Goal: Task Accomplishment & Management: Manage account settings

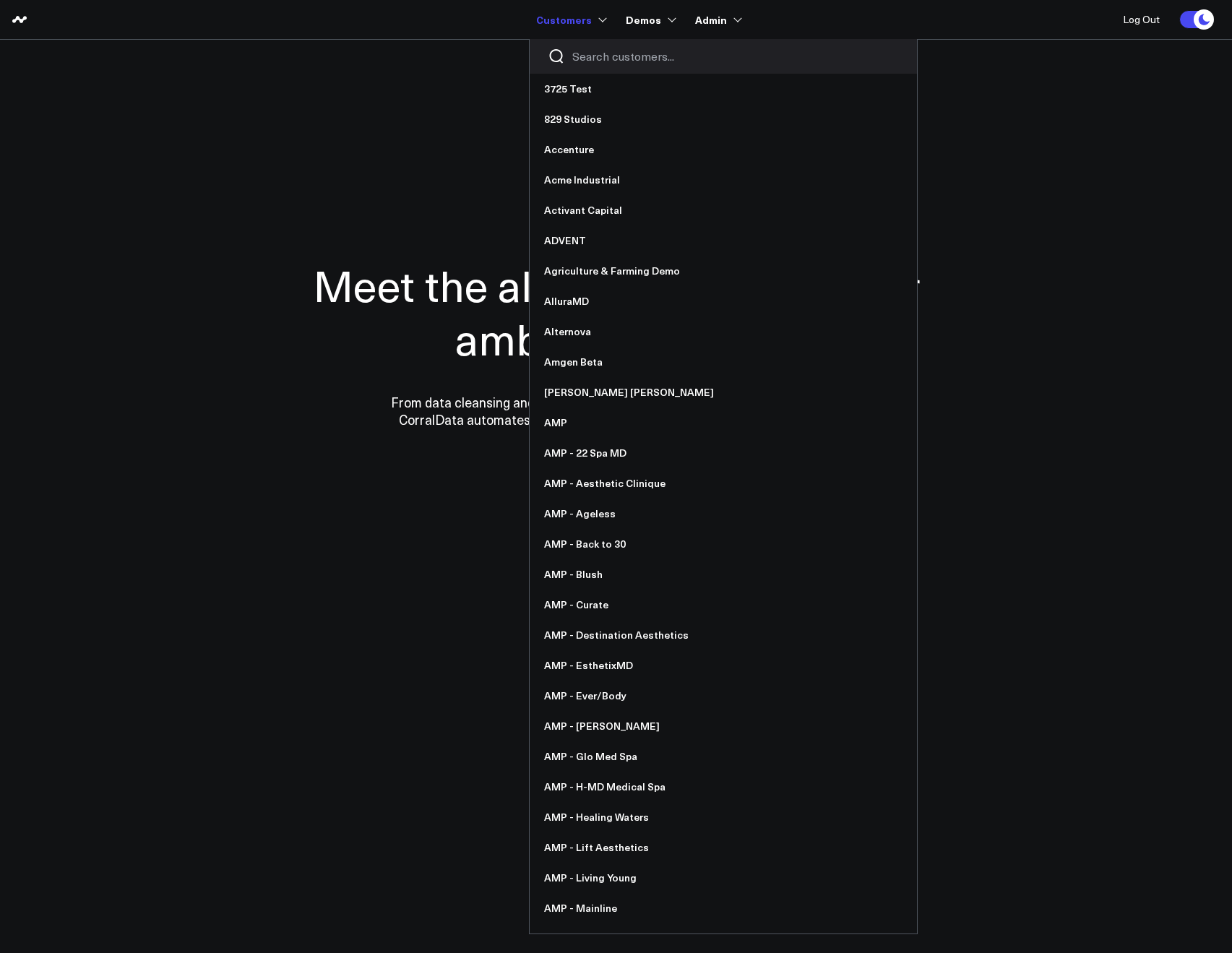
click at [593, 66] on div at bounding box center [722, 56] width 387 height 34
click at [588, 58] on input "Search customers input" at bounding box center [734, 56] width 326 height 16
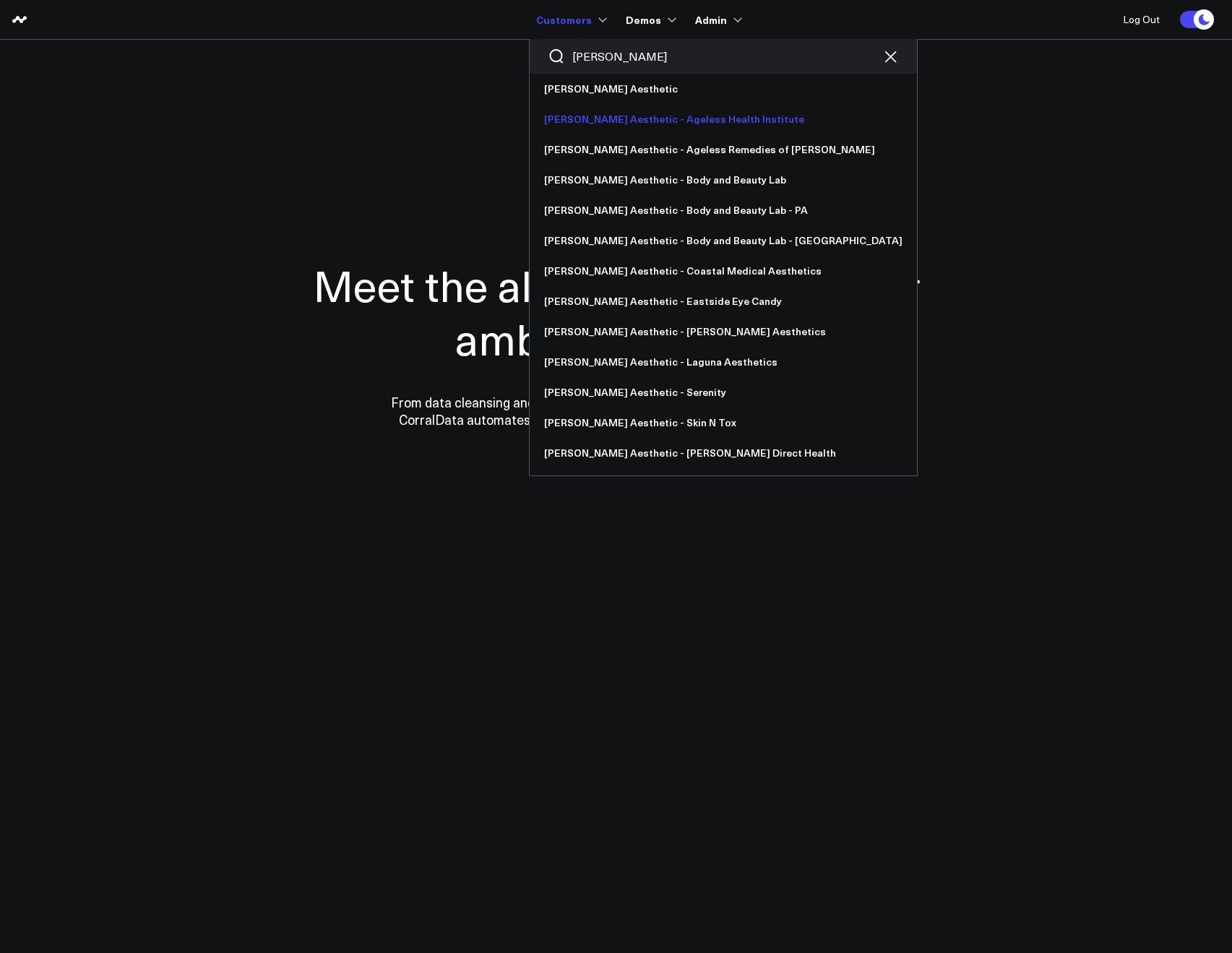
type input "ann"
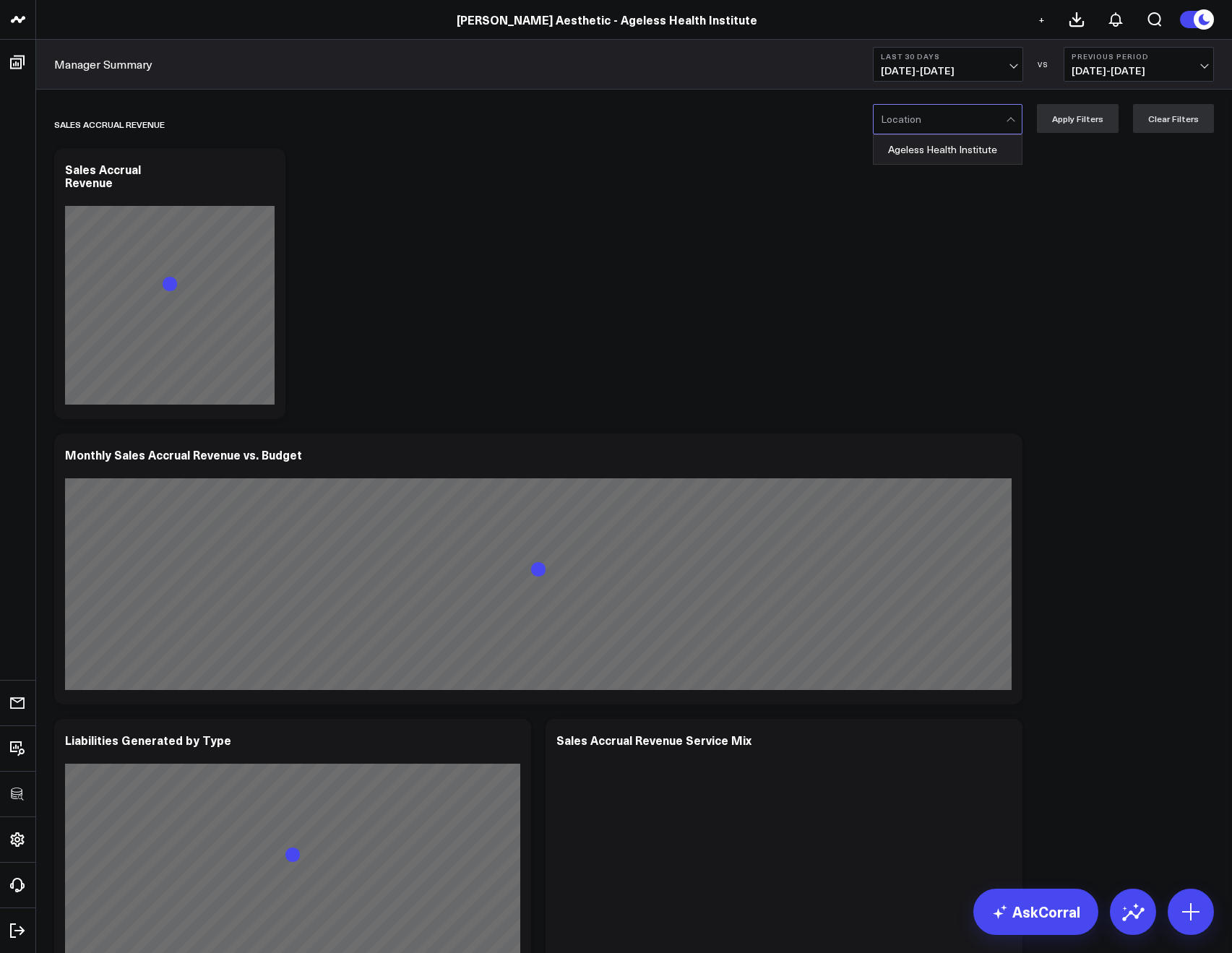
click at [937, 117] on div at bounding box center [942, 118] width 125 height 29
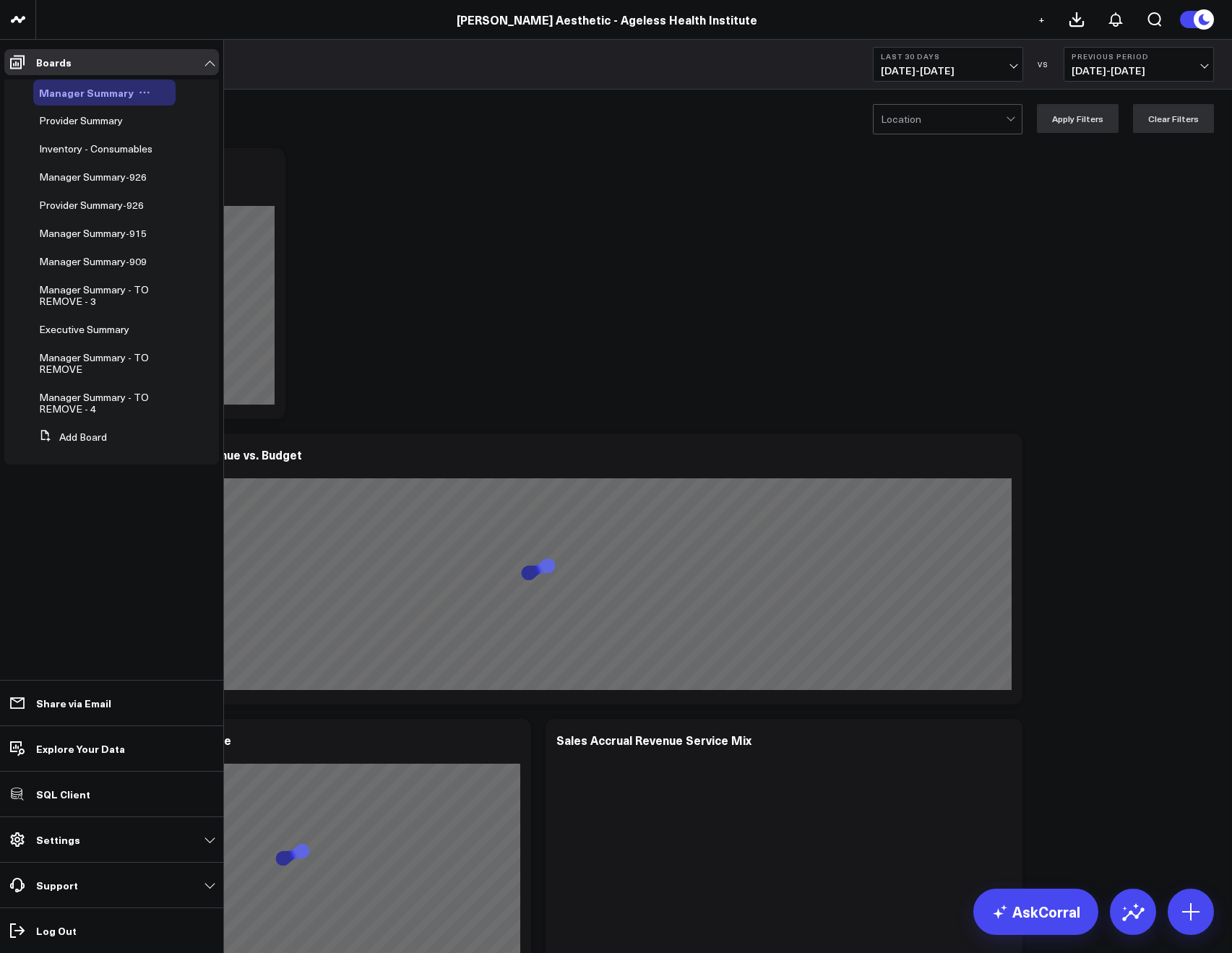
click at [139, 93] on icon at bounding box center [145, 93] width 12 height 12
click at [177, 136] on button "Edit Permissions" at bounding box center [207, 140] width 117 height 29
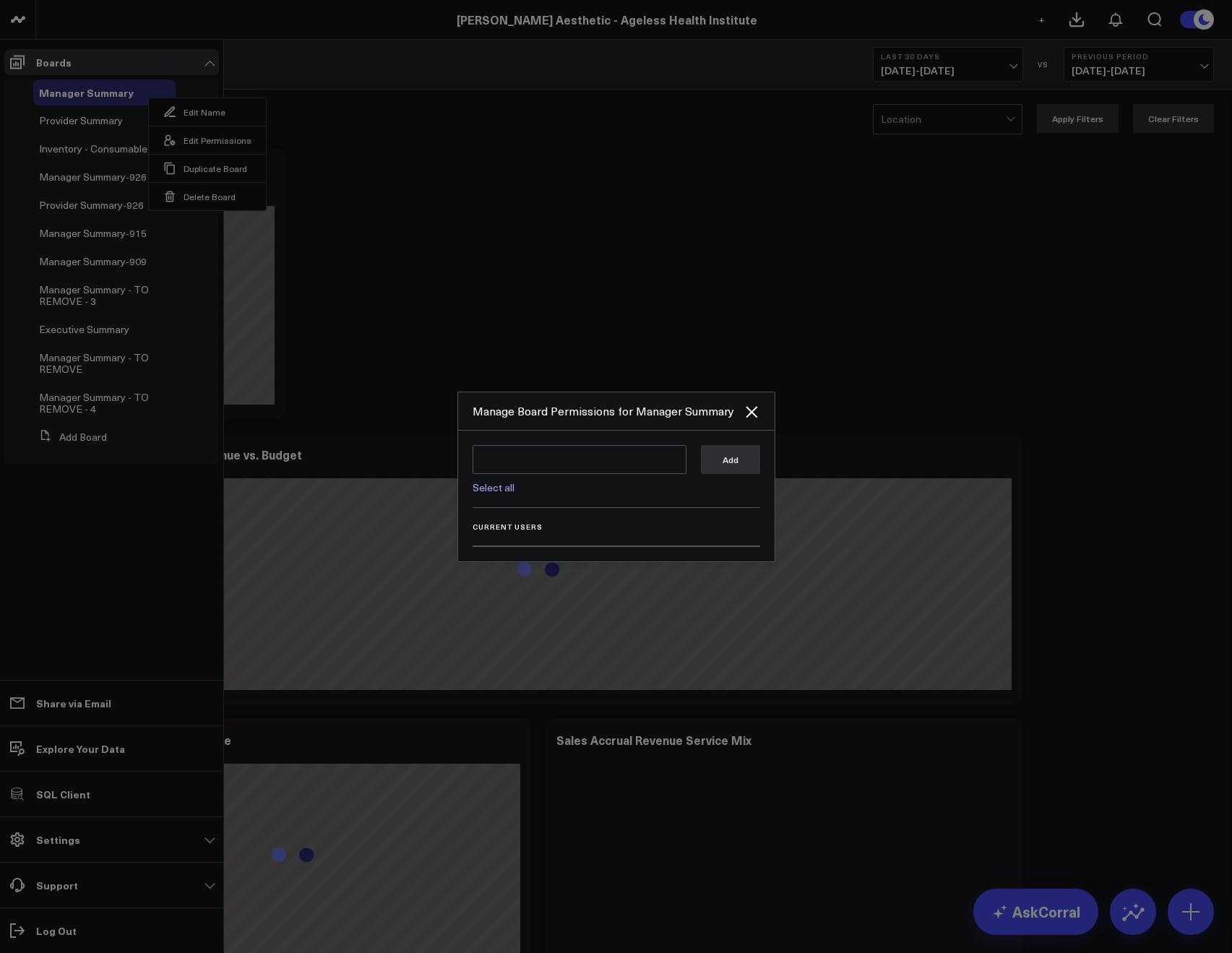
click at [504, 491] on link "Select all" at bounding box center [493, 487] width 42 height 14
type textarea "@Corral Support @Allie Fleischer @JP Wartman @Samarth Patel @Christine Celaya"
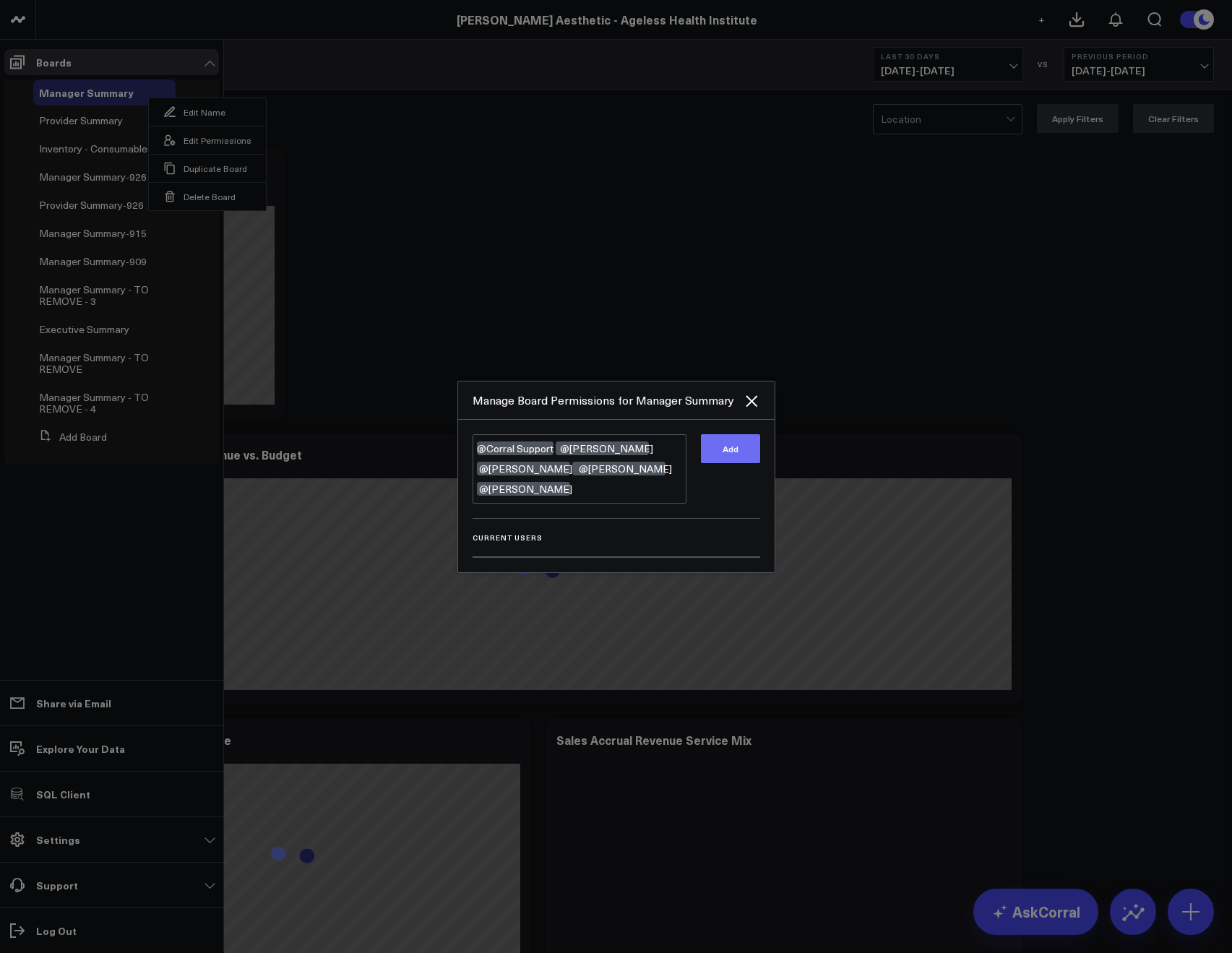
click at [740, 453] on button "Add" at bounding box center [730, 447] width 59 height 29
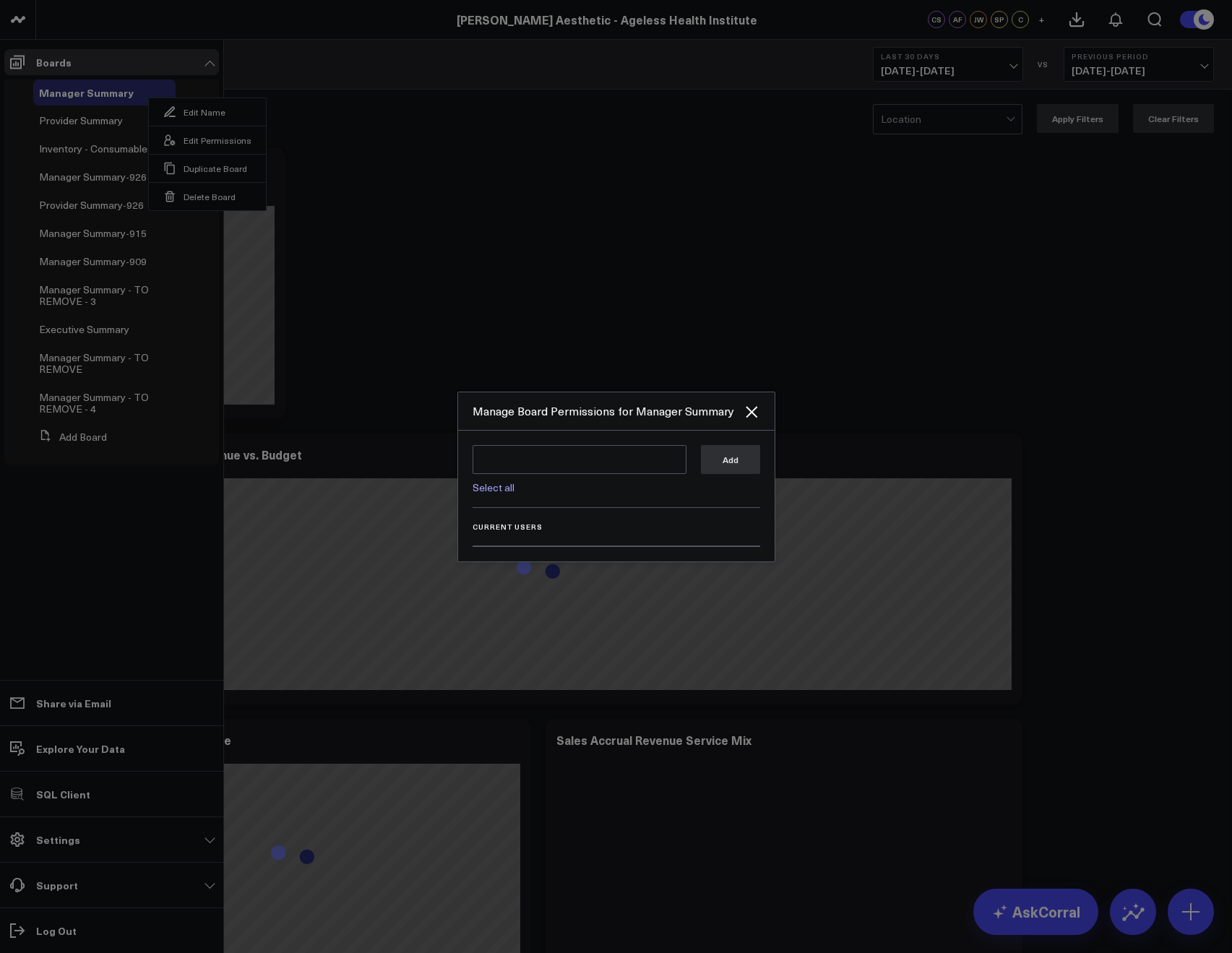
drag, startPoint x: 480, startPoint y: 216, endPoint x: 461, endPoint y: 208, distance: 20.6
click at [479, 216] on div at bounding box center [616, 476] width 1232 height 953
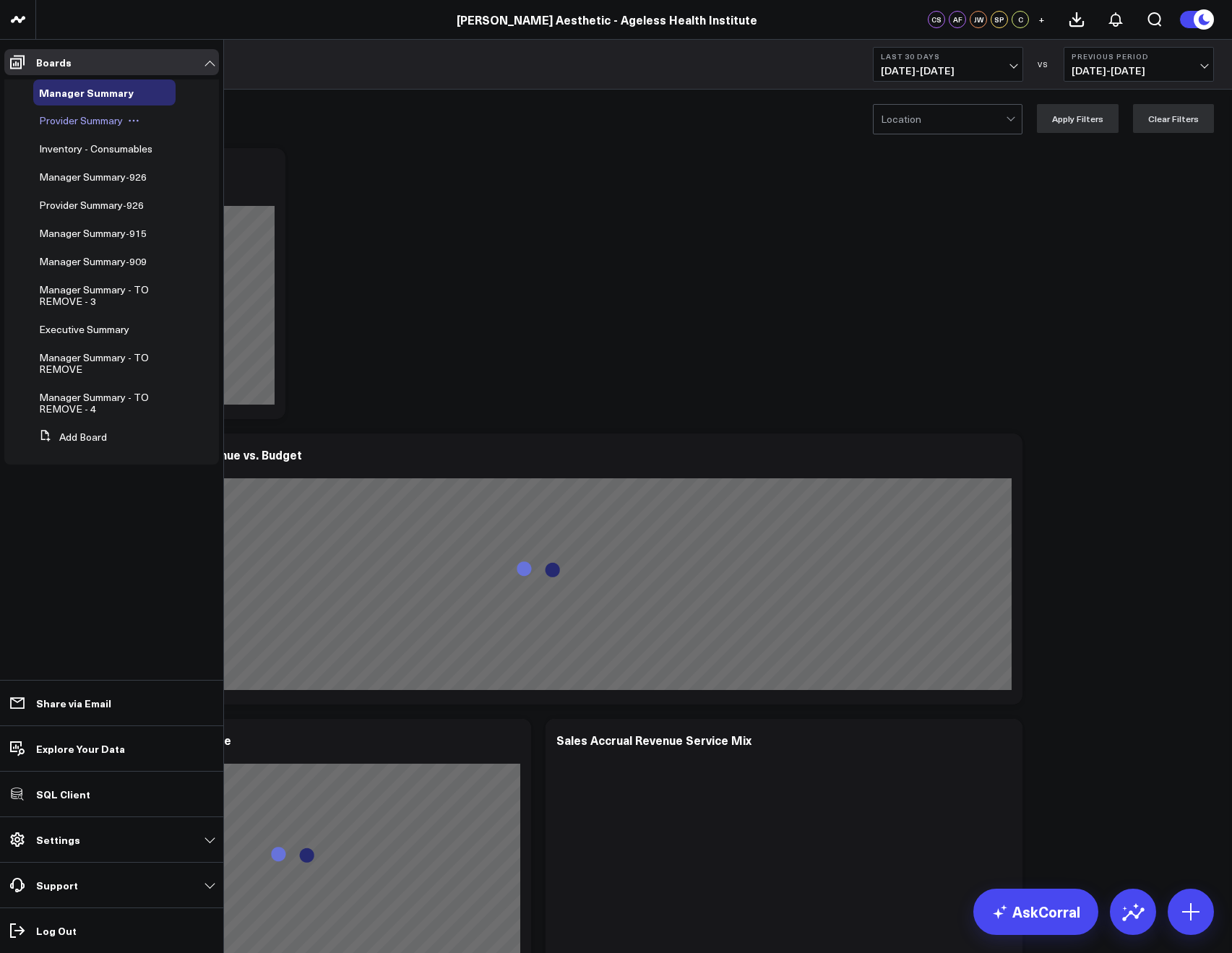
click at [128, 121] on icon at bounding box center [134, 121] width 12 height 12
click at [169, 173] on icon at bounding box center [162, 168] width 13 height 13
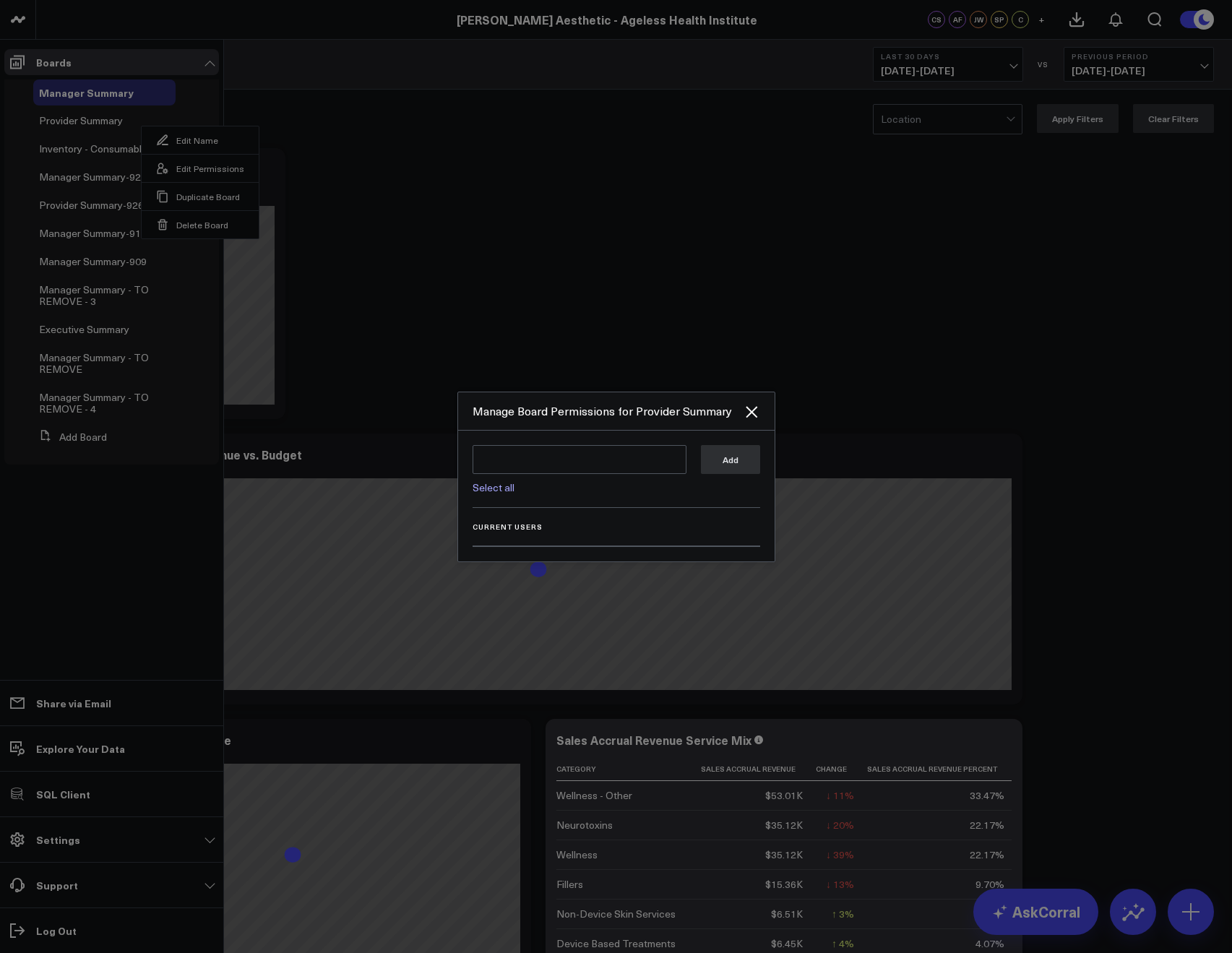
click at [501, 486] on link "Select all" at bounding box center [493, 487] width 42 height 14
type textarea "@Corral Support @Allie Fleischer @JP Wartman @Samarth Patel @Christine Celaya"
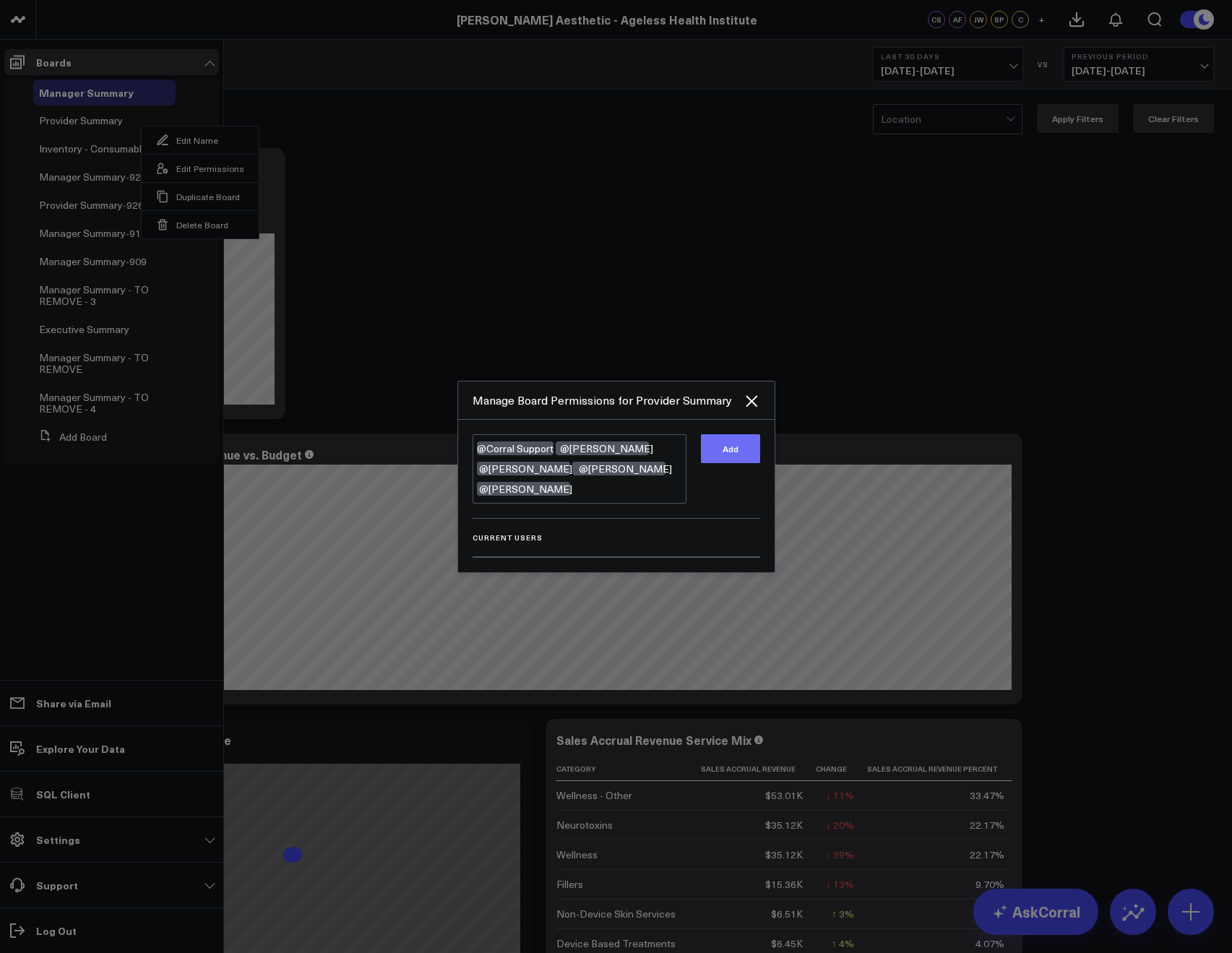
click at [736, 452] on button "Add" at bounding box center [730, 447] width 59 height 29
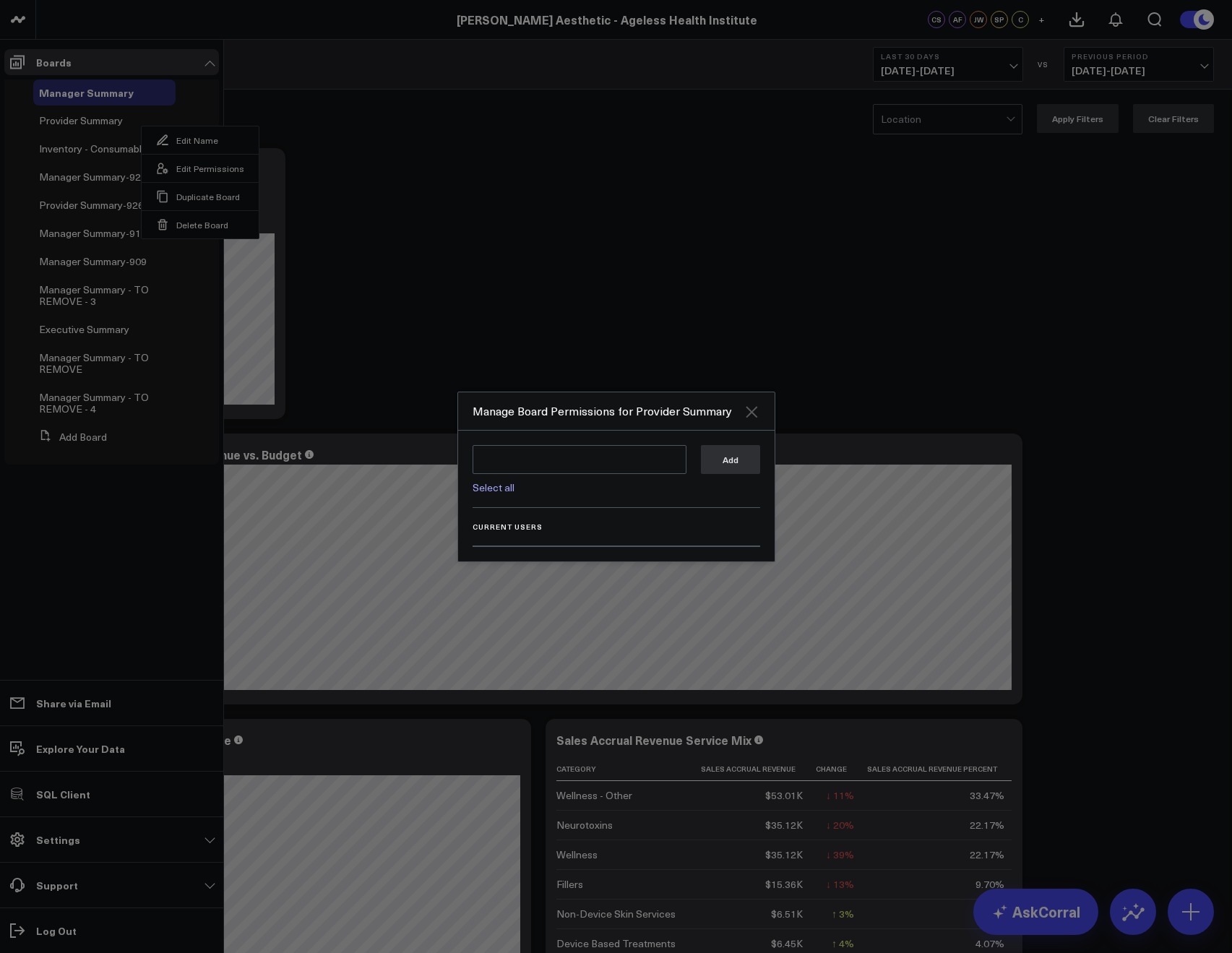
click at [751, 418] on icon "Close" at bounding box center [751, 412] width 18 height 18
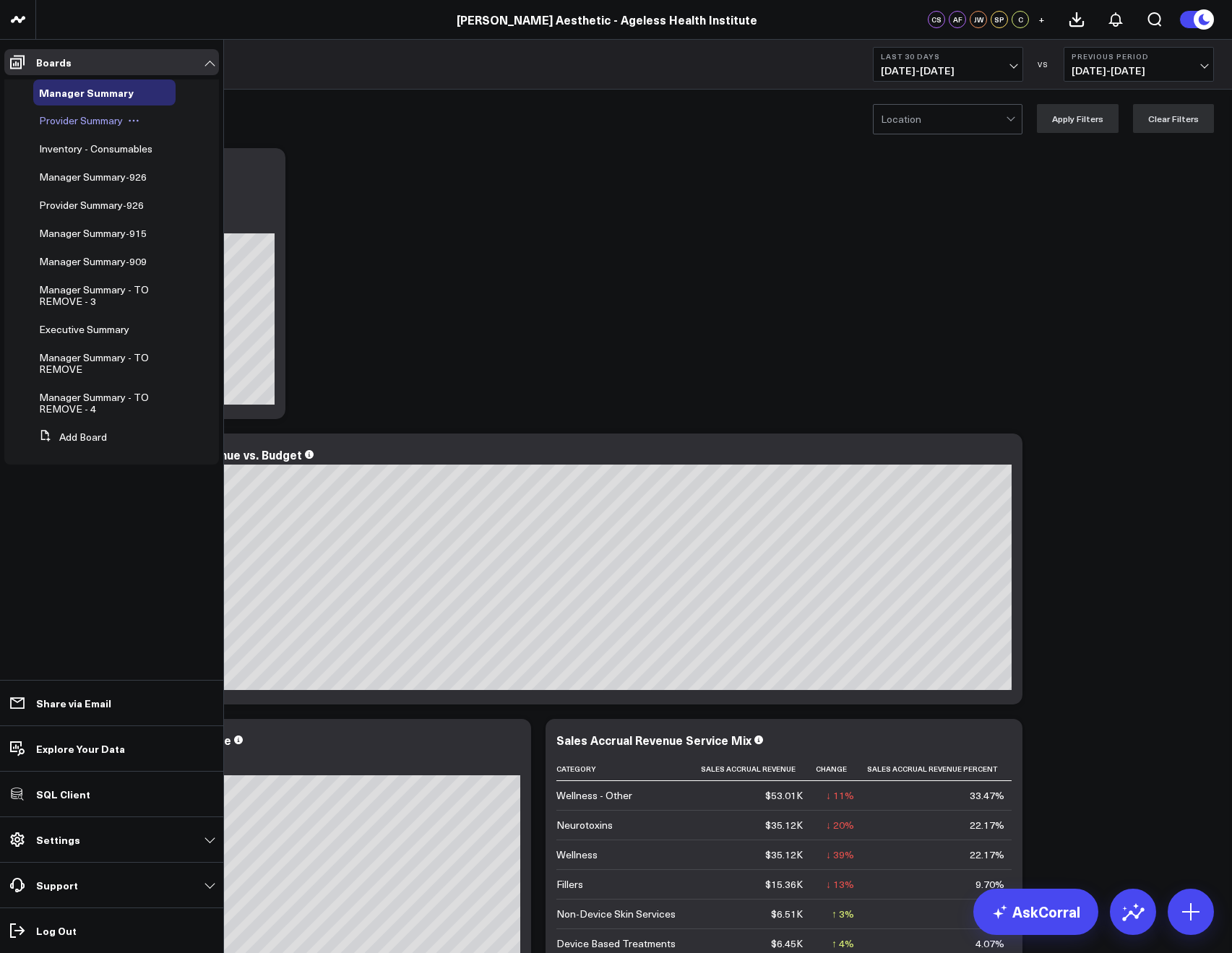
click at [61, 133] on div "Provider Summary" at bounding box center [104, 120] width 142 height 26
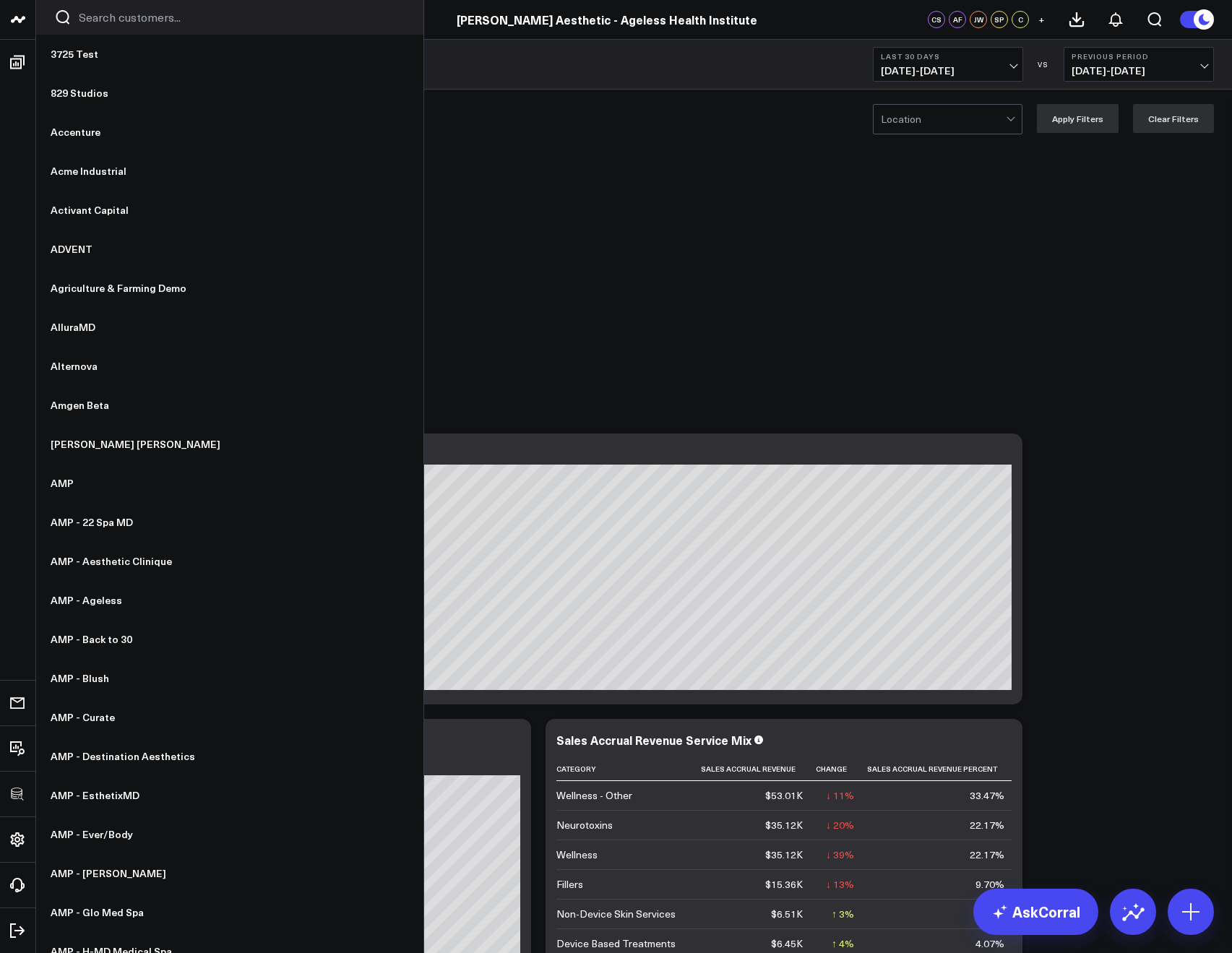
click at [103, 28] on div at bounding box center [230, 17] width 387 height 34
click at [102, 26] on div at bounding box center [230, 17] width 387 height 34
click at [95, 23] on input "Search customers input" at bounding box center [241, 18] width 326 height 16
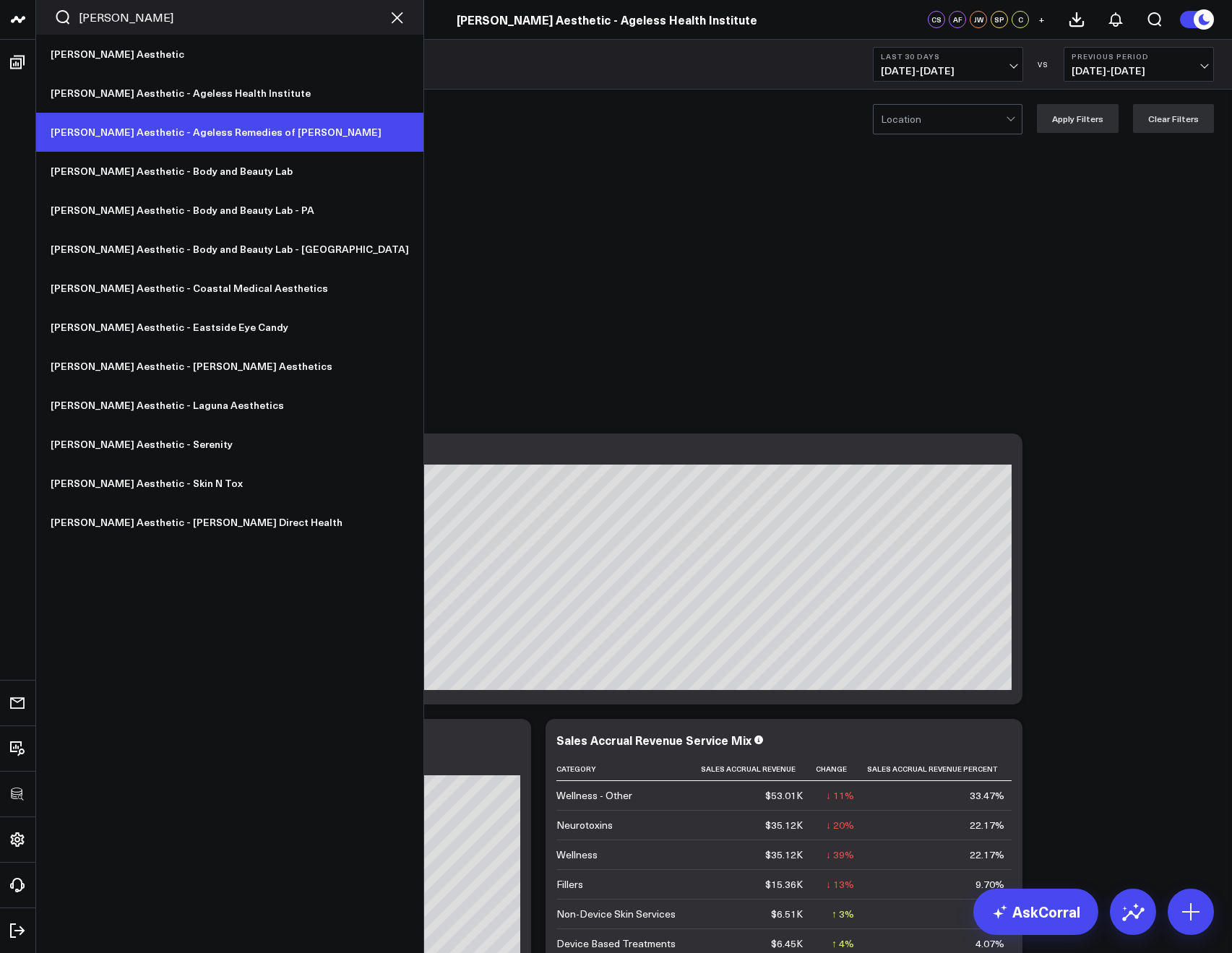
type input "ann"
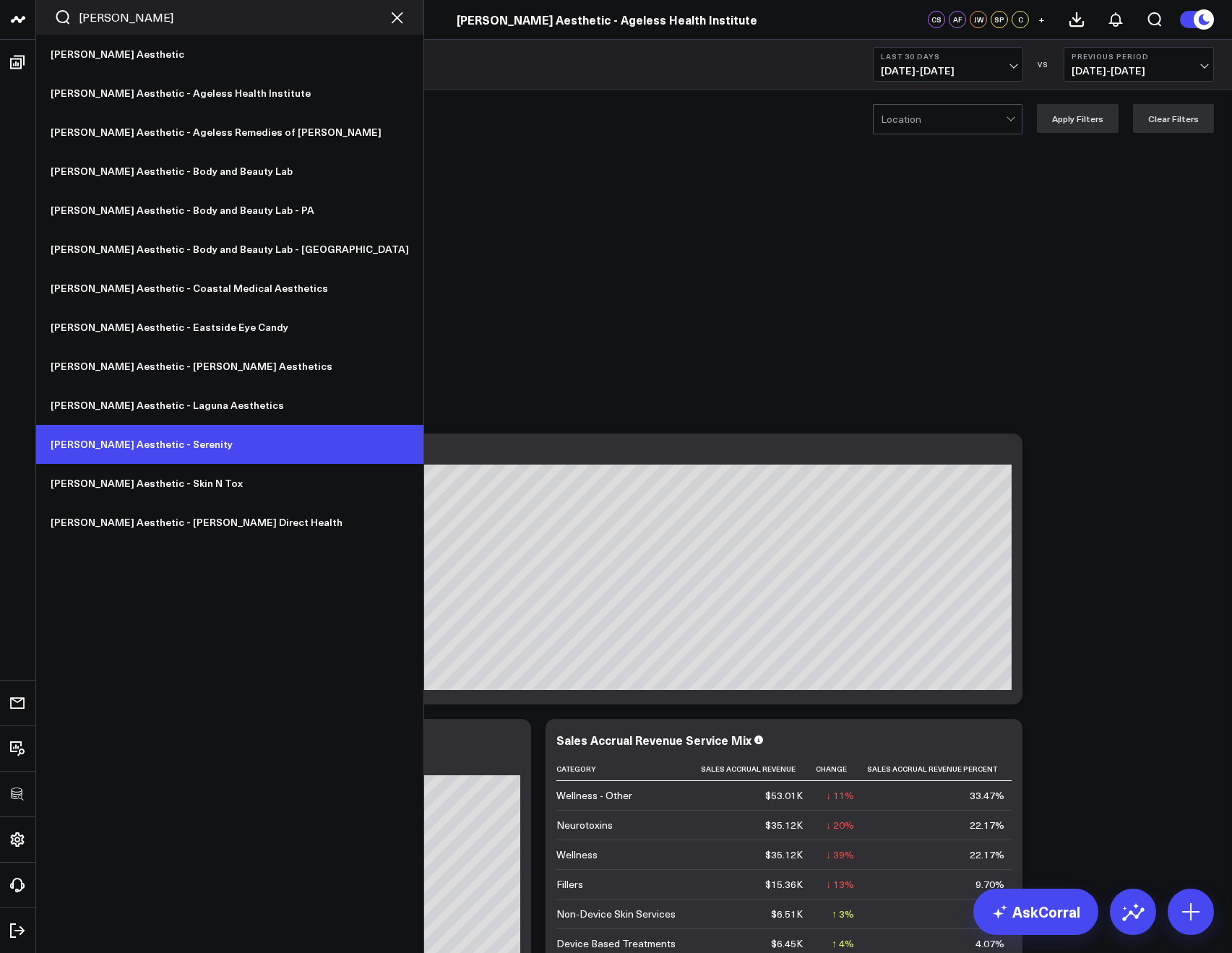
drag, startPoint x: 150, startPoint y: 441, endPoint x: 150, endPoint y: 449, distance: 8.0
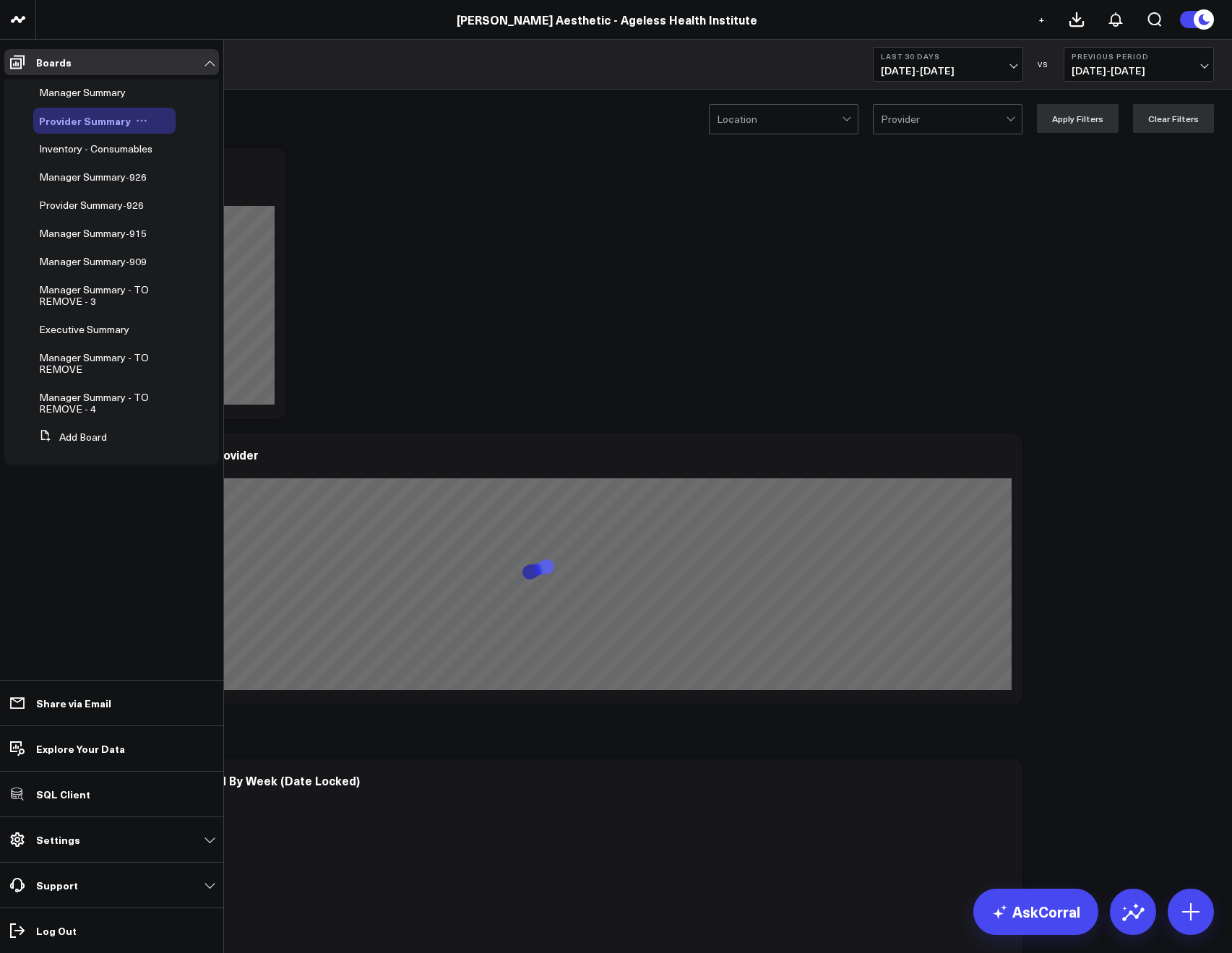
drag, startPoint x: 133, startPoint y: 121, endPoint x: 138, endPoint y: 132, distance: 12.1
click at [136, 121] on icon at bounding box center [142, 121] width 12 height 12
click at [185, 167] on button "Edit Permissions" at bounding box center [204, 168] width 117 height 29
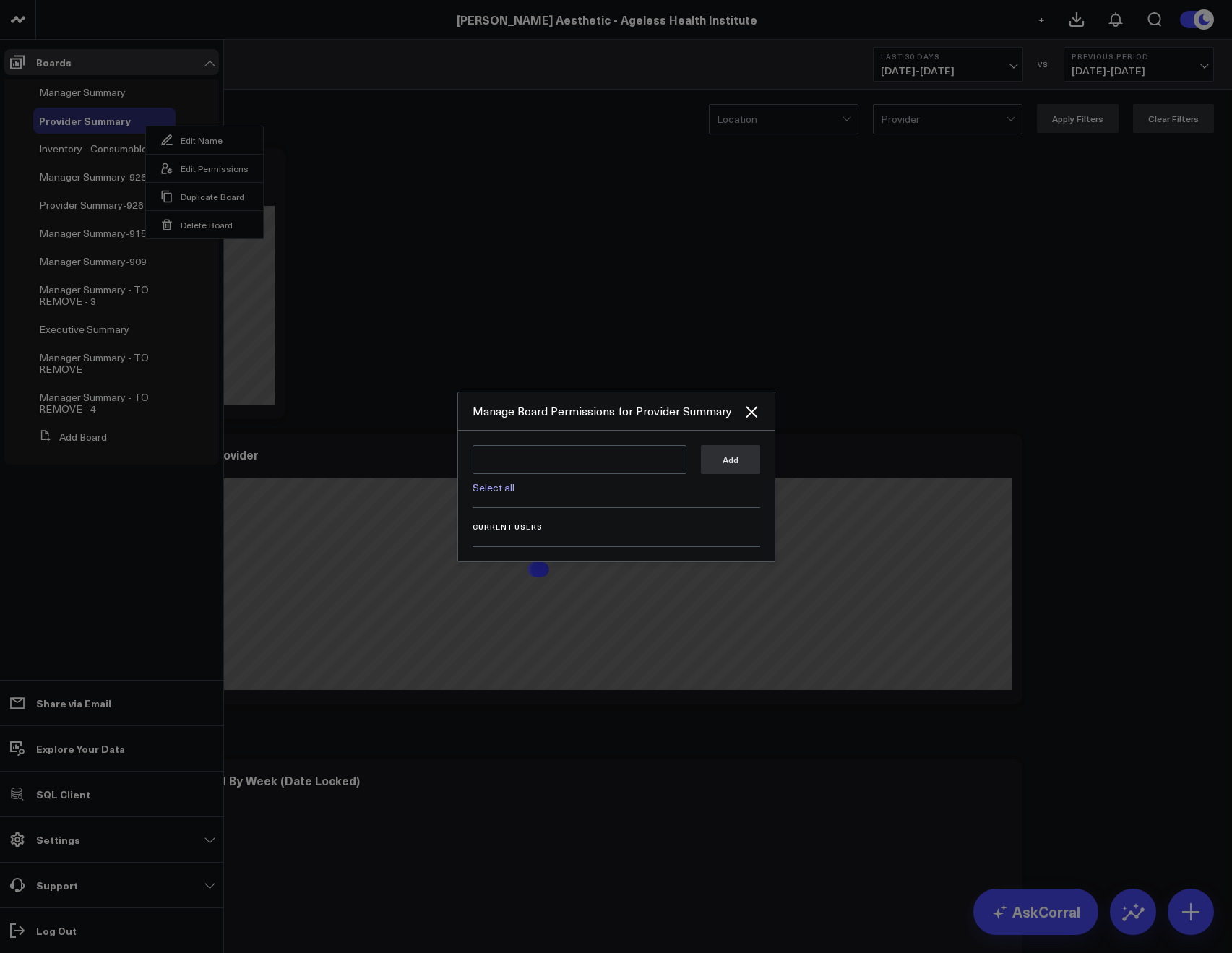
click at [481, 487] on link "Select all" at bounding box center [493, 487] width 42 height 14
type textarea "@Corral Support @[PERSON_NAME] @[PERSON_NAME] @[PERSON_NAME] @[PERSON_NAME]"
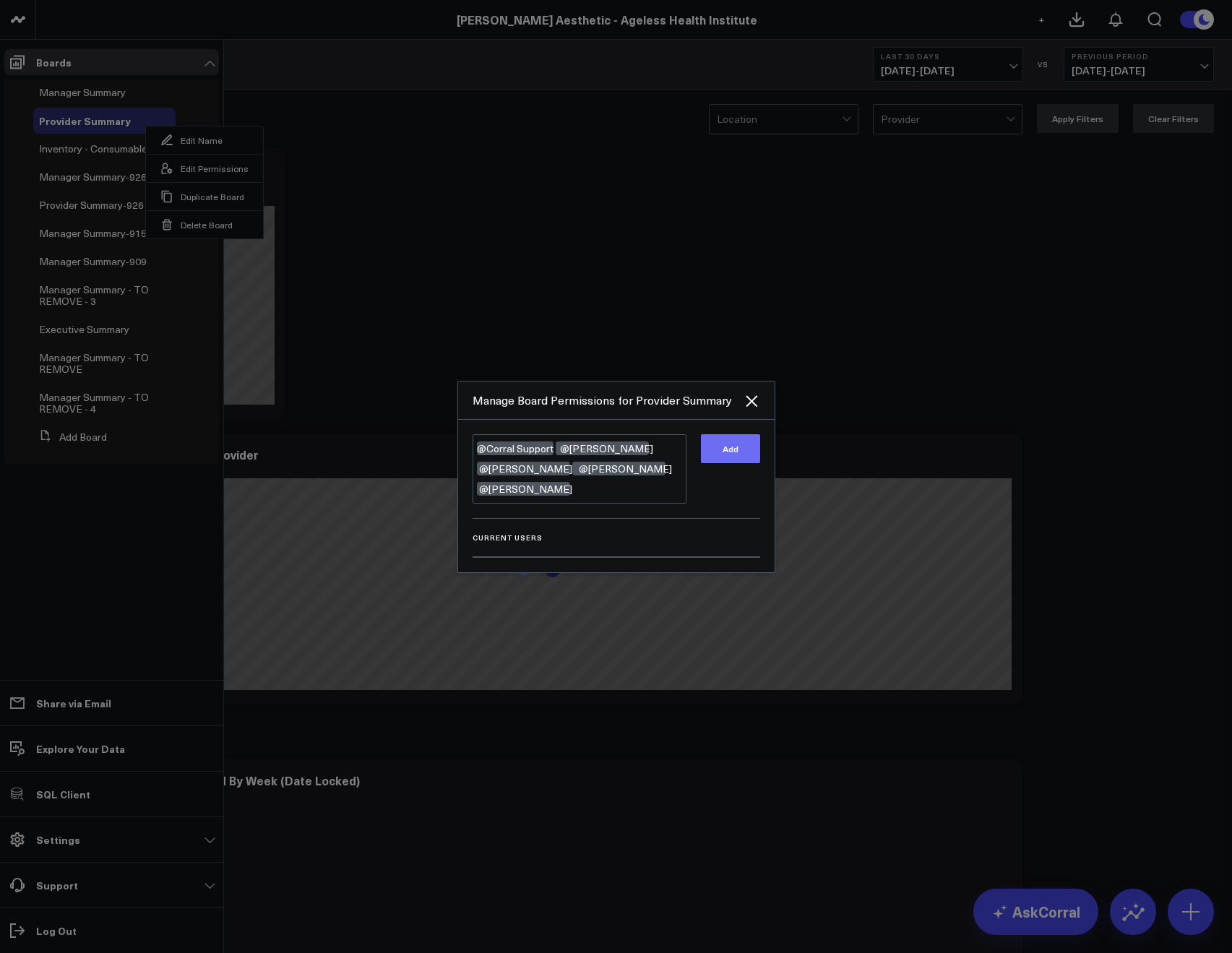
click at [753, 434] on button "Add" at bounding box center [730, 447] width 59 height 29
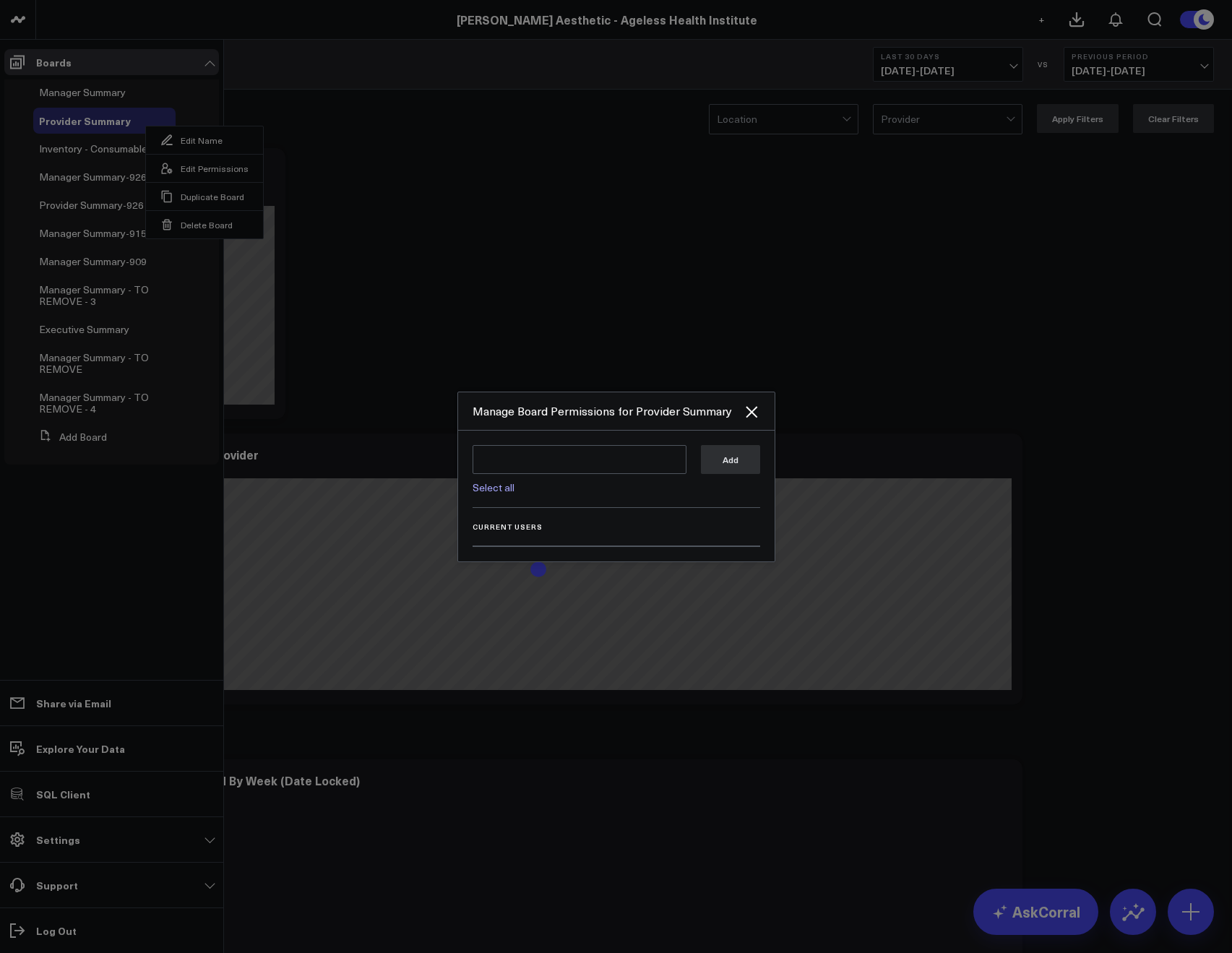
click at [737, 440] on div "Select all Add Current Users" at bounding box center [616, 496] width 316 height 131
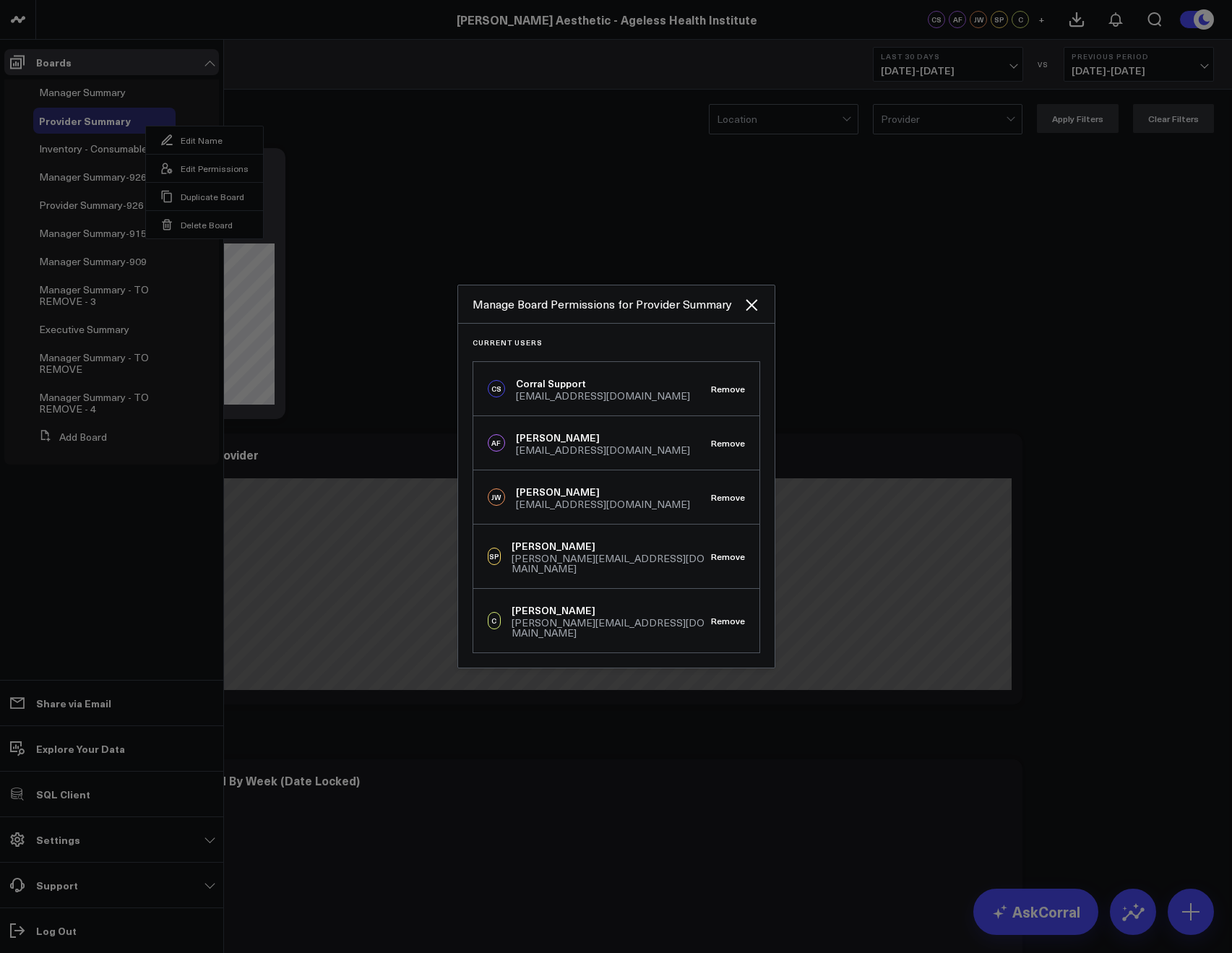
drag, startPoint x: 754, startPoint y: 317, endPoint x: 643, endPoint y: 128, distance: 219.2
click at [754, 310] on icon "Close" at bounding box center [751, 305] width 12 height 12
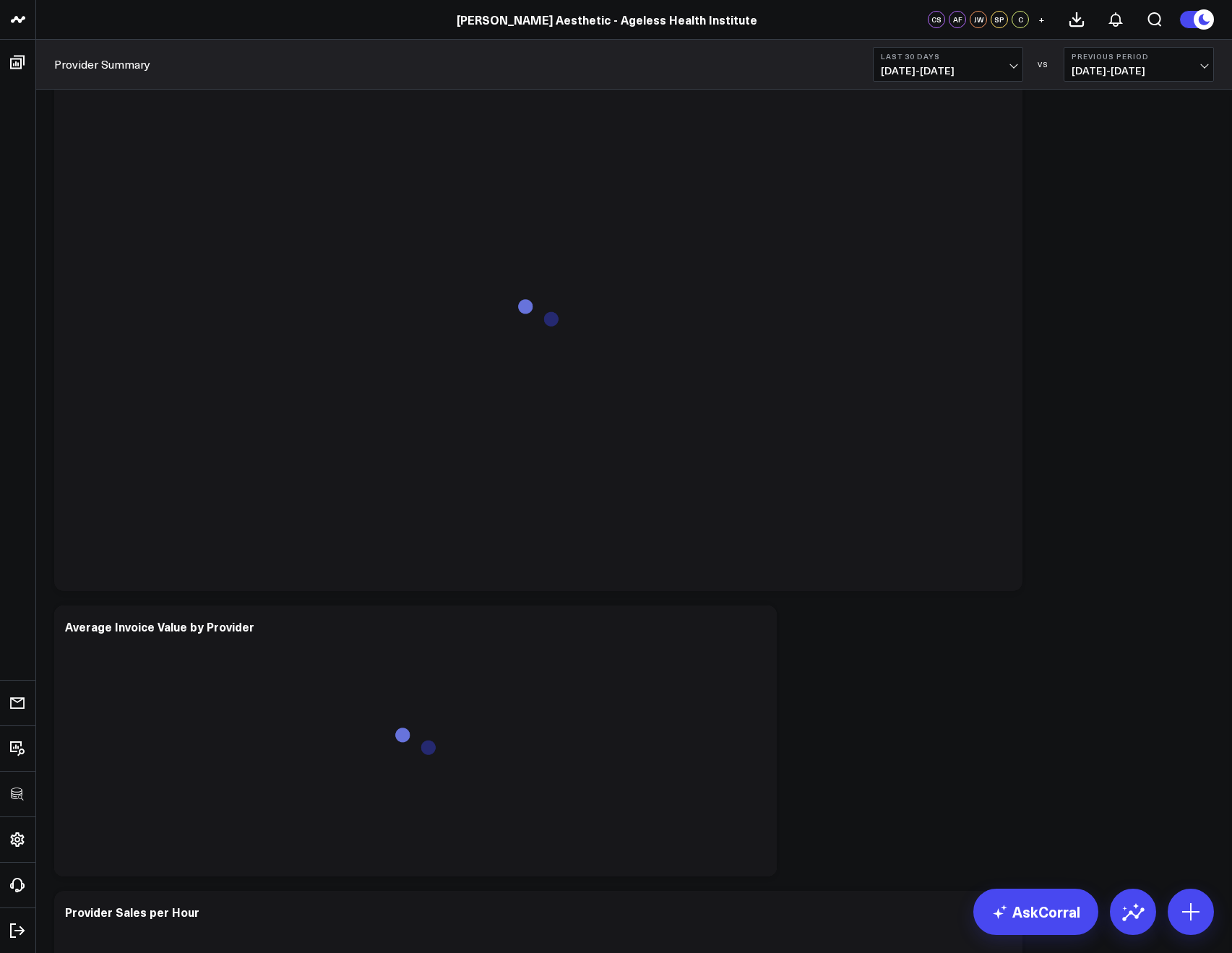
scroll to position [1026, 0]
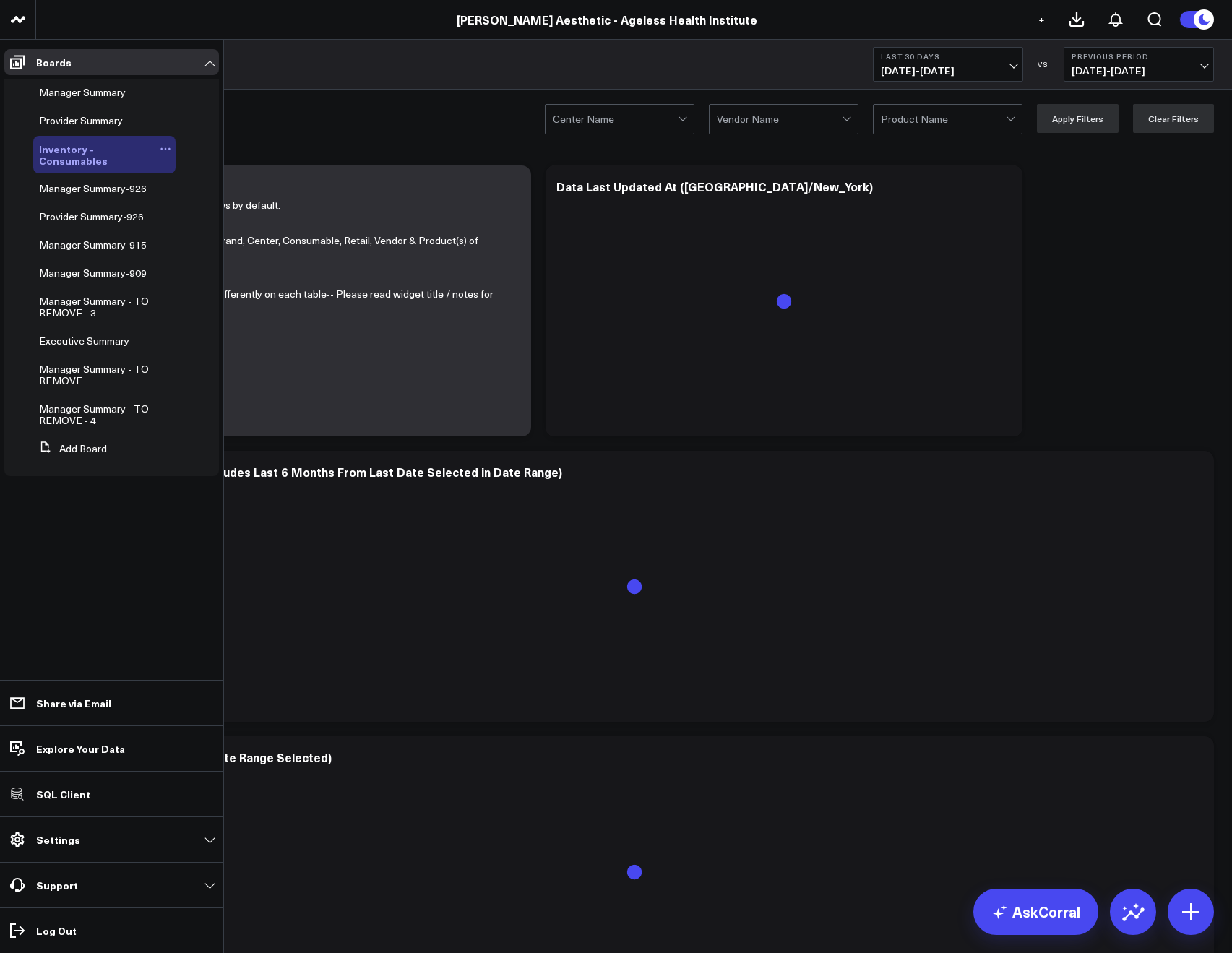
click at [164, 150] on icon at bounding box center [166, 149] width 12 height 12
click at [195, 192] on icon at bounding box center [194, 196] width 13 height 13
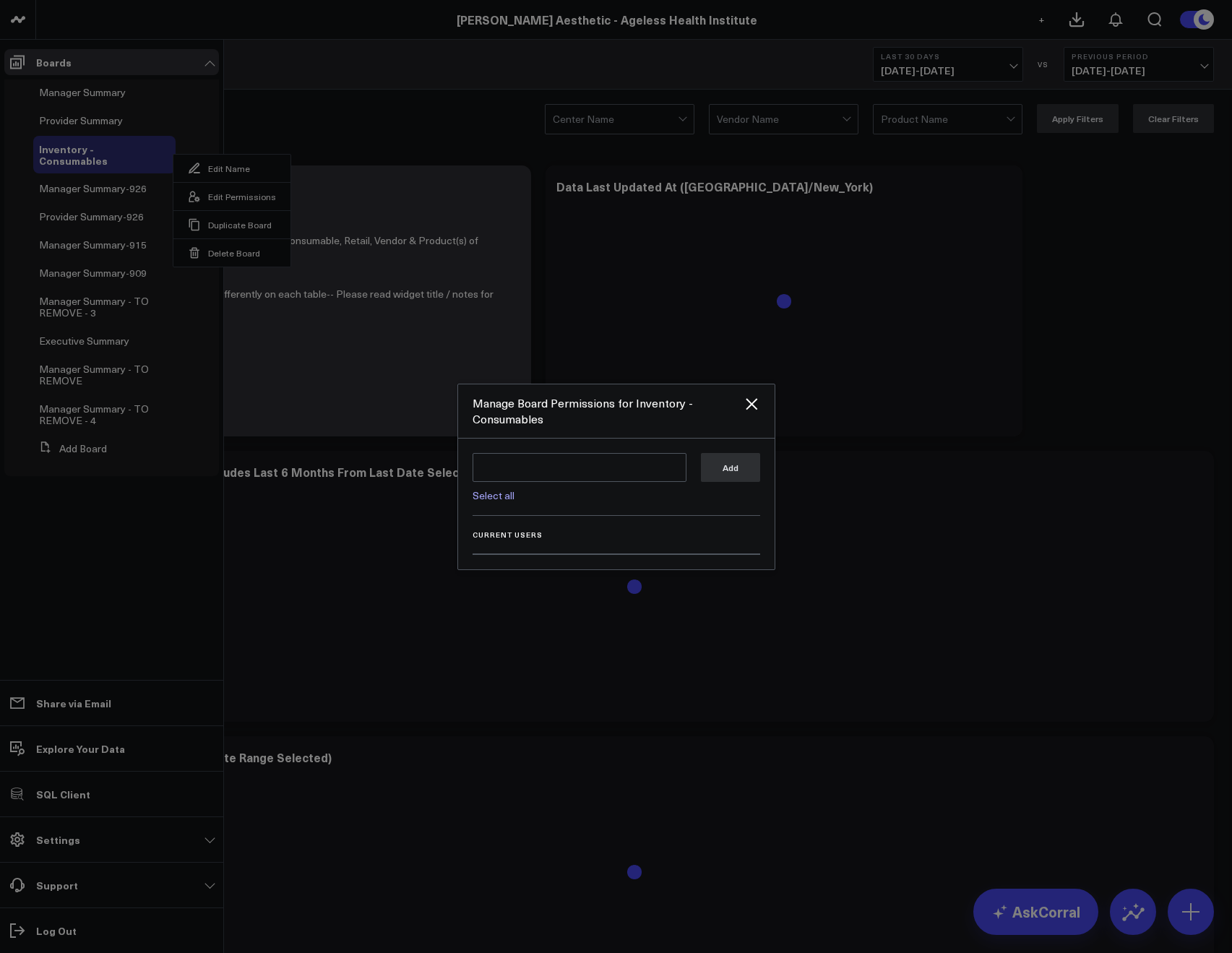
click at [489, 492] on link "Select all" at bounding box center [493, 495] width 42 height 14
type textarea "@Corral Support @Allie Fleischer @JP Wartman @Samarth Patel @Christine Celaya"
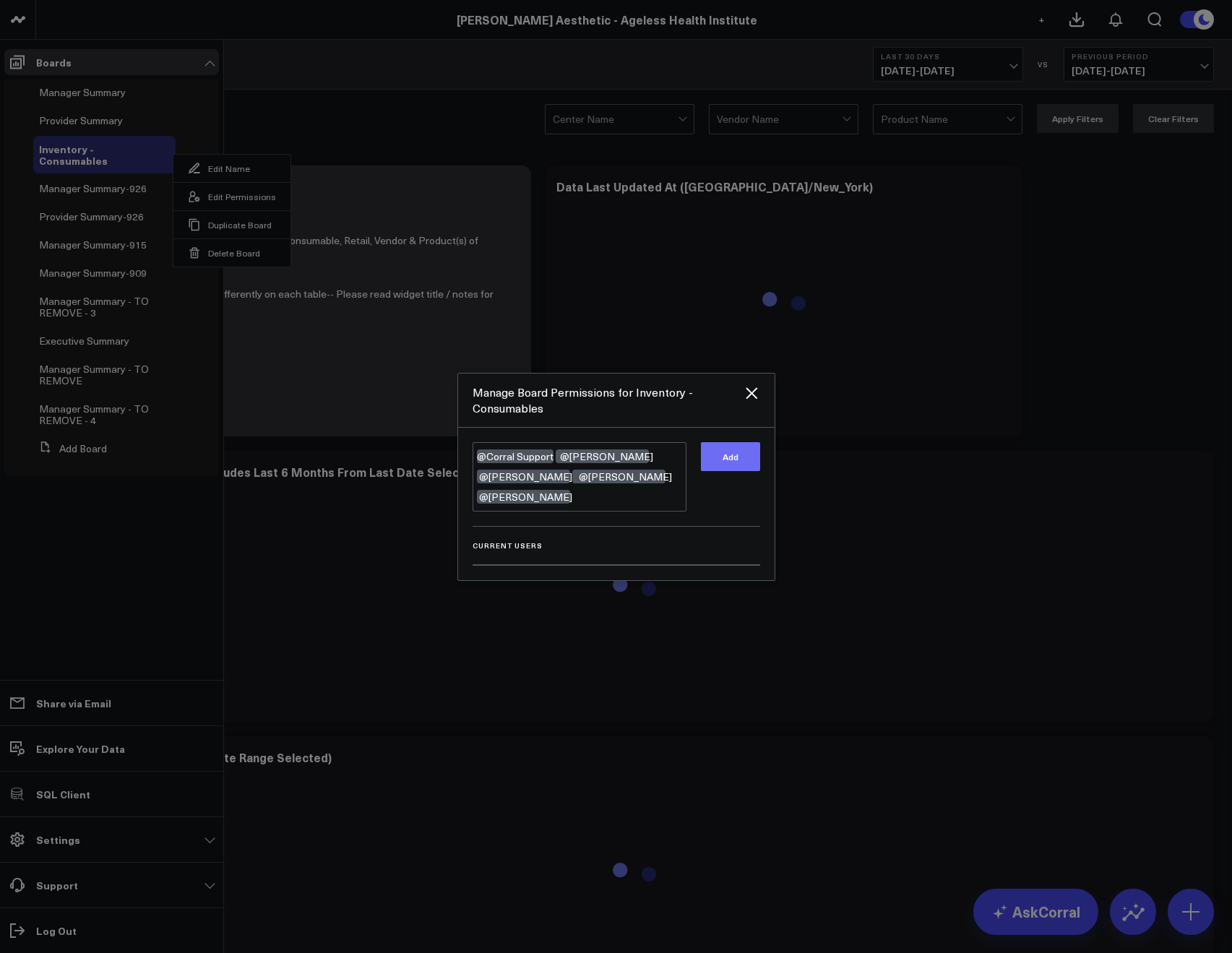
click at [720, 455] on button "Add" at bounding box center [730, 456] width 59 height 29
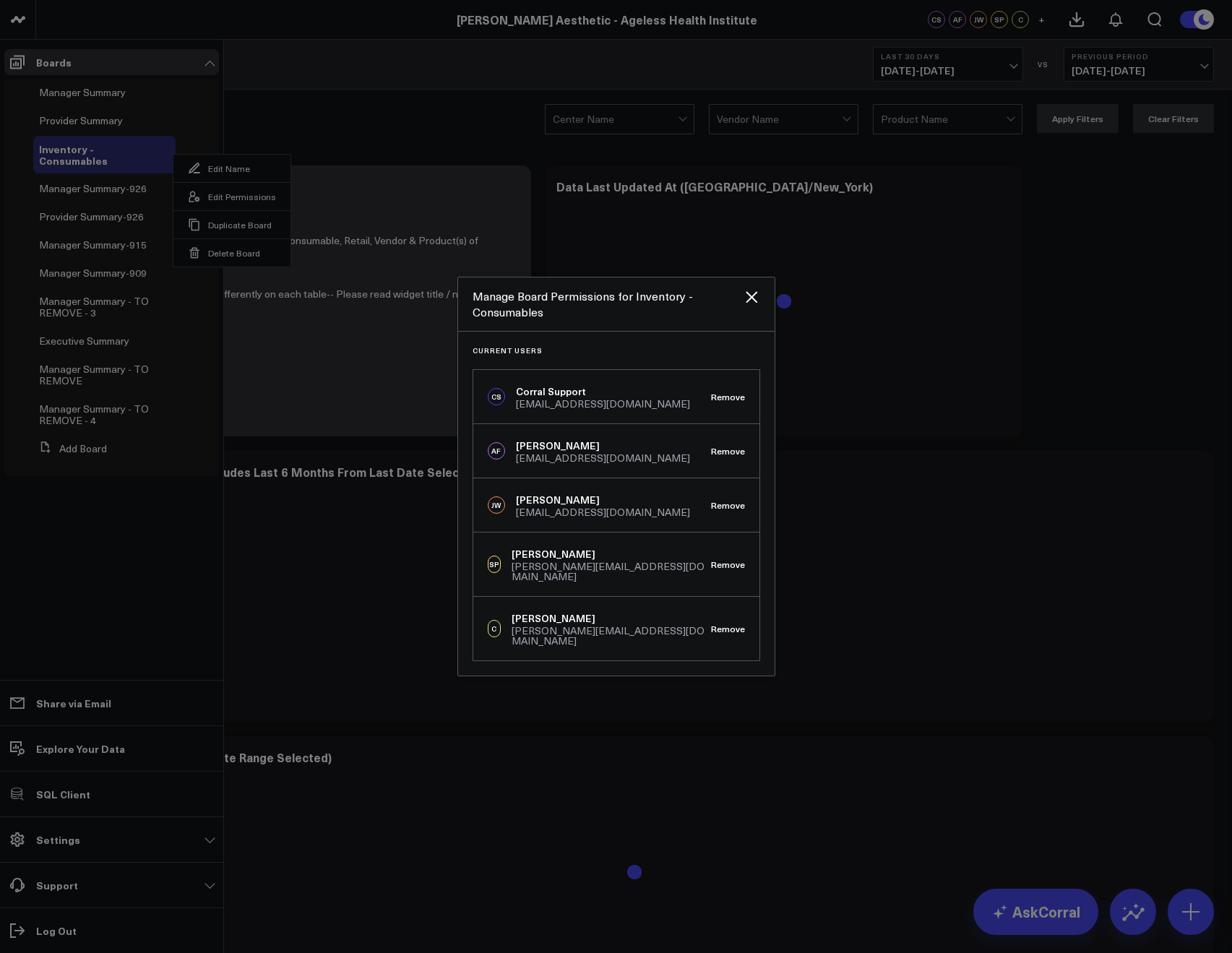
drag, startPoint x: 607, startPoint y: 224, endPoint x: 487, endPoint y: 94, distance: 176.9
click at [607, 224] on div at bounding box center [616, 476] width 1232 height 953
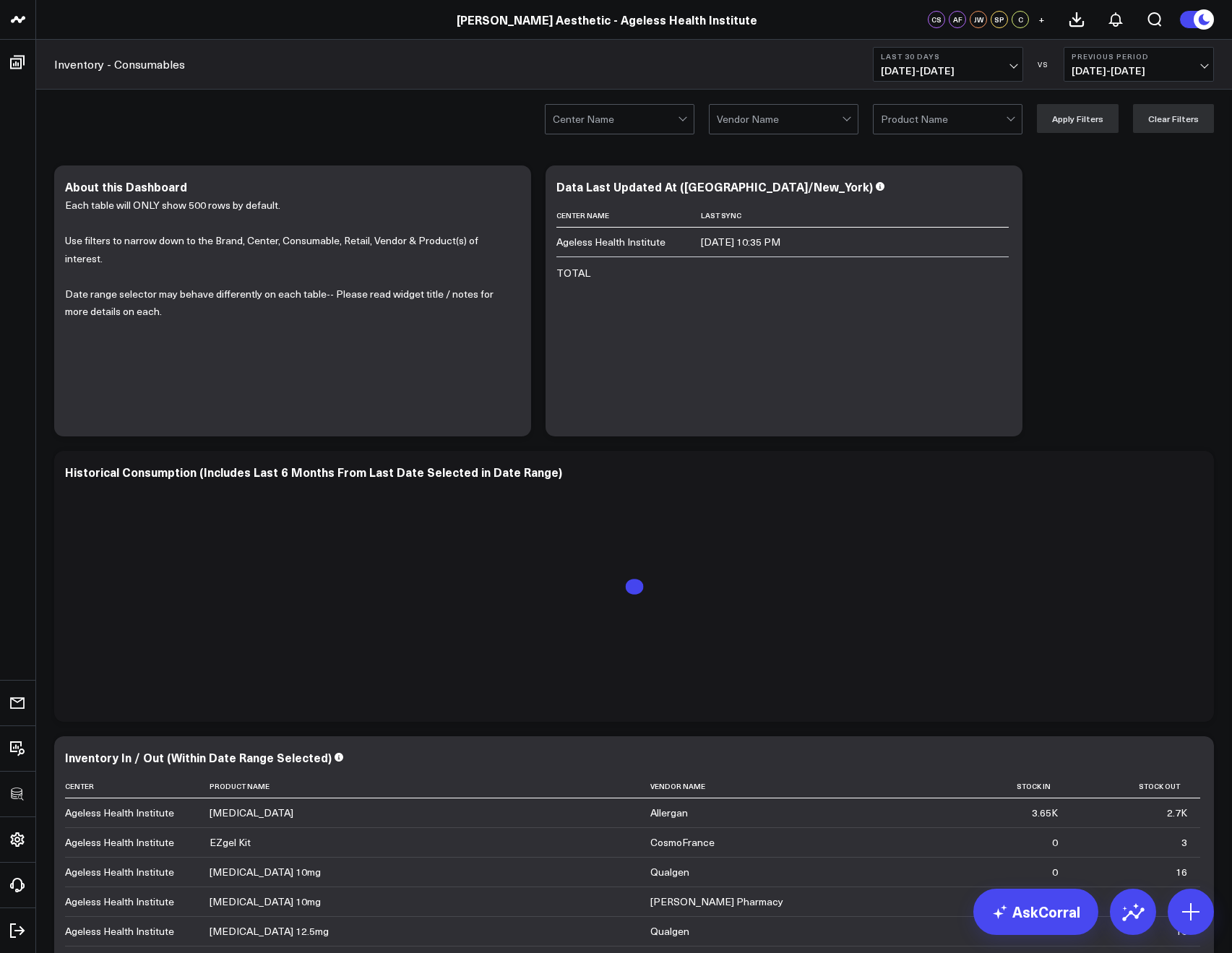
click at [608, 124] on div at bounding box center [615, 118] width 125 height 29
click at [457, 80] on div "Inventory - Consumables Last 30 Days 08/27/25 - 09/25/25 VS Previous Period 07/…" at bounding box center [634, 64] width 1196 height 50
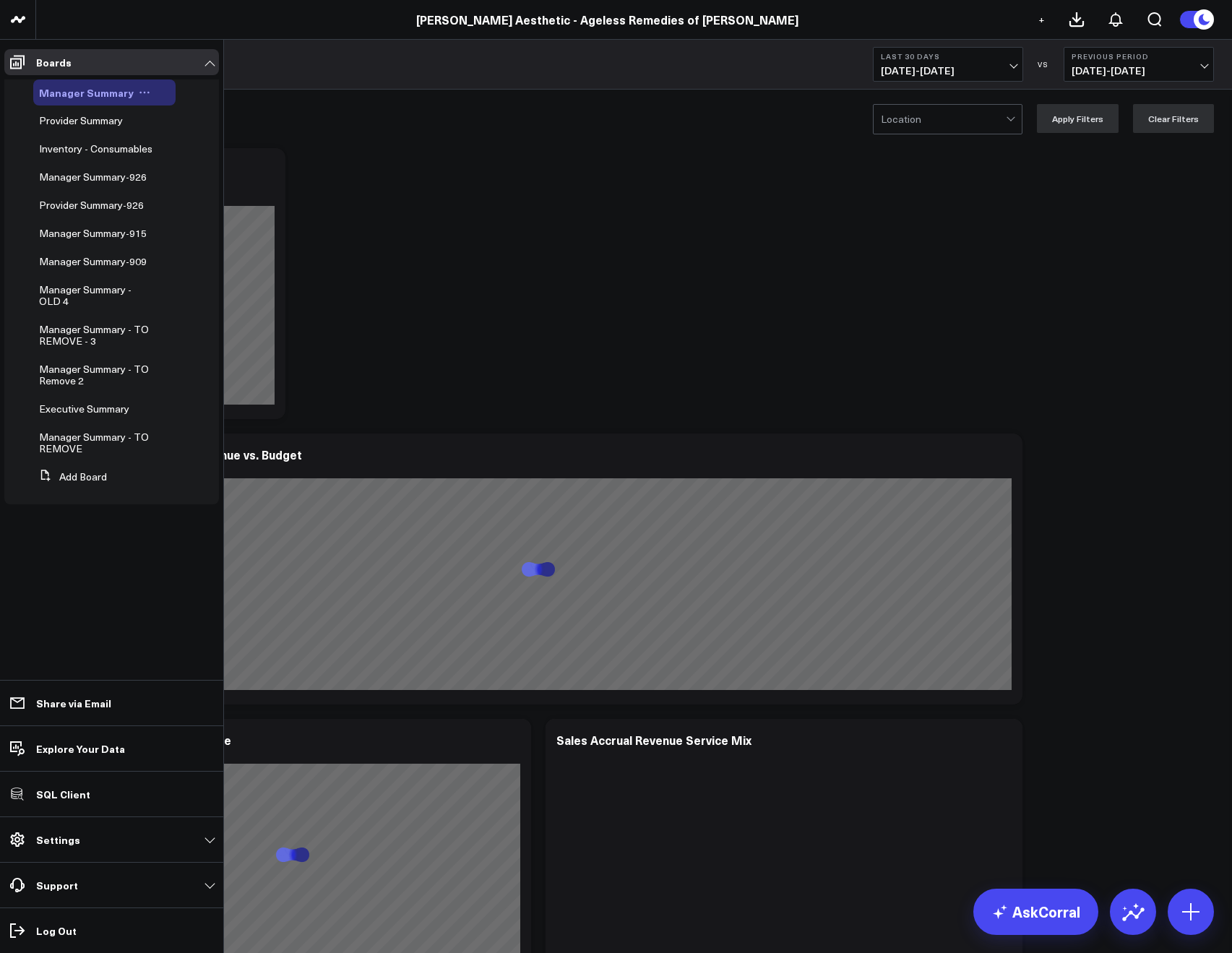
click at [142, 96] on icon at bounding box center [145, 93] width 12 height 12
click at [188, 131] on button "Edit Permissions" at bounding box center [207, 140] width 117 height 29
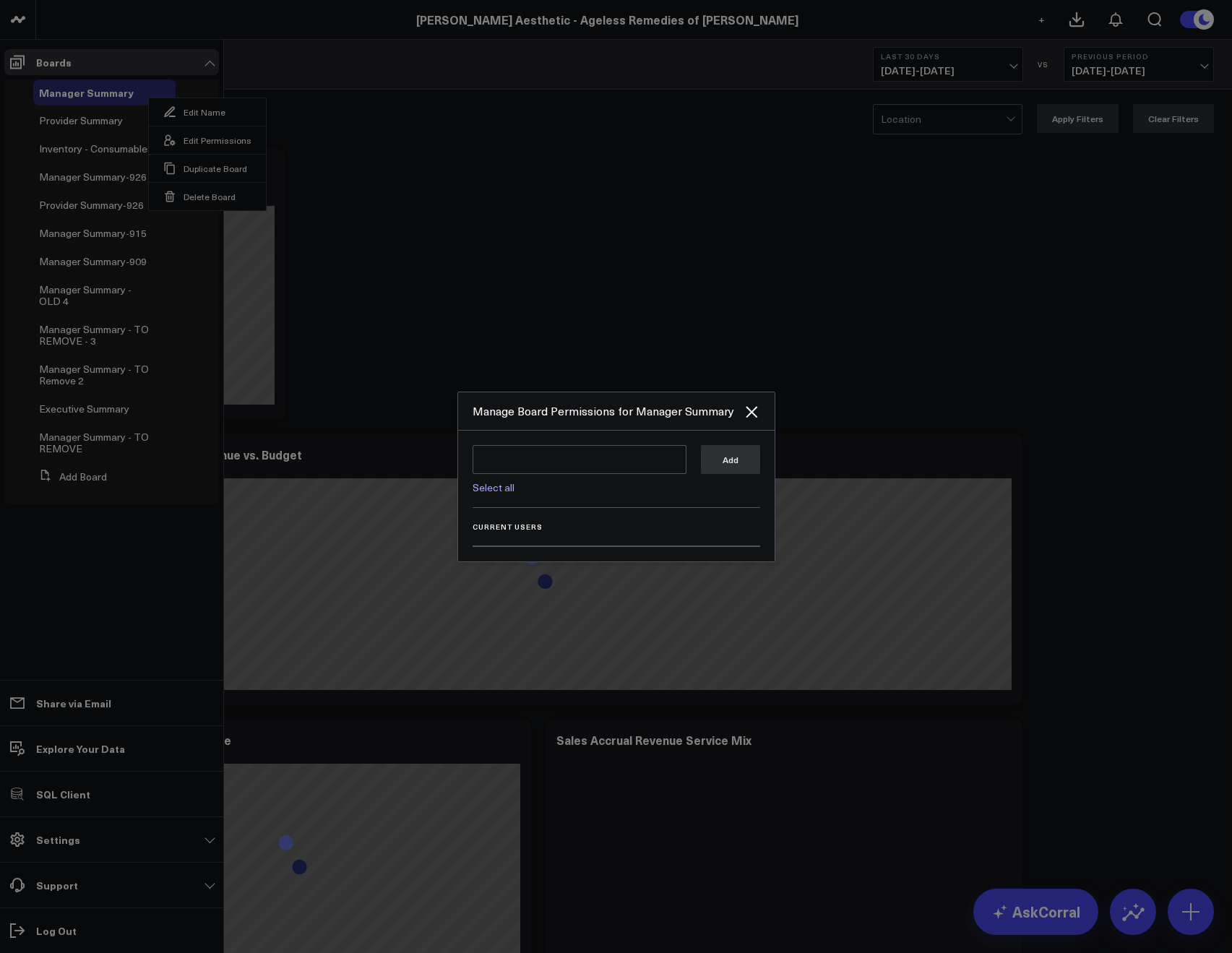
click at [486, 481] on link "Select all" at bounding box center [493, 487] width 42 height 14
type textarea "@Corral Support @Allie Fleischer @JP Wartman @Samarth Patel @Mike Lassiter"
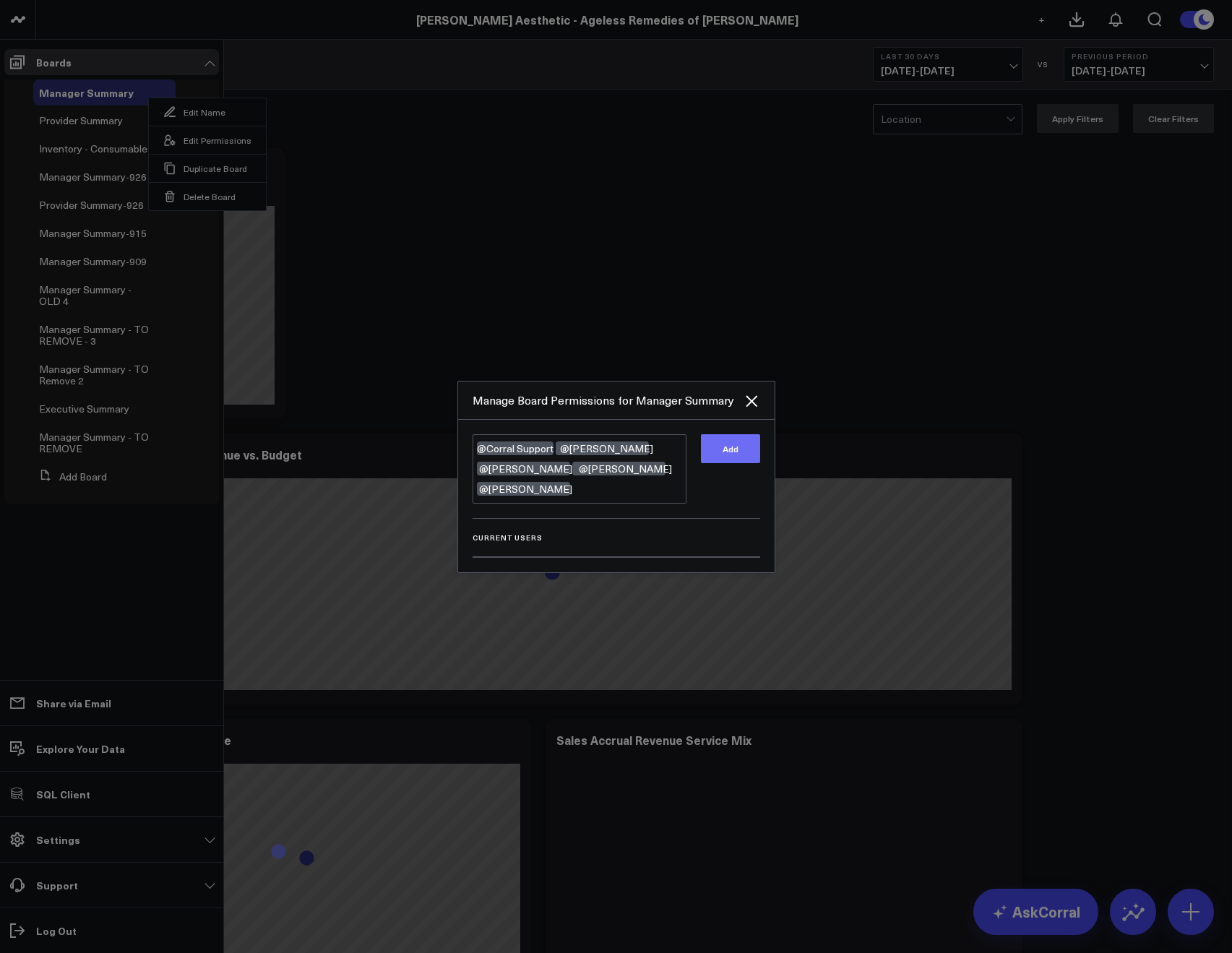
click at [717, 447] on button "Add" at bounding box center [730, 447] width 59 height 29
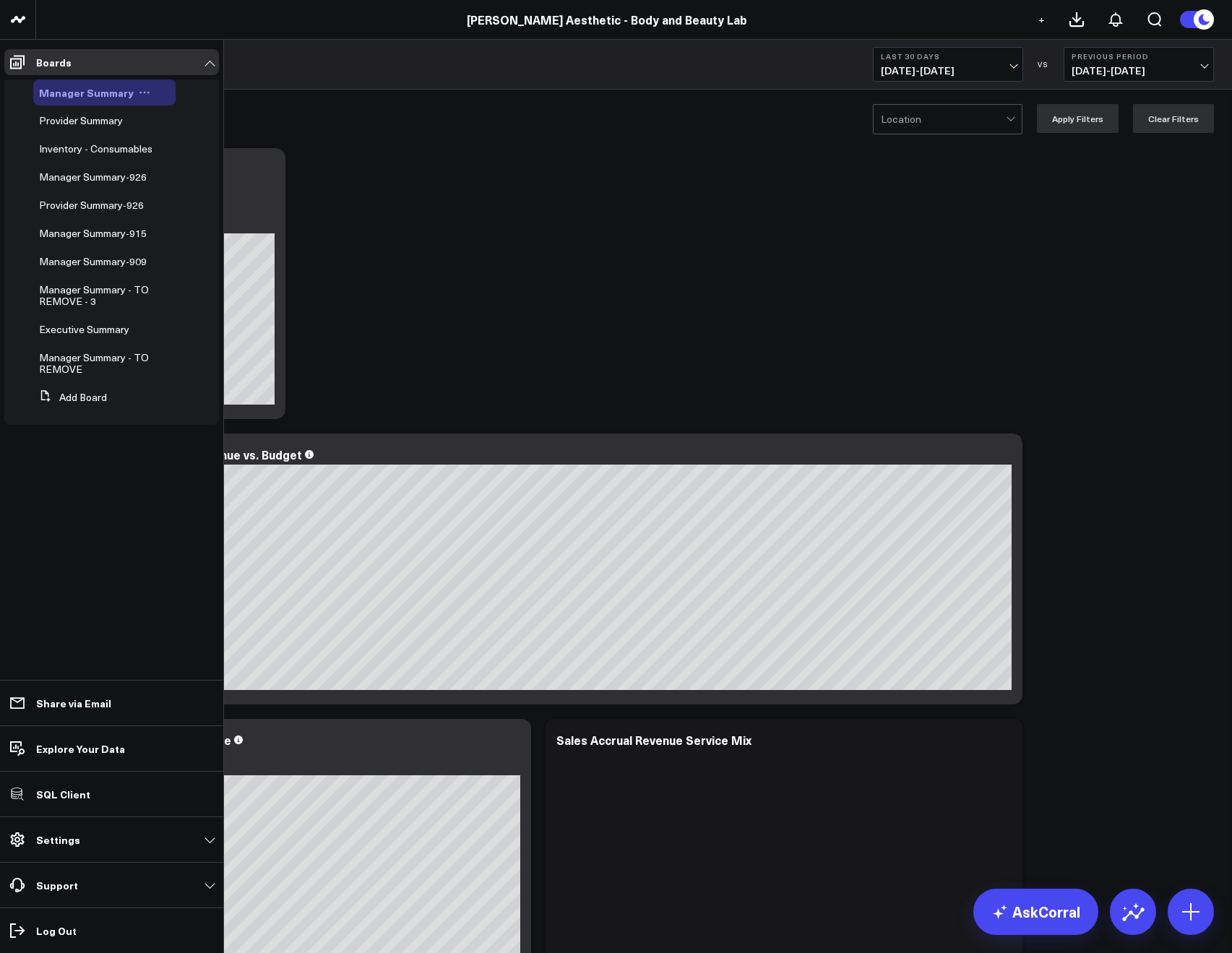
click at [142, 94] on icon at bounding box center [145, 93] width 12 height 12
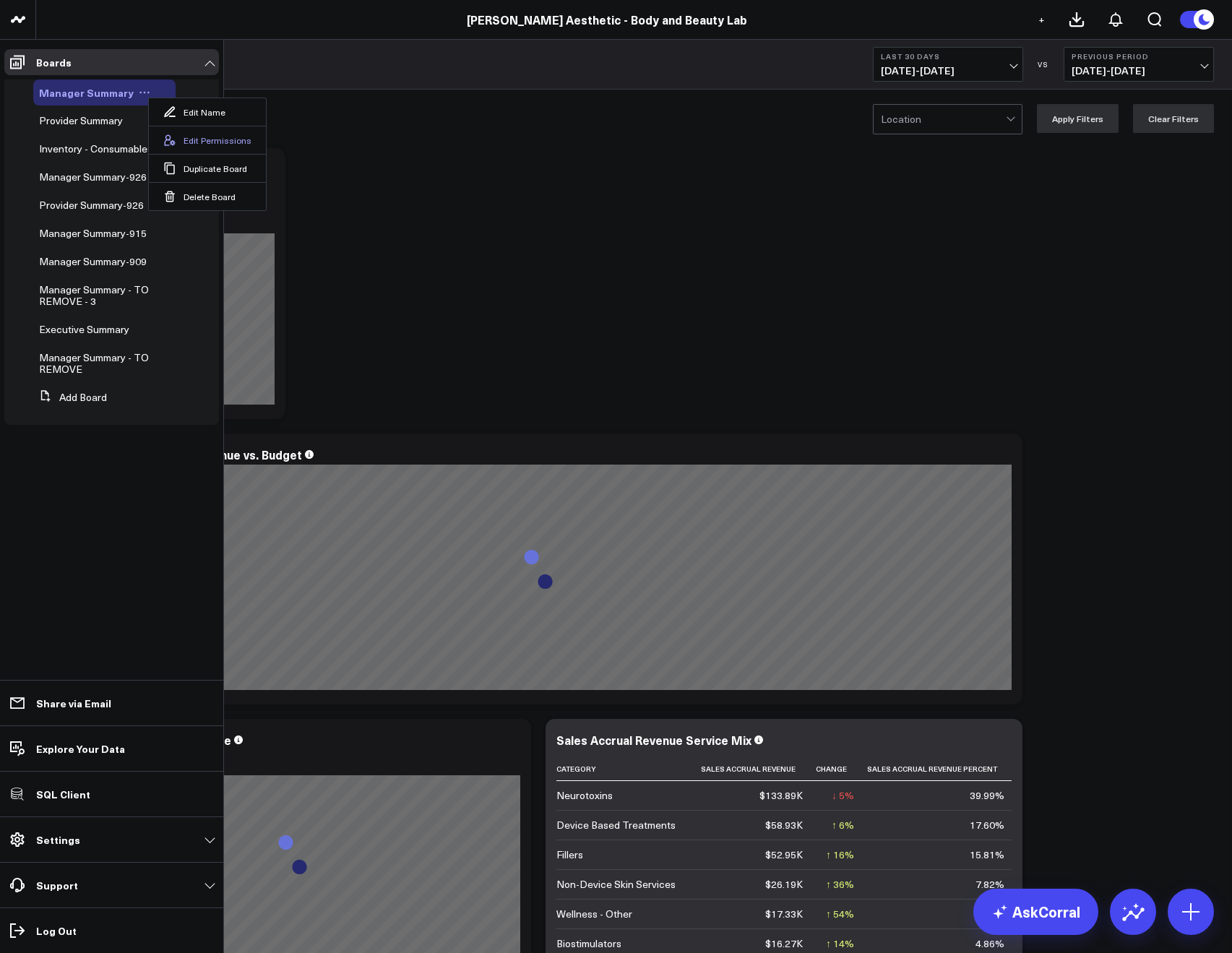
click at [197, 139] on button "Edit Permissions" at bounding box center [207, 140] width 117 height 29
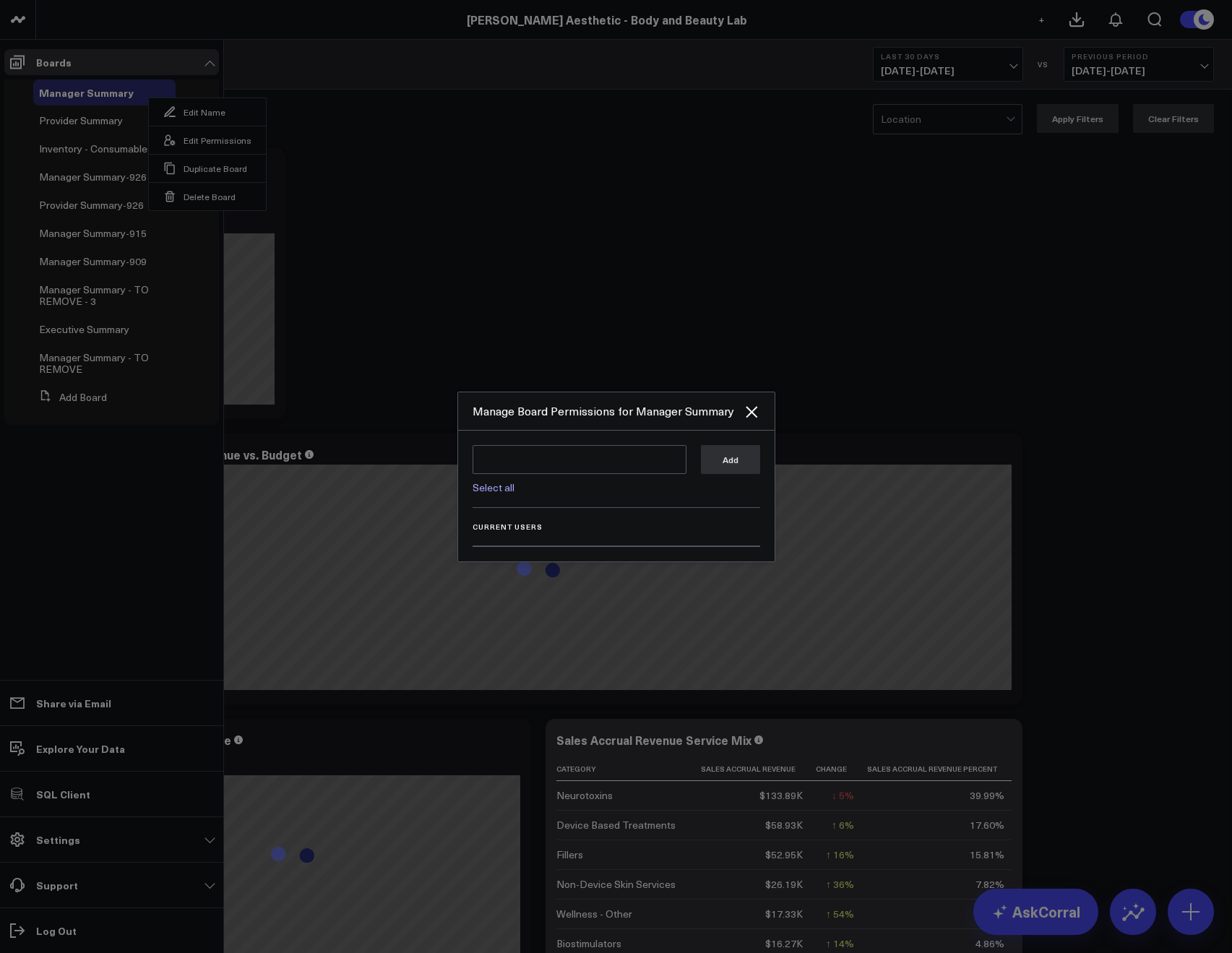
click at [513, 490] on div "Select all" at bounding box center [579, 483] width 214 height 19
click at [504, 491] on link "Select all" at bounding box center [493, 487] width 42 height 14
type textarea "@Corral Support @Allie Fleischer @JP Wartman @Samarth Patel @Dana Nicolette"
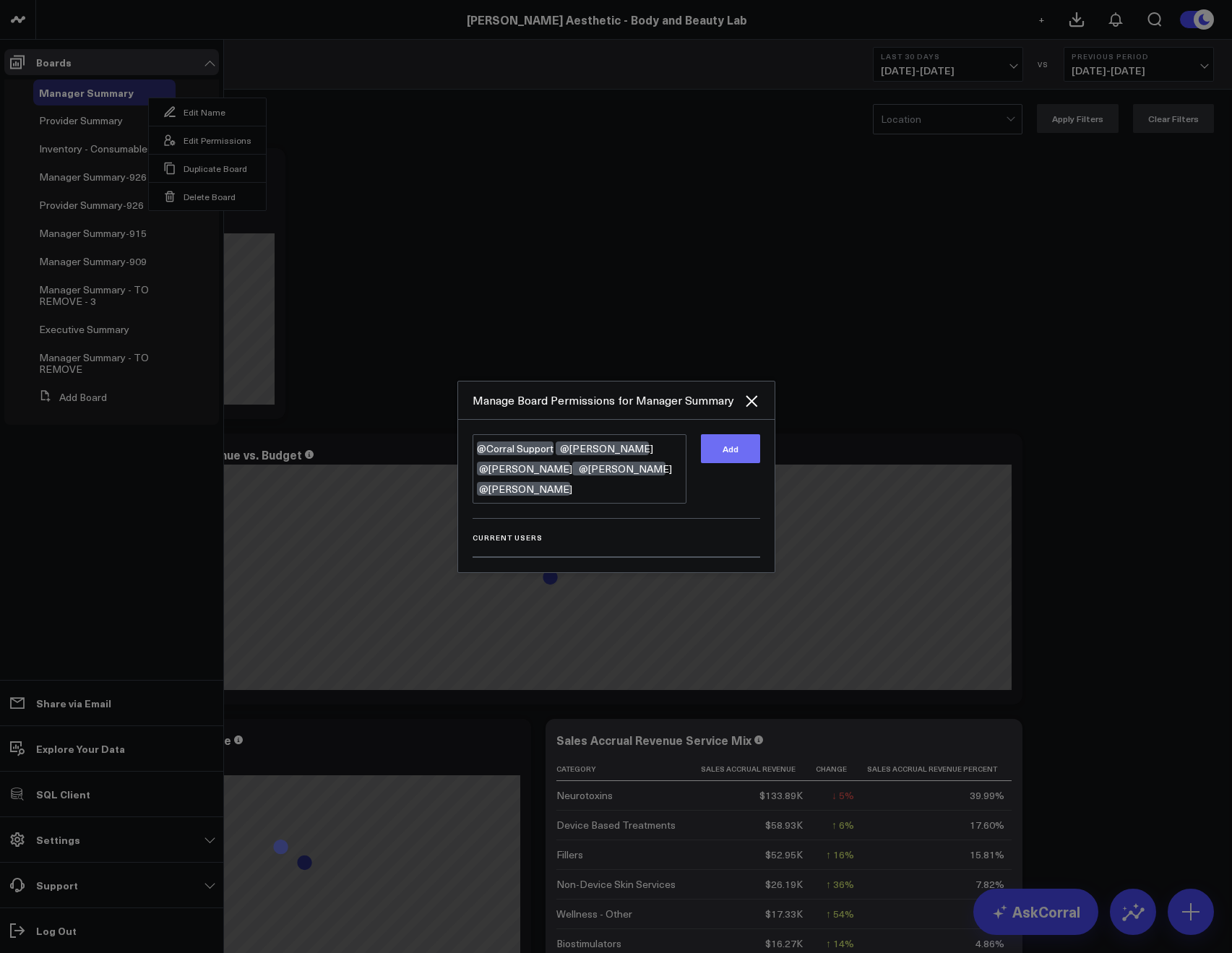
click at [740, 444] on button "Add" at bounding box center [730, 447] width 59 height 29
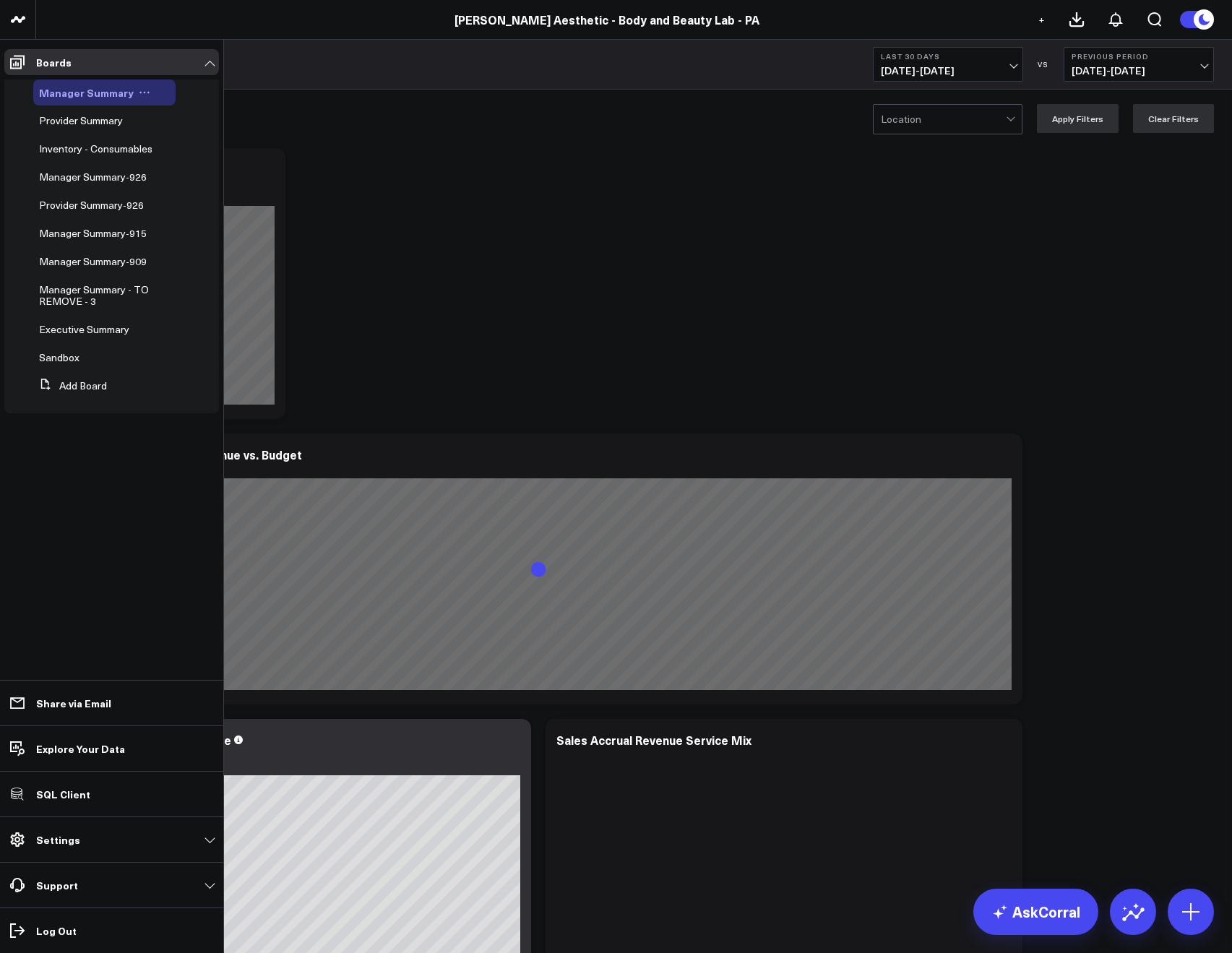
click at [159, 92] on div "Manager Summary" at bounding box center [104, 93] width 142 height 26
click at [148, 91] on button at bounding box center [145, 93] width 22 height 12
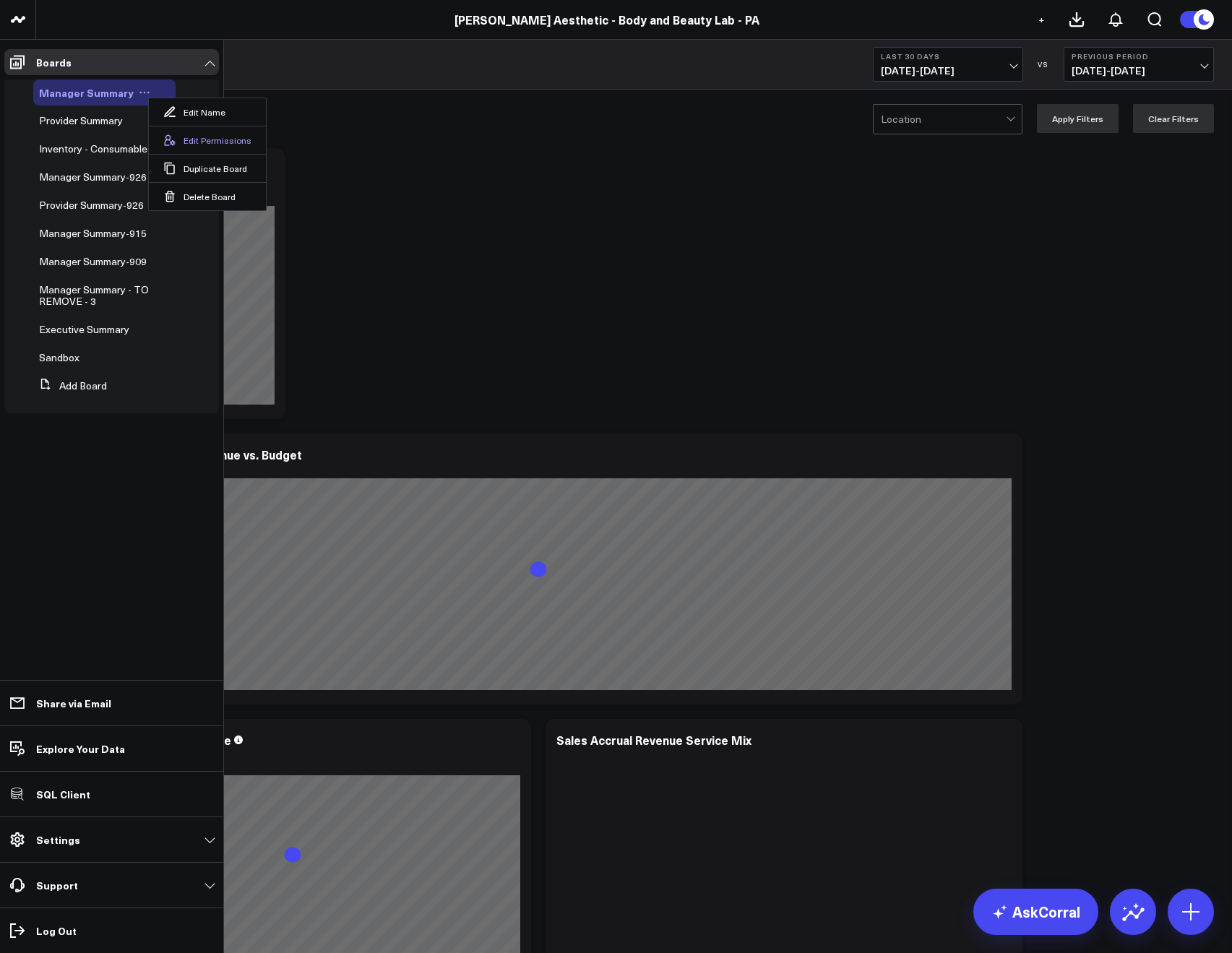
click at [193, 136] on button "Edit Permissions" at bounding box center [207, 140] width 117 height 29
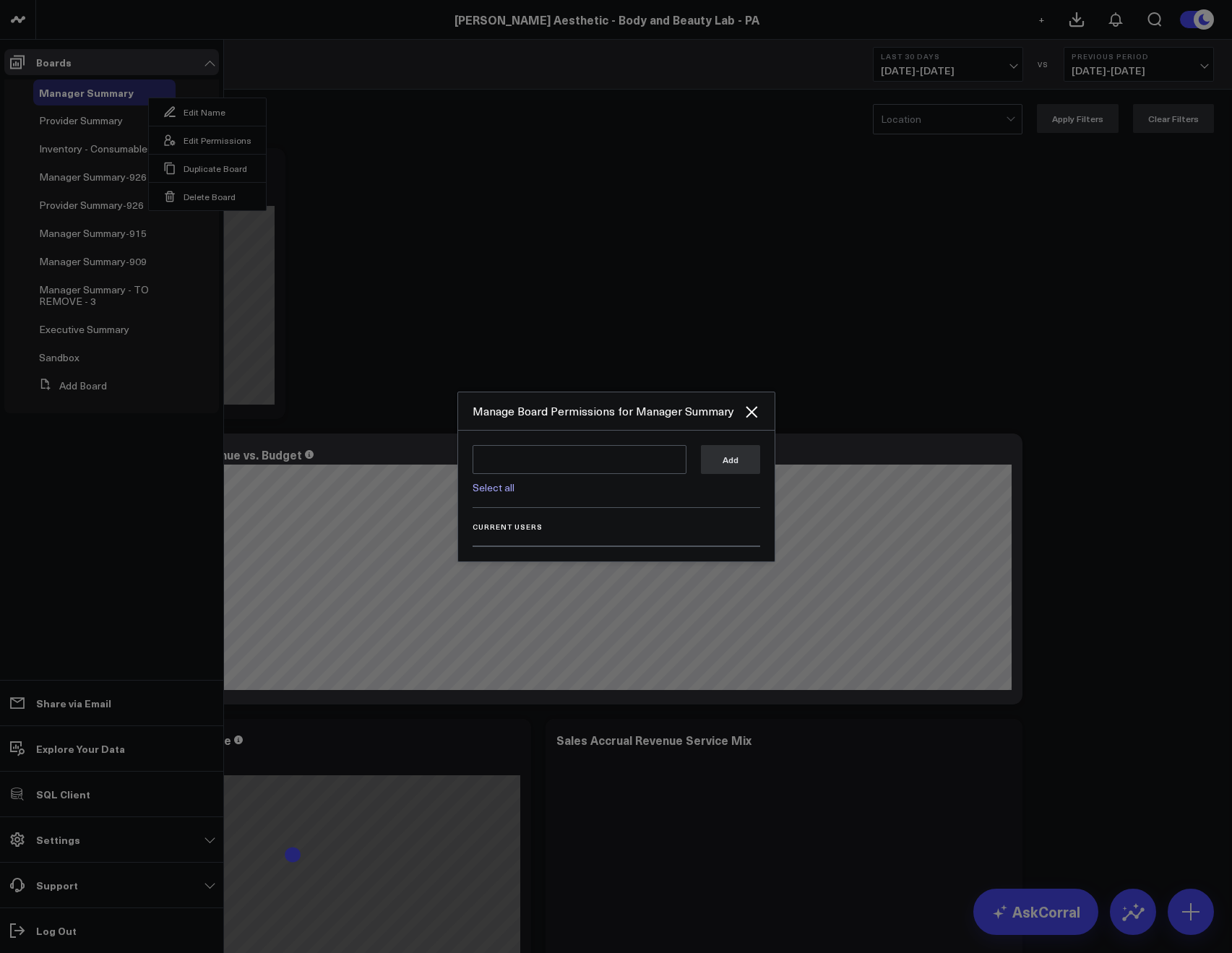
click at [477, 484] on link "Select all" at bounding box center [493, 487] width 42 height 14
type textarea "@Corral Support @Allie Fleischer @JP Wartman @Samarth Patel @Kelli Blohm"
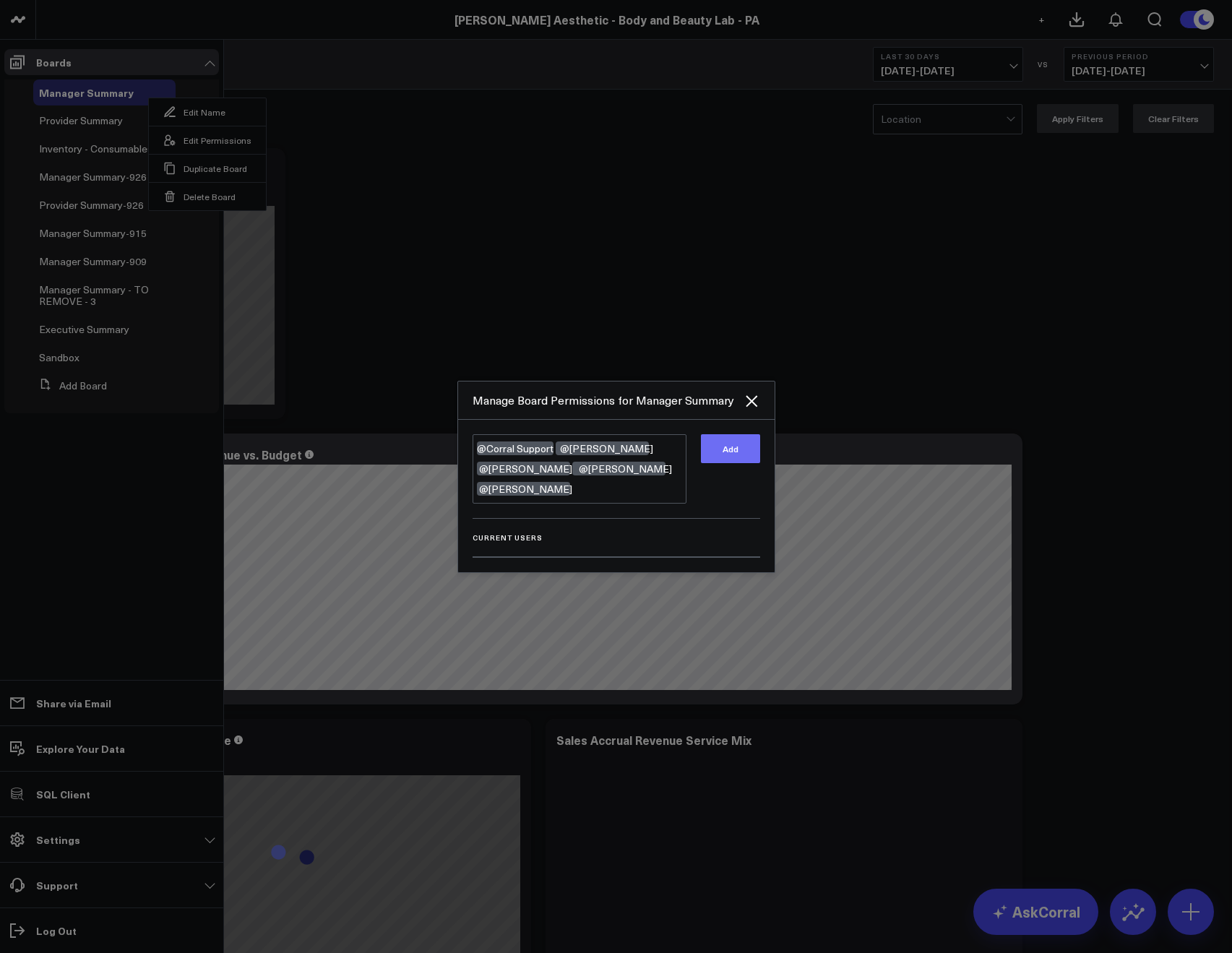
click at [720, 453] on button "Add" at bounding box center [730, 447] width 59 height 29
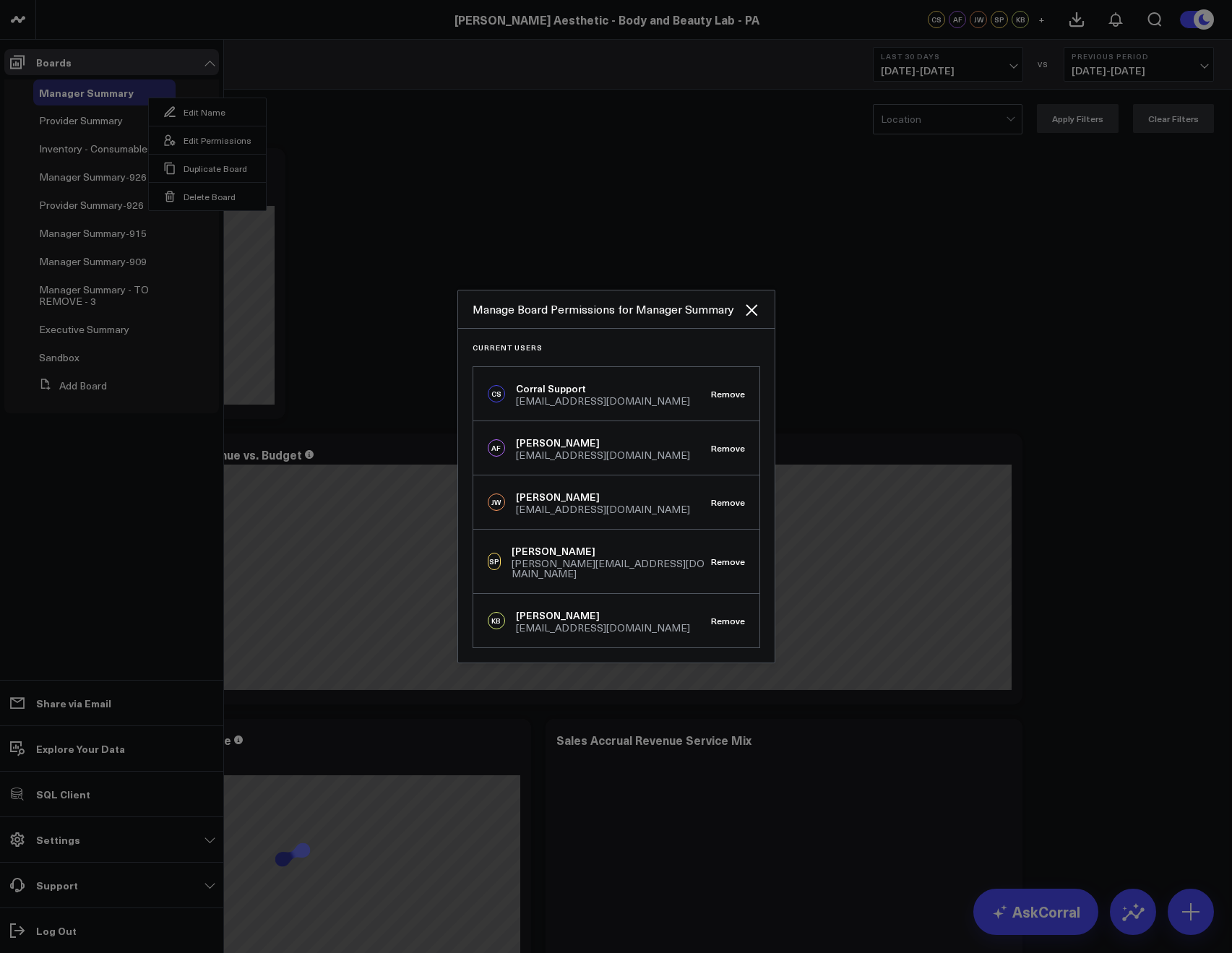
drag, startPoint x: 421, startPoint y: 204, endPoint x: 277, endPoint y: 199, distance: 144.1
click at [421, 203] on div at bounding box center [616, 476] width 1232 height 953
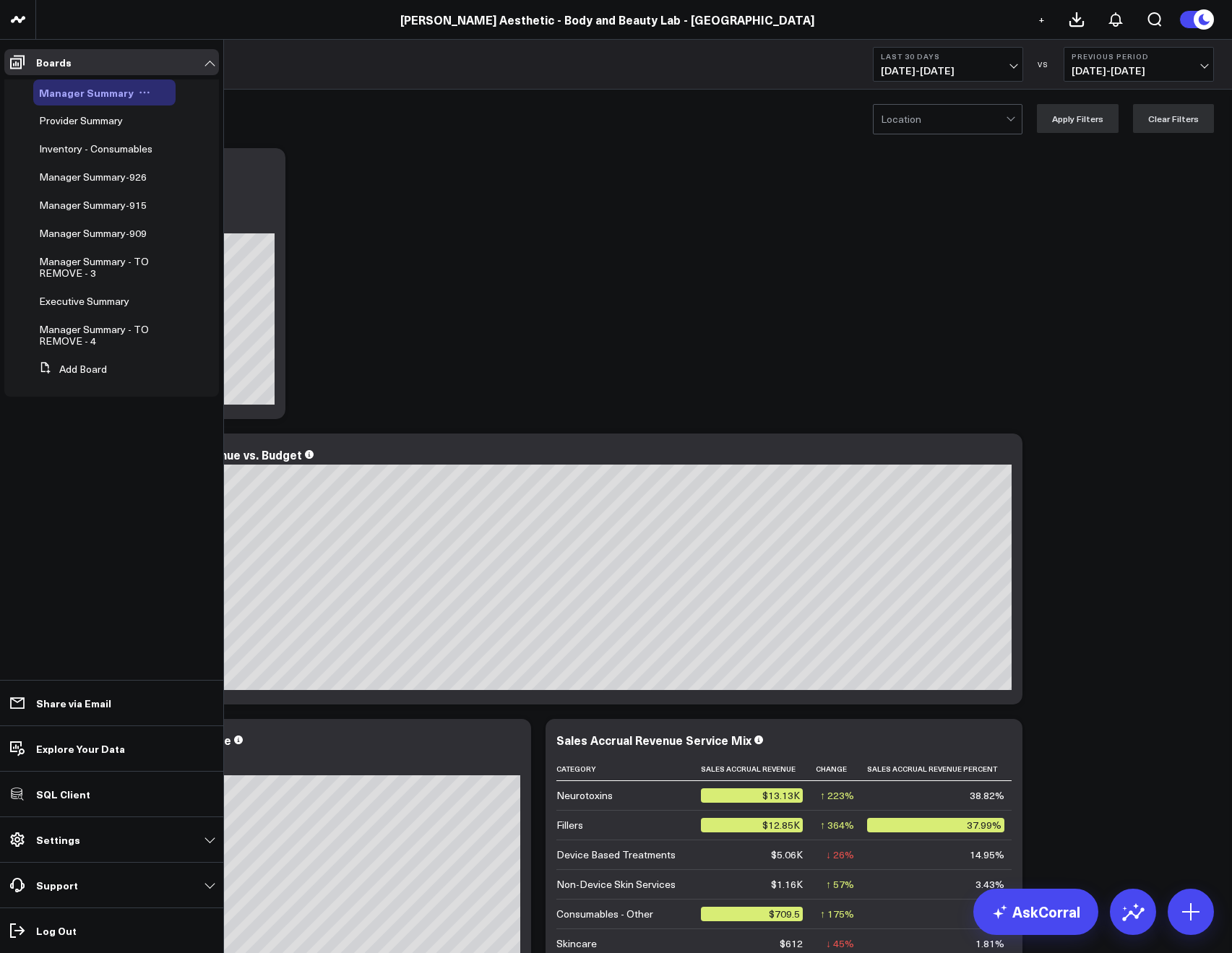
click at [150, 94] on button at bounding box center [145, 93] width 22 height 12
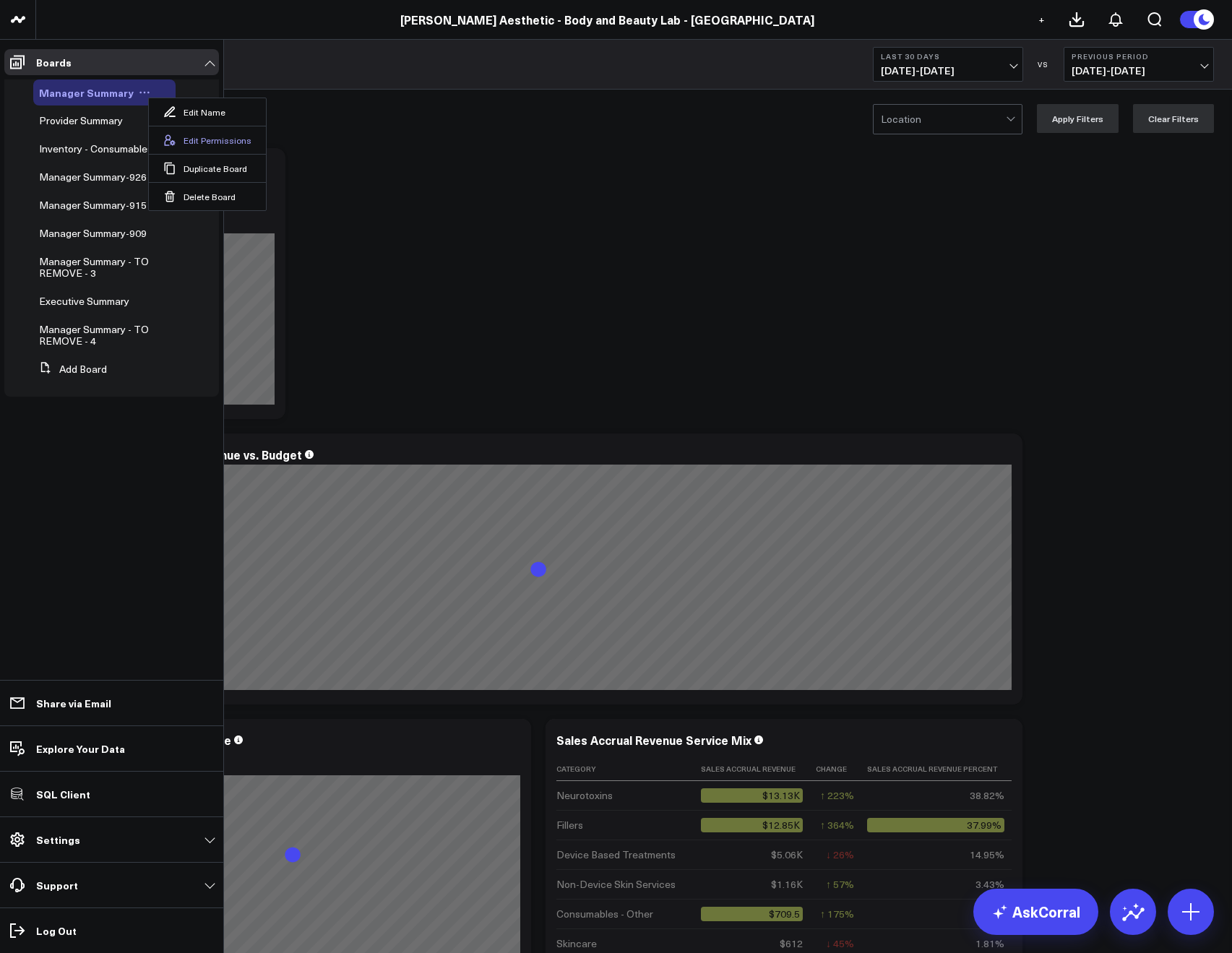
click at [177, 148] on button "Edit Permissions" at bounding box center [207, 140] width 117 height 29
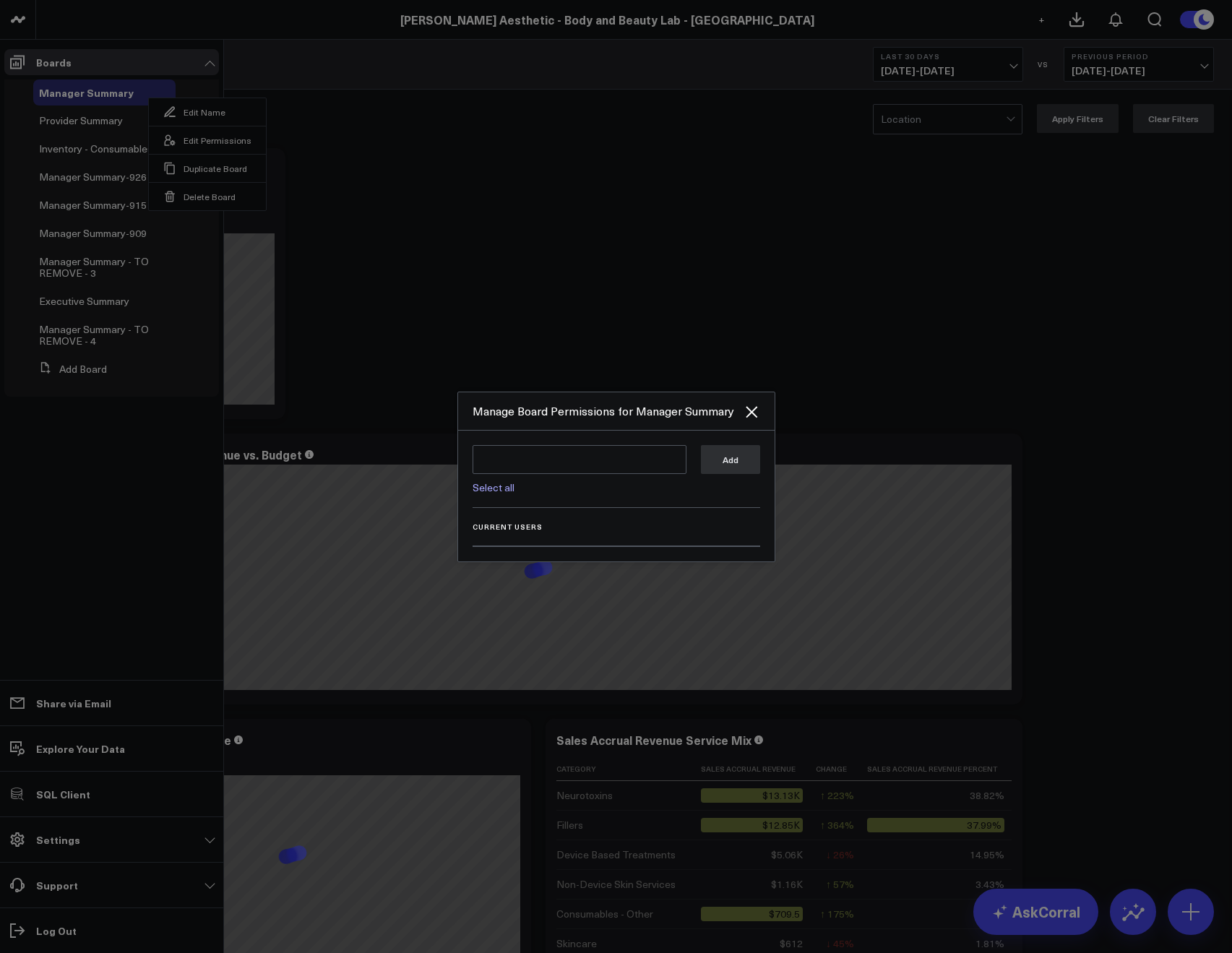
drag, startPoint x: 491, startPoint y: 479, endPoint x: 486, endPoint y: 491, distance: 13.0
click at [489, 485] on div "Select all" at bounding box center [579, 483] width 214 height 19
drag, startPoint x: 486, startPoint y: 491, endPoint x: 541, endPoint y: 486, distance: 55.2
click at [486, 491] on link "Select all" at bounding box center [493, 487] width 42 height 14
type textarea "@Corral Support @Allie Fleischer @JP Wartman"
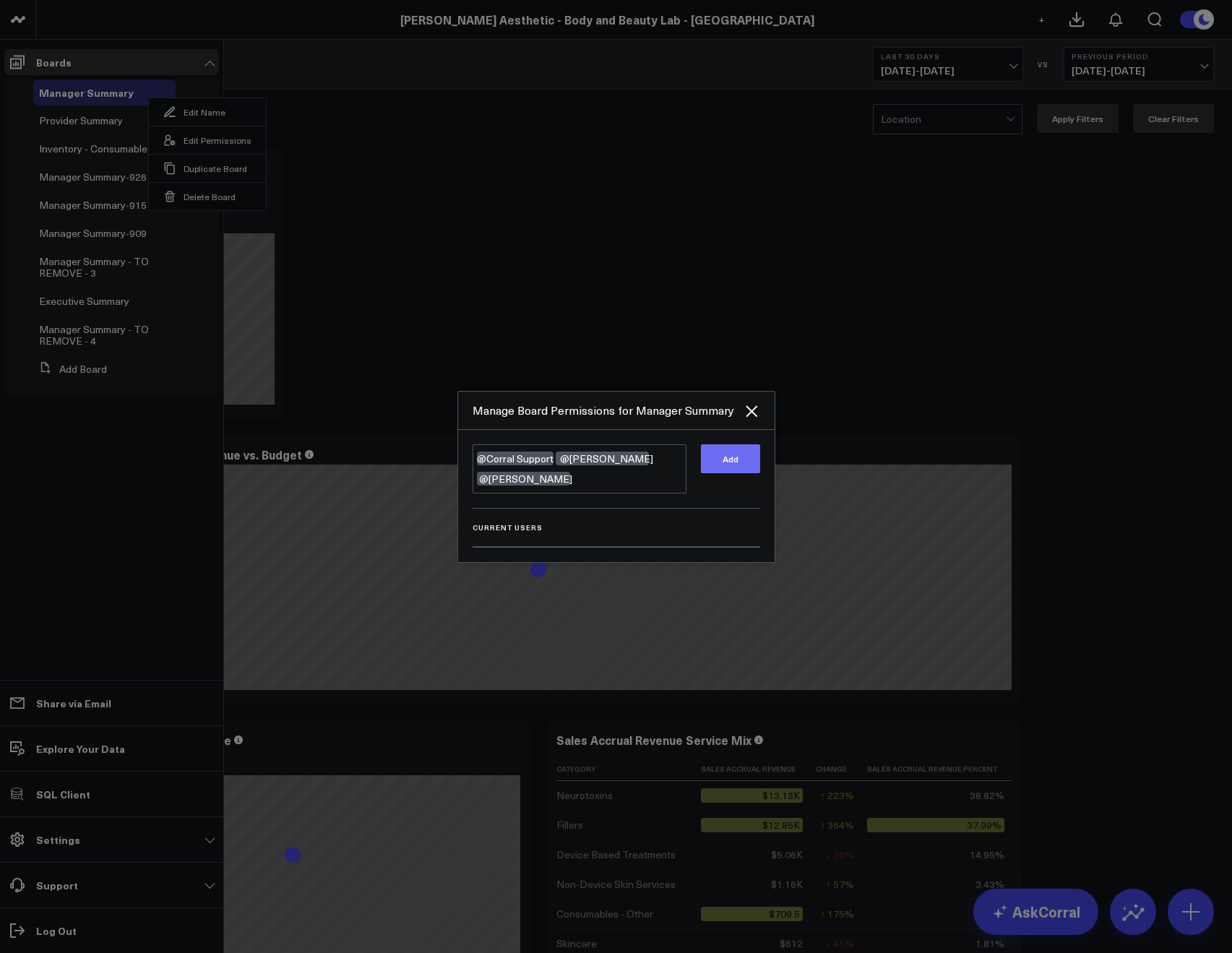
drag, startPoint x: 742, startPoint y: 444, endPoint x: 733, endPoint y: 448, distance: 9.8
click at [736, 446] on button "Add" at bounding box center [730, 458] width 59 height 29
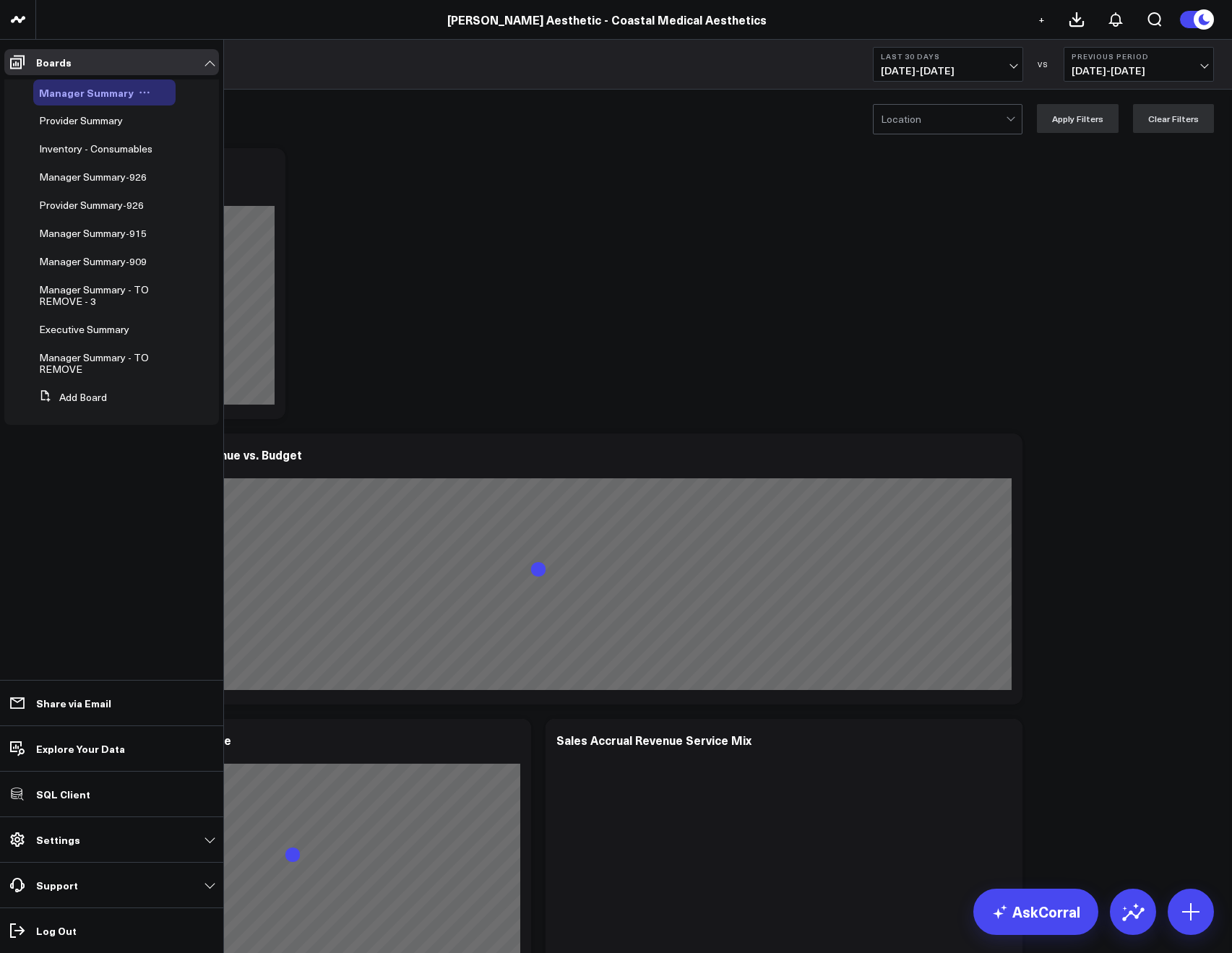
click at [141, 96] on icon at bounding box center [145, 93] width 12 height 12
click at [179, 147] on button "Edit Permissions" at bounding box center [207, 140] width 117 height 29
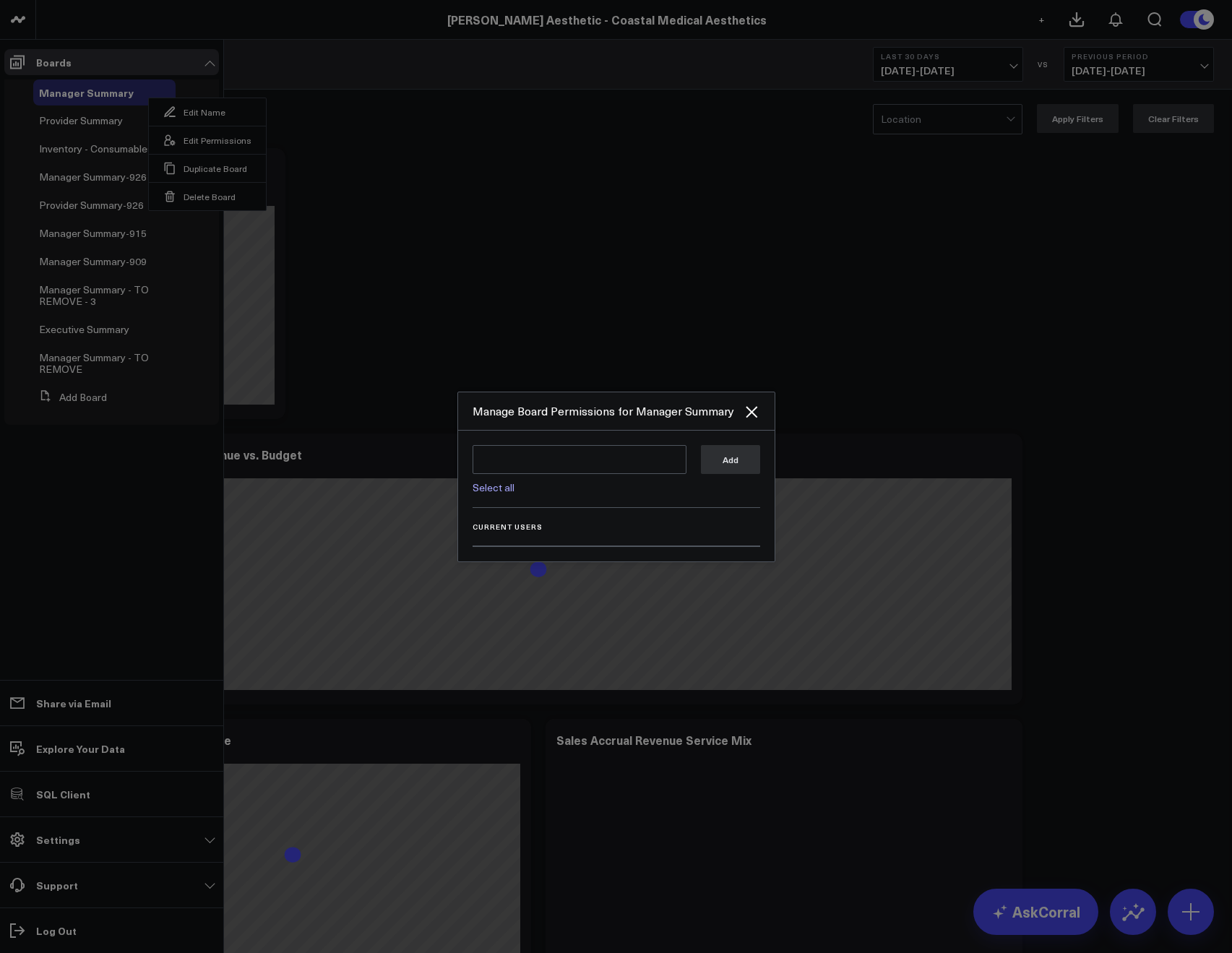
click at [487, 489] on link "Select all" at bounding box center [493, 487] width 42 height 14
type textarea "@Corral Support @Allie Fleischer @JP Wartman @Samarth Patel"
drag, startPoint x: 731, startPoint y: 456, endPoint x: 699, endPoint y: 432, distance: 40.0
click at [731, 456] on button "Add" at bounding box center [730, 458] width 59 height 29
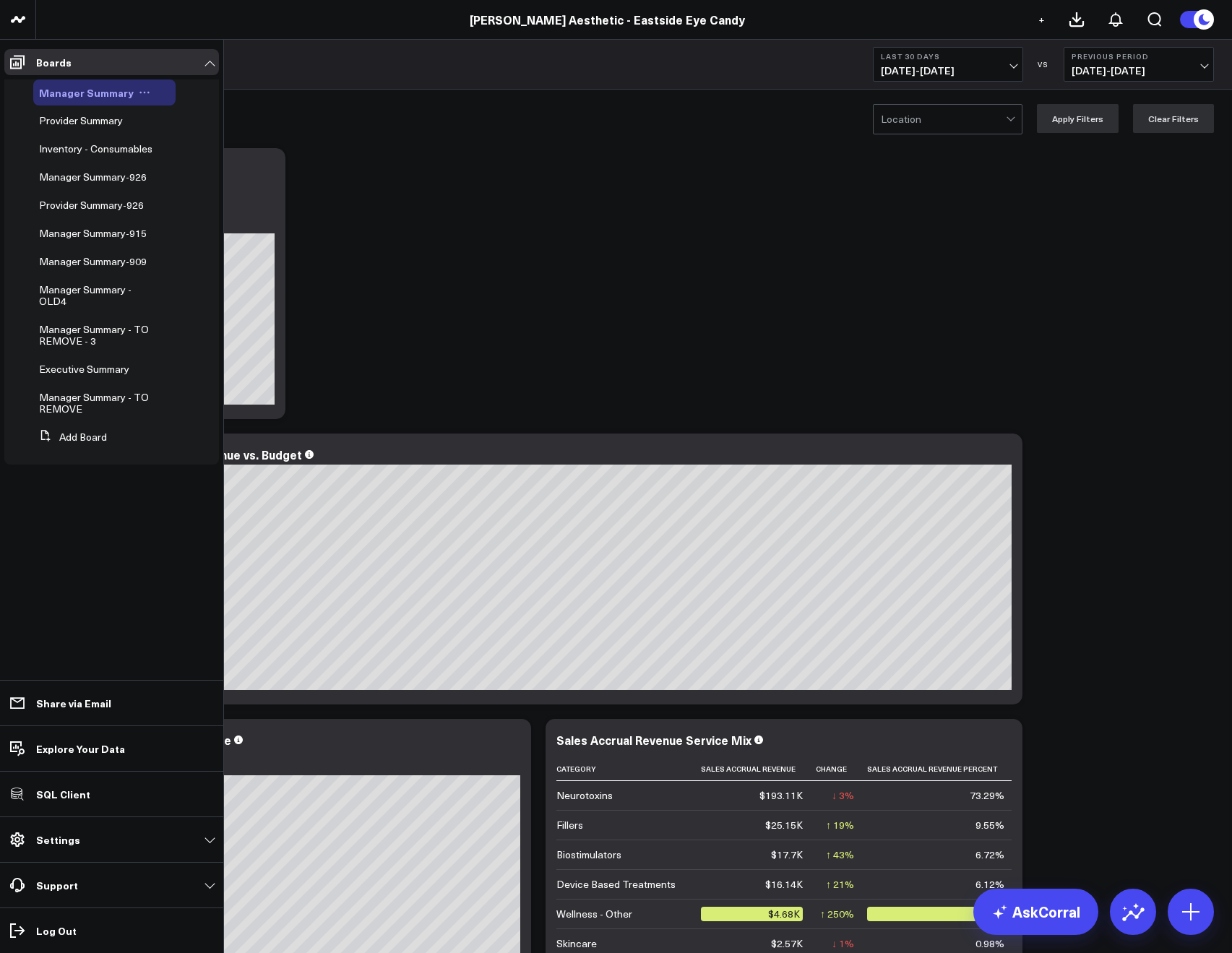
click at [139, 94] on icon at bounding box center [145, 93] width 12 height 12
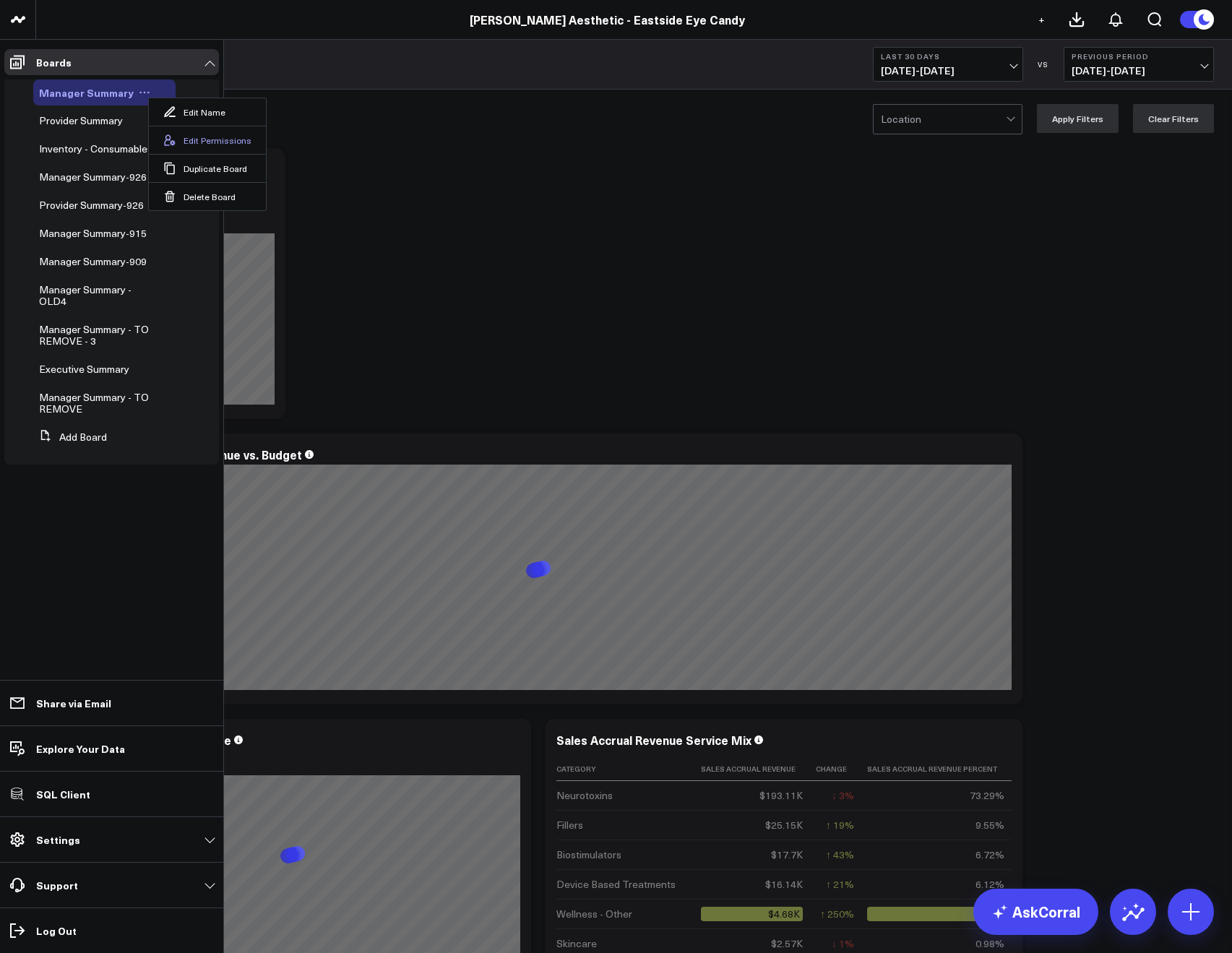
click at [191, 135] on button "Edit Permissions" at bounding box center [207, 140] width 117 height 29
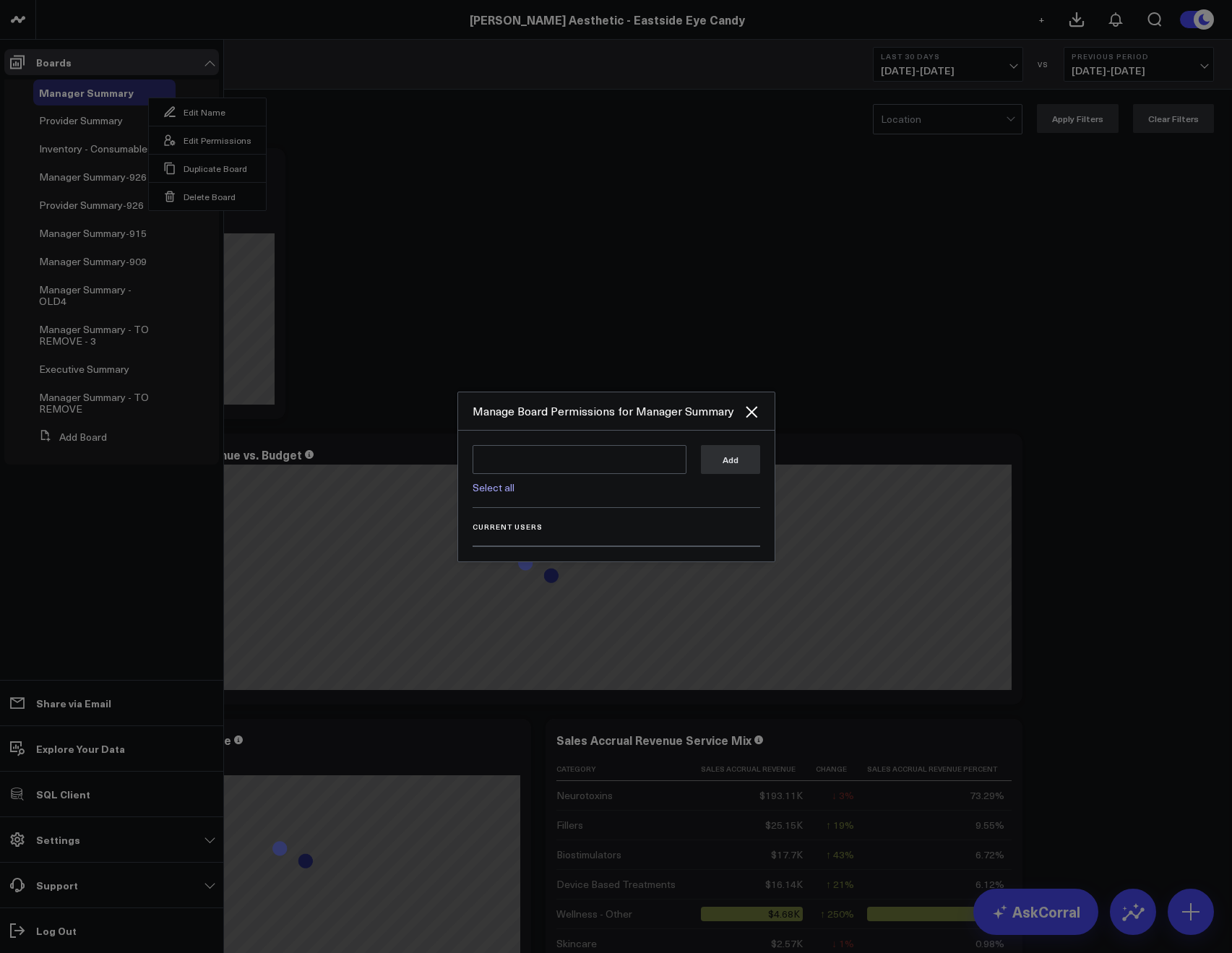
click at [492, 485] on link "Select all" at bounding box center [493, 487] width 42 height 14
type textarea "@Corral Support @JP Wartman @Allie Fleischer @Samarth Patel @Nicole Christensen"
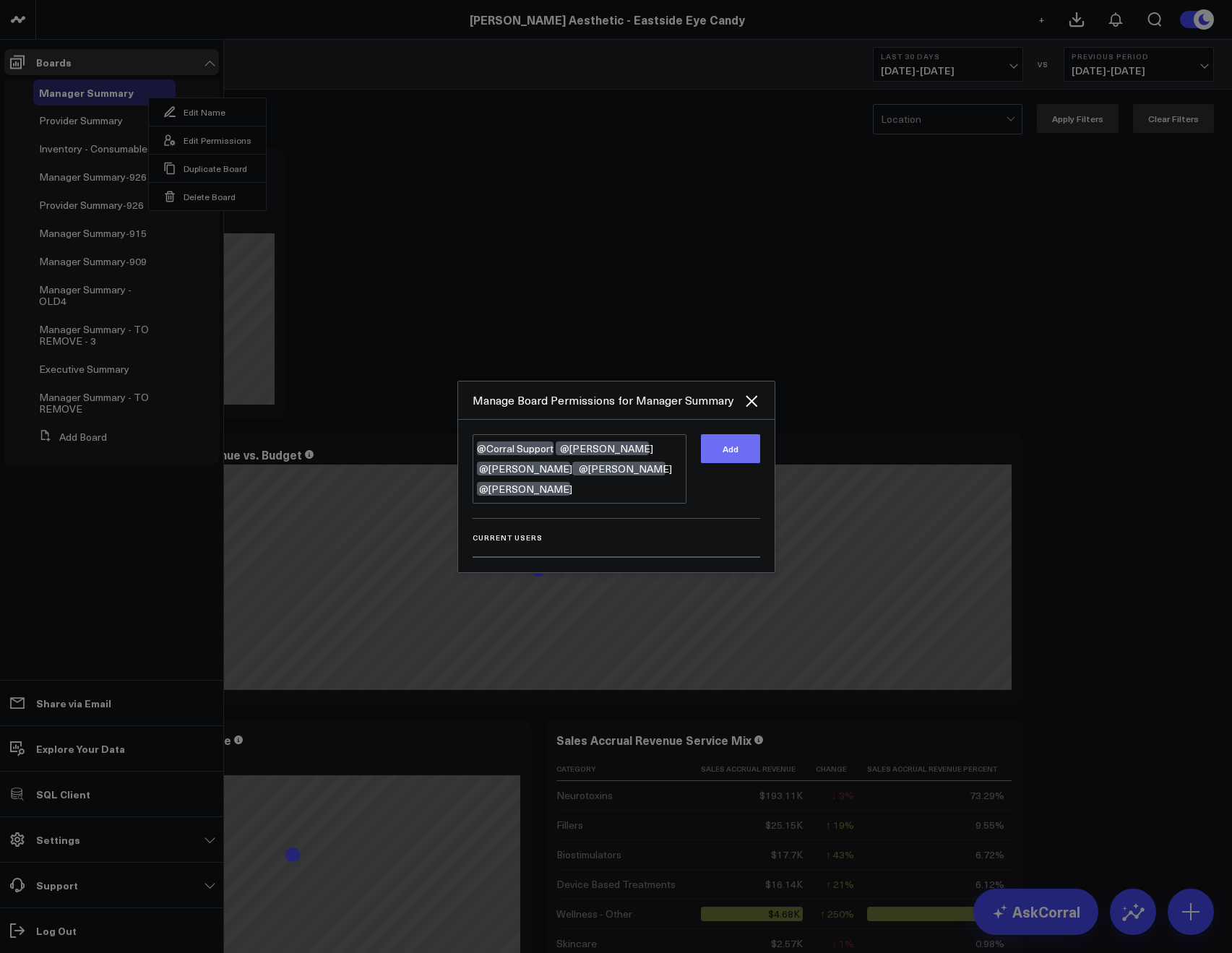
click at [708, 454] on button "Add" at bounding box center [730, 447] width 59 height 29
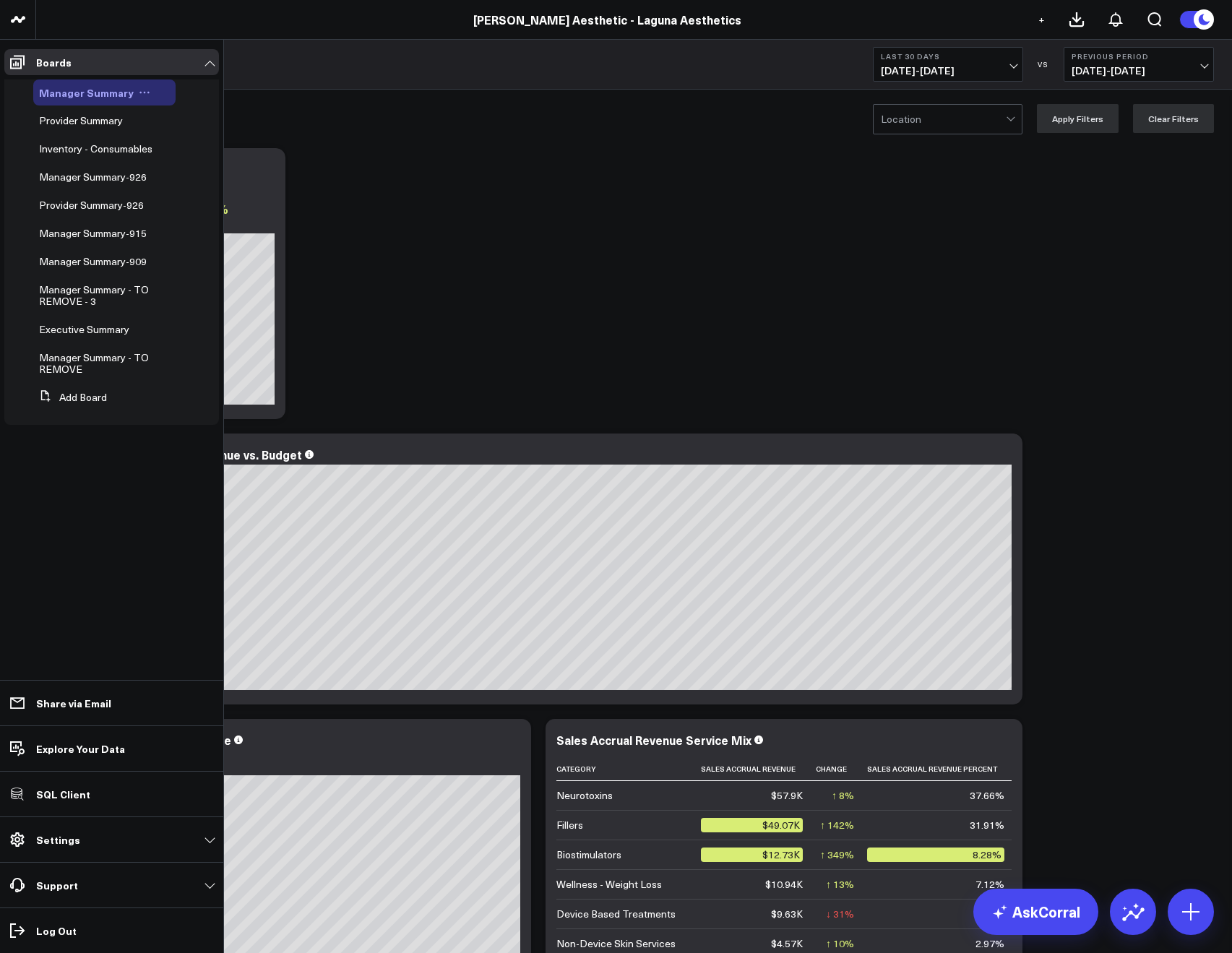
click at [142, 93] on icon at bounding box center [145, 93] width 12 height 12
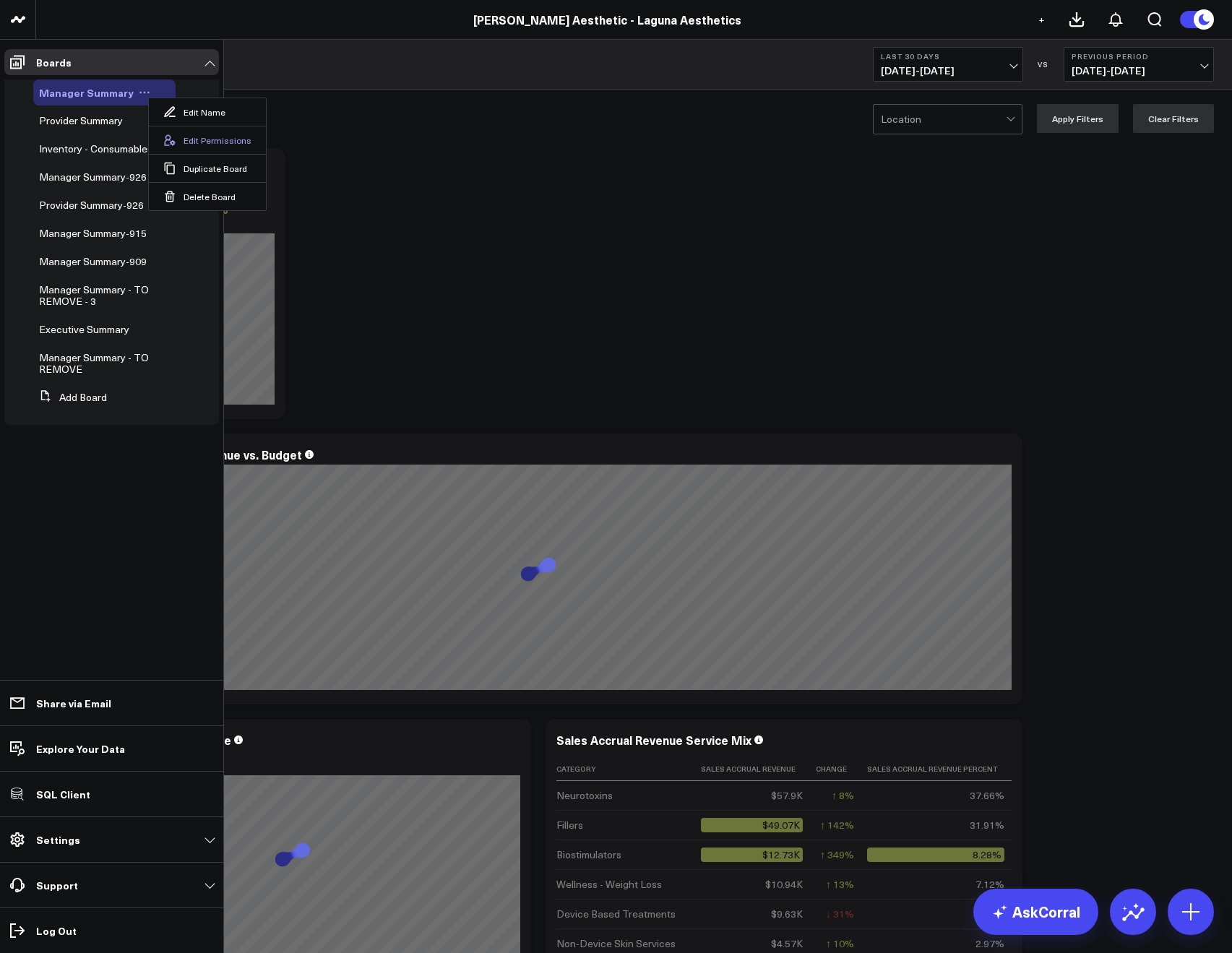
click at [184, 137] on button "Edit Permissions" at bounding box center [207, 140] width 117 height 29
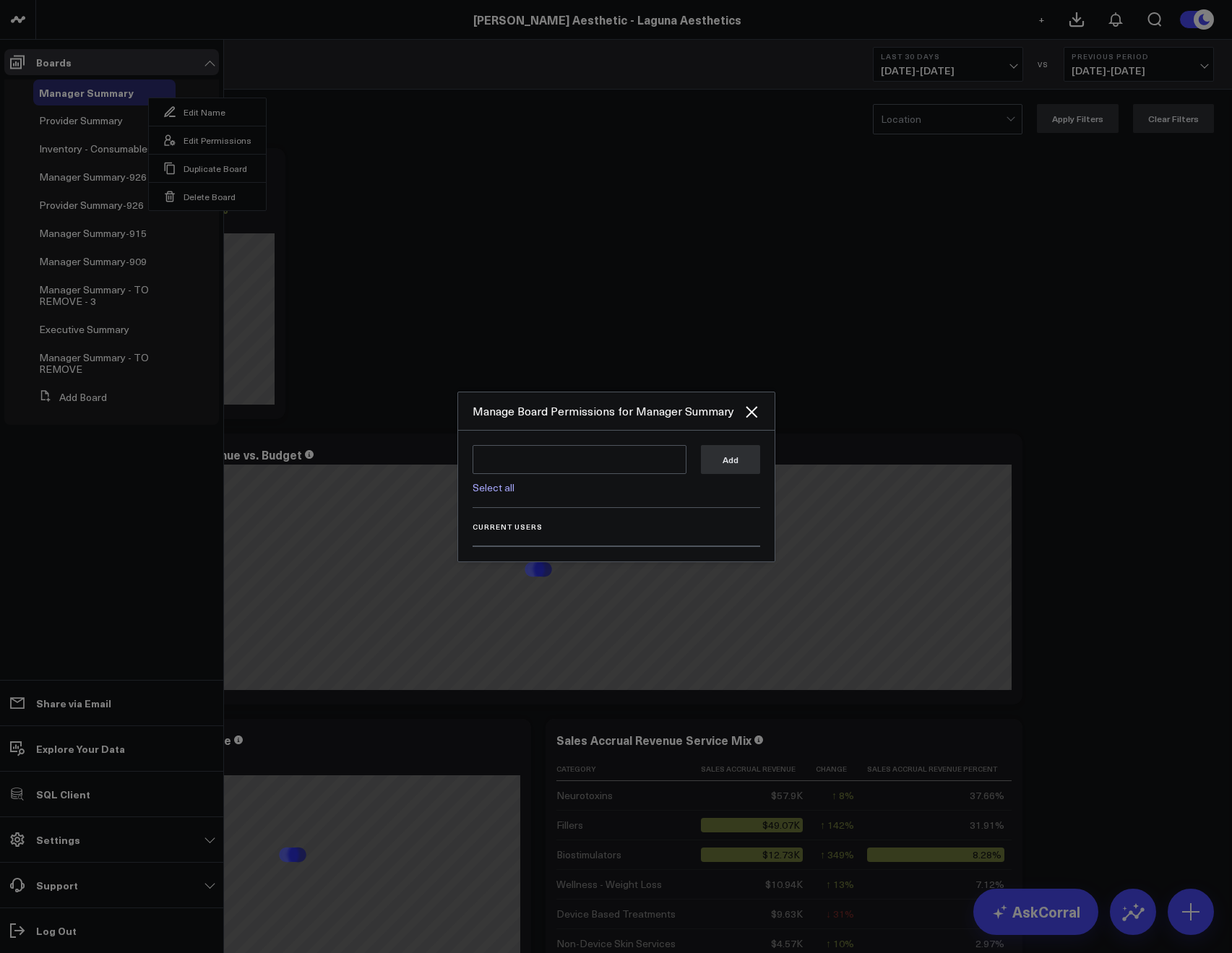
click at [496, 483] on link "Select all" at bounding box center [493, 487] width 42 height 14
type textarea "@Corral Support @[PERSON_NAME] @[PERSON_NAME] @[PERSON_NAME]"
click at [719, 464] on button "Add" at bounding box center [730, 458] width 59 height 29
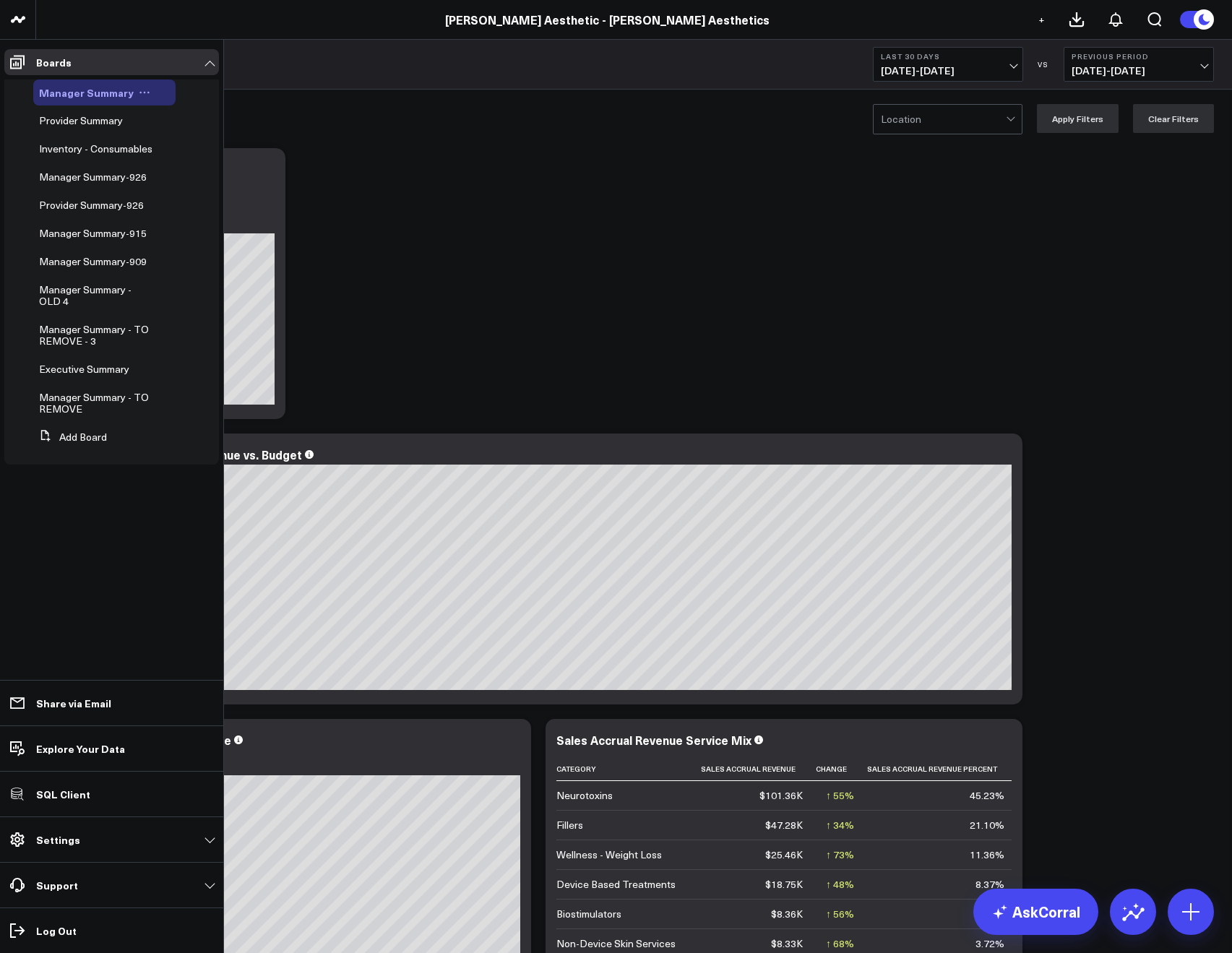
click at [139, 99] on div "Manager Summary" at bounding box center [104, 93] width 142 height 26
click at [142, 95] on icon at bounding box center [145, 93] width 12 height 12
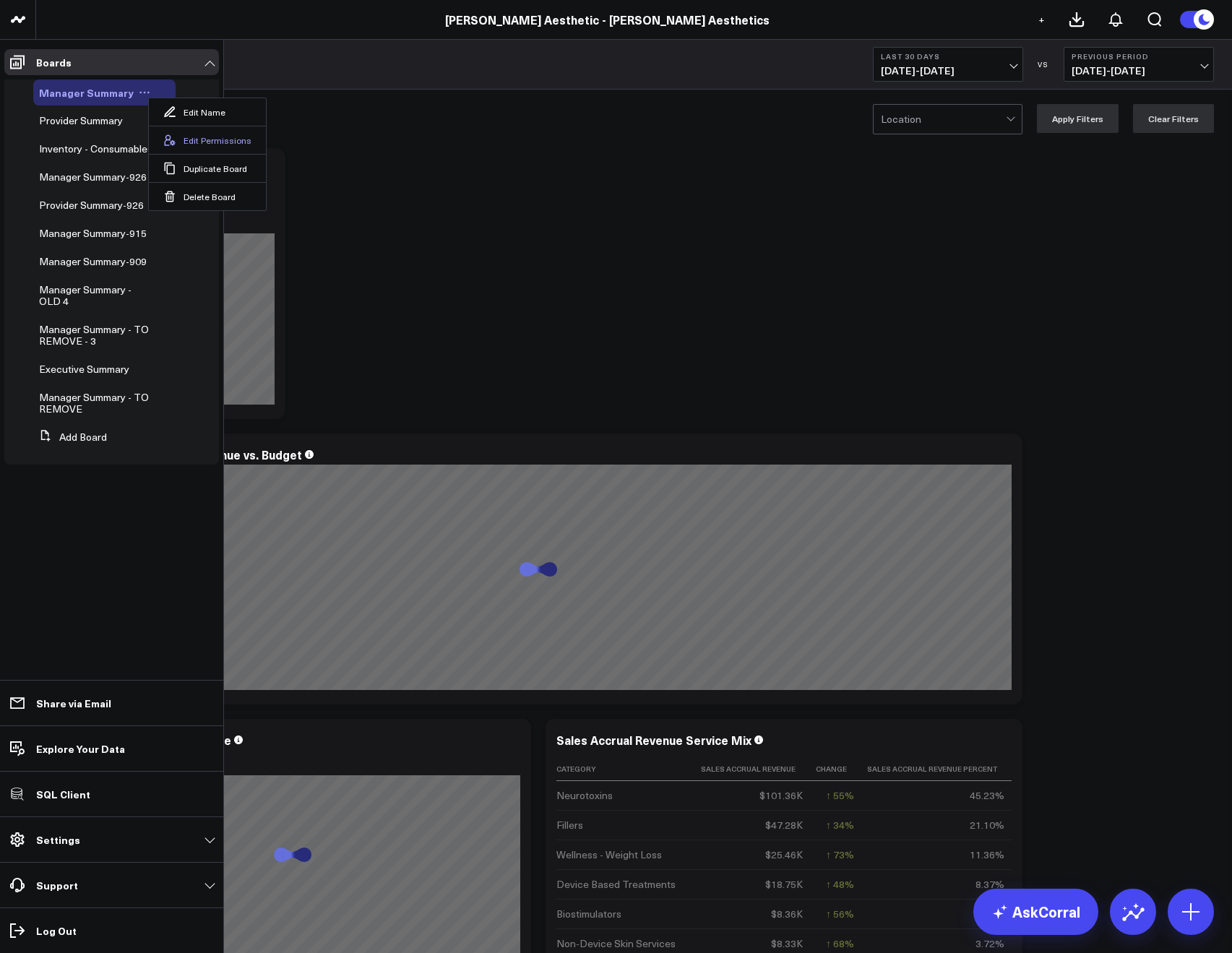
click at [184, 143] on button "Edit Permissions" at bounding box center [207, 140] width 117 height 29
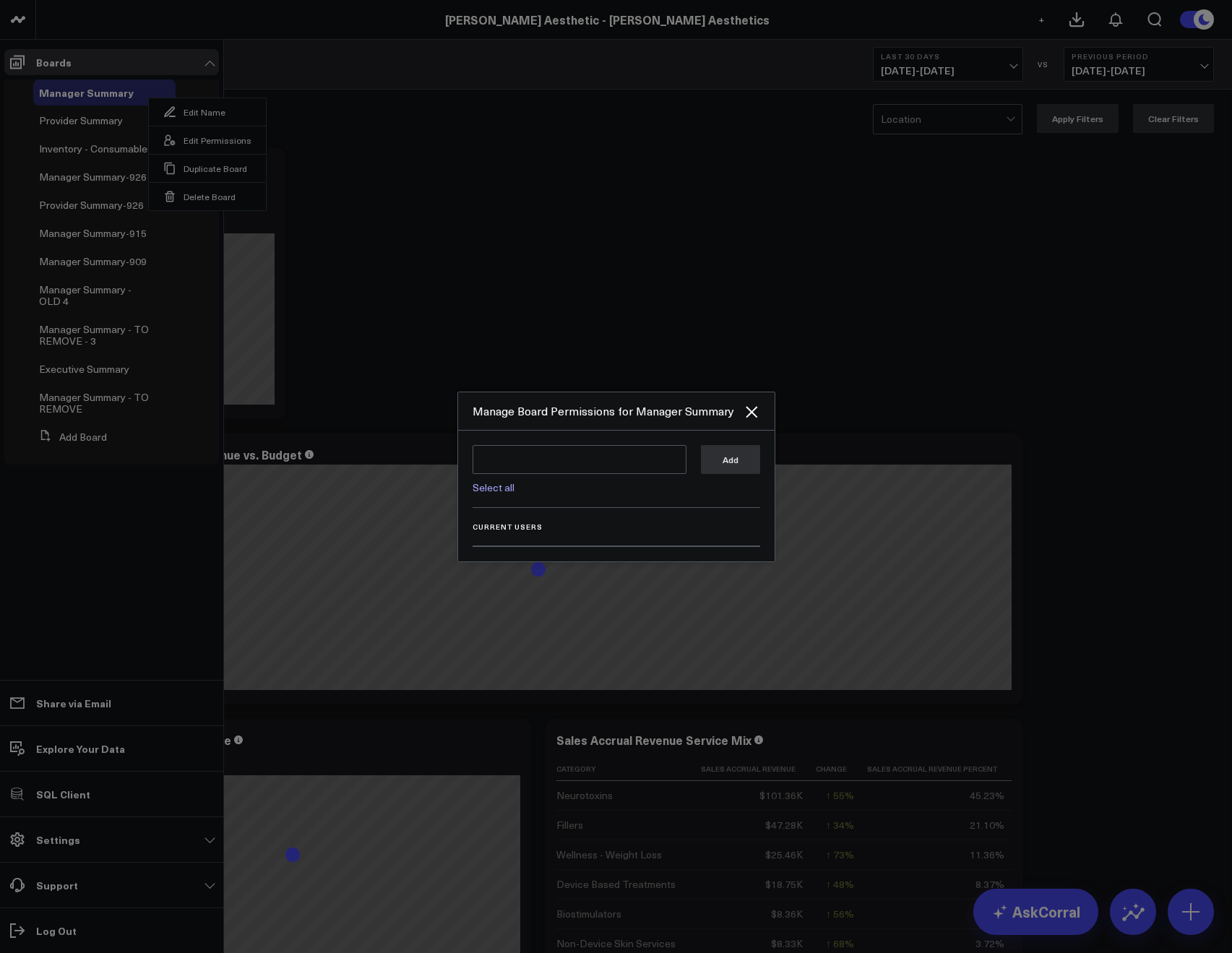
click at [505, 496] on div "Select all Add" at bounding box center [616, 476] width 288 height 63
click at [501, 492] on link "Select all" at bounding box center [493, 487] width 42 height 14
type textarea "@Corral Support @Allie Fleischer @JP Wartman @Samarth Patel @Rashu Talwar"
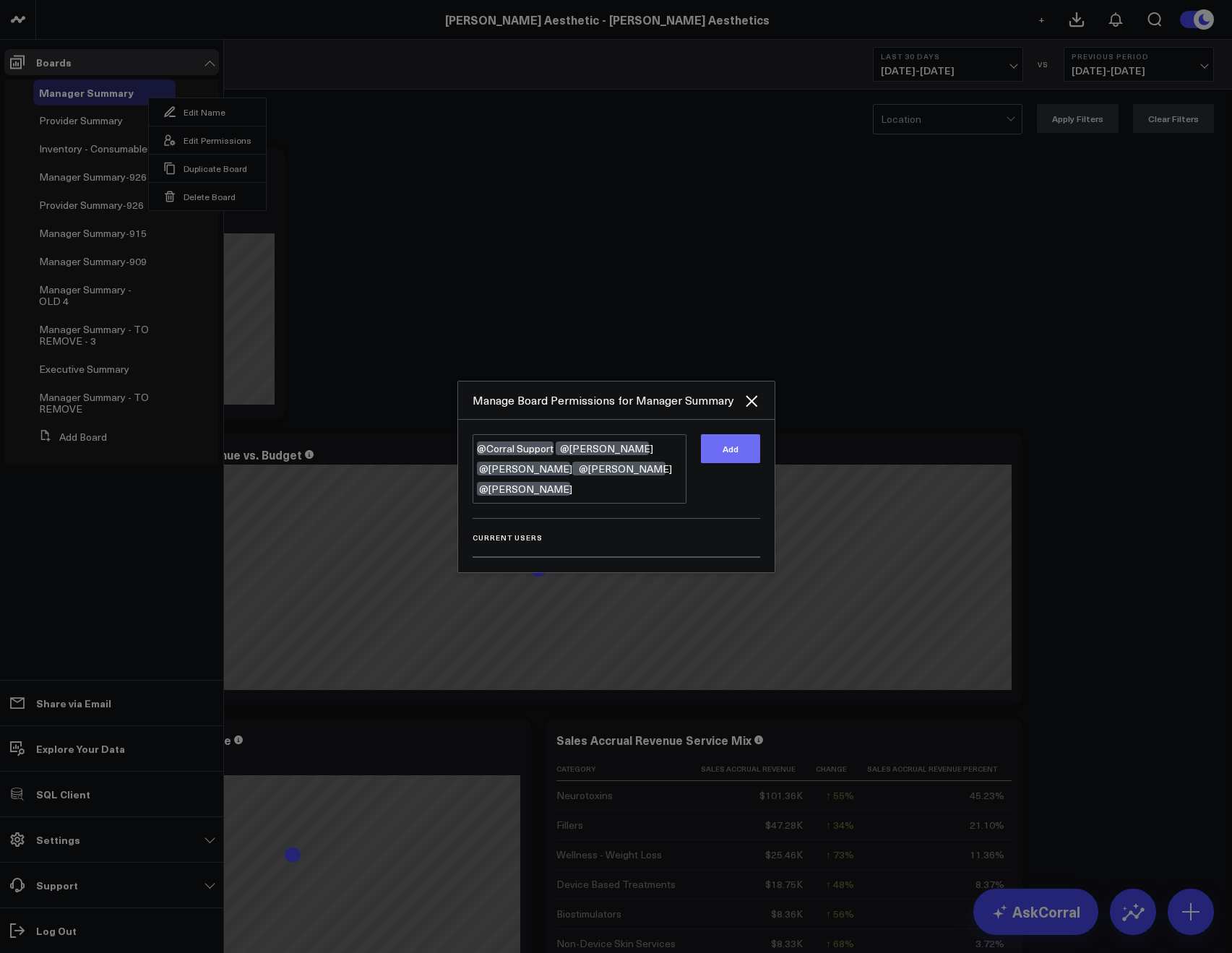
drag, startPoint x: 748, startPoint y: 440, endPoint x: 741, endPoint y: 446, distance: 9.2
click at [748, 440] on div "@Corral Support @Allie Fleischer @JP Wartman @Samarth Patel @Rashu Talwar @Corr…" at bounding box center [616, 496] width 316 height 153
click at [741, 446] on button "Add" at bounding box center [730, 447] width 59 height 29
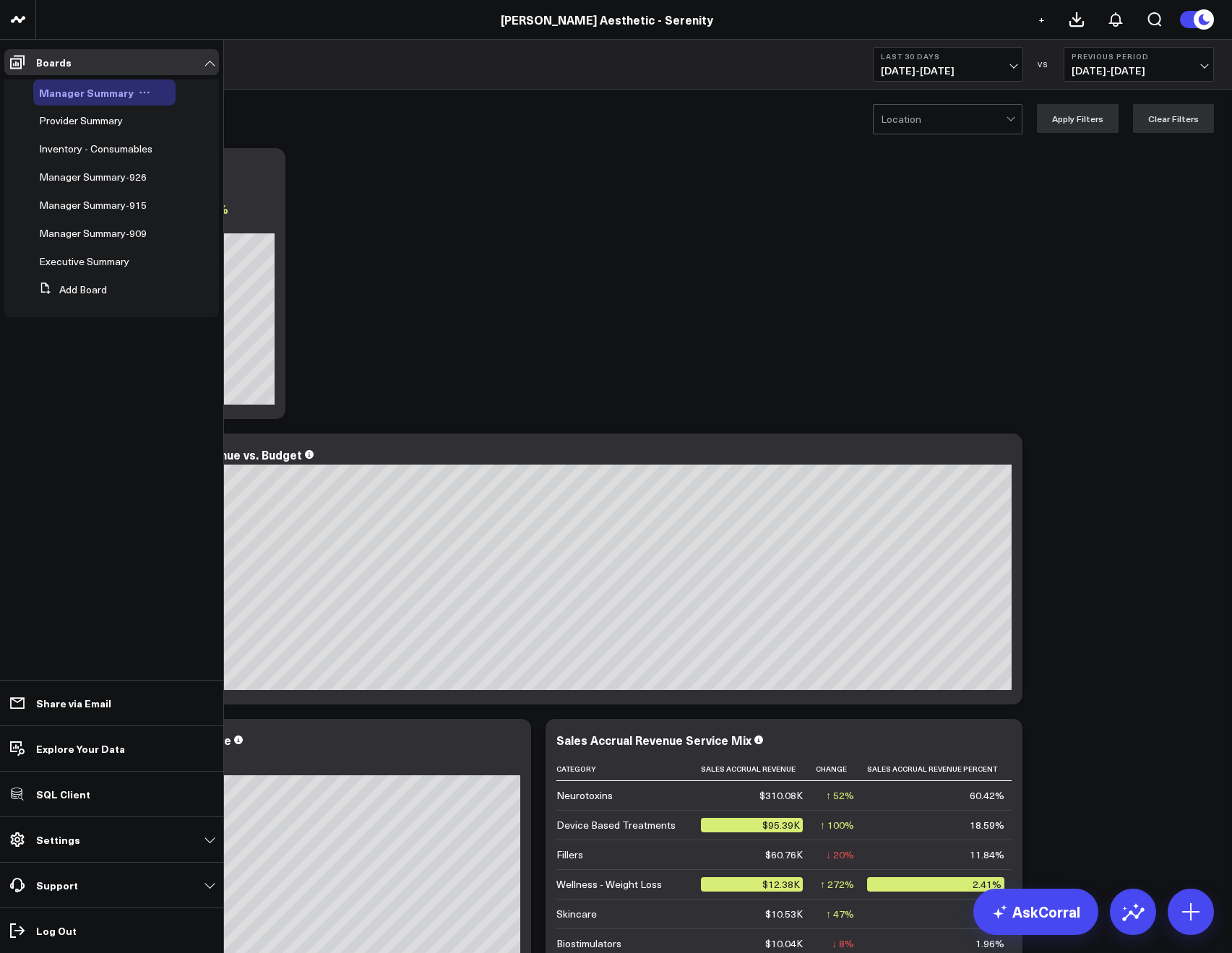
click at [143, 94] on icon at bounding box center [145, 93] width 12 height 12
click at [182, 147] on button "Edit Permissions" at bounding box center [207, 140] width 117 height 29
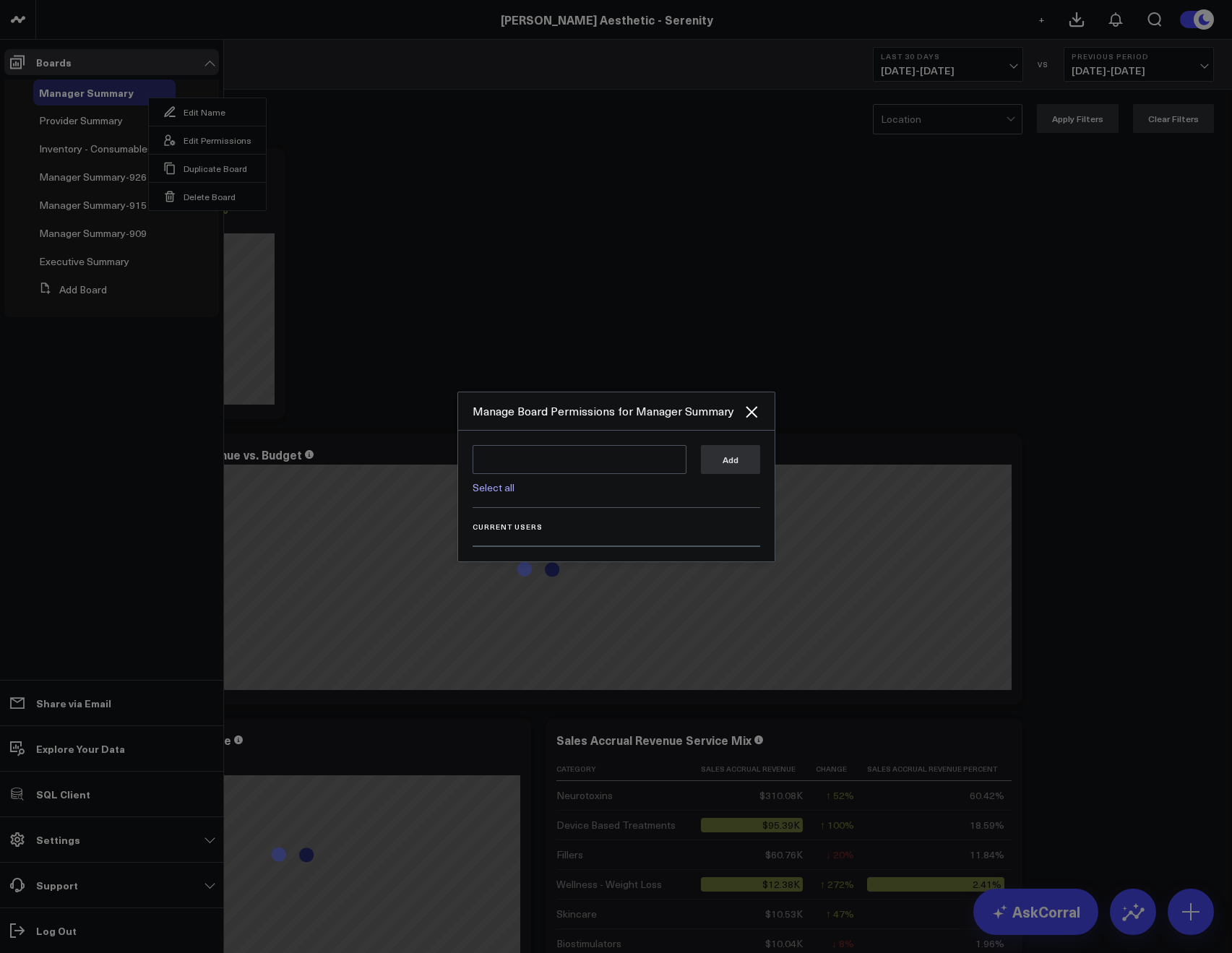
click at [487, 484] on link "Select all" at bounding box center [493, 487] width 42 height 14
type textarea "@Corral Support @JP Wartman @Allie Fleischer @Samarth Patel"
click at [732, 453] on button "Add" at bounding box center [730, 458] width 59 height 29
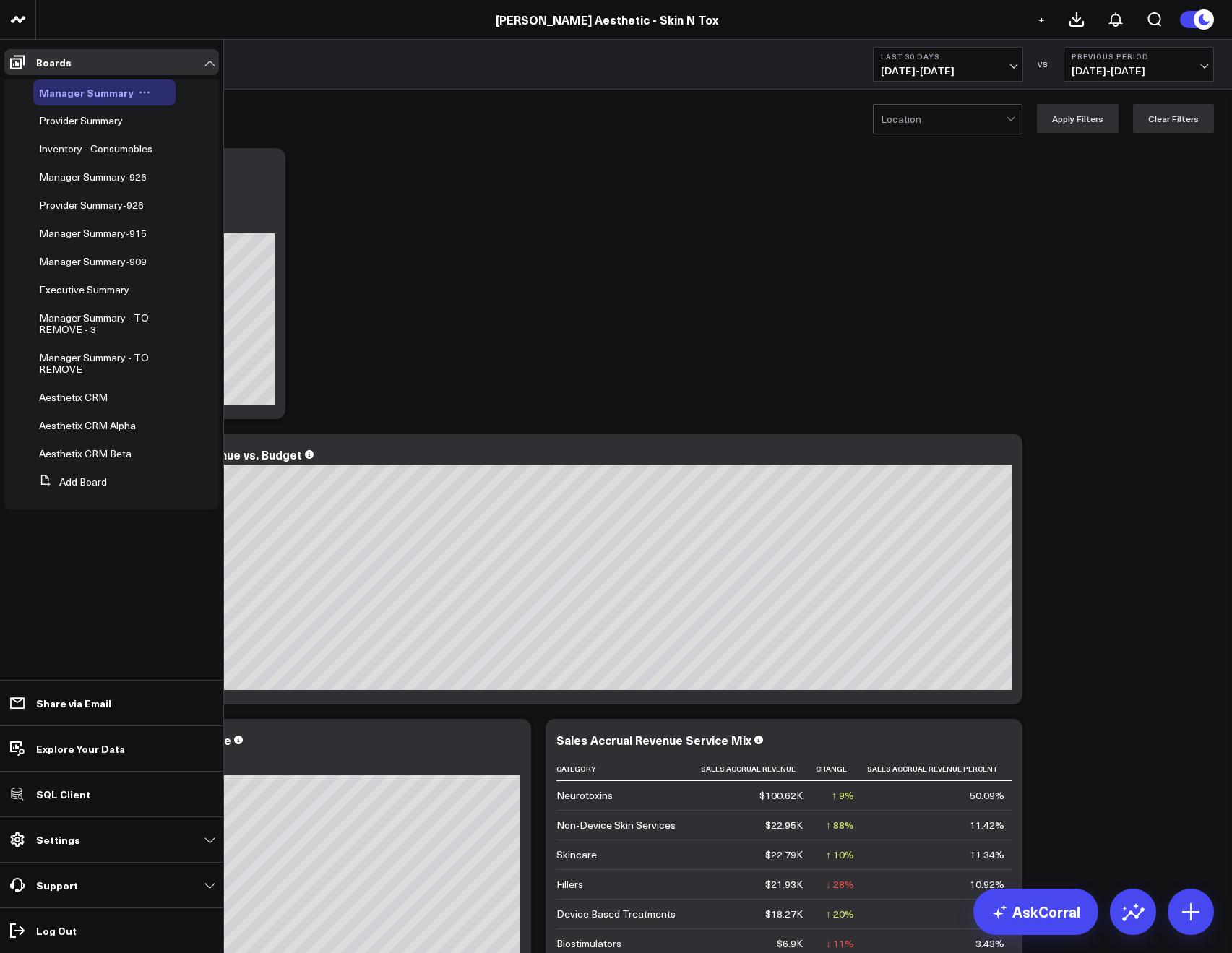
click at [146, 93] on button at bounding box center [145, 93] width 22 height 12
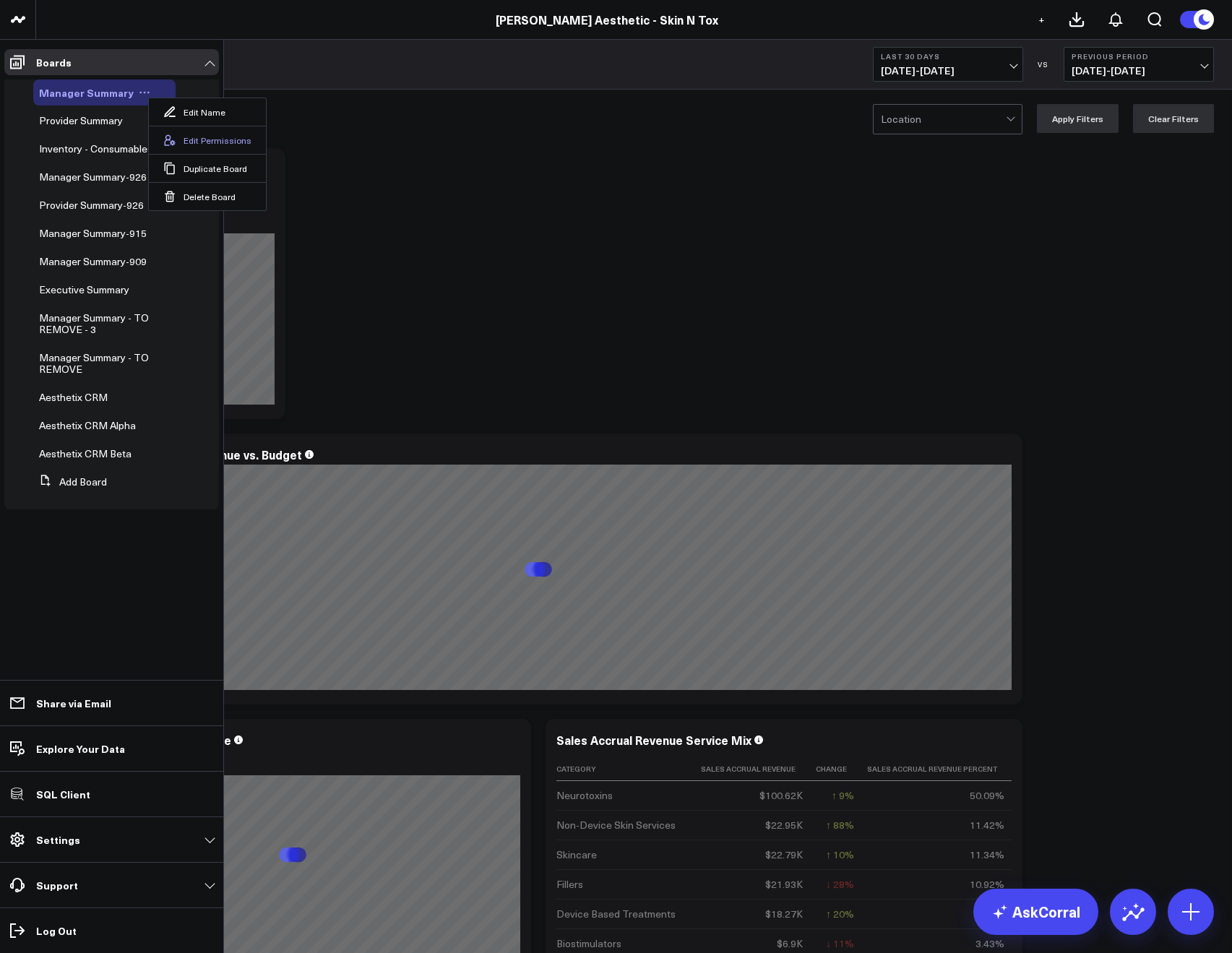
click at [188, 129] on button "Edit Permissions" at bounding box center [207, 140] width 117 height 29
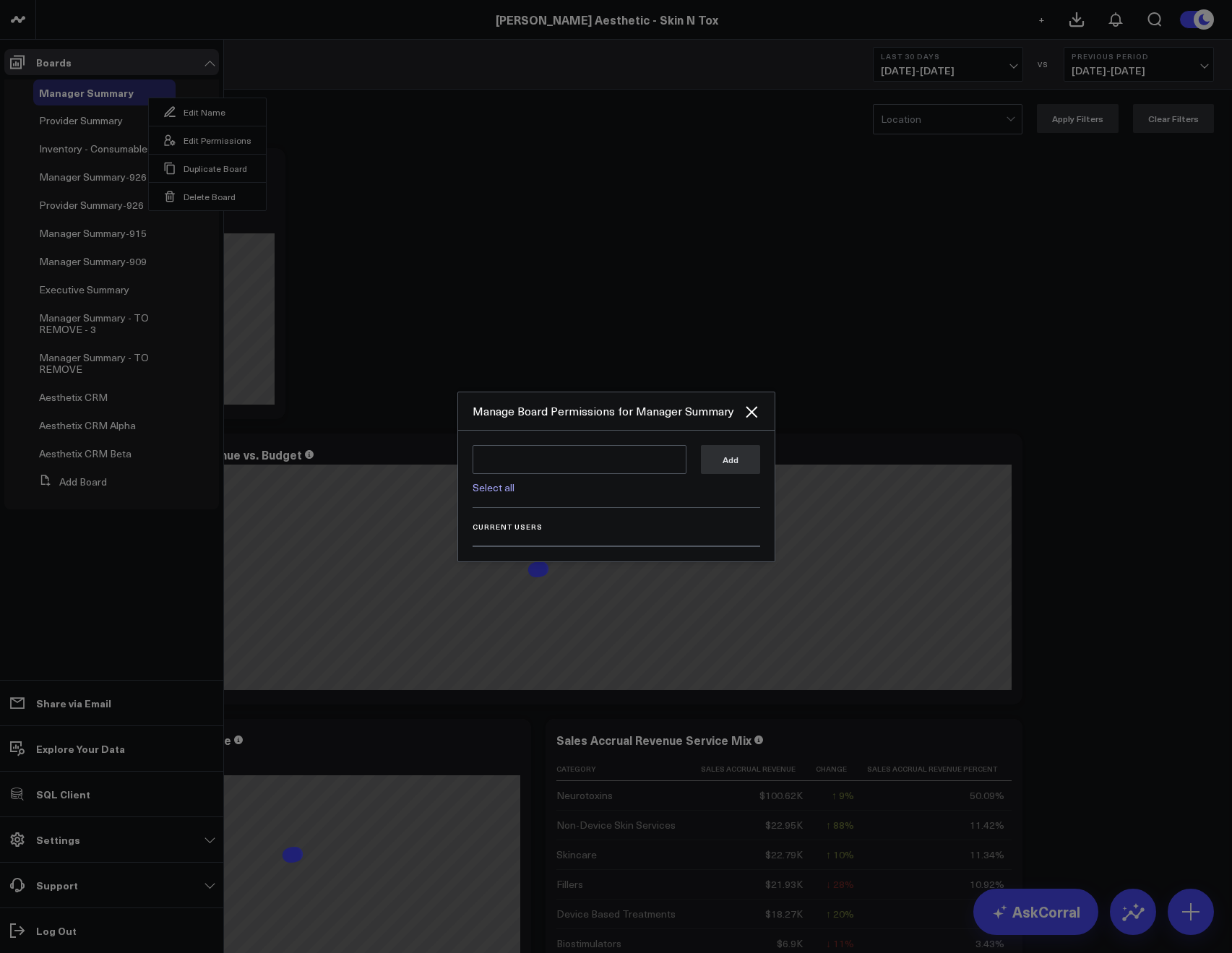
click at [483, 478] on div "Select all" at bounding box center [579, 483] width 214 height 19
drag, startPoint x: 484, startPoint y: 483, endPoint x: 500, endPoint y: 483, distance: 16.0
click at [485, 483] on link "Select all" at bounding box center [493, 487] width 42 height 14
type textarea "@Corral Support @Allie Fleischer @JP Wartman @Samarth Patel @Alina Fadeyeva @Er…"
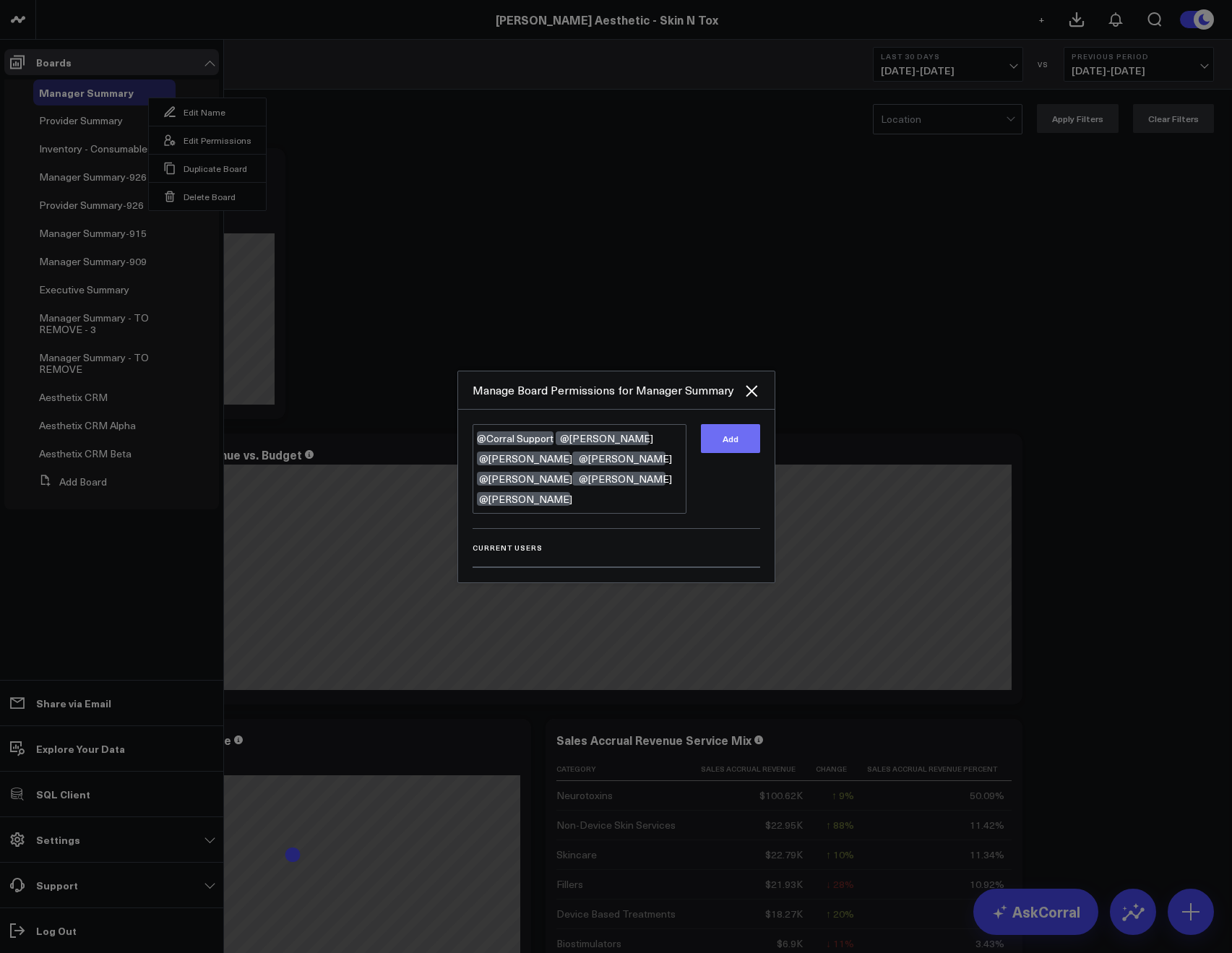
click at [719, 442] on button "Add" at bounding box center [730, 438] width 59 height 29
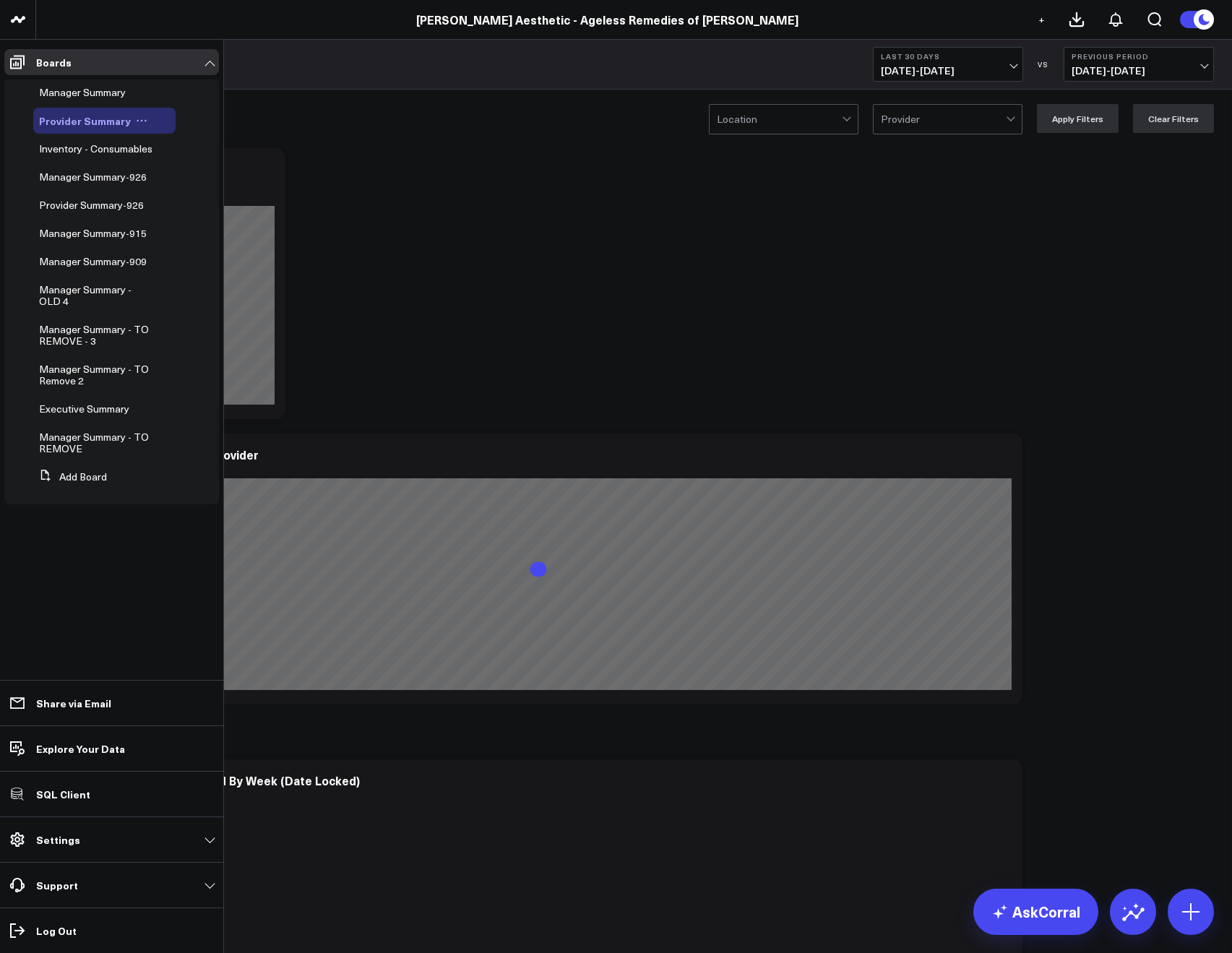
click at [140, 116] on icon at bounding box center [142, 121] width 12 height 12
click at [164, 164] on icon at bounding box center [167, 169] width 11 height 11
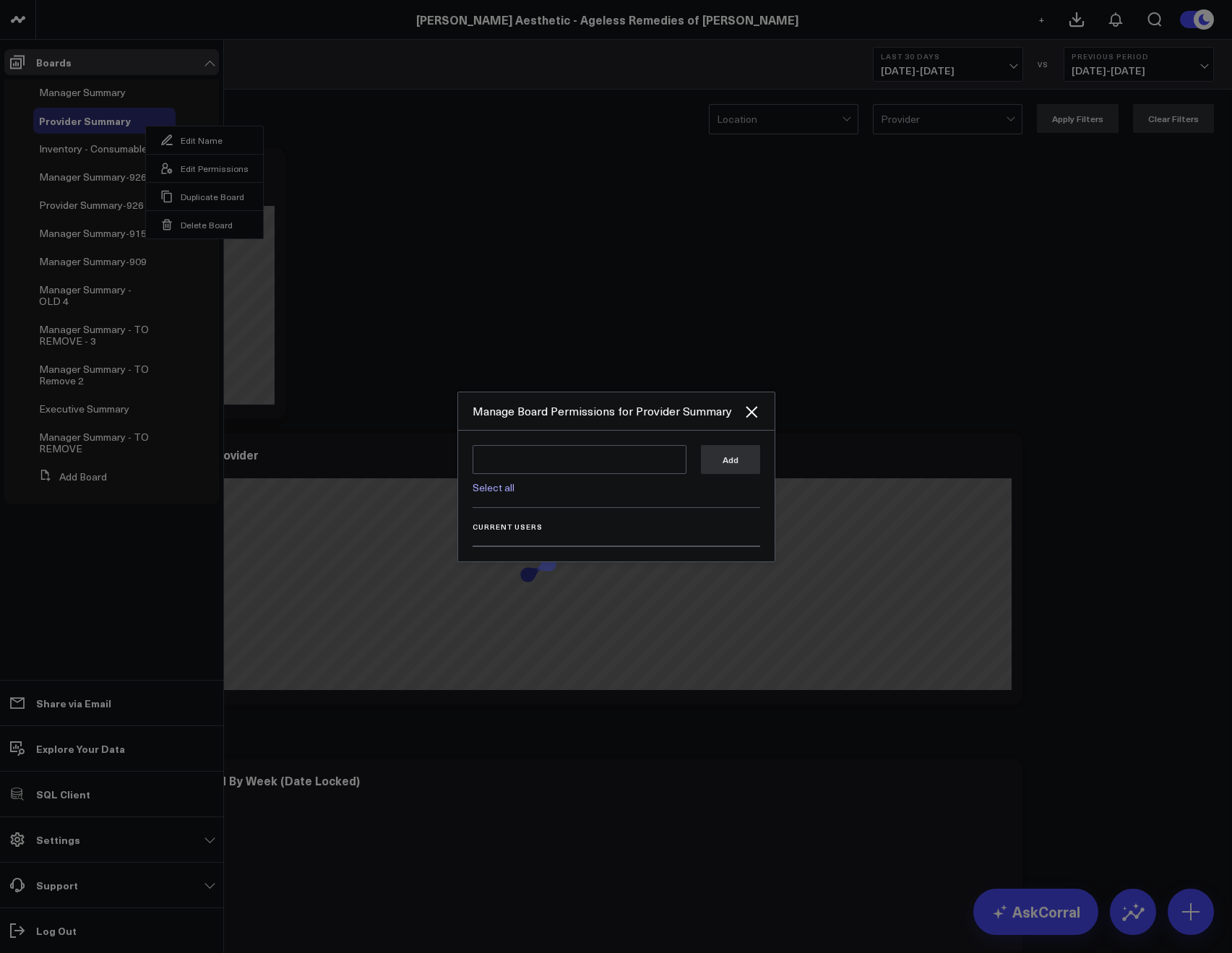
click at [496, 492] on link "Select all" at bounding box center [493, 487] width 42 height 14
type textarea "@Corral Support @Allie Fleischer @JP Wartman @Samarth Patel @Mike Lassiter"
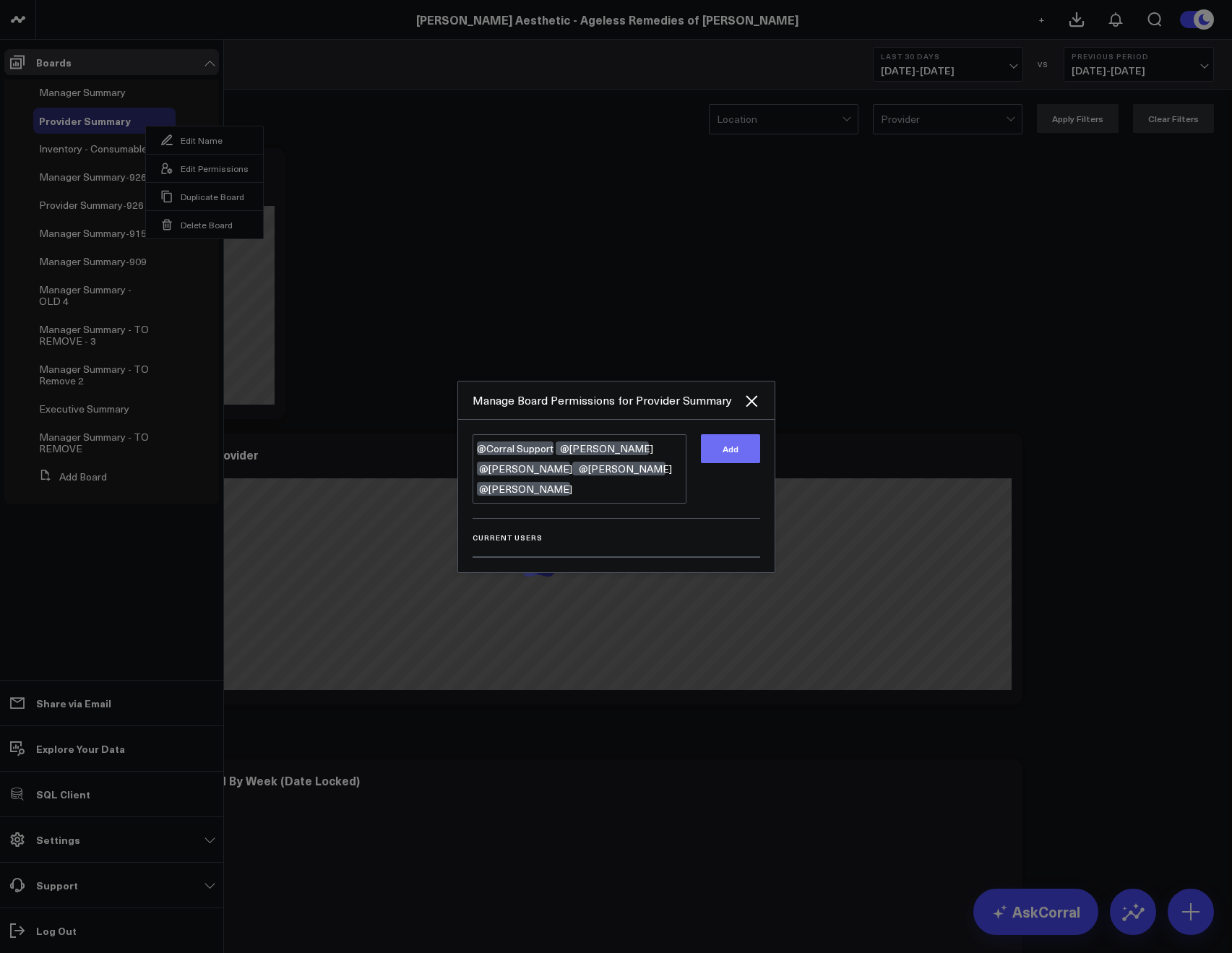
click at [745, 447] on button "Add" at bounding box center [730, 447] width 59 height 29
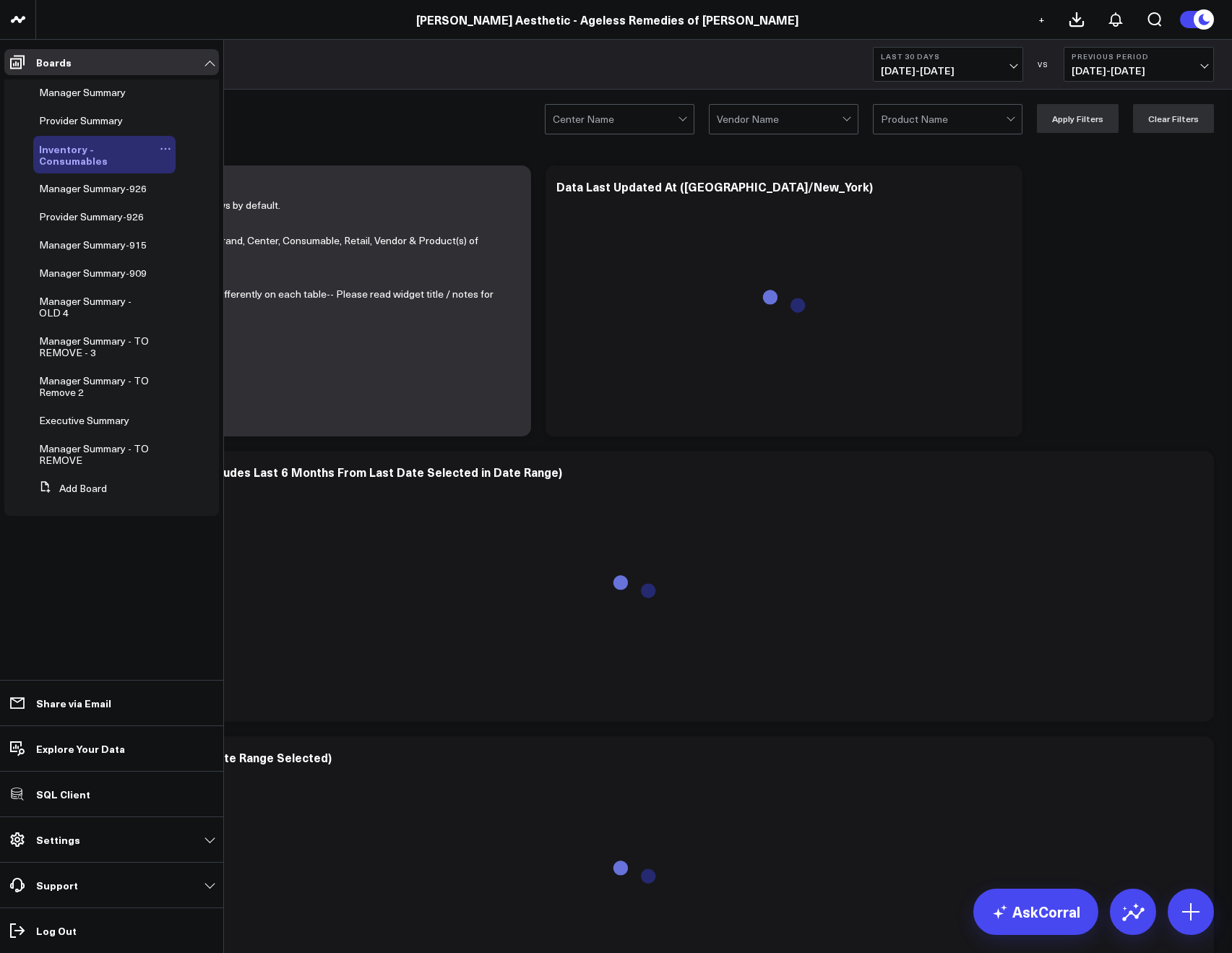
click at [164, 150] on icon at bounding box center [166, 149] width 12 height 12
click at [209, 198] on button "Edit Permissions" at bounding box center [232, 196] width 117 height 29
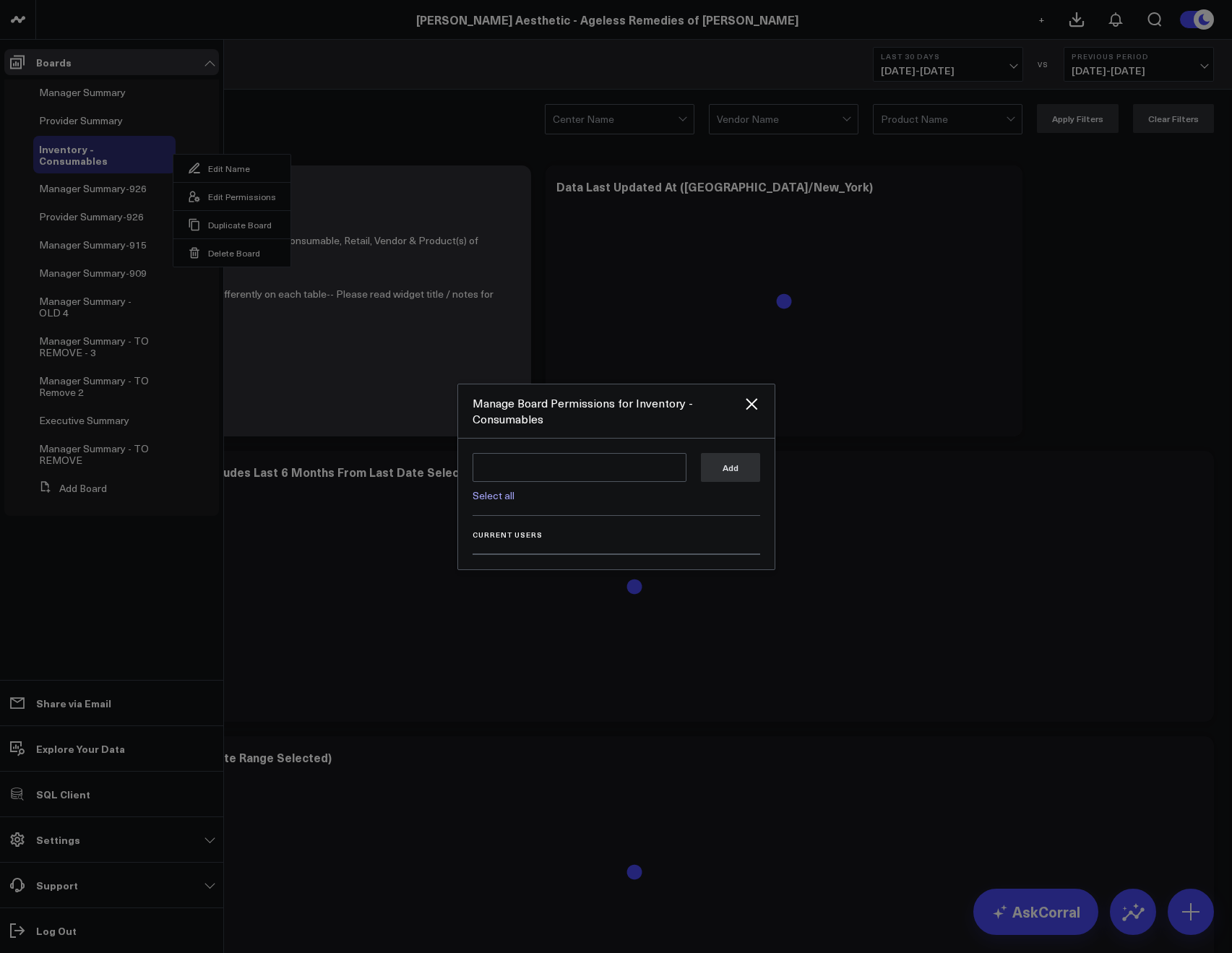
click at [499, 492] on link "Select all" at bounding box center [493, 495] width 42 height 14
type textarea "@Corral Support @Allie Fleischer @JP Wartman @Samarth Patel @Mike Lassiter"
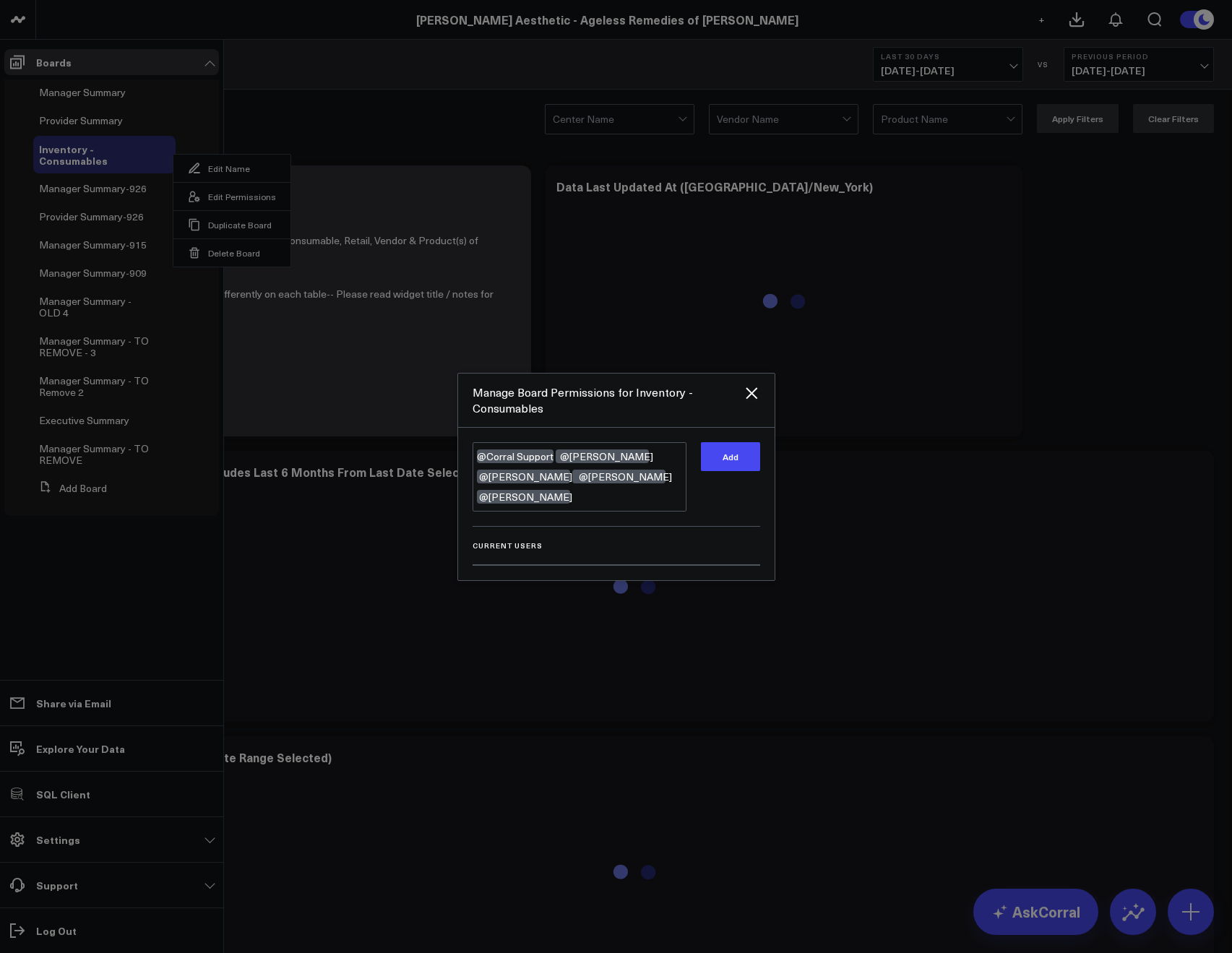
click at [760, 466] on div "@Corral Support @Allie Fleischer @JP Wartman @Samarth Patel @Mike Lassiter @Cor…" at bounding box center [616, 504] width 316 height 153
click at [743, 468] on button "Add" at bounding box center [730, 456] width 59 height 29
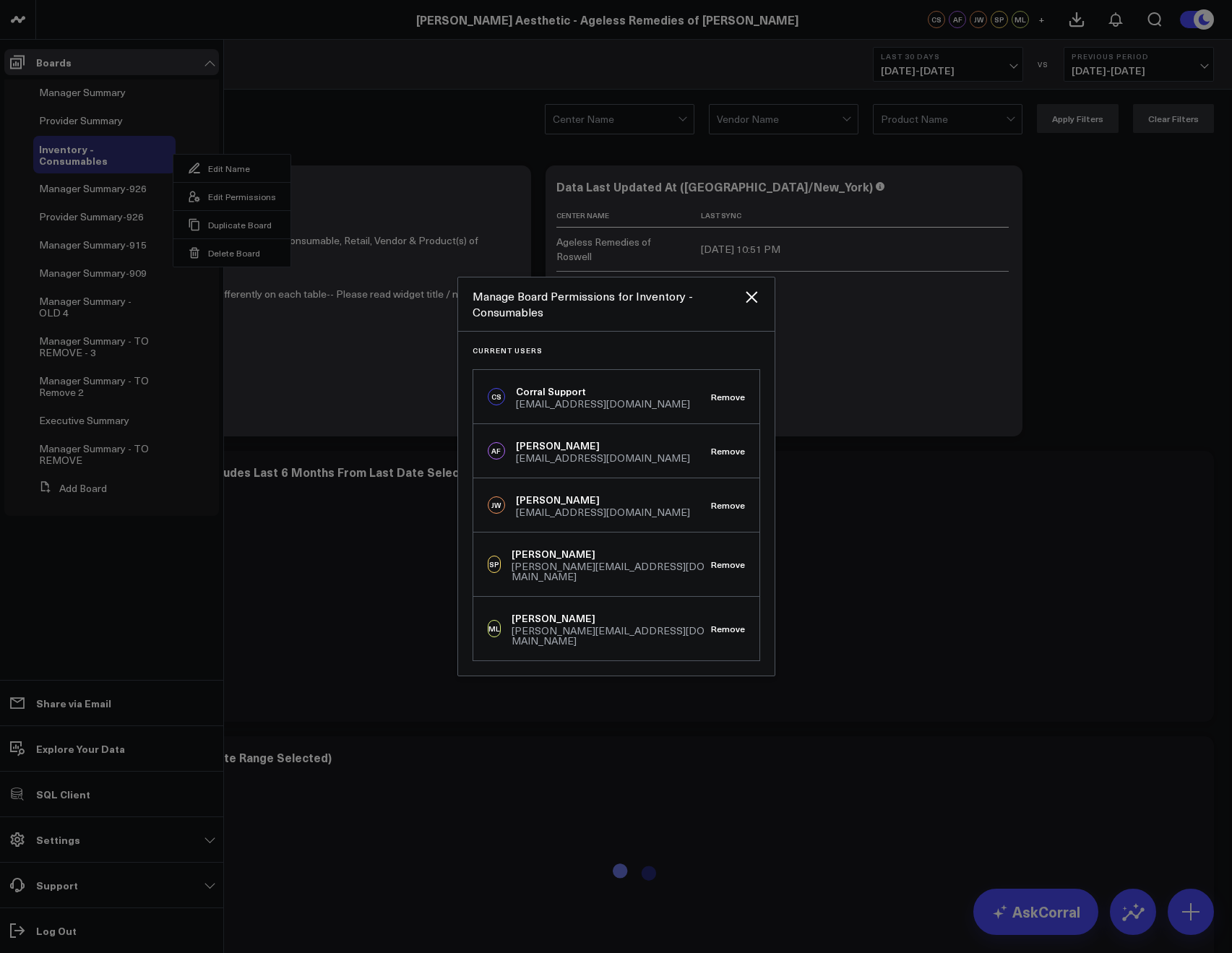
click at [425, 106] on div at bounding box center [616, 476] width 1232 height 953
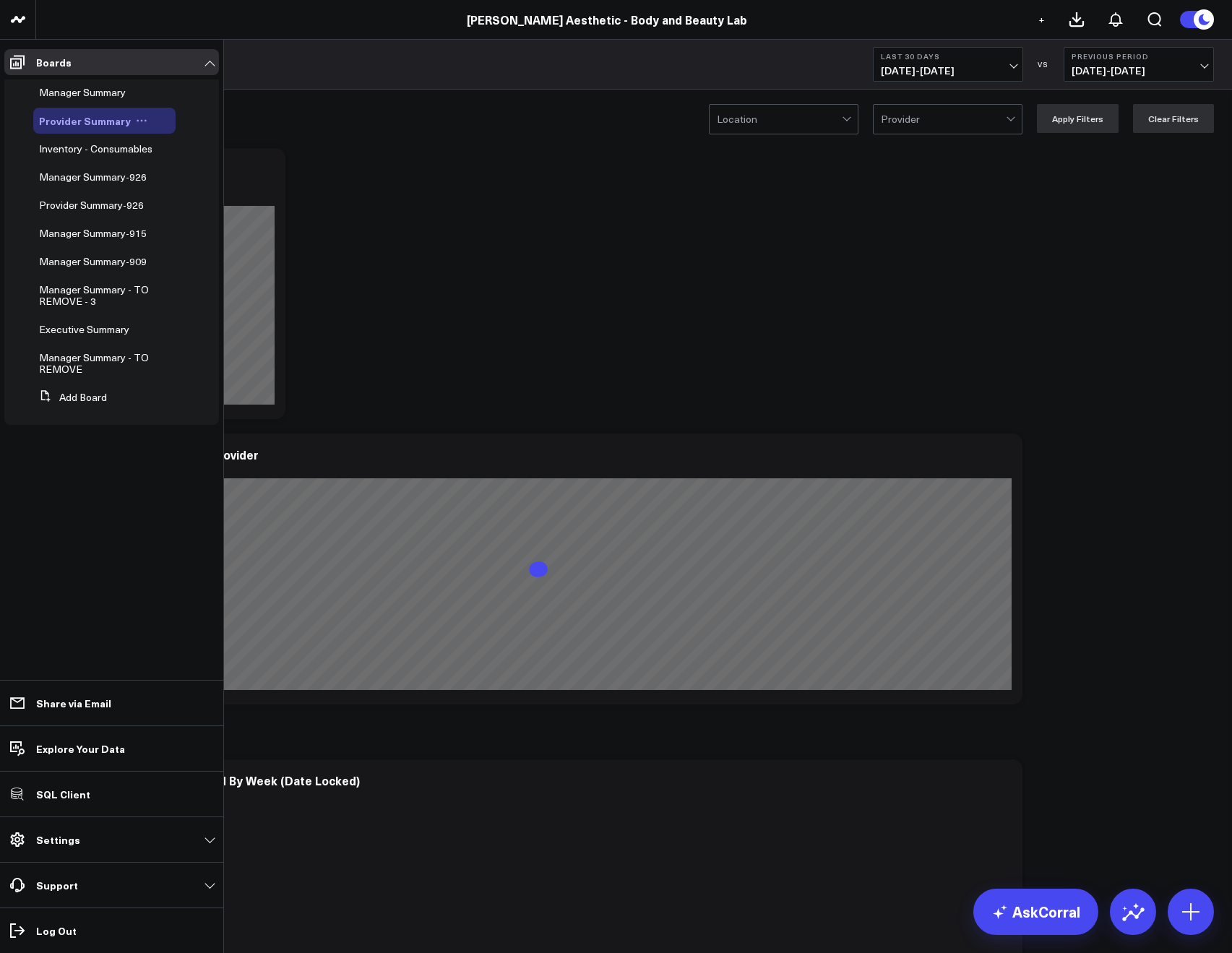
click at [136, 120] on icon at bounding box center [142, 121] width 12 height 12
click at [187, 169] on button "Edit Permissions" at bounding box center [204, 168] width 117 height 29
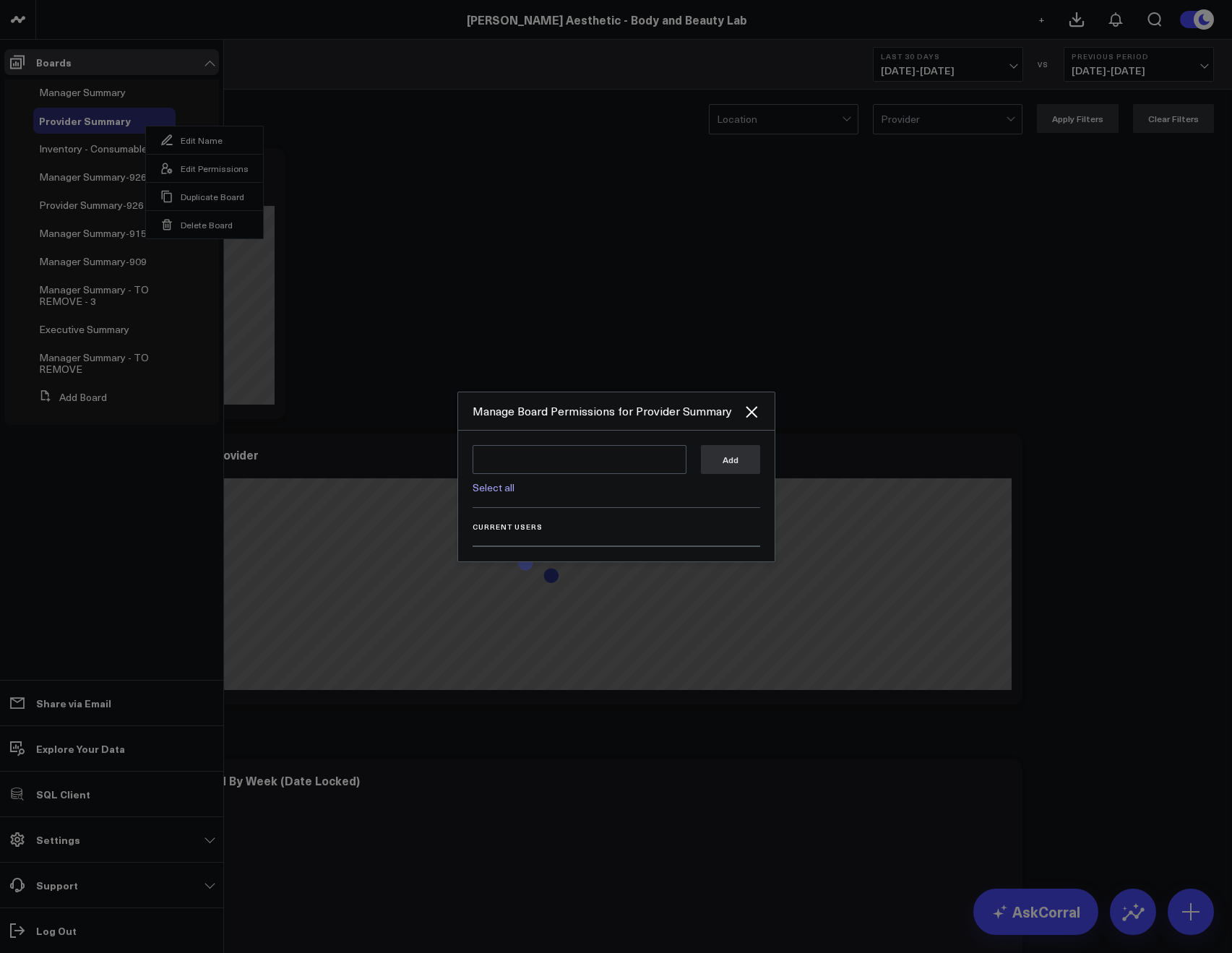
click at [495, 492] on link "Select all" at bounding box center [493, 487] width 42 height 14
type textarea "@Corral Support @Allie Fleischer @JP Wartman @Samarth Patel @Dana Nicolette"
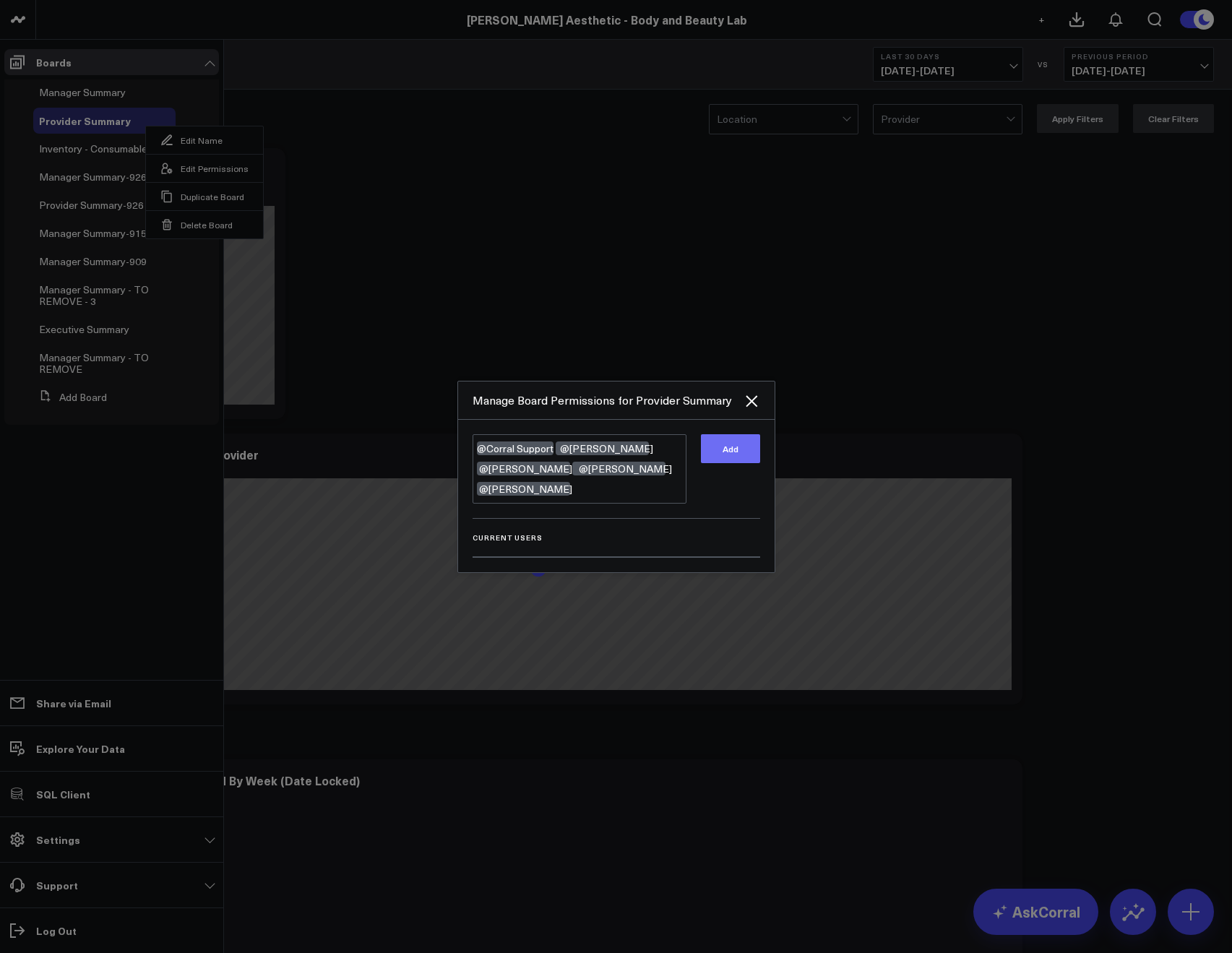
click at [740, 457] on button "Add" at bounding box center [730, 447] width 59 height 29
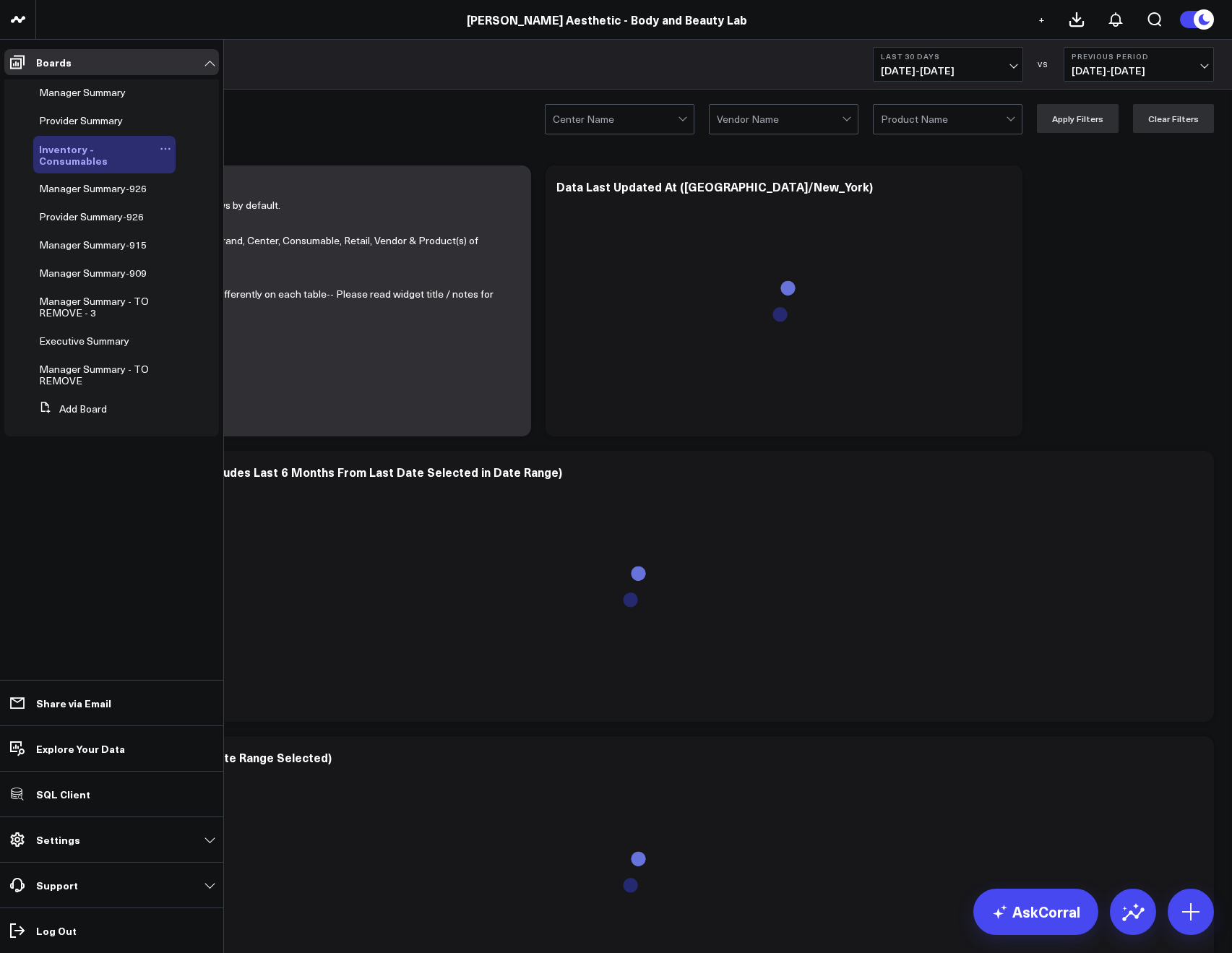
click at [169, 145] on icon at bounding box center [166, 149] width 12 height 12
click at [212, 195] on button "Edit Permissions" at bounding box center [232, 196] width 117 height 29
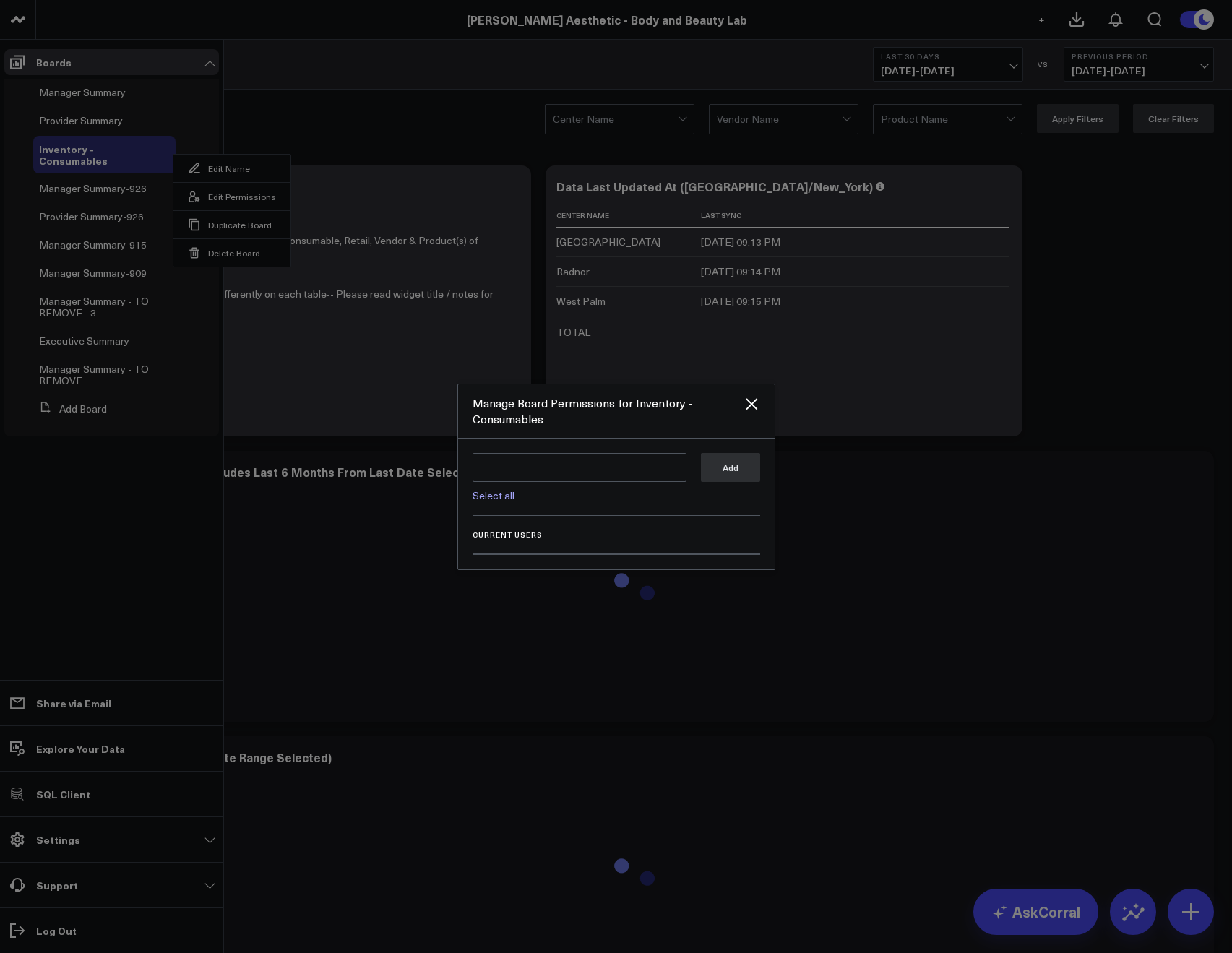
click at [494, 497] on link "Select all" at bounding box center [493, 495] width 42 height 14
type textarea "@Corral Support @Allie Fleischer @JP Wartman @Samarth Patel @Dana Nicolette"
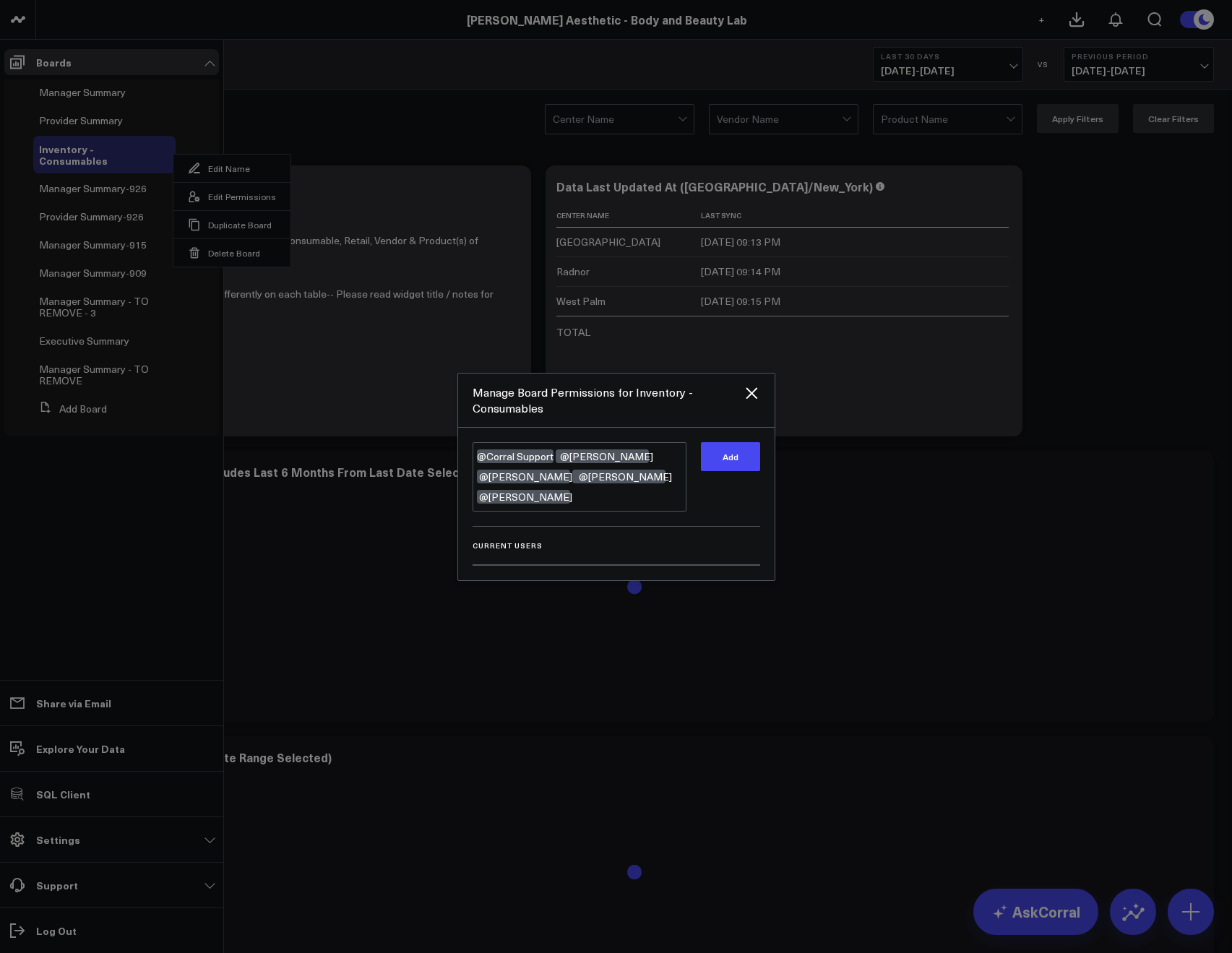
click at [701, 474] on div "Add" at bounding box center [730, 477] width 59 height 69
click at [705, 468] on button "Add" at bounding box center [730, 456] width 59 height 29
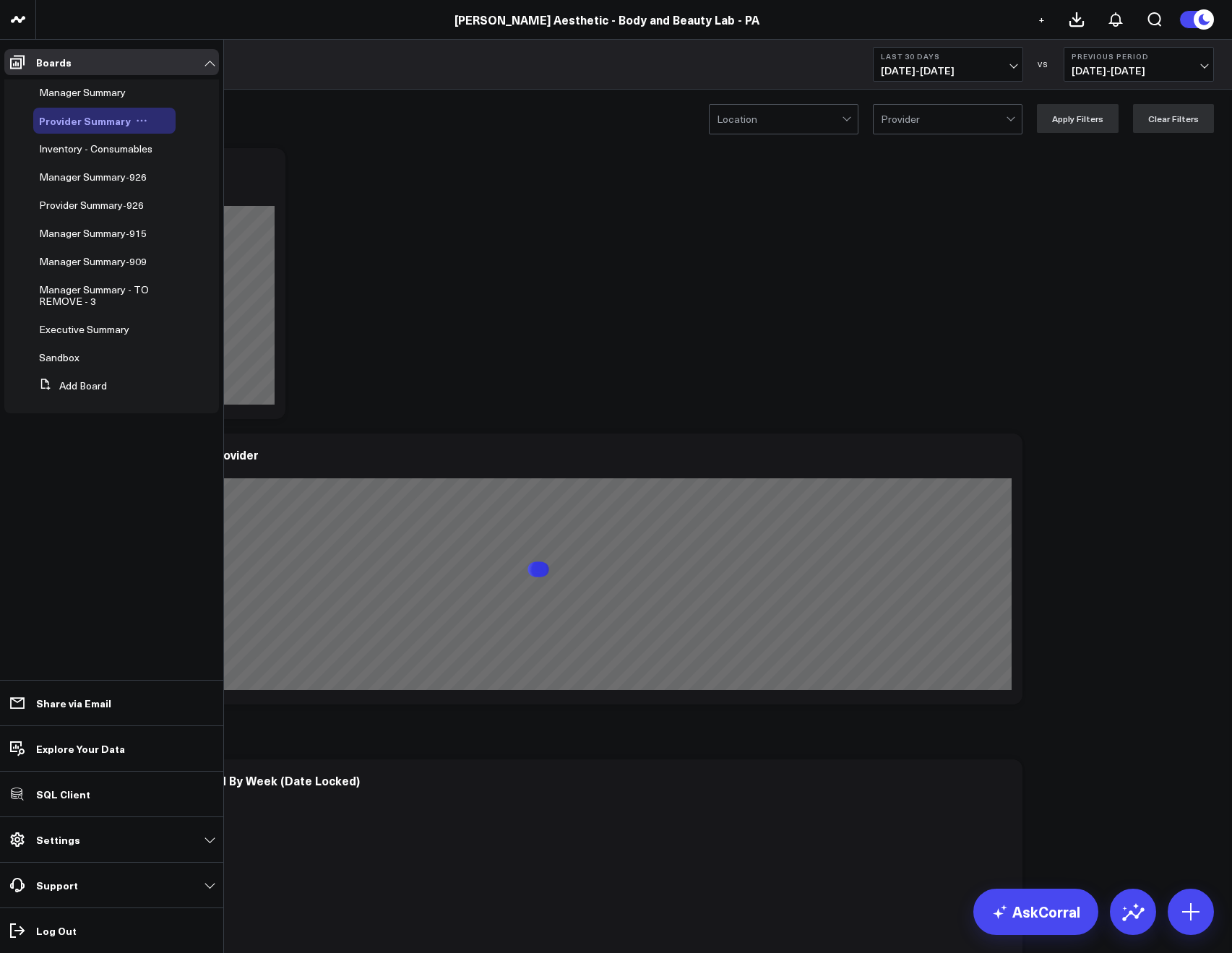
click at [145, 123] on button at bounding box center [142, 121] width 22 height 12
click at [185, 170] on button "Edit Permissions" at bounding box center [204, 168] width 117 height 29
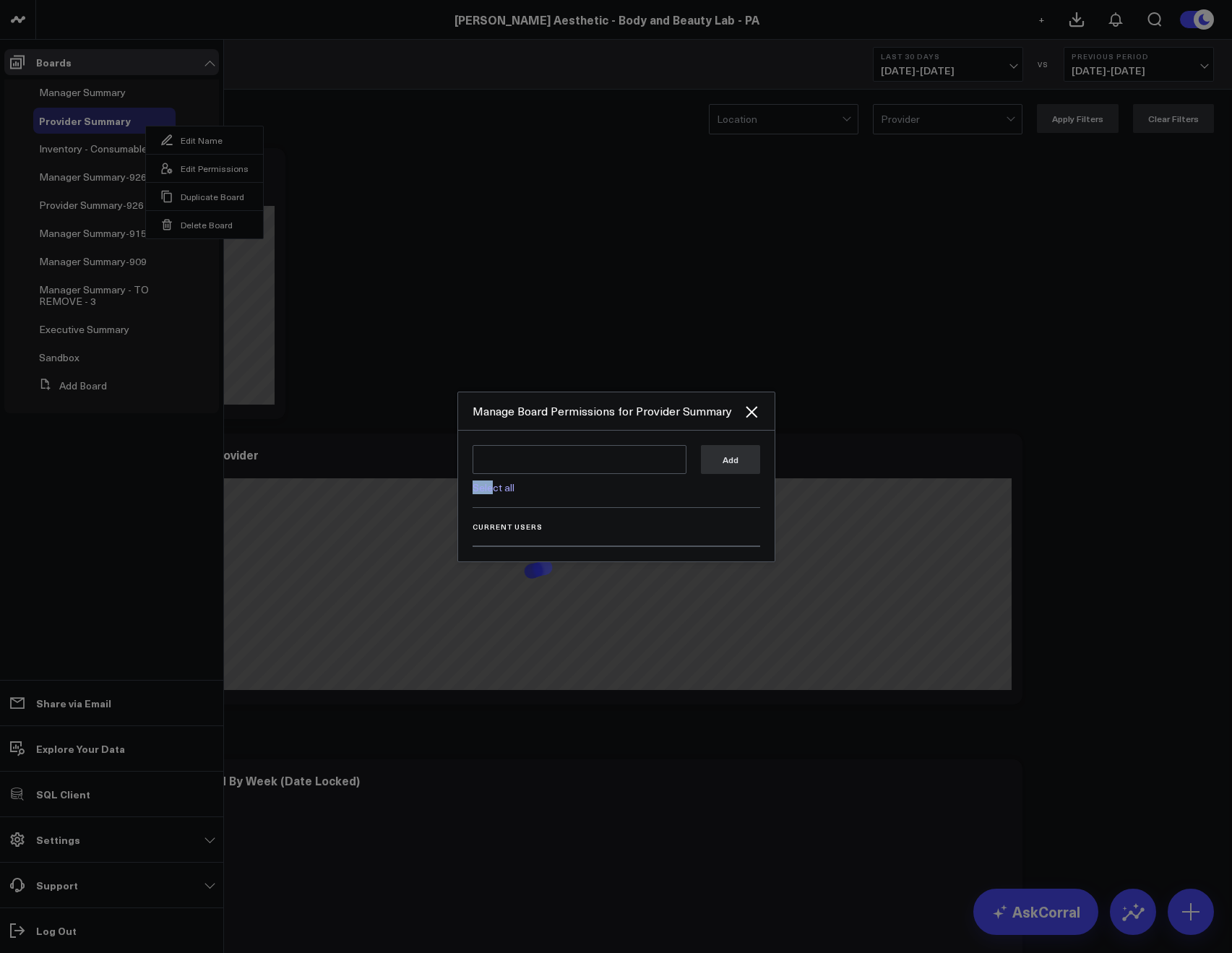
drag, startPoint x: 510, startPoint y: 478, endPoint x: 490, endPoint y: 488, distance: 22.4
click at [490, 488] on div "Select all" at bounding box center [579, 483] width 214 height 19
click at [490, 488] on link "Select all" at bounding box center [493, 487] width 42 height 14
type textarea "@Corral Support @Allie Fleischer @JP Wartman @Samarth Patel @Kelli Blohm"
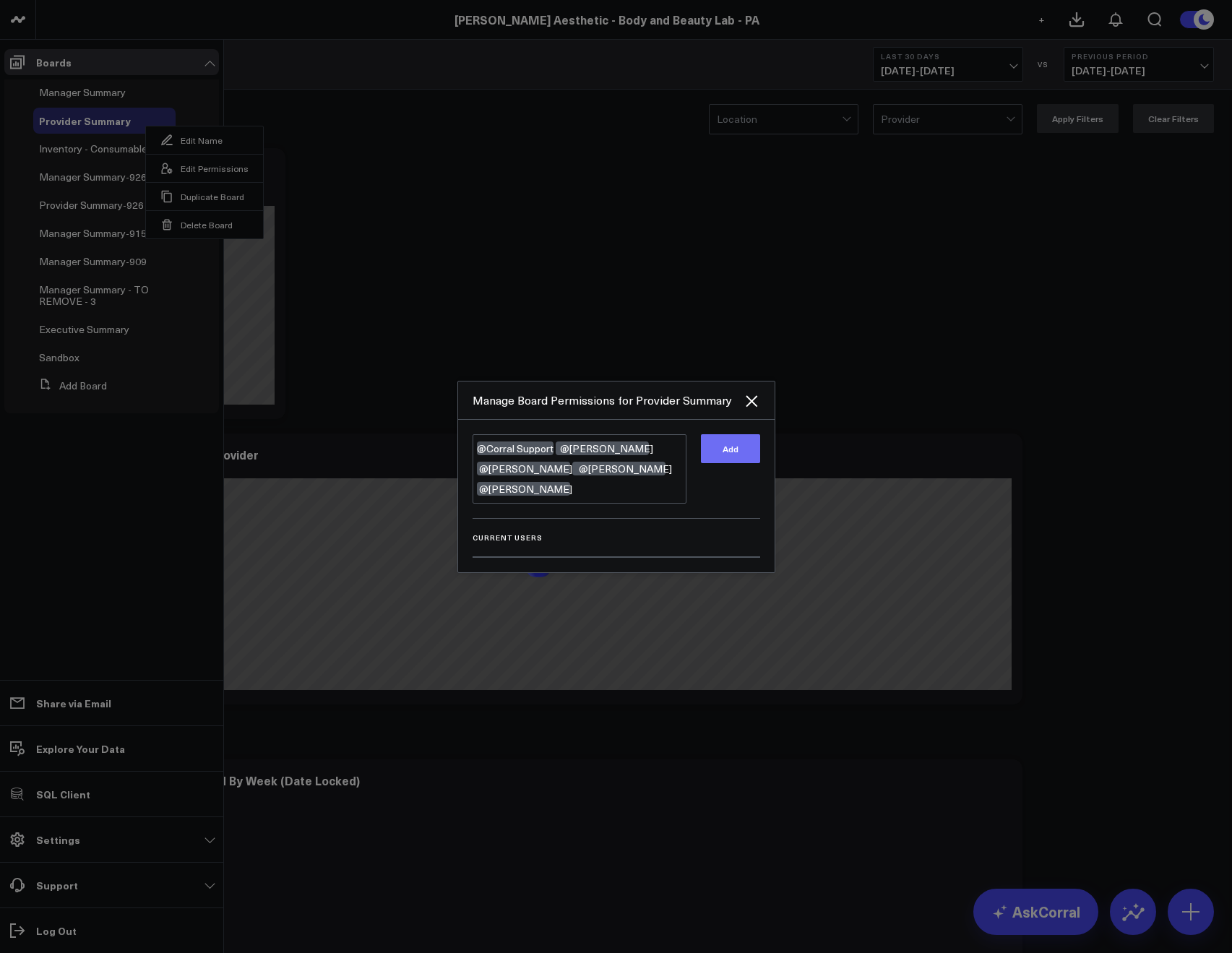
drag, startPoint x: 709, startPoint y: 451, endPoint x: 704, endPoint y: 445, distance: 7.8
click at [709, 450] on button "Add" at bounding box center [730, 447] width 59 height 29
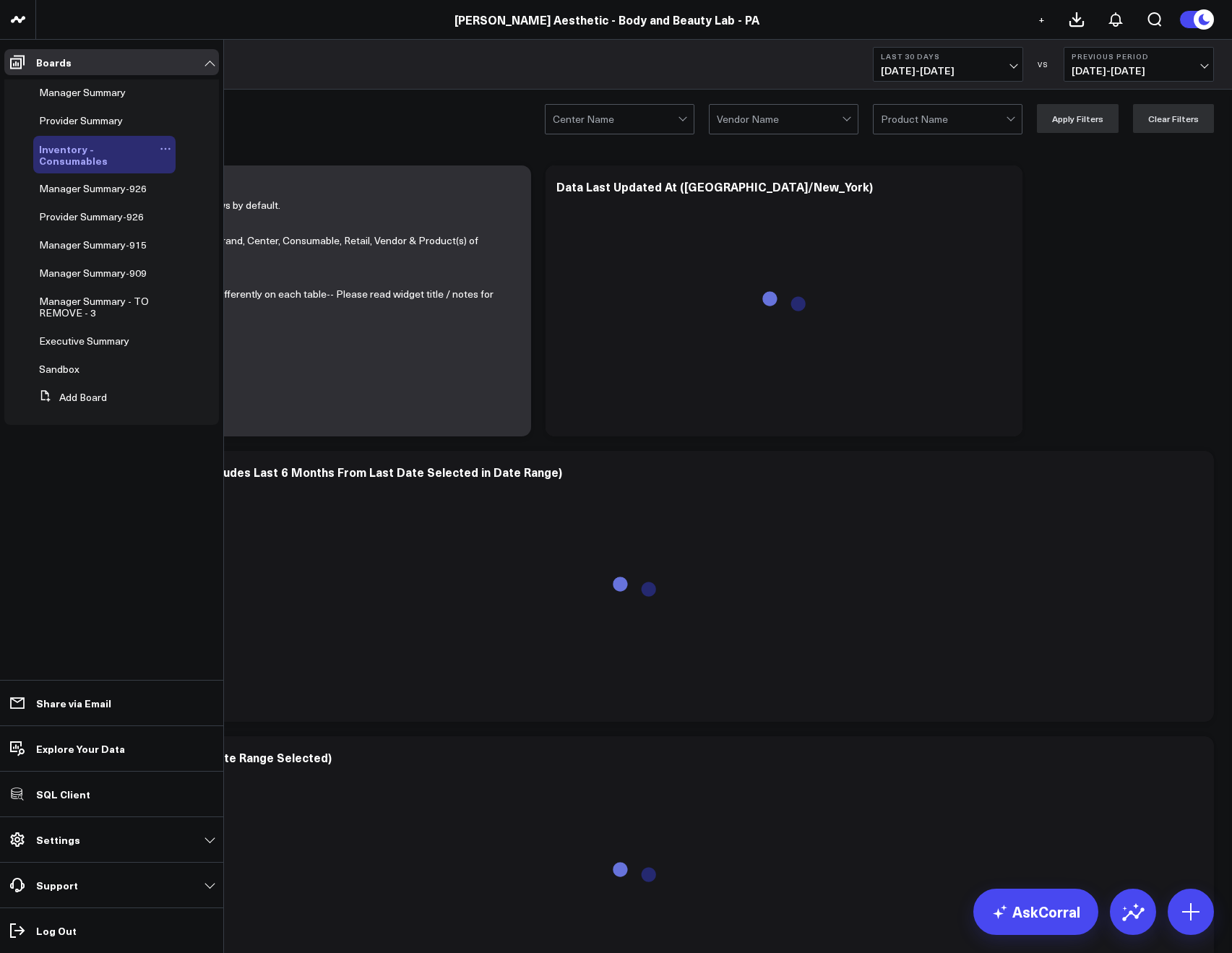
click at [167, 150] on icon at bounding box center [166, 149] width 12 height 12
click at [199, 190] on icon at bounding box center [194, 196] width 13 height 13
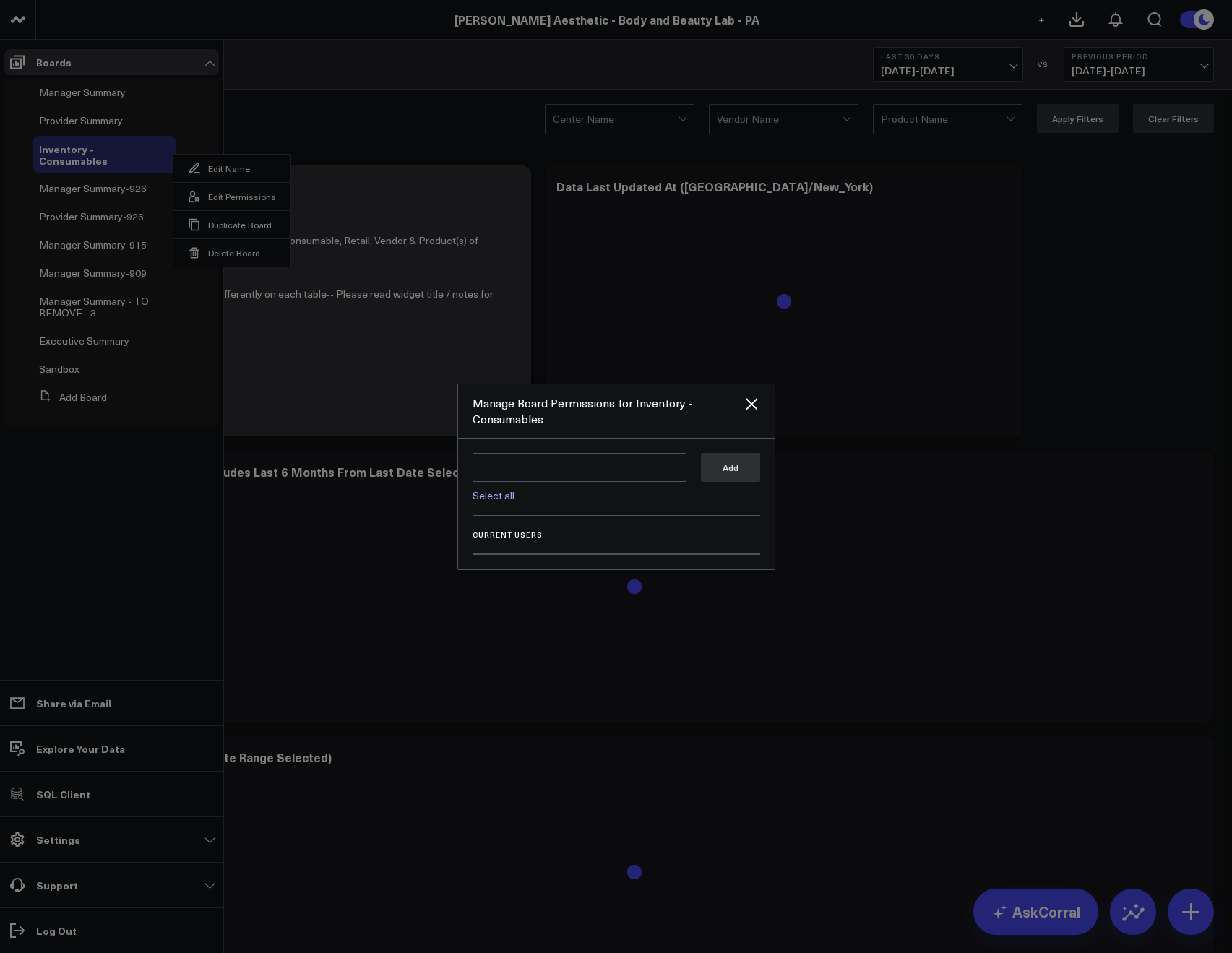
click at [502, 493] on link "Select all" at bounding box center [493, 495] width 42 height 14
type textarea "@Corral Support @Allie Fleischer @JP Wartman @Samarth Patel @Kelli Blohm"
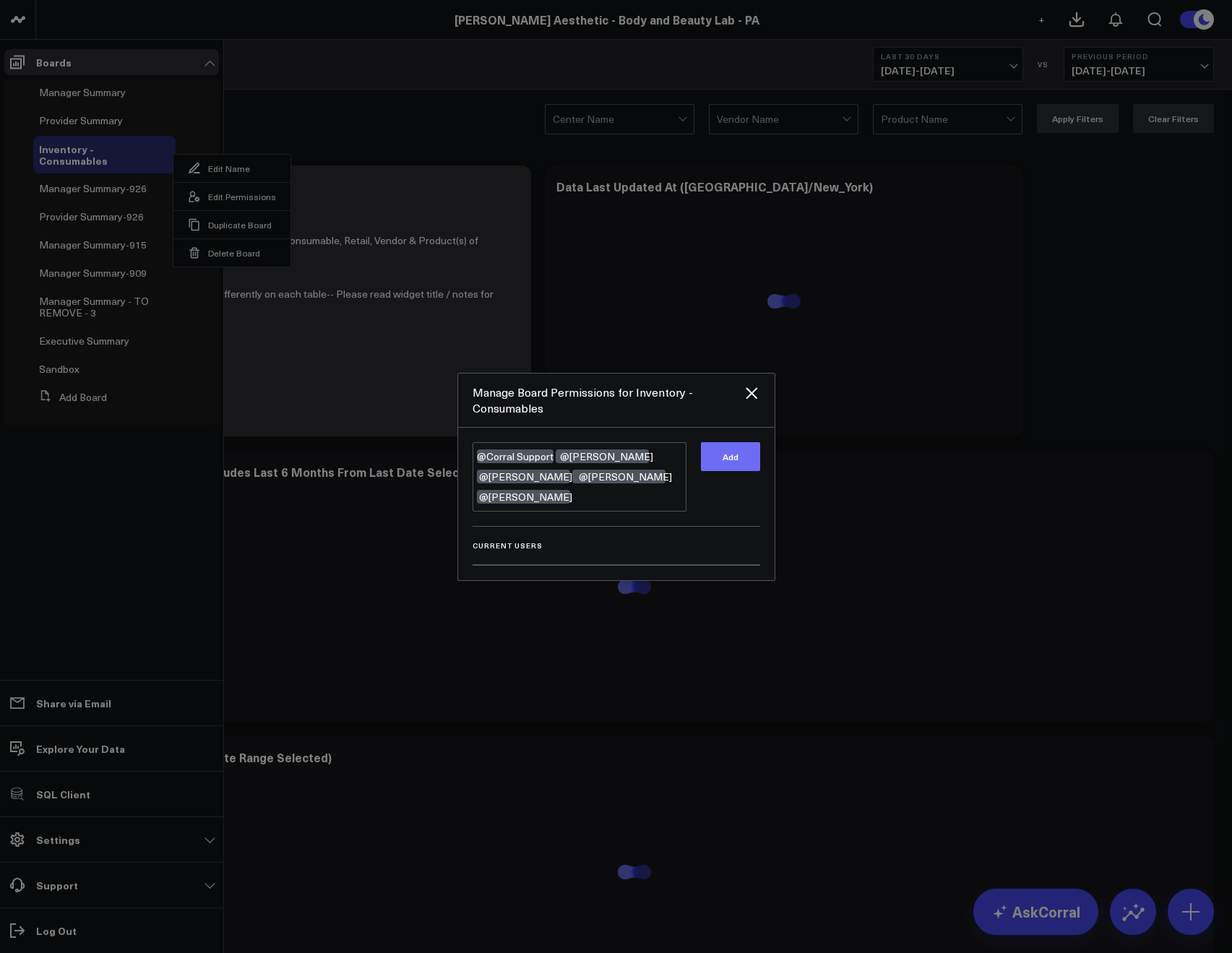
click at [729, 471] on button "Add" at bounding box center [730, 456] width 59 height 29
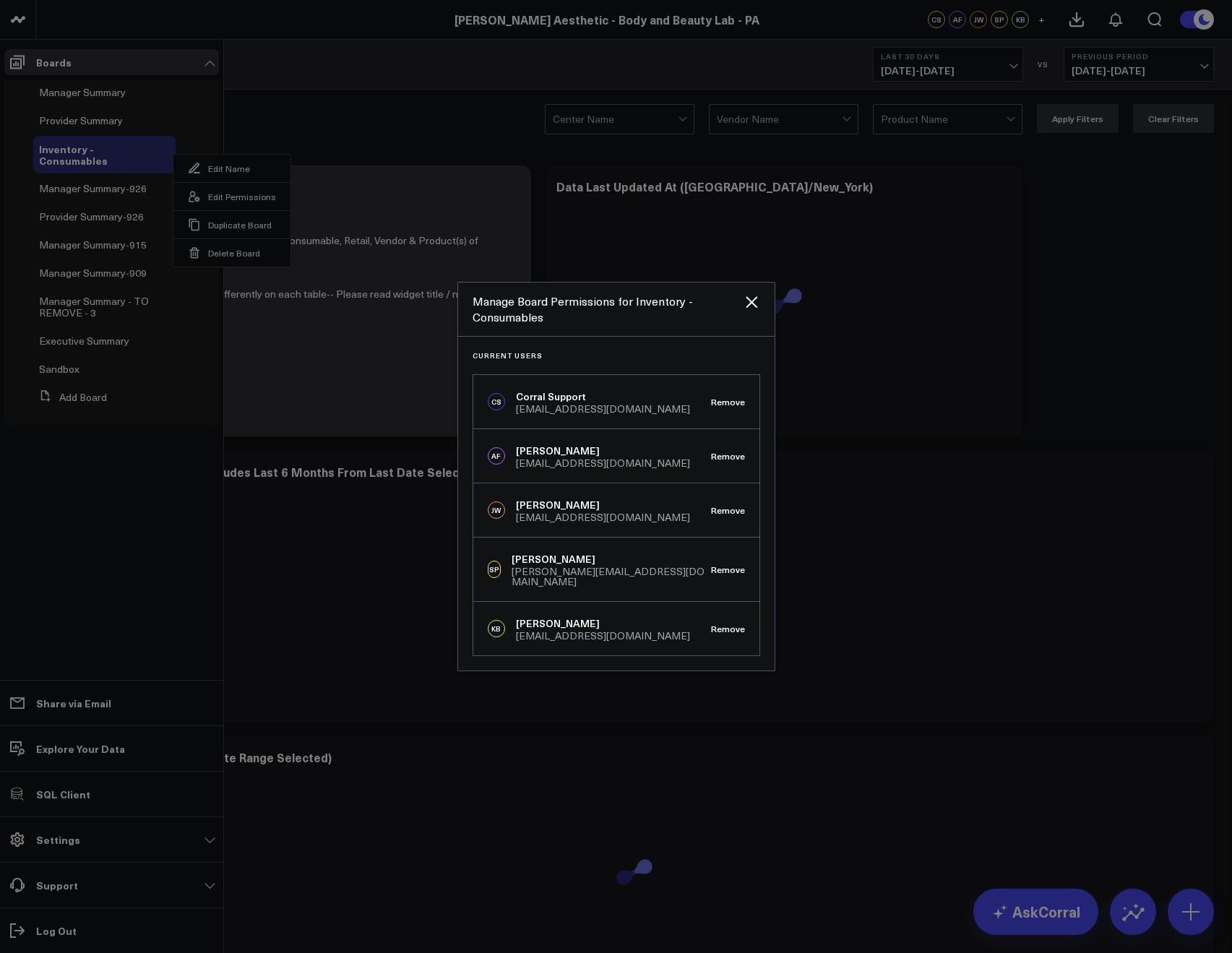
click at [385, 106] on div at bounding box center [616, 476] width 1232 height 953
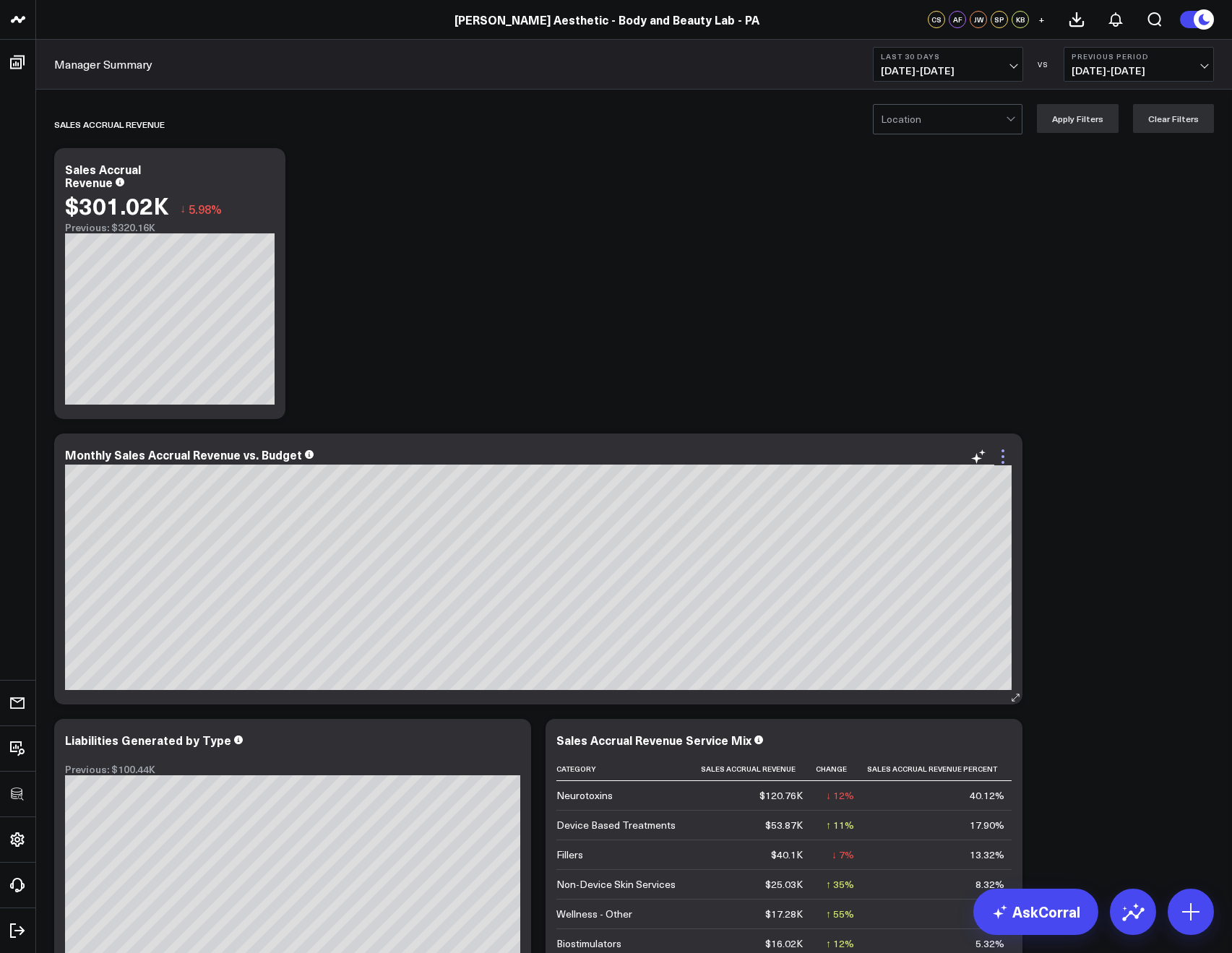
drag, startPoint x: 988, startPoint y: 448, endPoint x: 1005, endPoint y: 458, distance: 19.7
click at [988, 448] on div "Modify via AI Copy link to widget Ask support Remove Create linked copy Manager…" at bounding box center [991, 456] width 42 height 18
click at [1001, 450] on icon at bounding box center [1002, 450] width 3 height 3
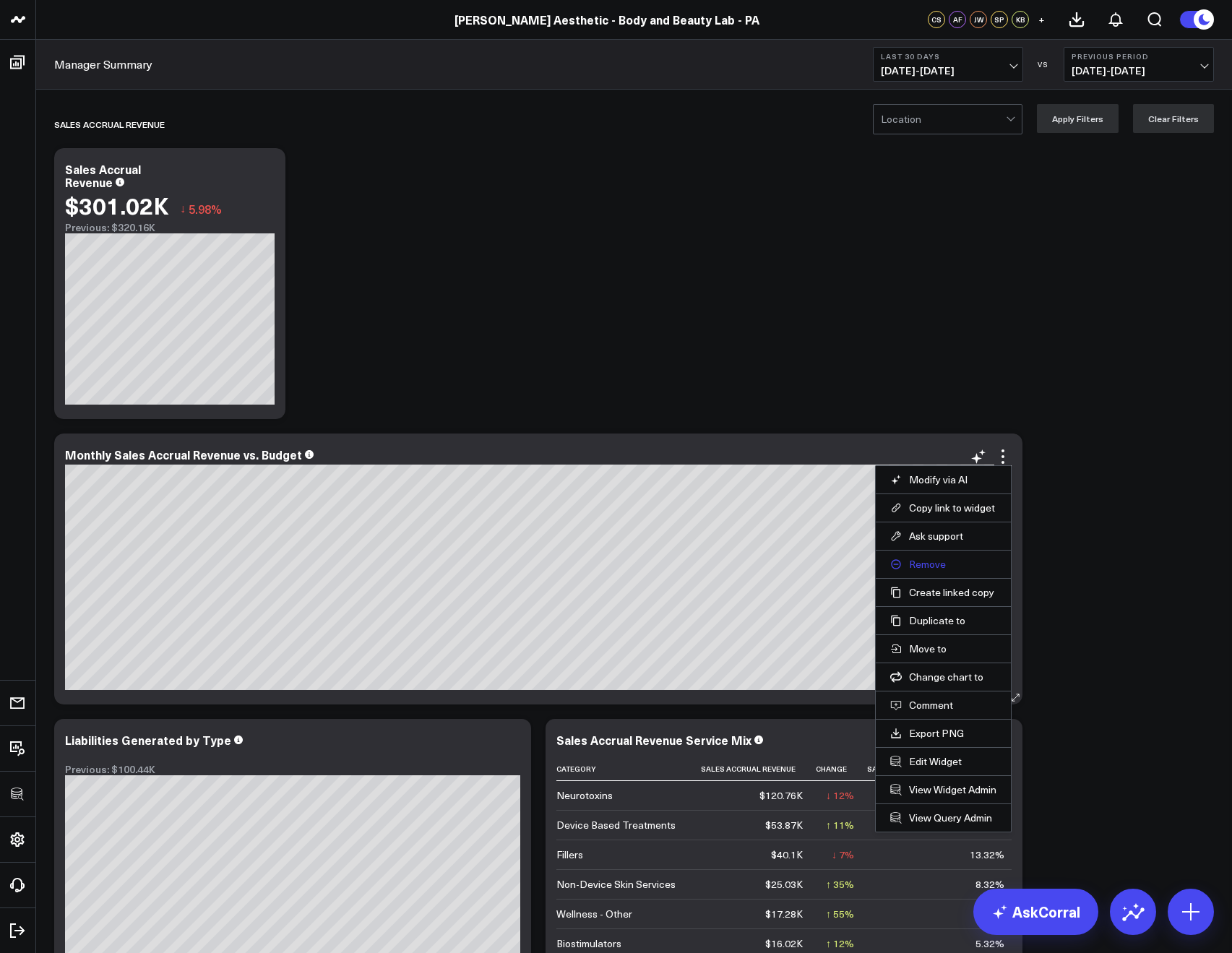
click at [921, 560] on button "Remove" at bounding box center [943, 564] width 106 height 13
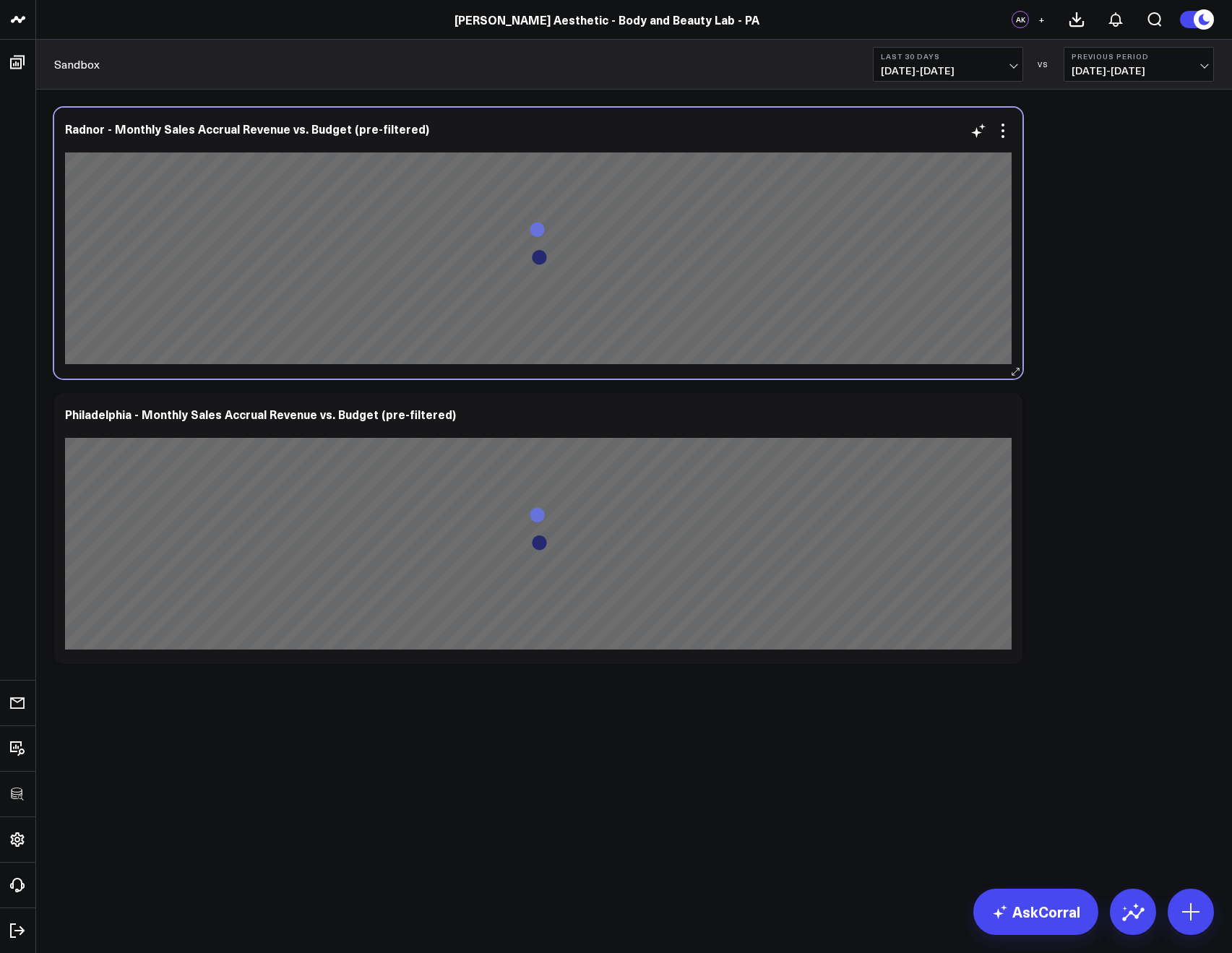
click at [1007, 120] on div "Radnor - Monthly Sales Accrual Revenue vs. Budget (pre-filtered)" at bounding box center [538, 242] width 968 height 271
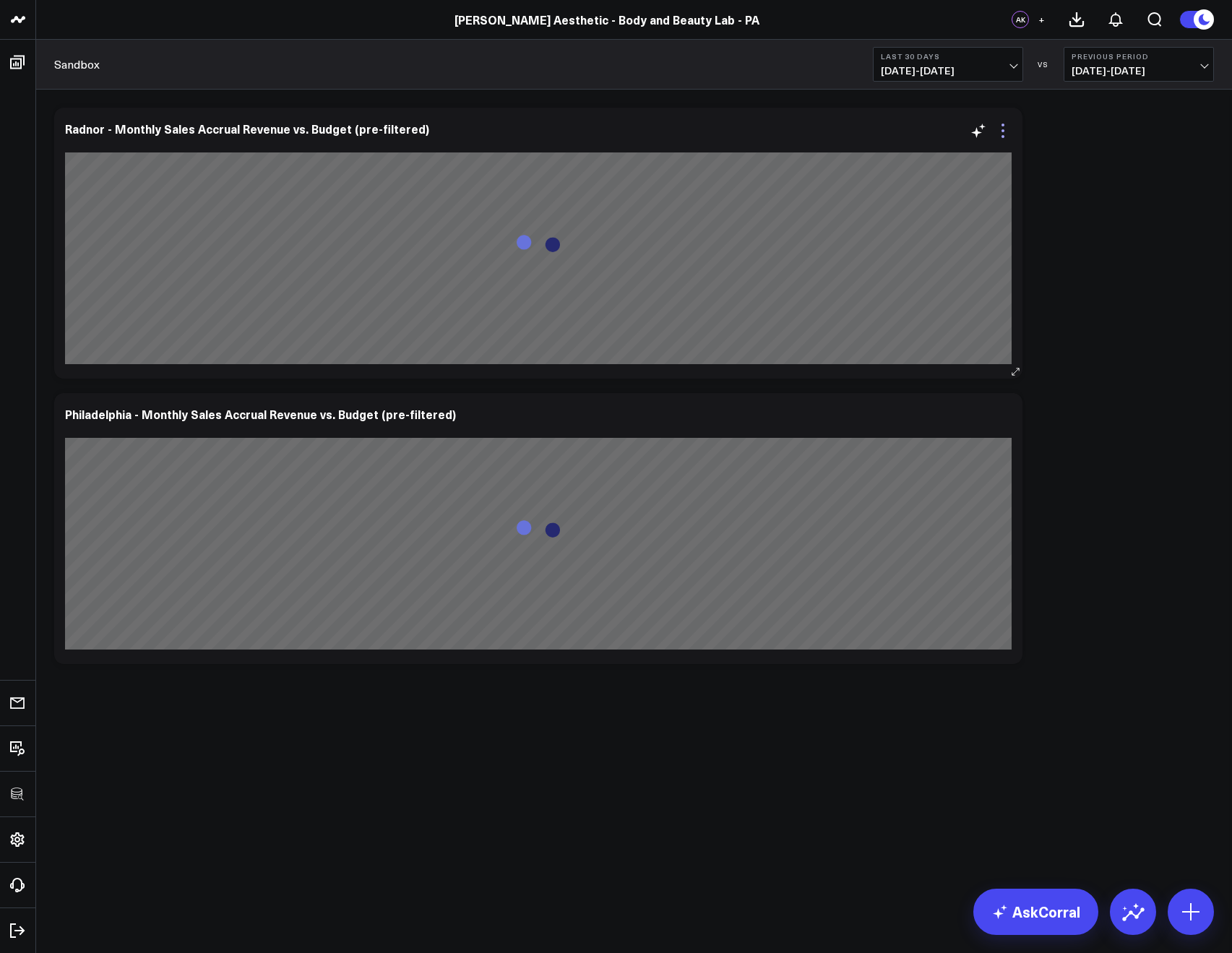
click at [1006, 129] on icon at bounding box center [1003, 131] width 18 height 18
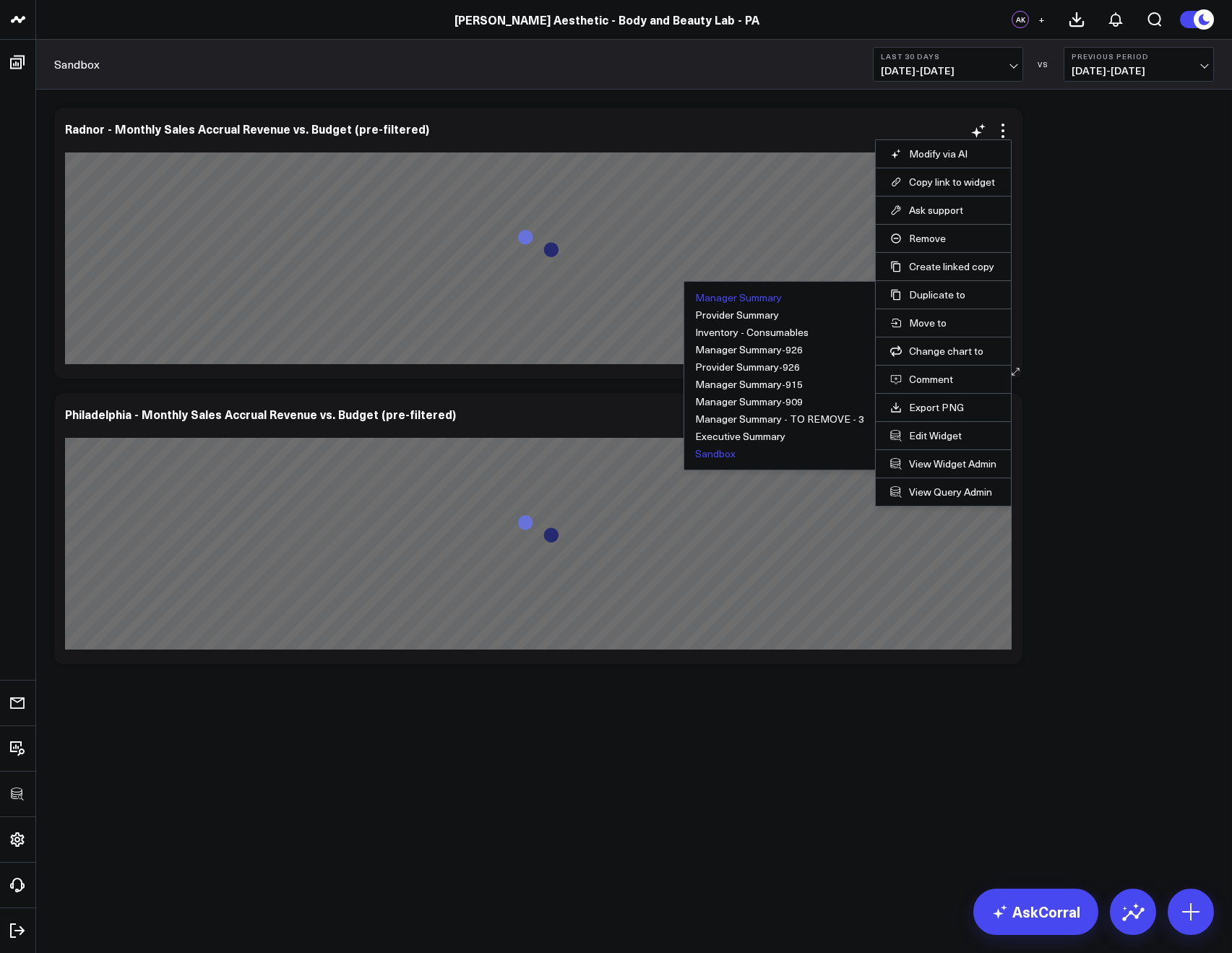
click at [737, 297] on button "Manager Summary" at bounding box center [738, 298] width 87 height 10
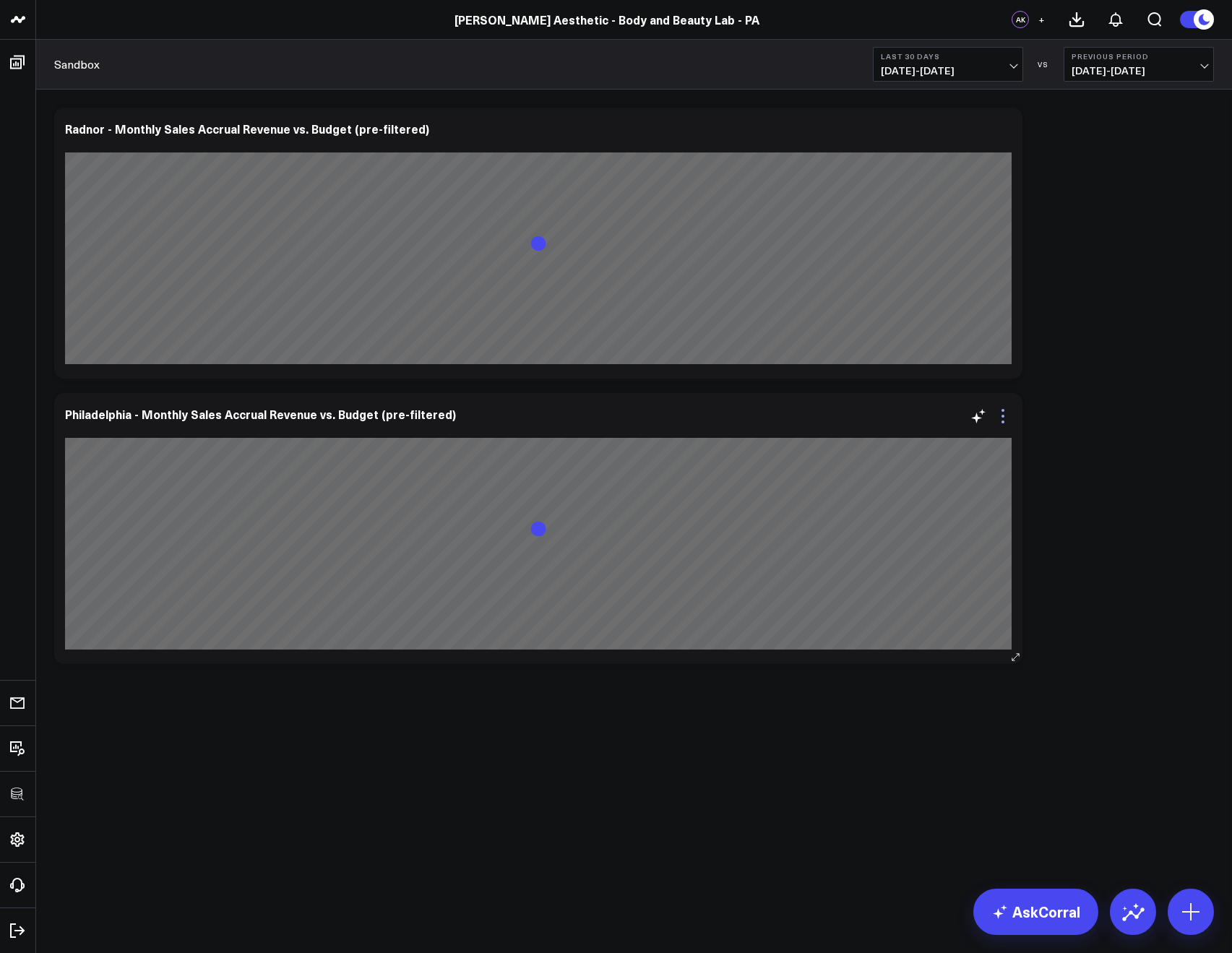
click at [1003, 417] on icon at bounding box center [1003, 416] width 18 height 18
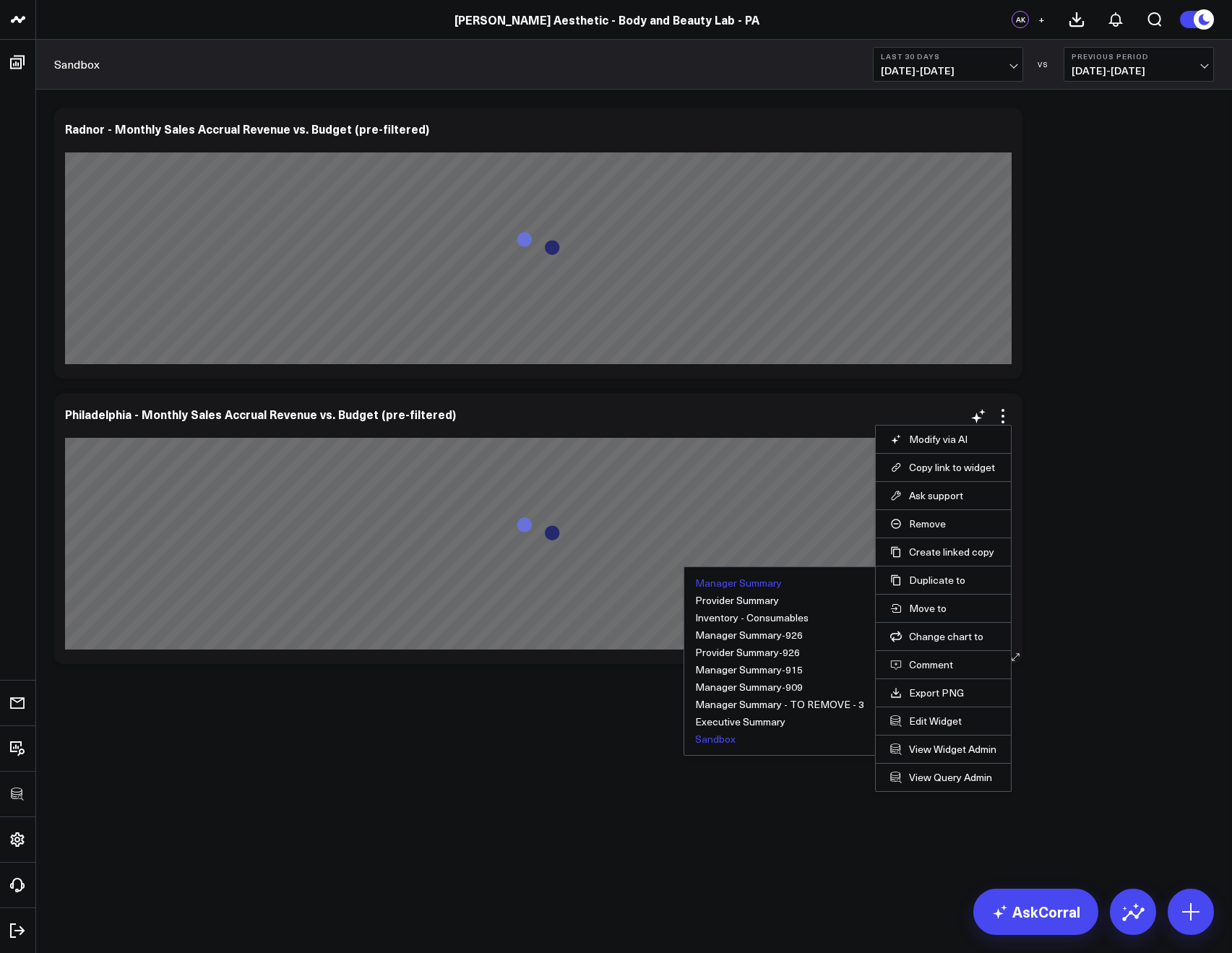
click at [764, 585] on button "Manager Summary" at bounding box center [738, 582] width 87 height 10
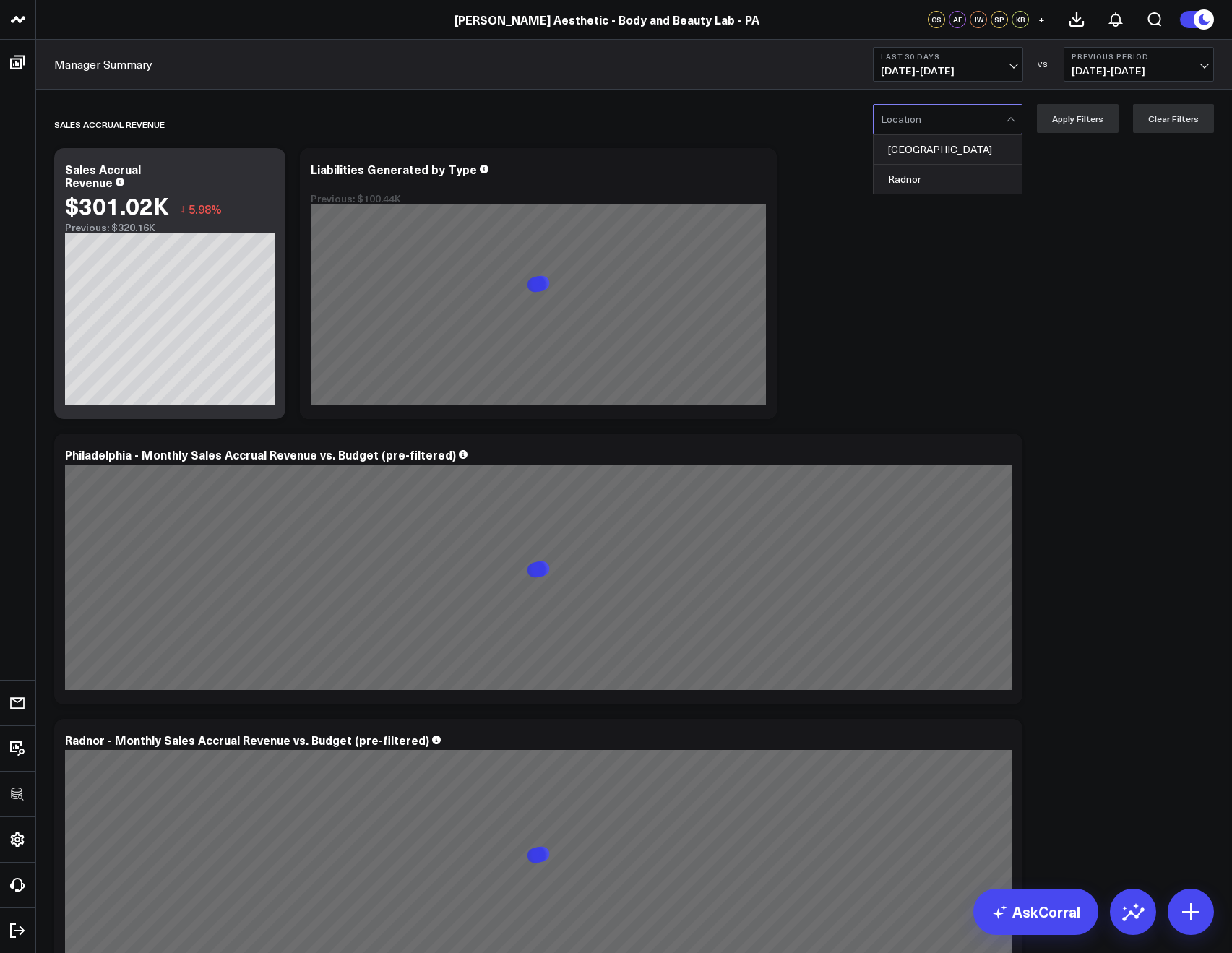
click at [931, 125] on div at bounding box center [942, 118] width 125 height 29
click at [751, 135] on div "Sales Accrual Revenue" at bounding box center [551, 124] width 993 height 34
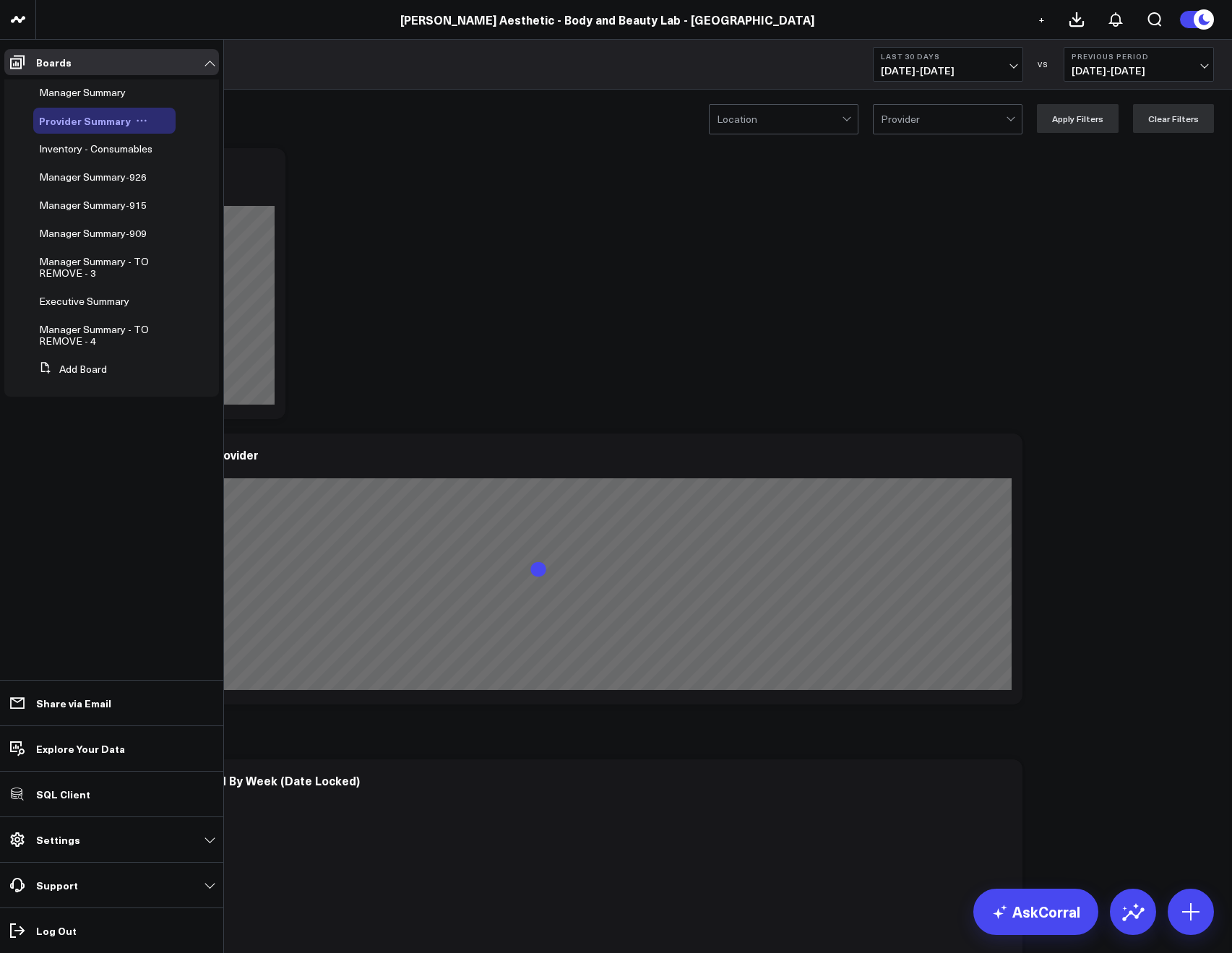
click at [139, 120] on icon at bounding box center [142, 121] width 12 height 12
click at [190, 173] on button "Edit Permissions" at bounding box center [204, 168] width 117 height 29
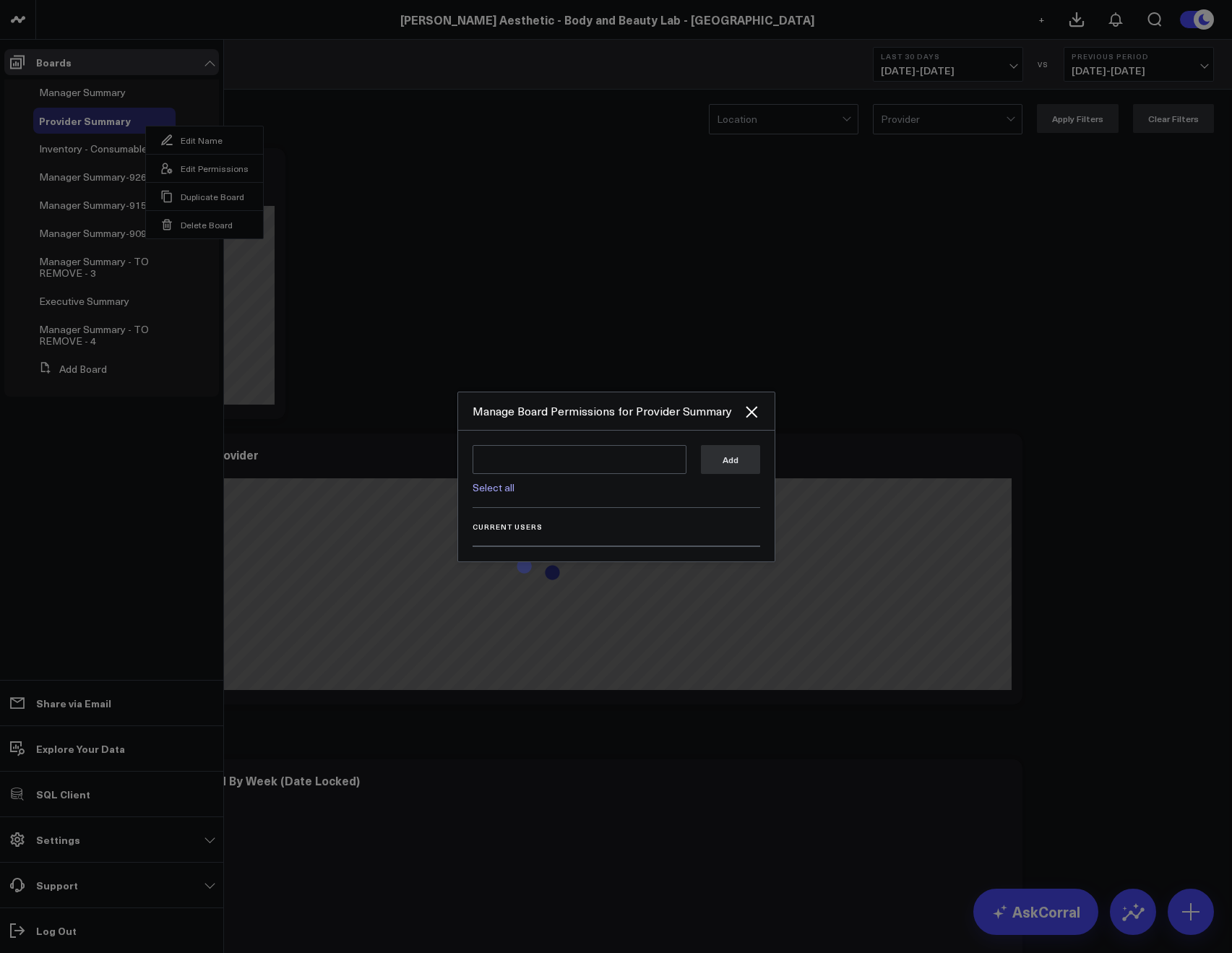
click at [146, 154] on button "Edit Permissions" at bounding box center [204, 168] width 117 height 29
click at [508, 497] on div "Select all Add" at bounding box center [616, 476] width 288 height 63
click at [500, 490] on link "Select all" at bounding box center [493, 487] width 42 height 14
type textarea "@Corral Support @[PERSON_NAME] @[PERSON_NAME]"
click at [707, 470] on button "Add" at bounding box center [730, 458] width 59 height 29
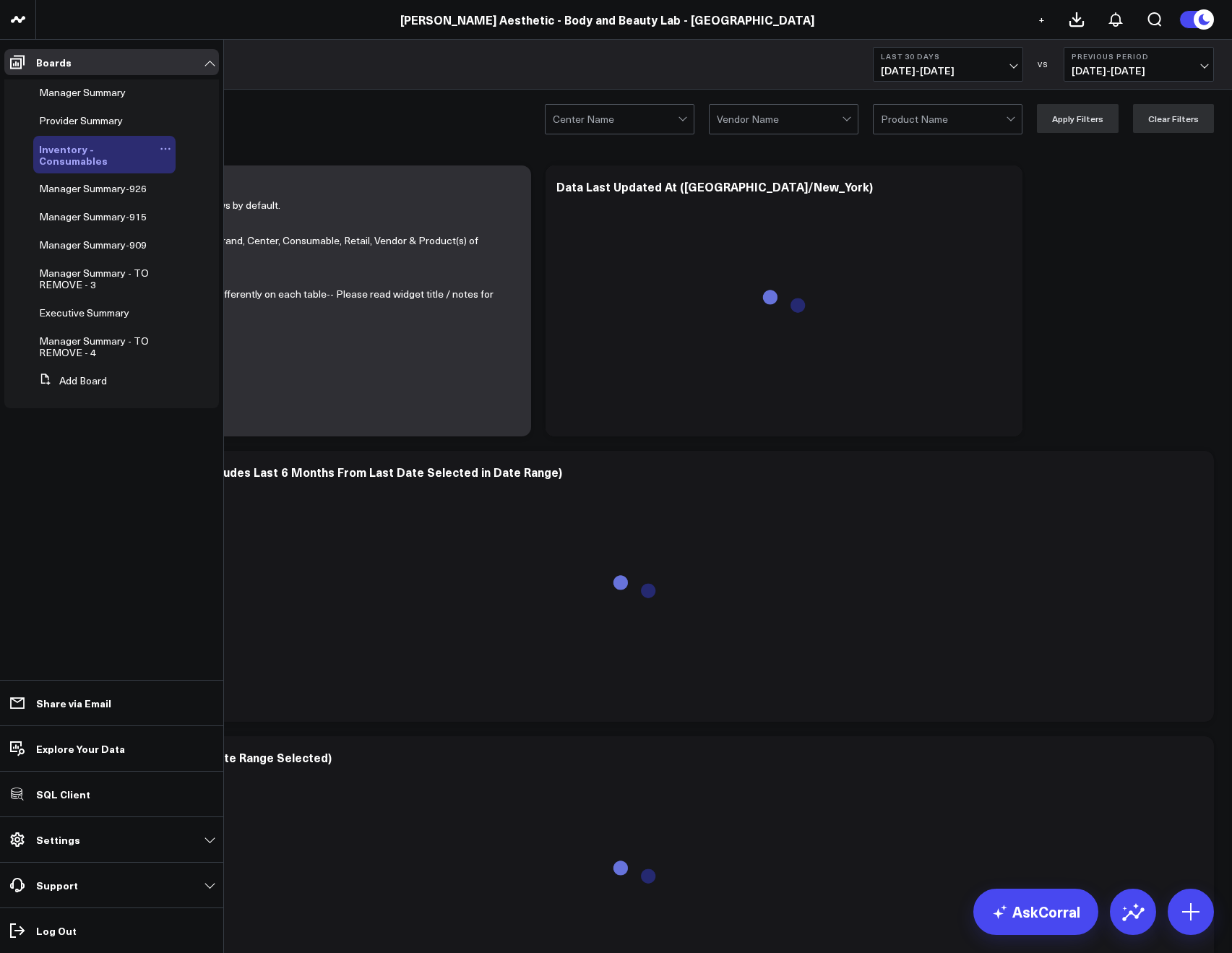
click at [160, 148] on icon at bounding box center [166, 149] width 12 height 12
click at [234, 193] on button "Edit Permissions" at bounding box center [232, 196] width 117 height 29
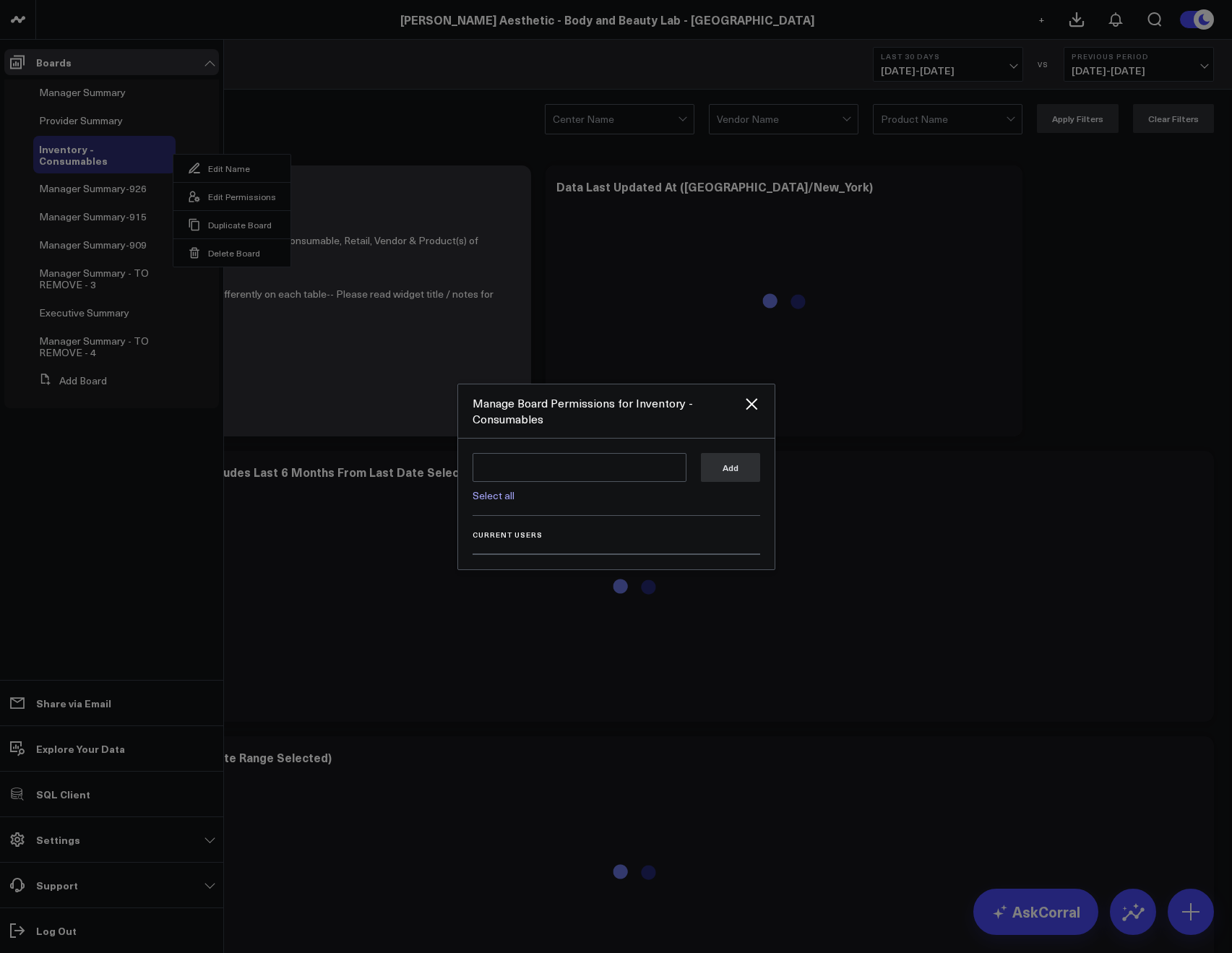
click at [496, 497] on link "Select all" at bounding box center [493, 495] width 42 height 14
type textarea "@Corral Support @Allie Fleischer @JP Wartman"
click at [712, 461] on button "Add" at bounding box center [730, 466] width 59 height 29
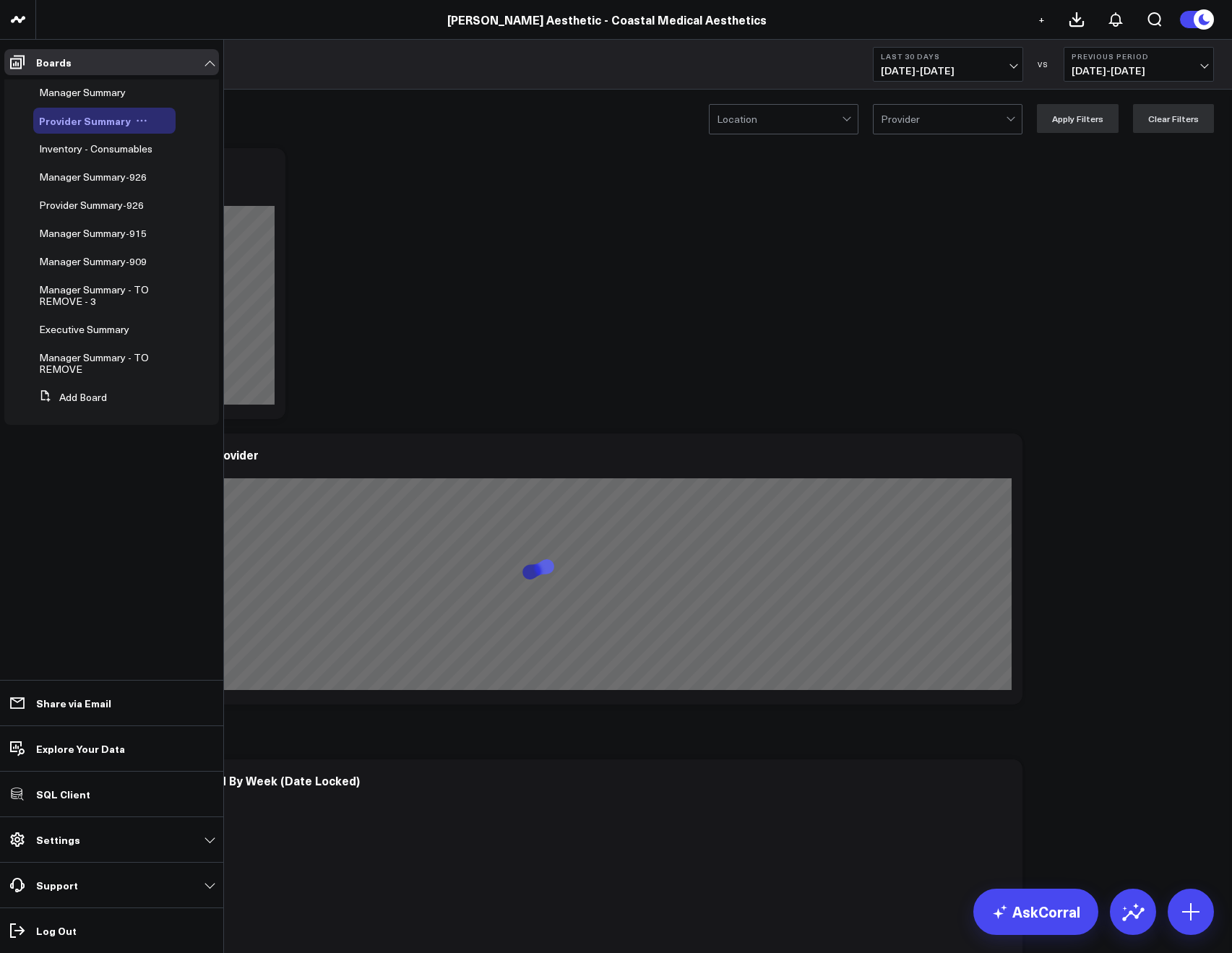
click at [136, 118] on icon at bounding box center [142, 121] width 12 height 12
click at [212, 170] on button "Edit Permissions" at bounding box center [204, 168] width 117 height 29
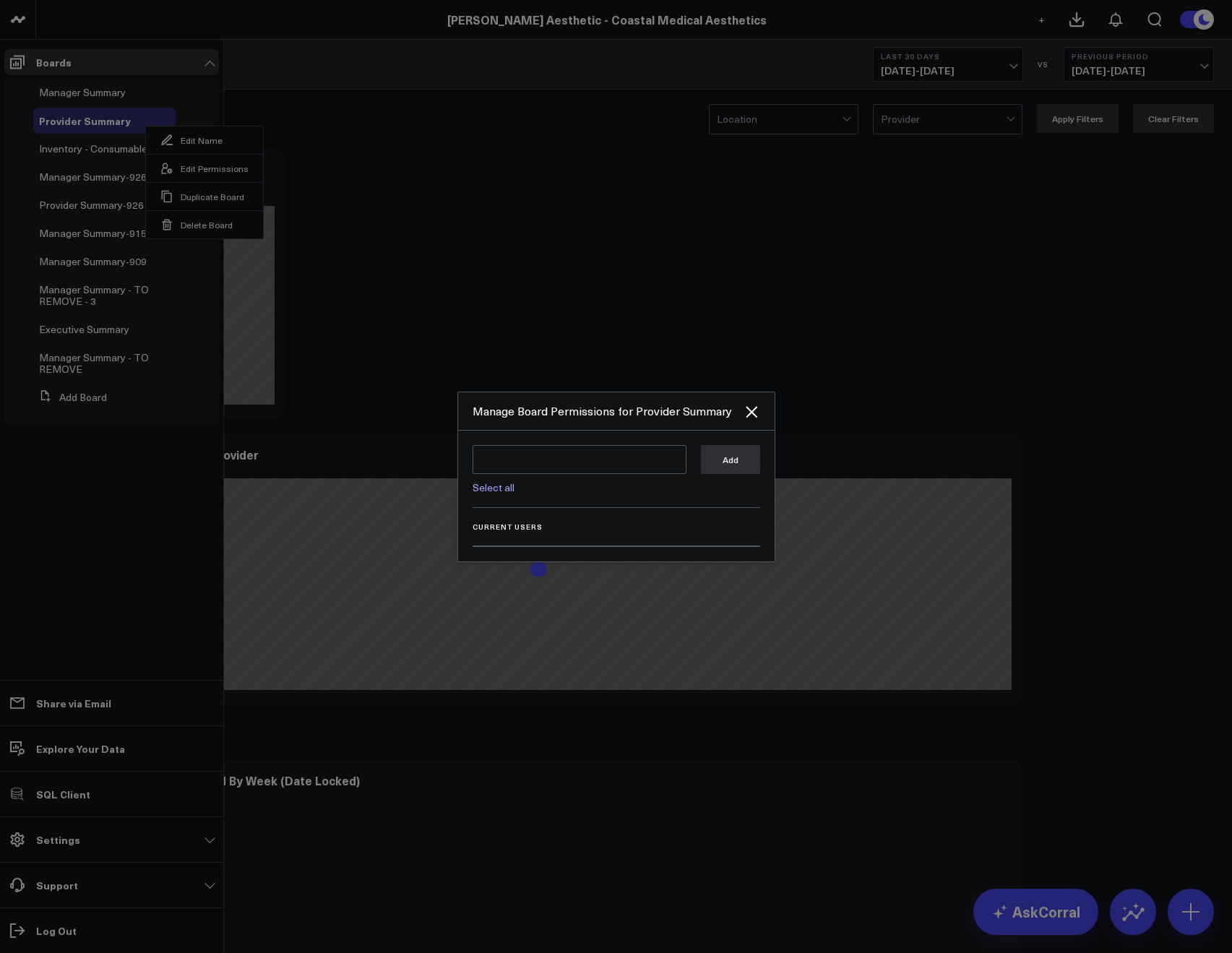
click at [491, 484] on link "Select all" at bounding box center [493, 487] width 42 height 14
type textarea "@Corral Support @[PERSON_NAME] @[PERSON_NAME] @[PERSON_NAME]"
click at [740, 452] on button "Add" at bounding box center [730, 458] width 59 height 29
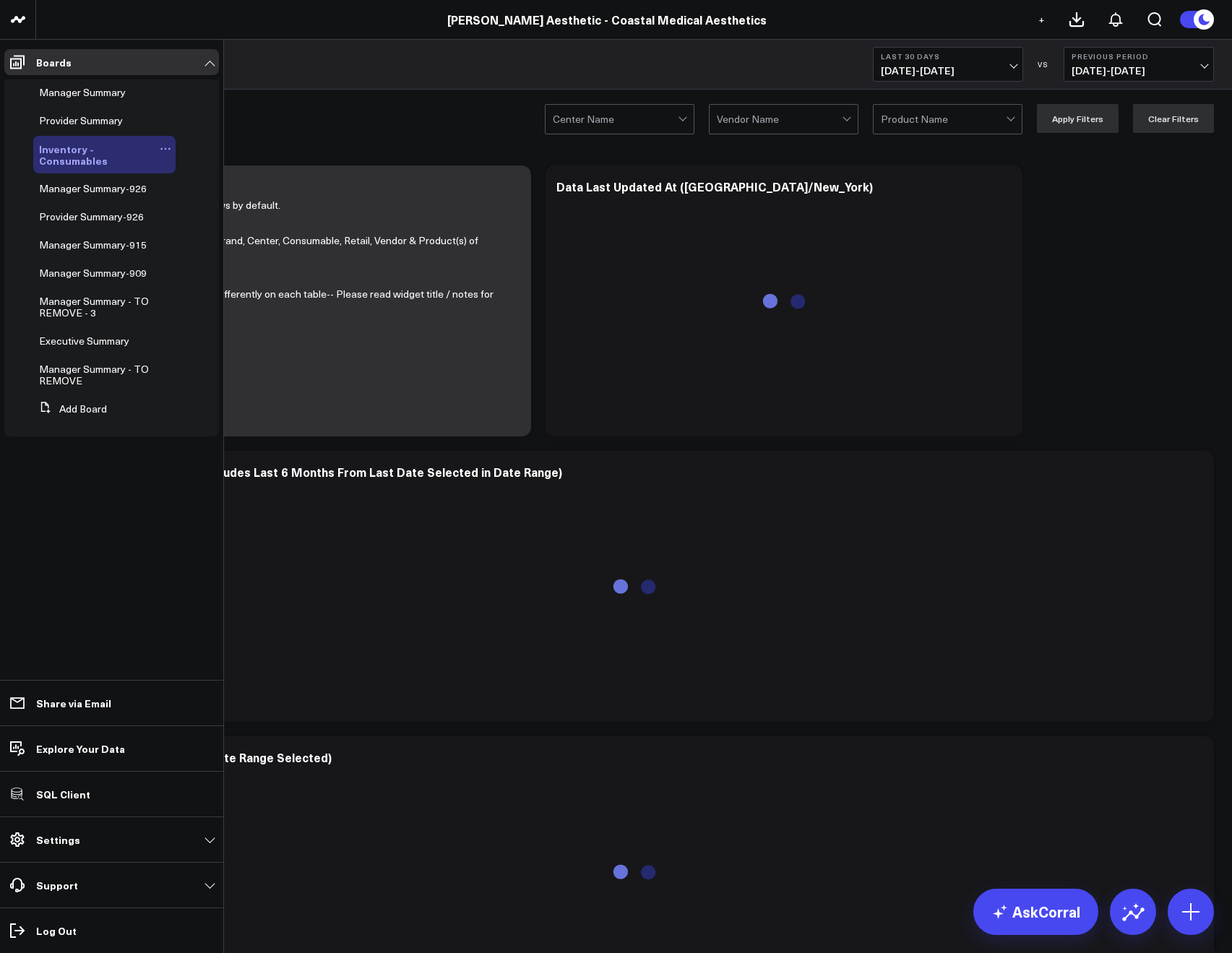
click at [162, 145] on icon at bounding box center [166, 149] width 12 height 12
click at [251, 199] on button "Edit Permissions" at bounding box center [232, 196] width 117 height 29
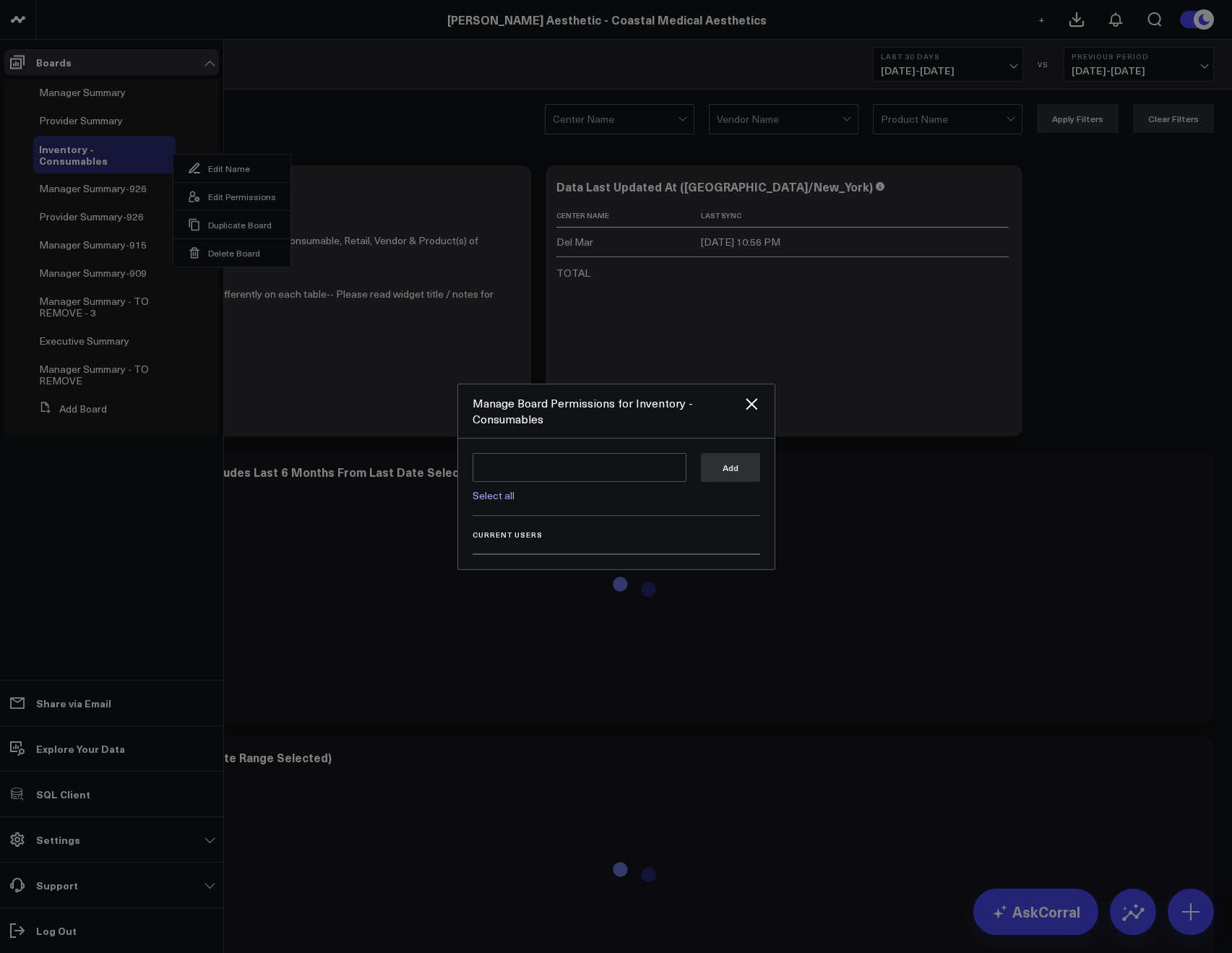
click at [498, 499] on link "Select all" at bounding box center [493, 495] width 42 height 14
type textarea "@Corral Support @Allie Fleischer @JP Wartman @Samarth Patel"
click at [498, 482] on textarea at bounding box center [579, 467] width 214 height 29
click at [742, 467] on button "Add" at bounding box center [730, 466] width 59 height 29
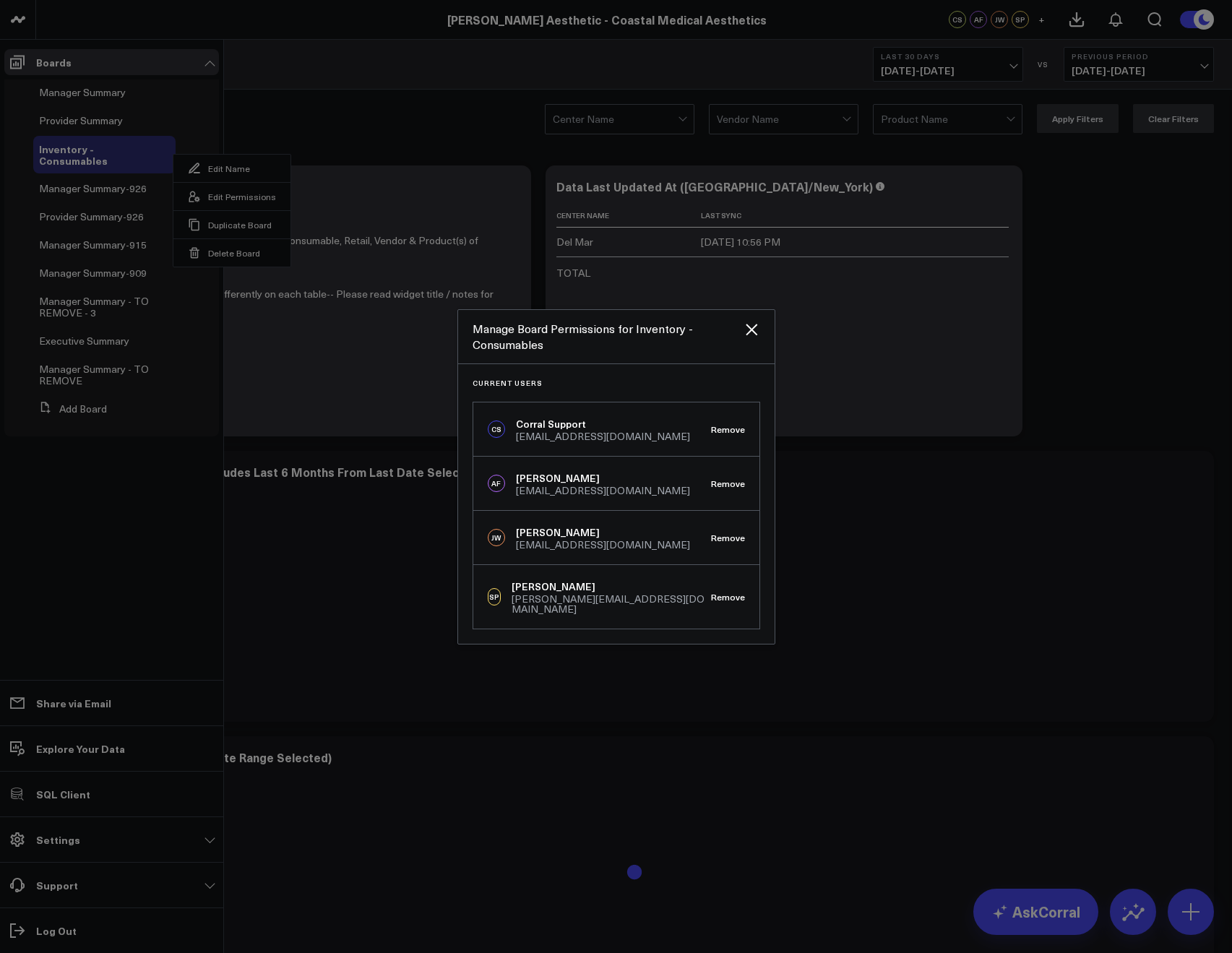
click at [359, 134] on div at bounding box center [616, 476] width 1232 height 953
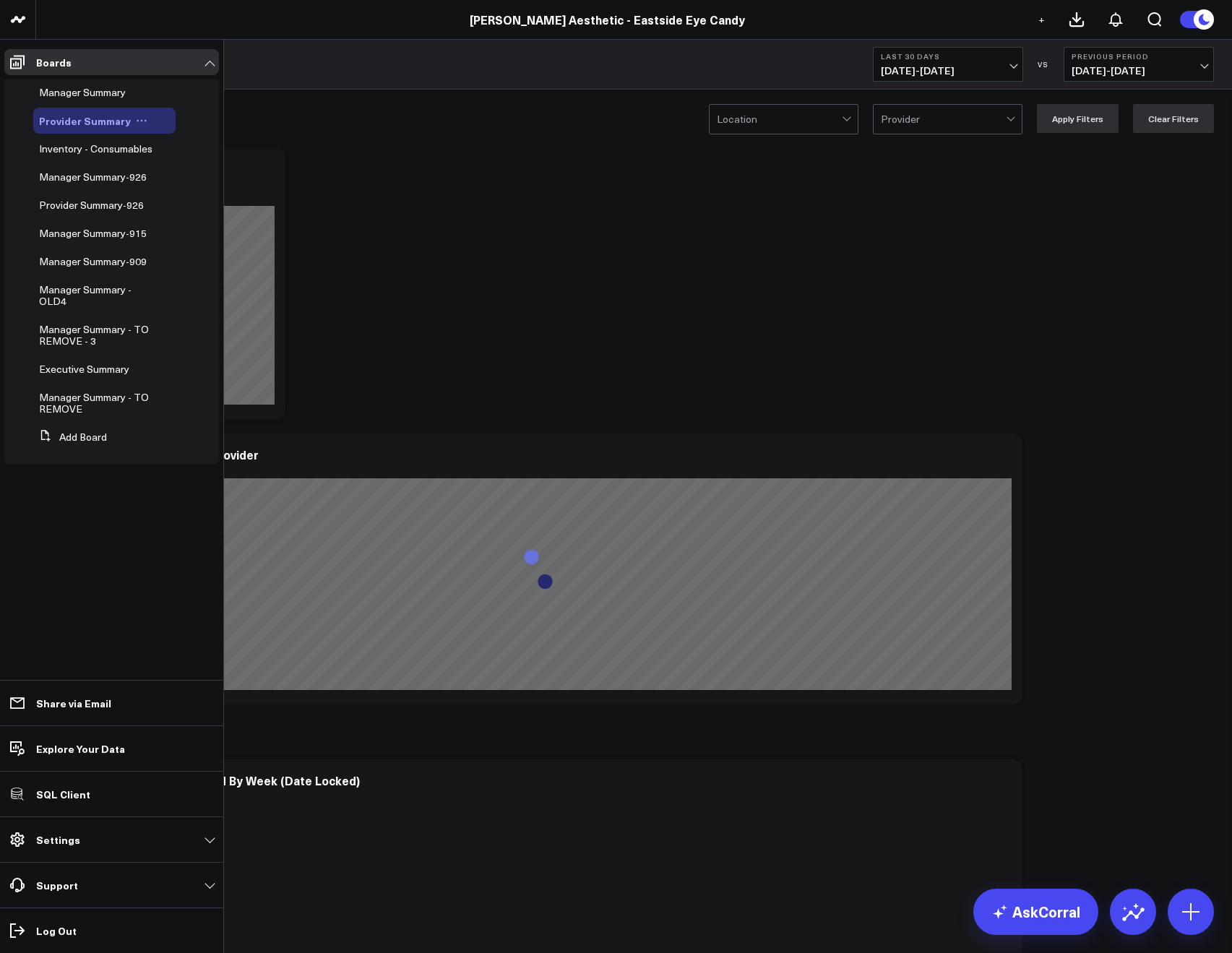
click at [138, 124] on icon at bounding box center [142, 121] width 12 height 12
click at [180, 164] on button "Edit Permissions" at bounding box center [204, 168] width 117 height 29
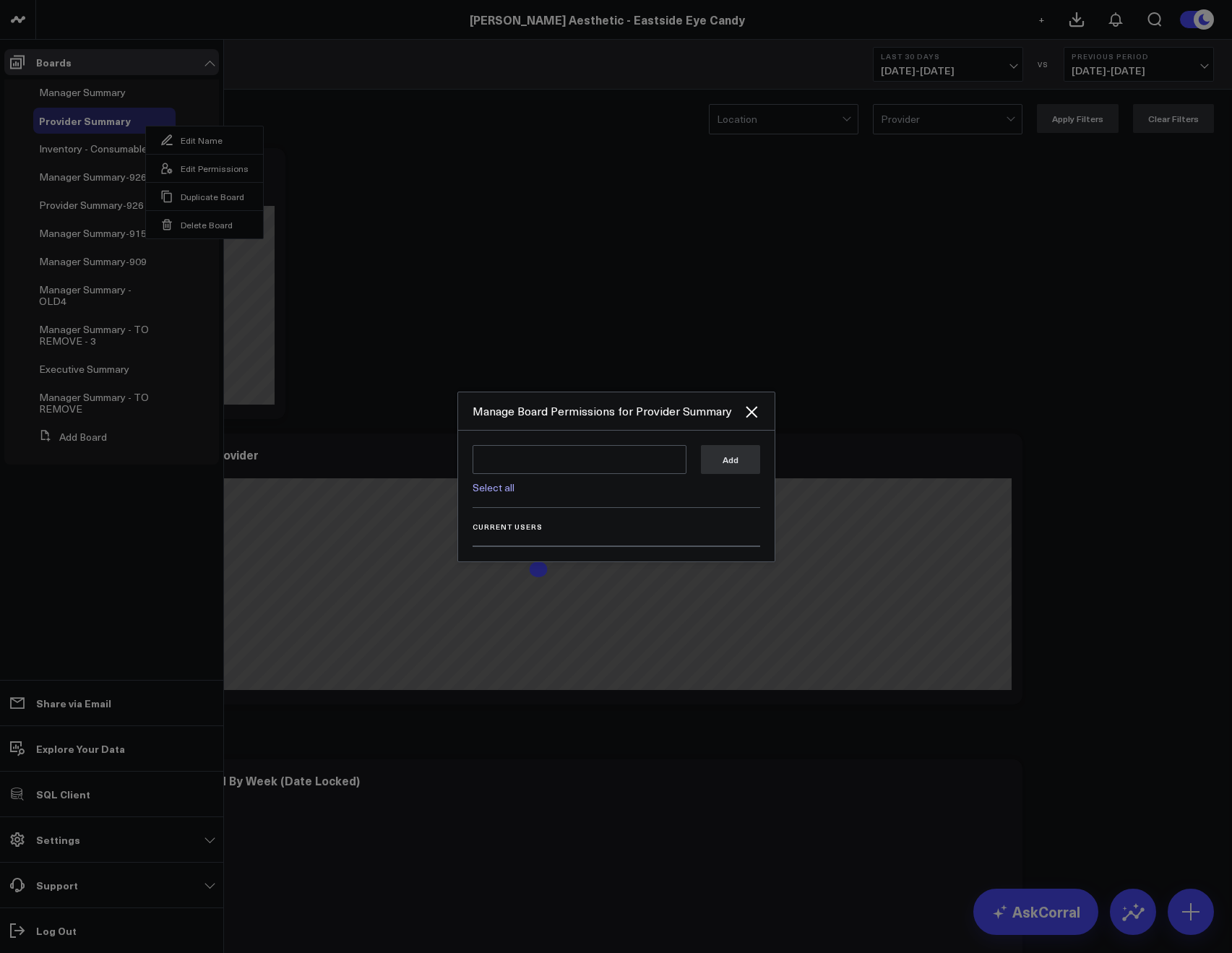
click at [502, 494] on div "Select all Add" at bounding box center [616, 476] width 288 height 63
click at [500, 490] on link "Select all" at bounding box center [493, 487] width 42 height 14
type textarea "@Corral Support @JP Wartman @Allie Fleischer @Samarth Patel @Nicole Christensen"
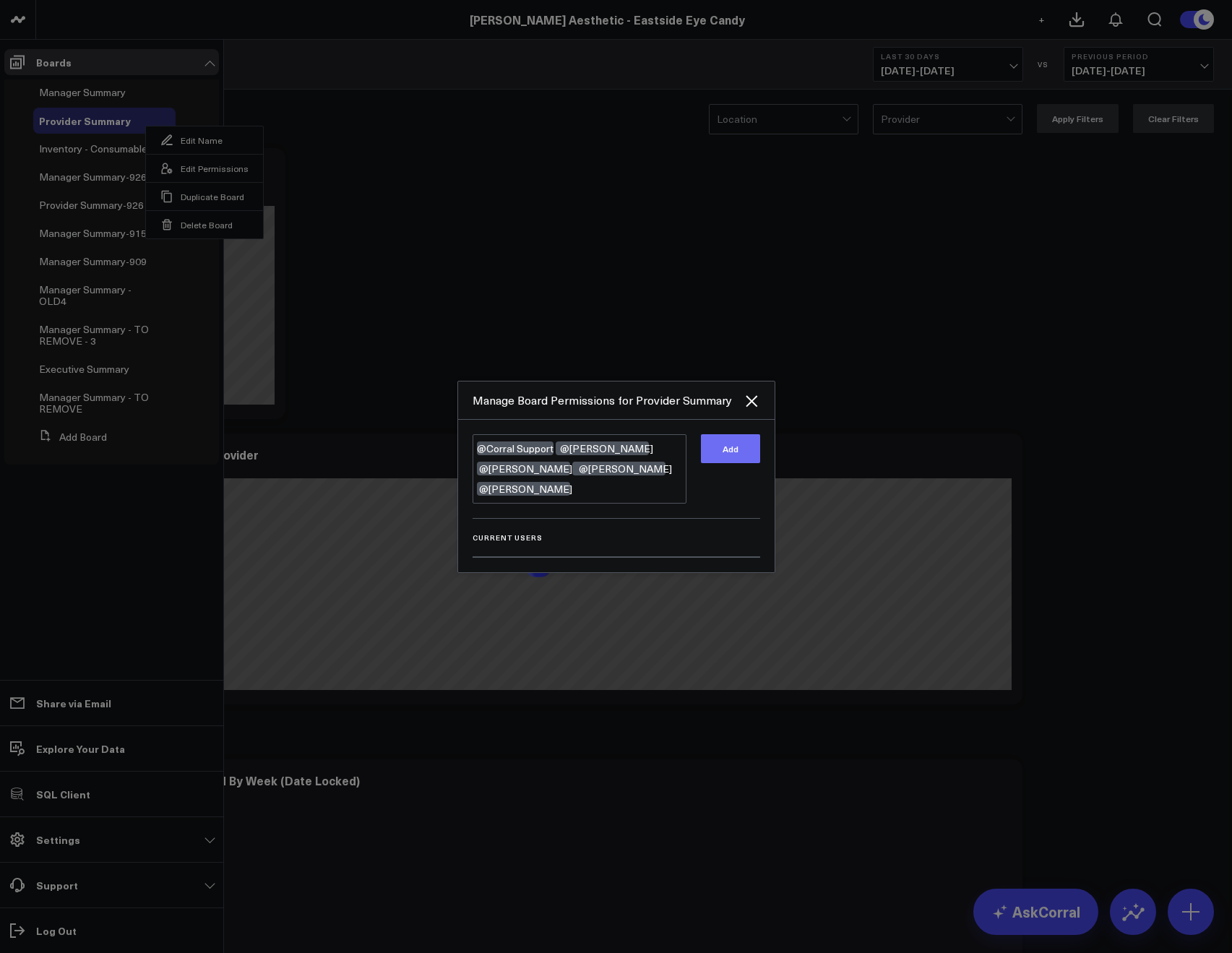
click at [707, 457] on button "Add" at bounding box center [730, 447] width 59 height 29
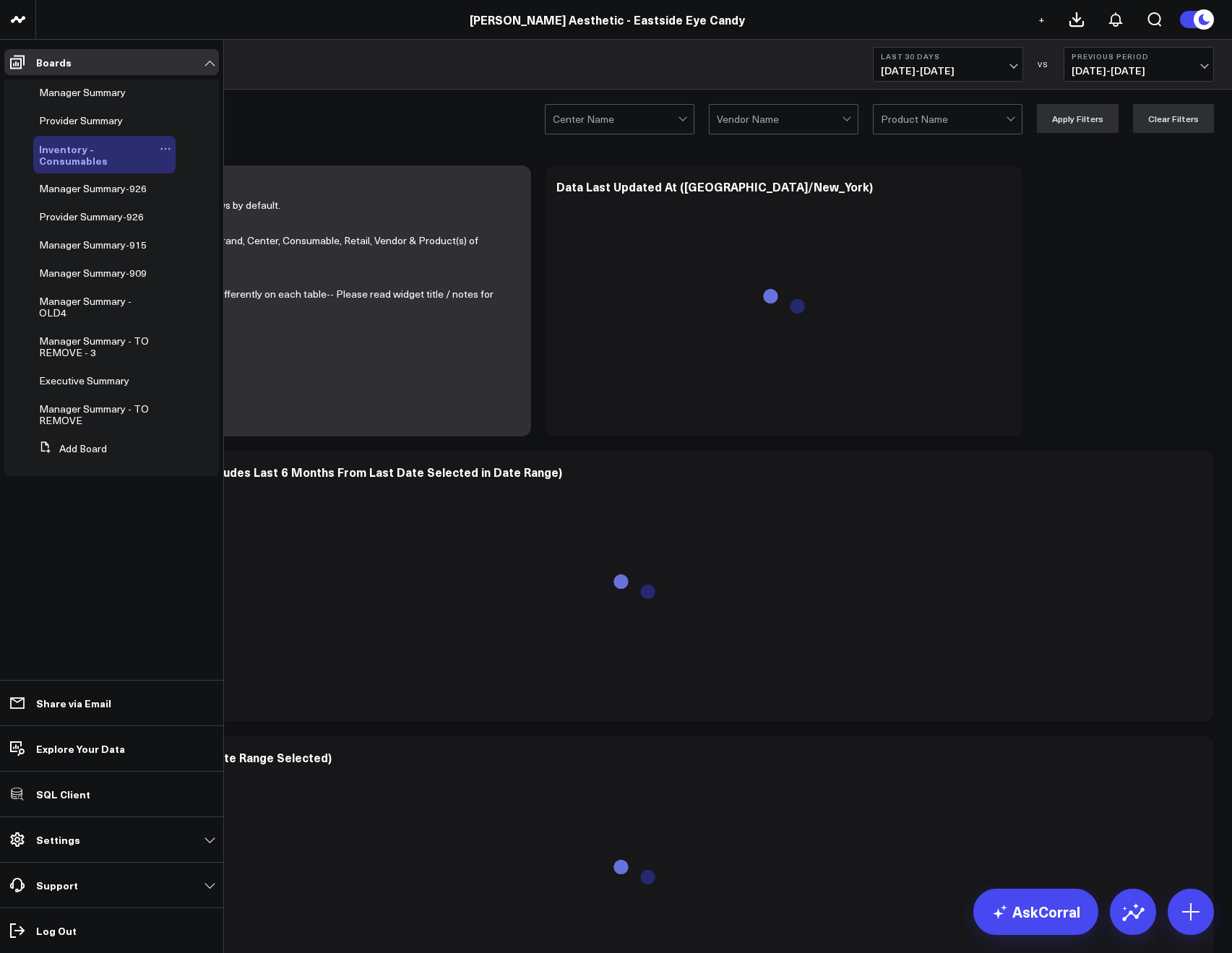
click at [170, 148] on icon at bounding box center [166, 149] width 12 height 12
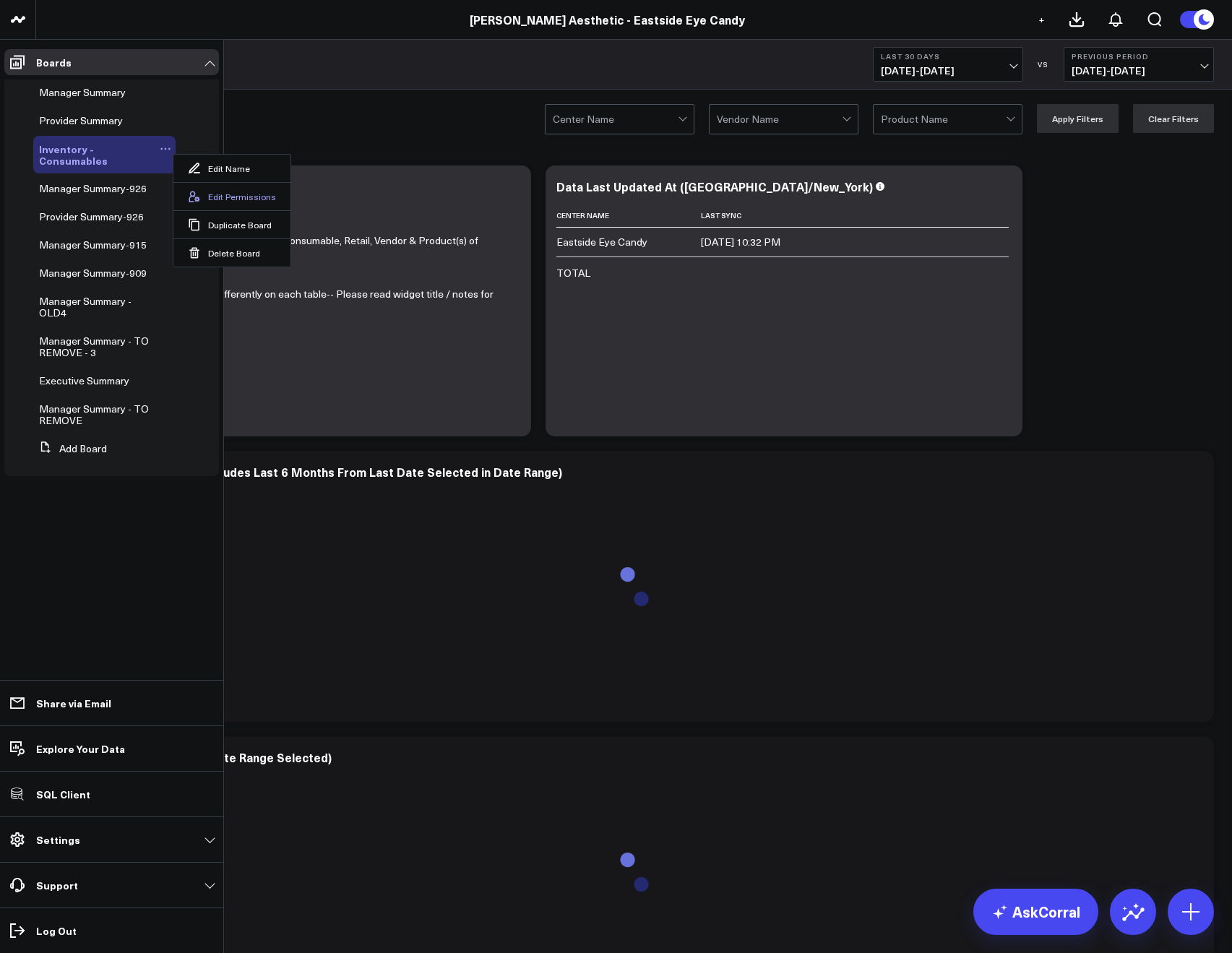
click at [217, 198] on button "Edit Permissions" at bounding box center [232, 196] width 117 height 29
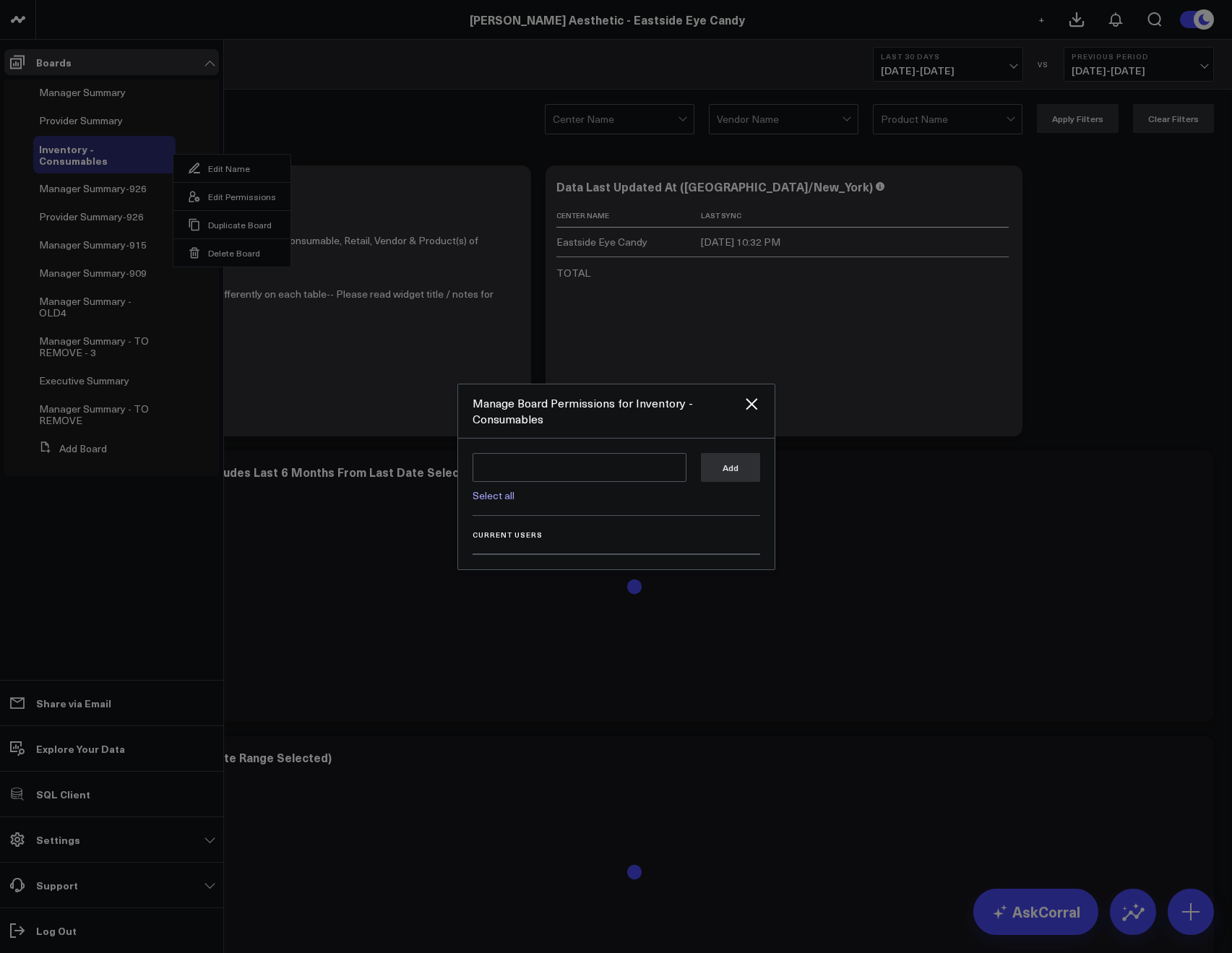
click at [511, 499] on link "Select all" at bounding box center [493, 495] width 42 height 14
type textarea "@Corral Support @[PERSON_NAME] @[PERSON_NAME] @[PERSON_NAME] @[PERSON_NAME]"
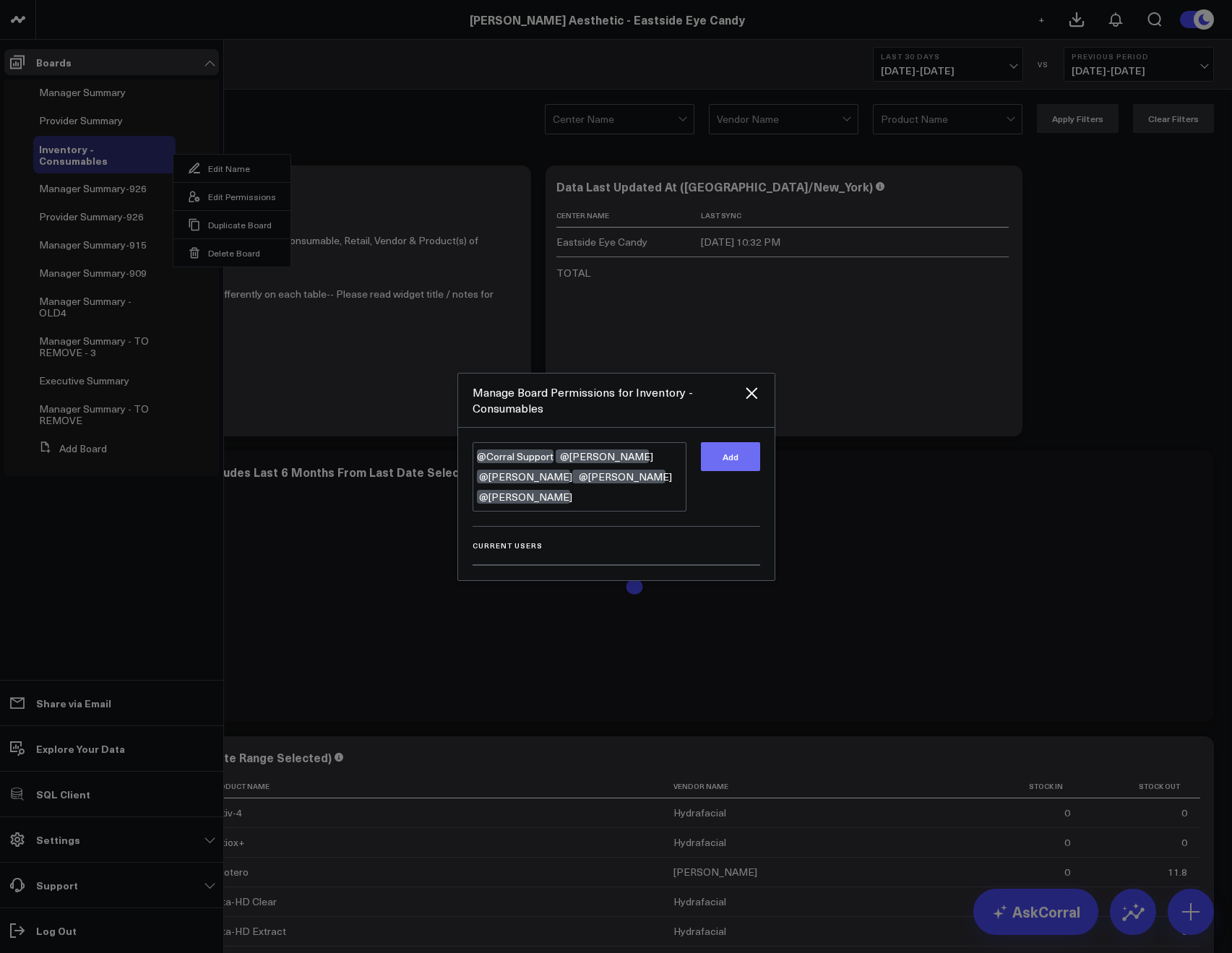
click at [720, 450] on button "Add" at bounding box center [730, 456] width 59 height 29
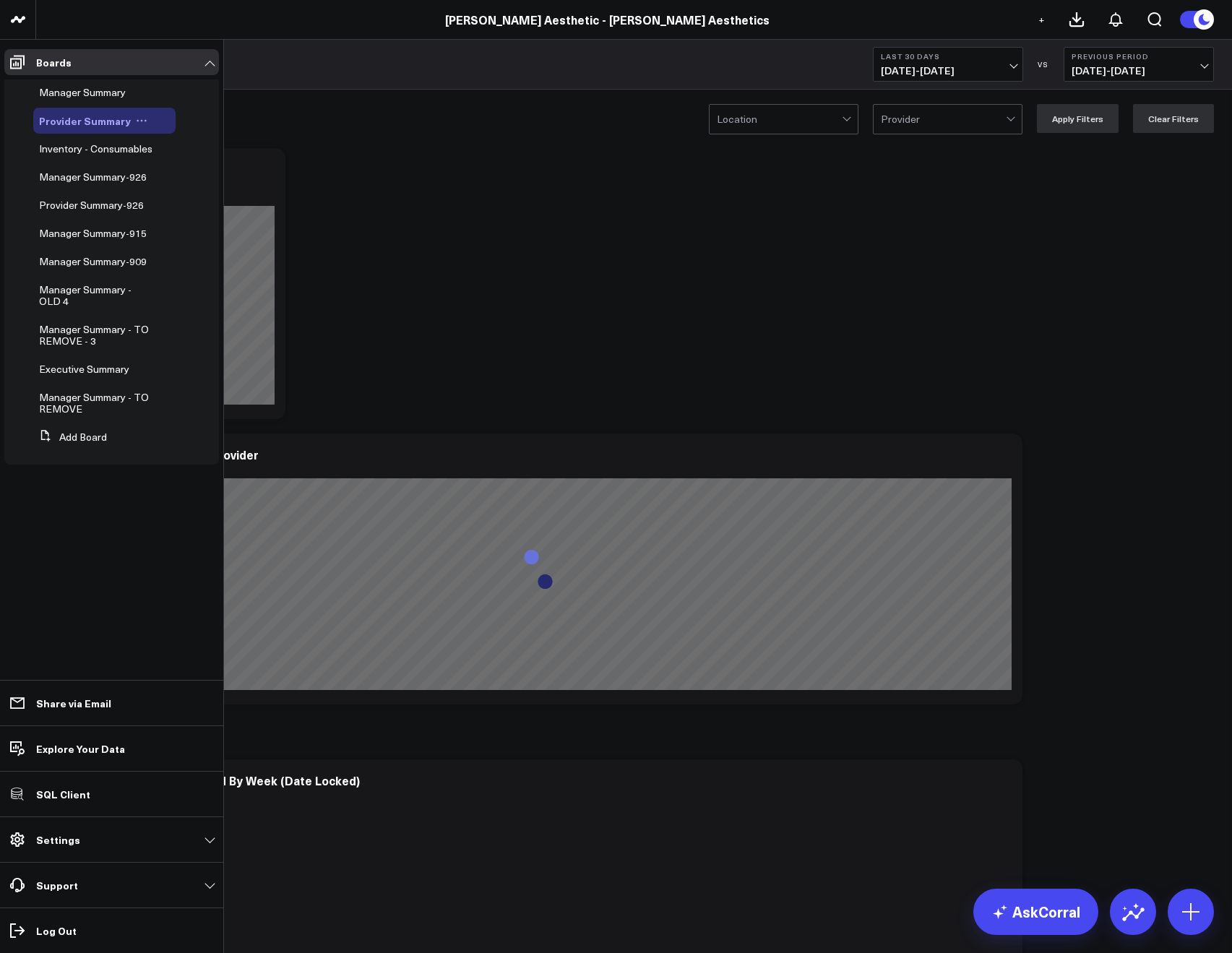
click at [144, 119] on button at bounding box center [142, 121] width 22 height 12
click at [191, 171] on button "Edit Permissions" at bounding box center [204, 168] width 117 height 29
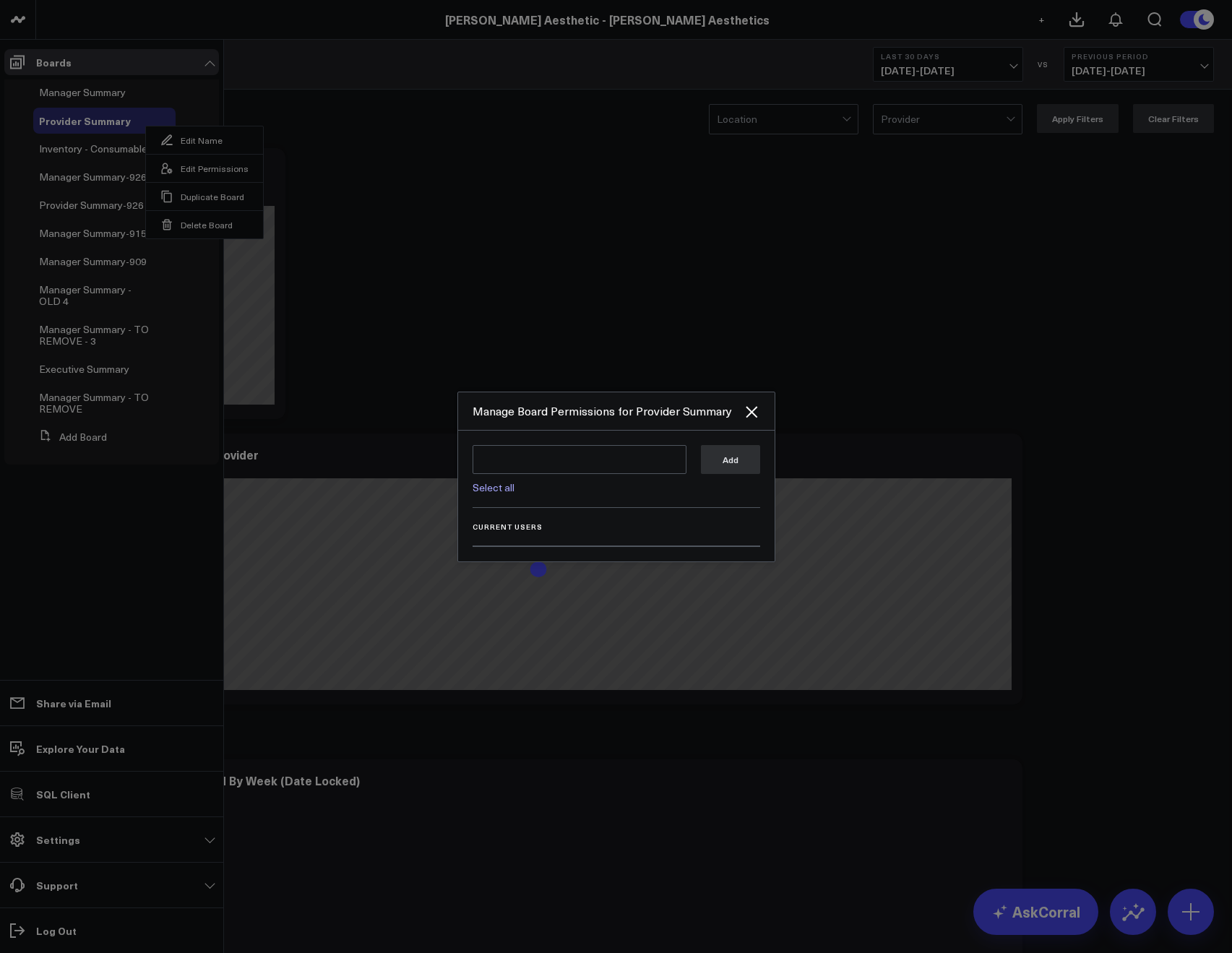
click at [480, 486] on link "Select all" at bounding box center [493, 487] width 42 height 14
type textarea "@Corral Support @[PERSON_NAME] @[PERSON_NAME] @[PERSON_NAME] @[PERSON_NAME]"
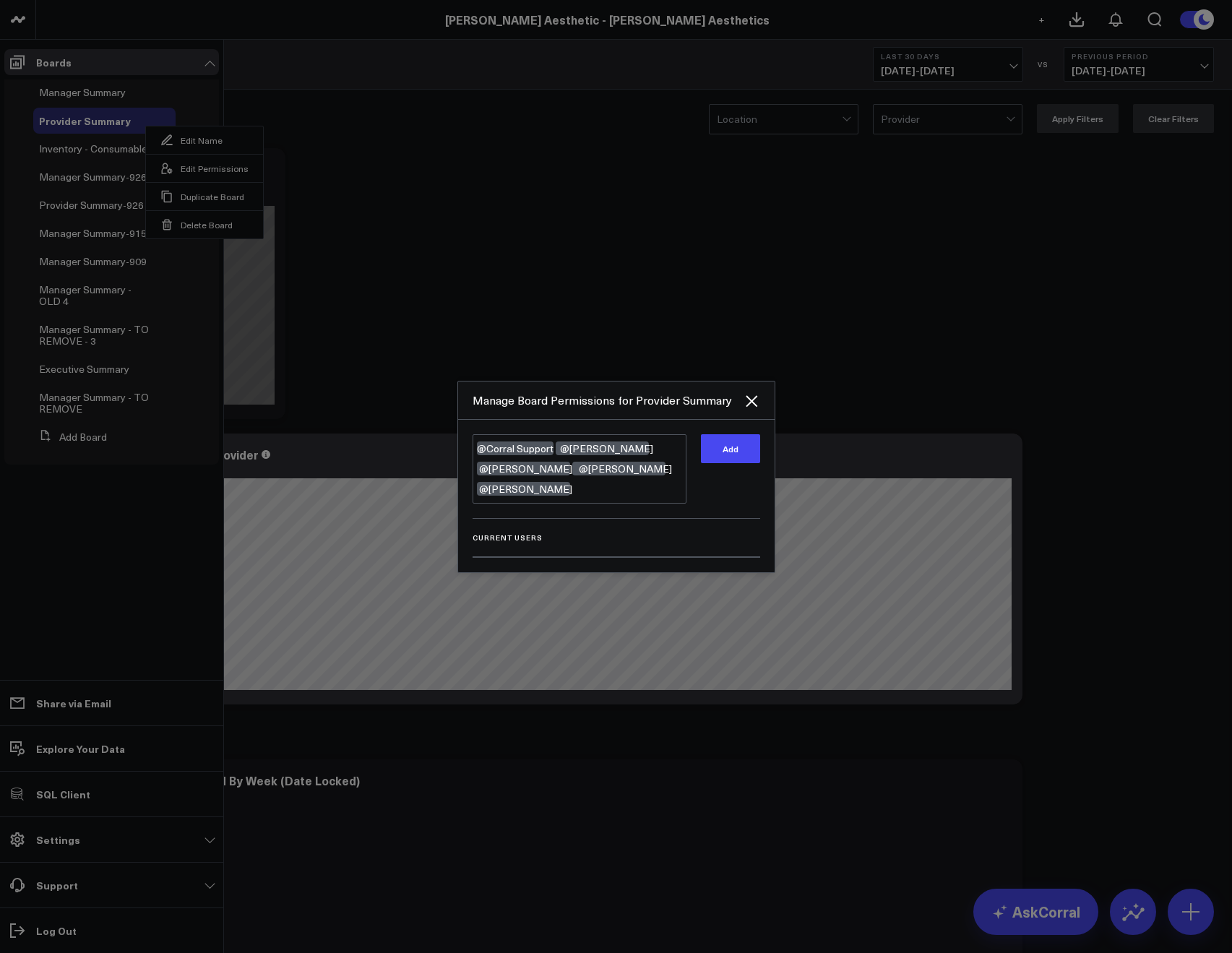
click at [763, 455] on div "@Corral Support @Allie Fleischer @JP Wartman @Samarth Patel @Rashu Talwar @Corr…" at bounding box center [616, 496] width 316 height 153
click at [753, 455] on button "Add" at bounding box center [730, 447] width 59 height 29
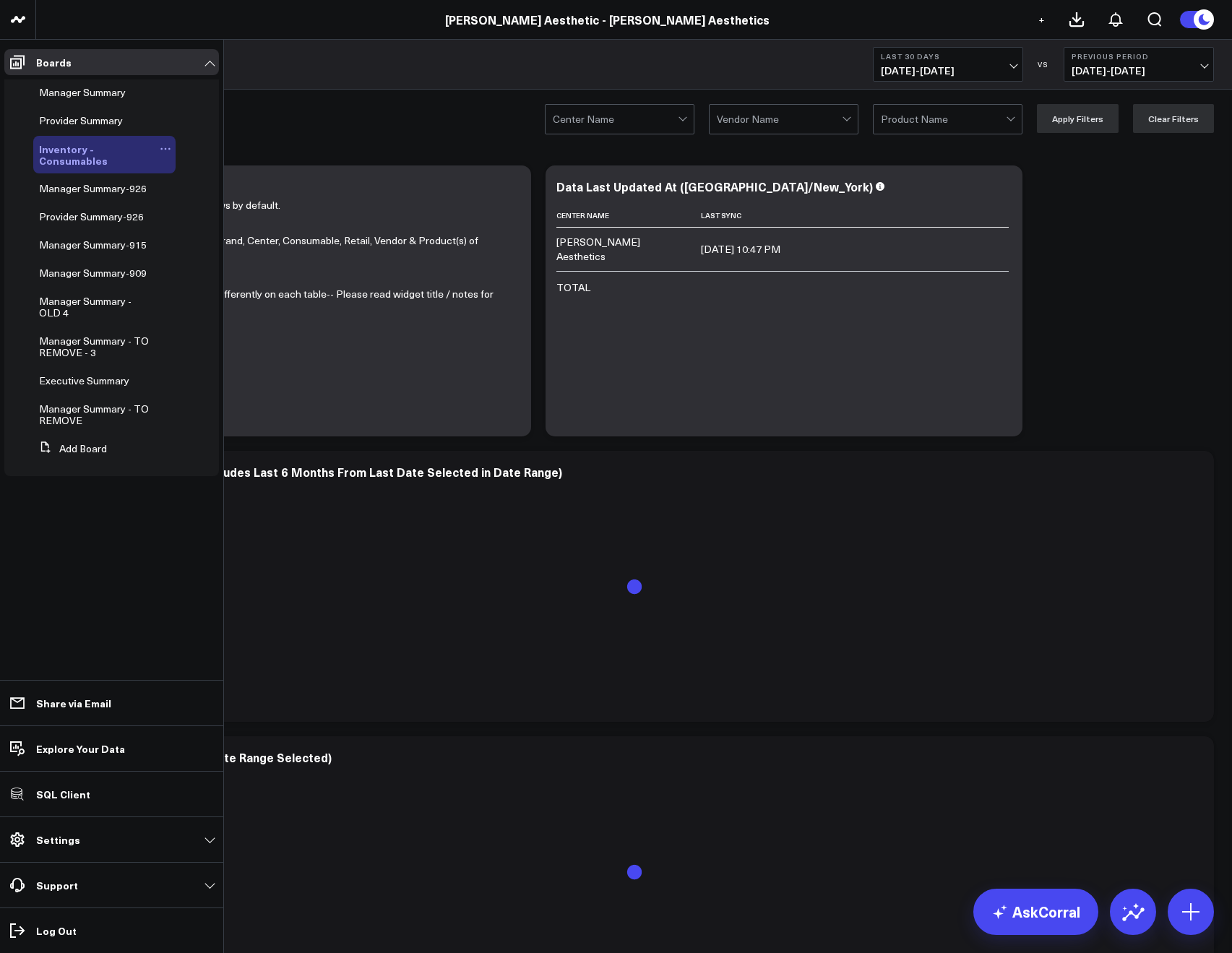
click at [156, 150] on button at bounding box center [166, 149] width 21 height 12
click at [162, 152] on icon at bounding box center [166, 149] width 12 height 12
click at [164, 154] on icon at bounding box center [166, 149] width 12 height 12
click at [210, 199] on button "Edit Permissions" at bounding box center [232, 196] width 117 height 29
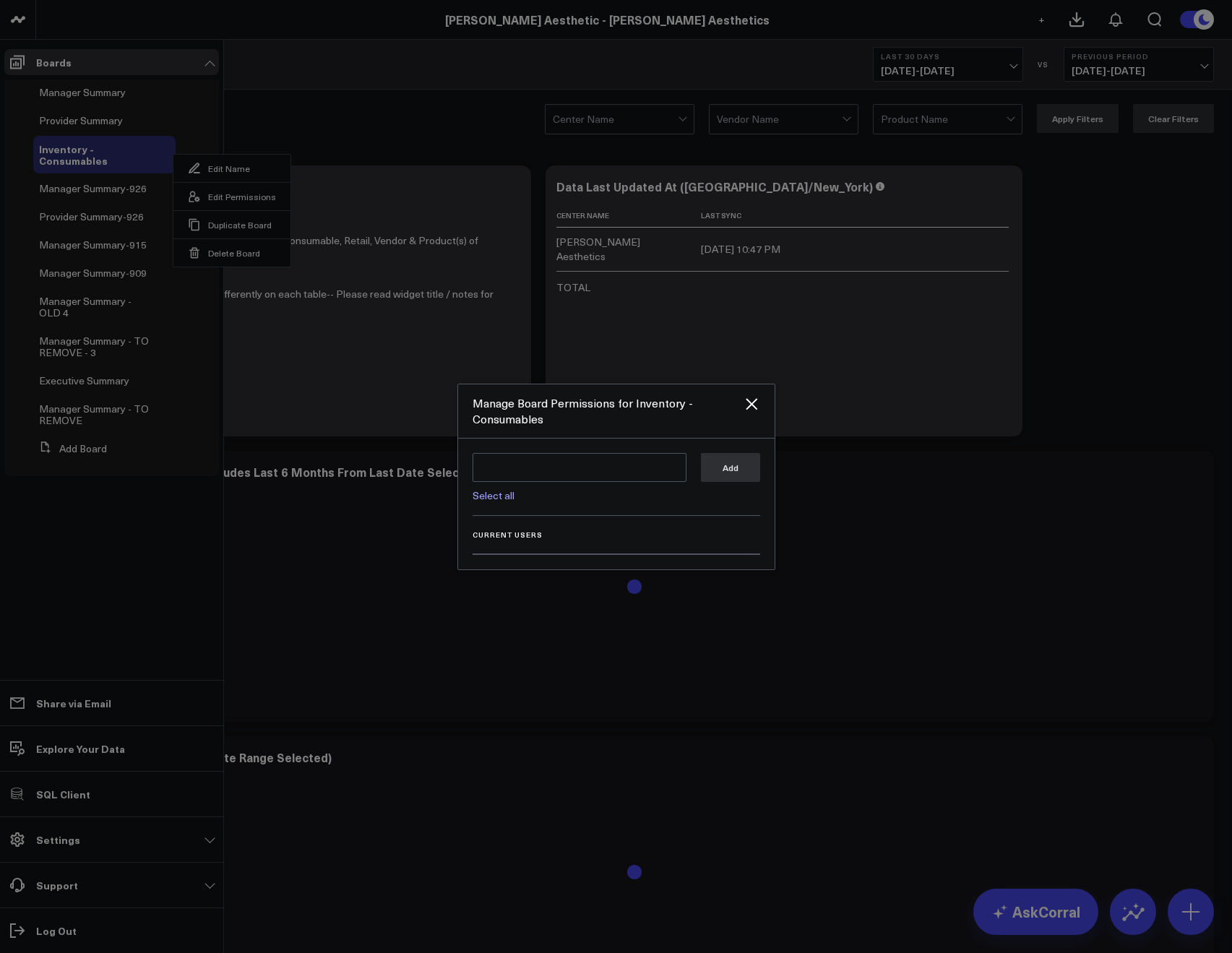
click at [497, 497] on link "Select all" at bounding box center [493, 495] width 42 height 14
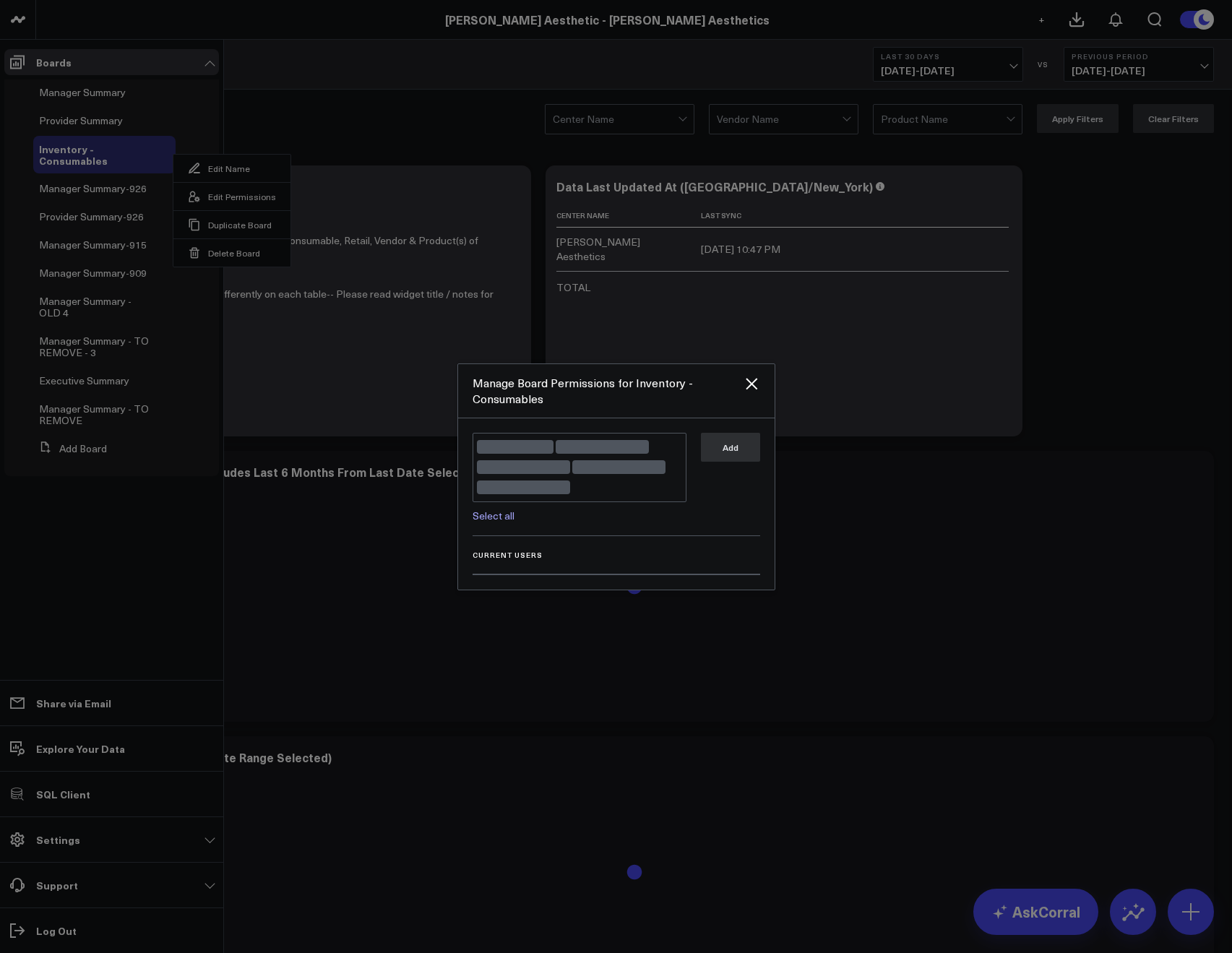
type textarea "@Corral Support @Allie Fleischer @JP Wartman @Samarth Patel @Rashu Talwar"
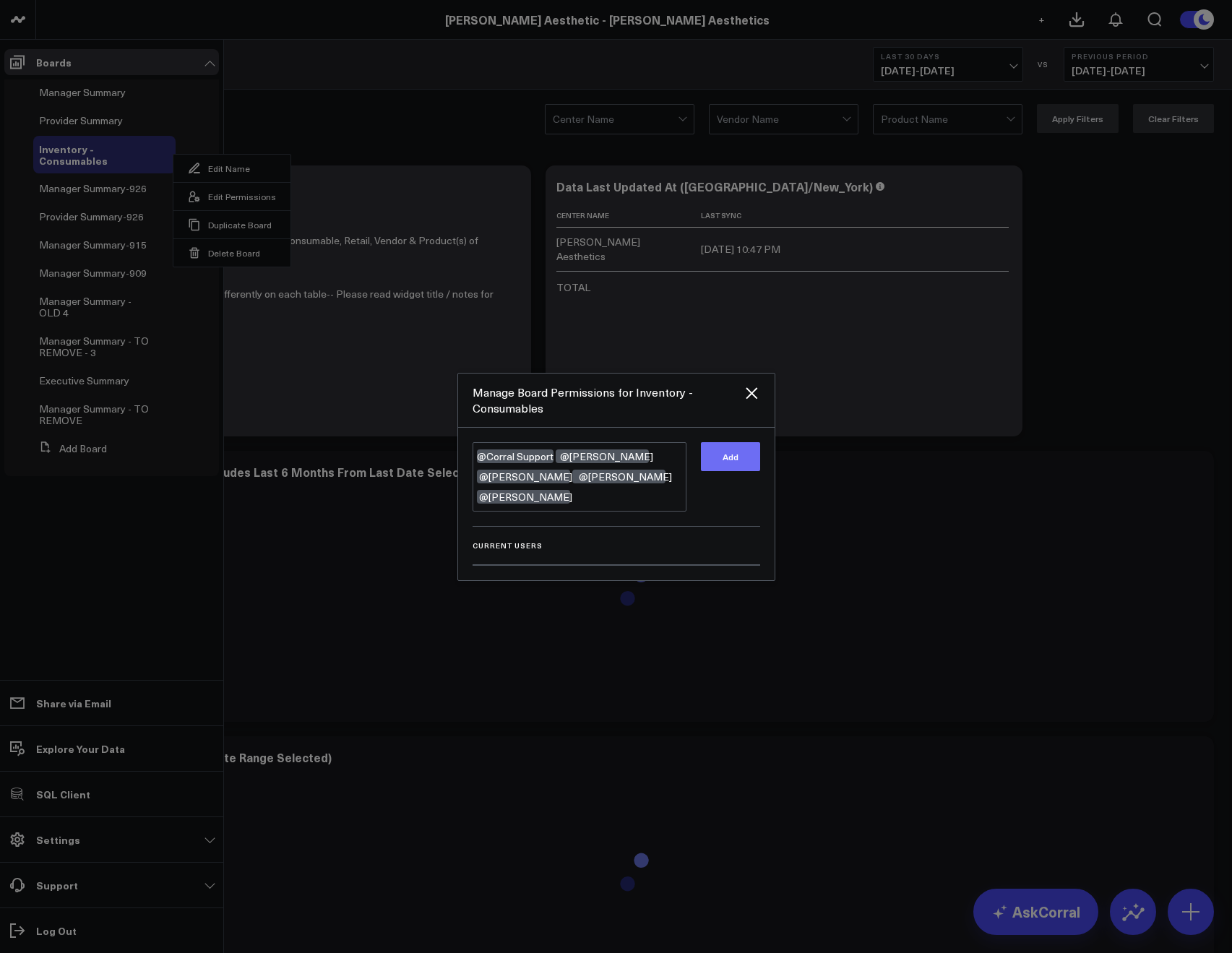
click at [705, 471] on button "Add" at bounding box center [730, 456] width 59 height 29
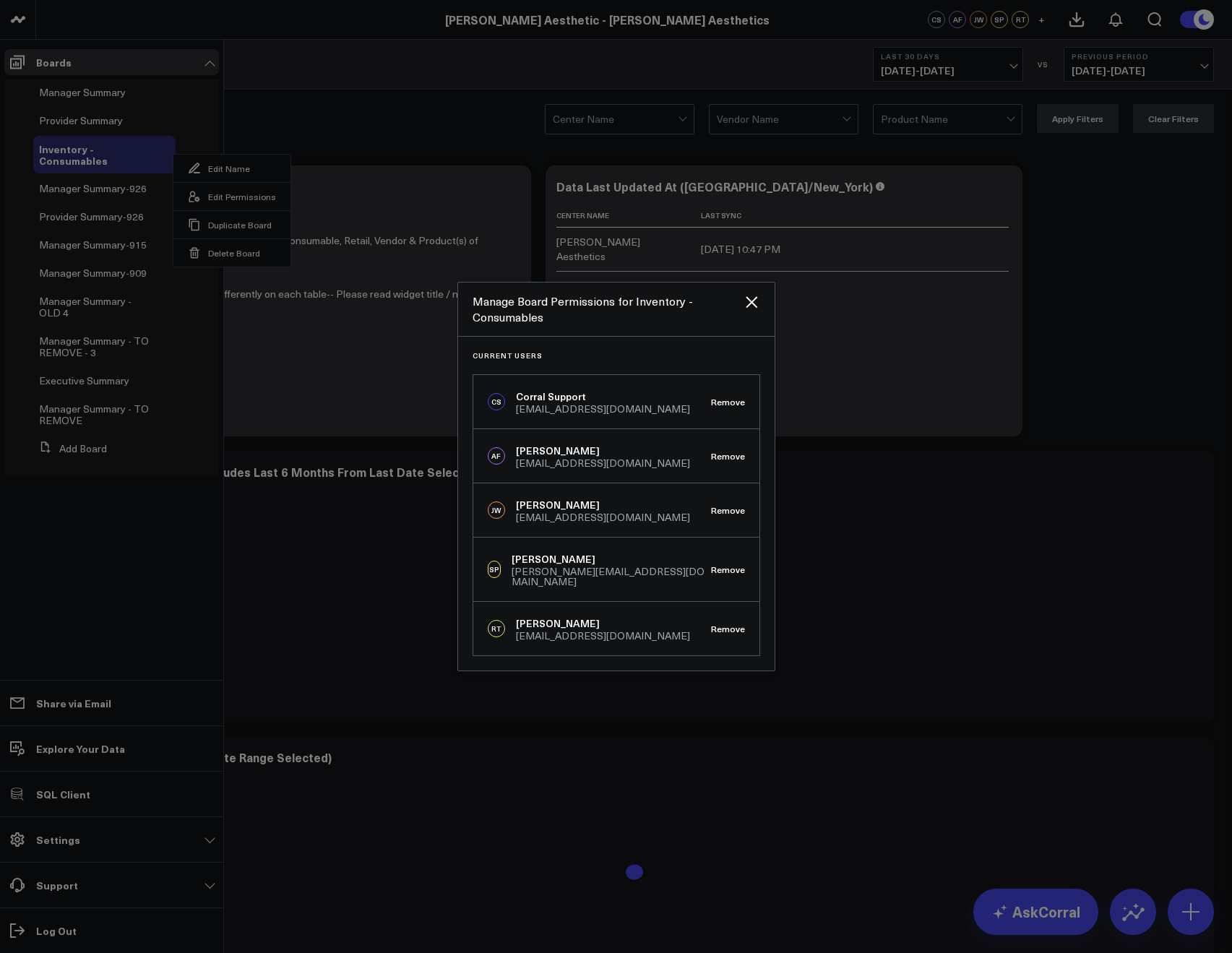
click at [746, 316] on div "Manage Board Permissions for Inventory - Consumables" at bounding box center [616, 309] width 316 height 54
click at [749, 310] on icon "Close" at bounding box center [751, 303] width 18 height 18
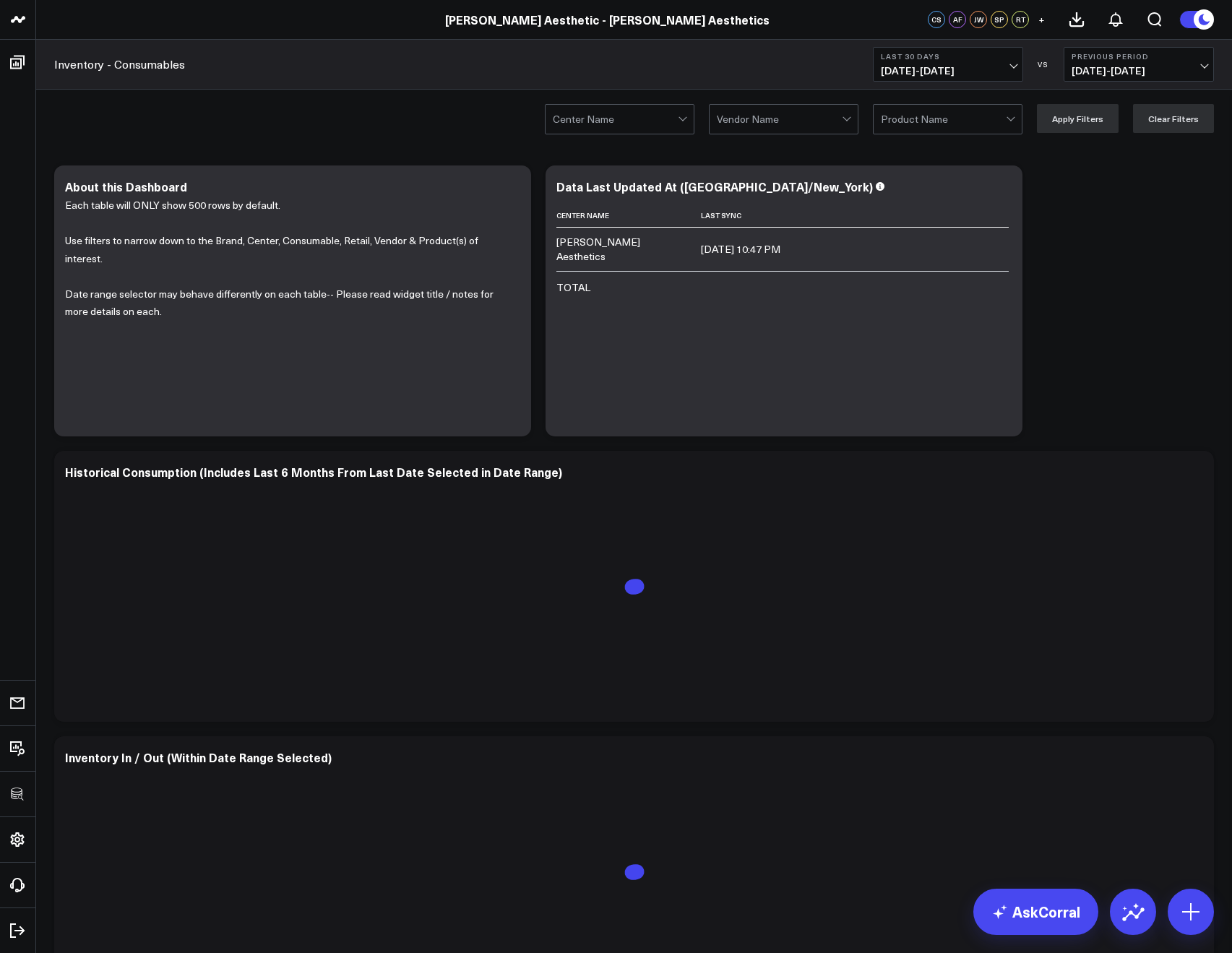
drag, startPoint x: 278, startPoint y: 69, endPoint x: 186, endPoint y: 20, distance: 104.2
click at [276, 68] on div "Inventory - Consumables Last 30 Days 08/27/25 - 09/25/25 VS Previous Period 07/…" at bounding box center [634, 64] width 1196 height 50
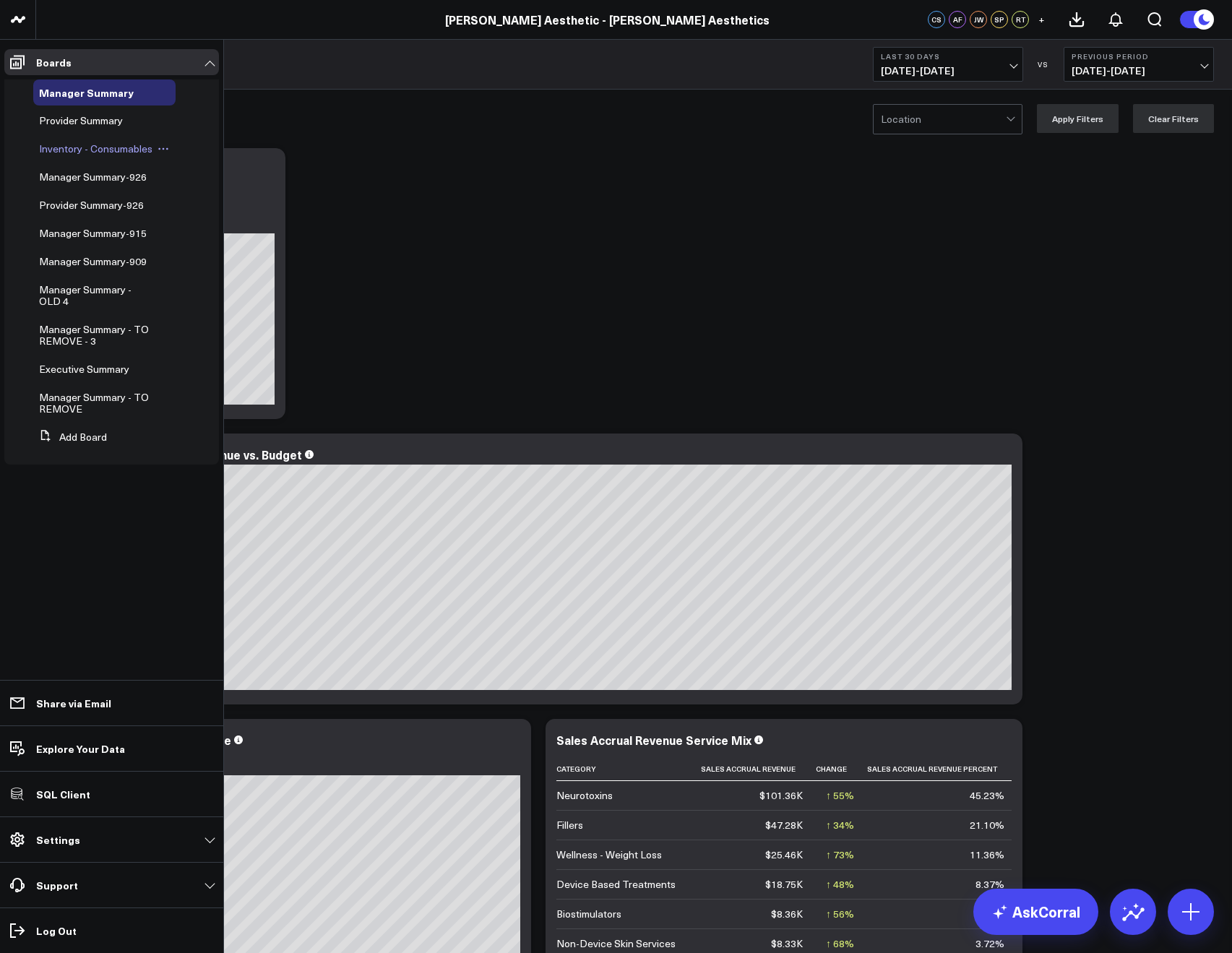
click at [163, 152] on icon at bounding box center [164, 149] width 12 height 12
click at [219, 199] on button "Edit Permissions" at bounding box center [228, 196] width 117 height 29
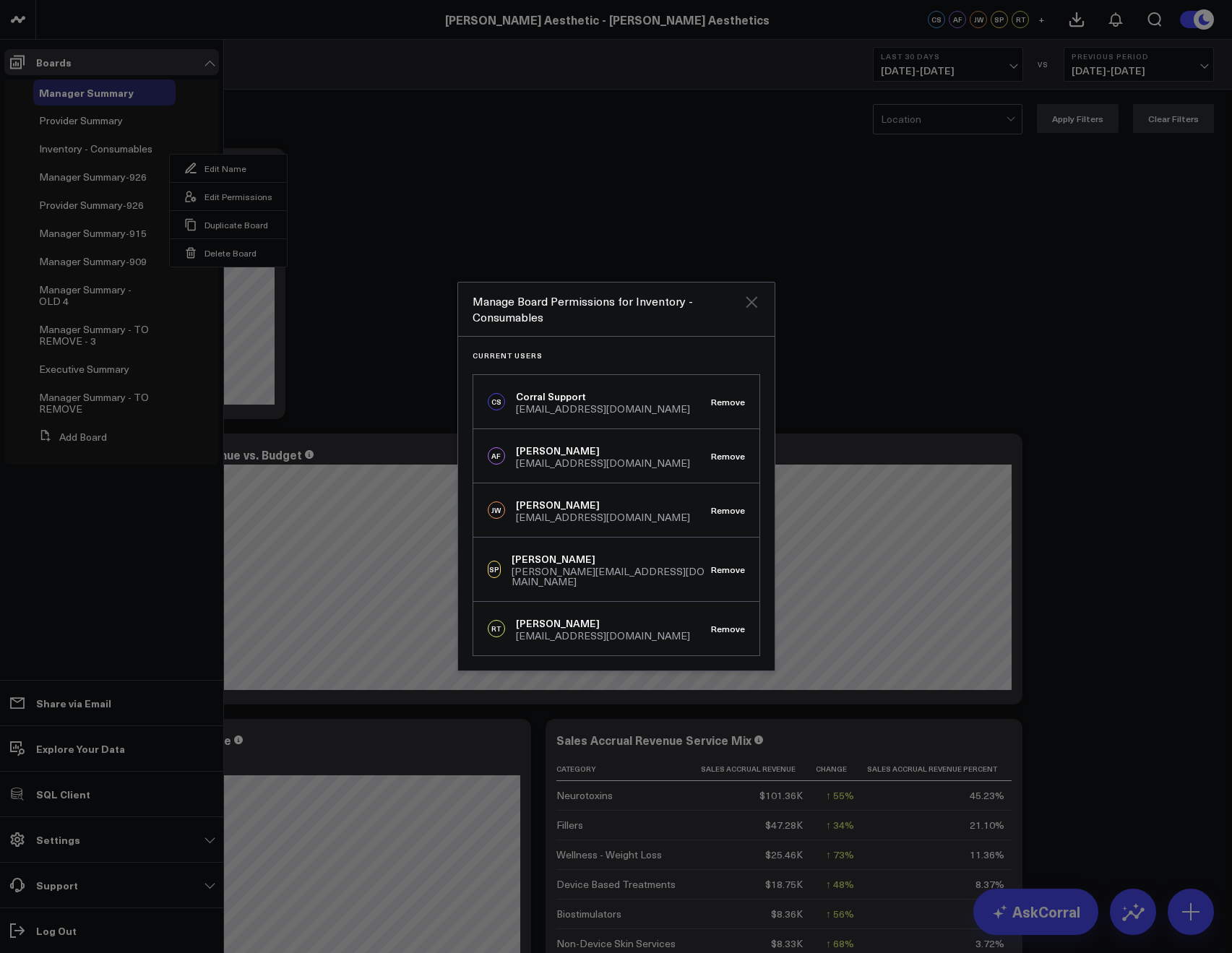
click at [755, 306] on icon "Close" at bounding box center [751, 303] width 18 height 18
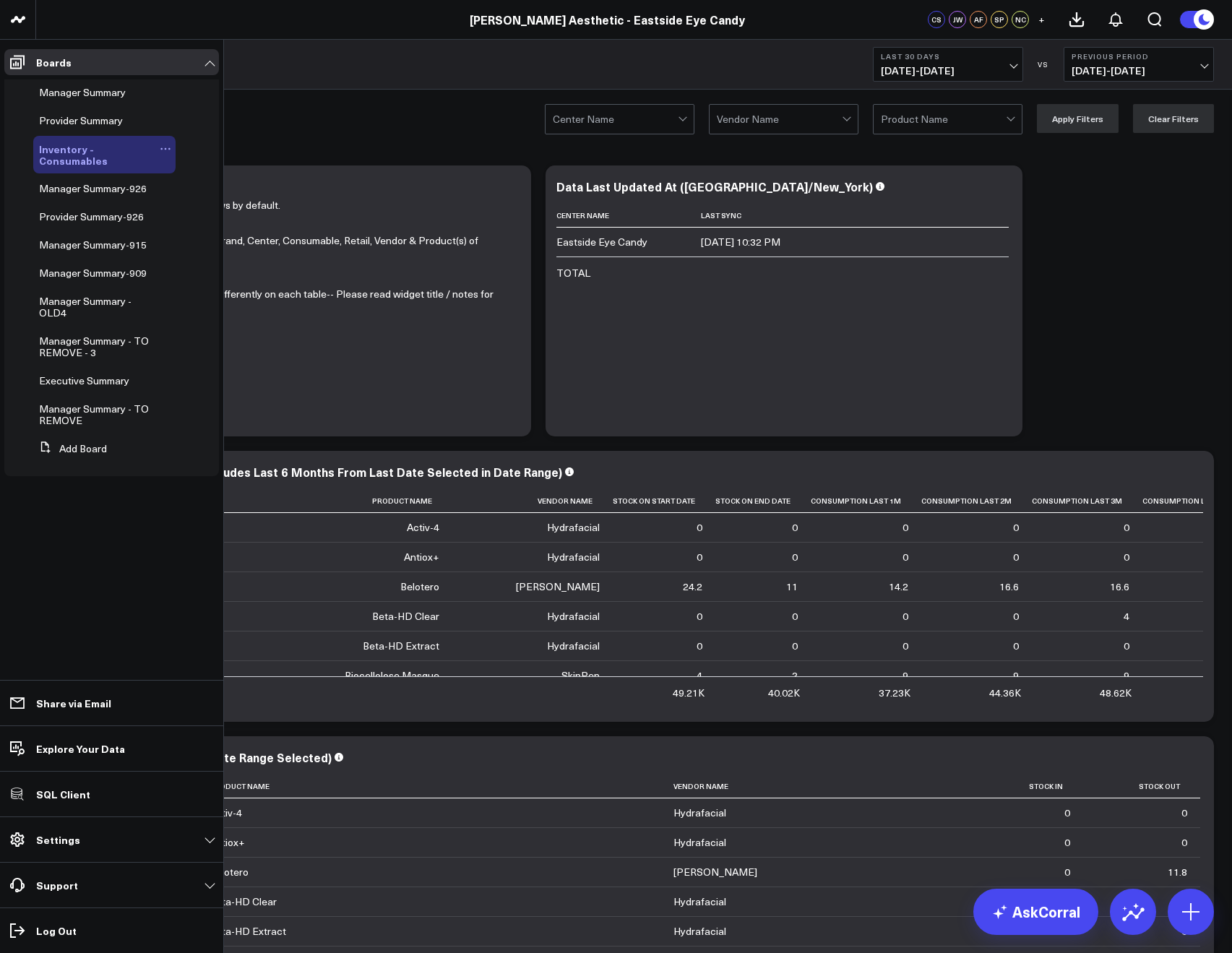
click at [164, 148] on icon at bounding box center [166, 149] width 12 height 12
click at [223, 194] on button "Edit Permissions" at bounding box center [232, 196] width 117 height 29
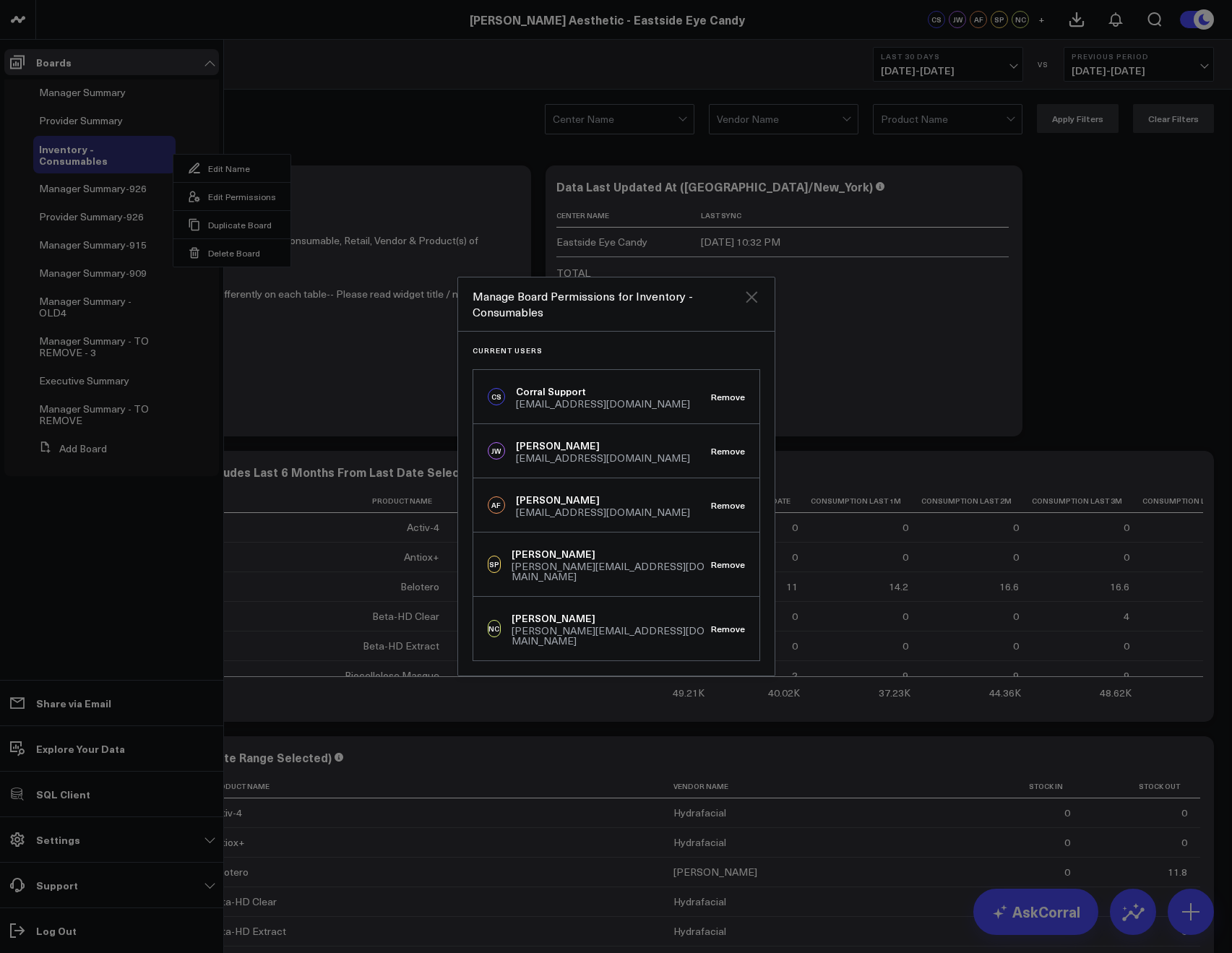
click at [756, 302] on icon "Close" at bounding box center [751, 297] width 12 height 12
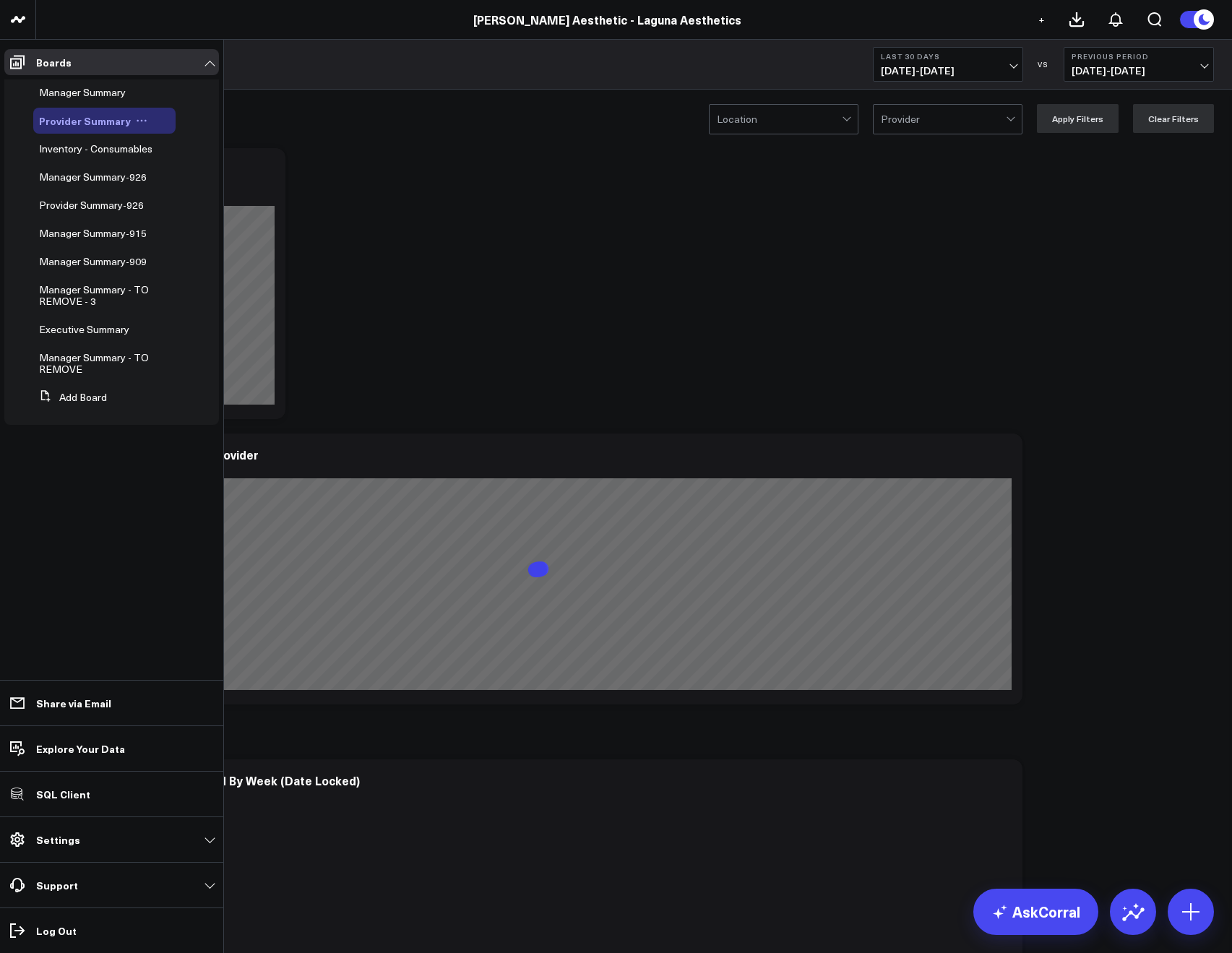
click at [136, 118] on icon at bounding box center [142, 121] width 12 height 12
click at [184, 166] on button "Edit Permissions" at bounding box center [204, 168] width 117 height 29
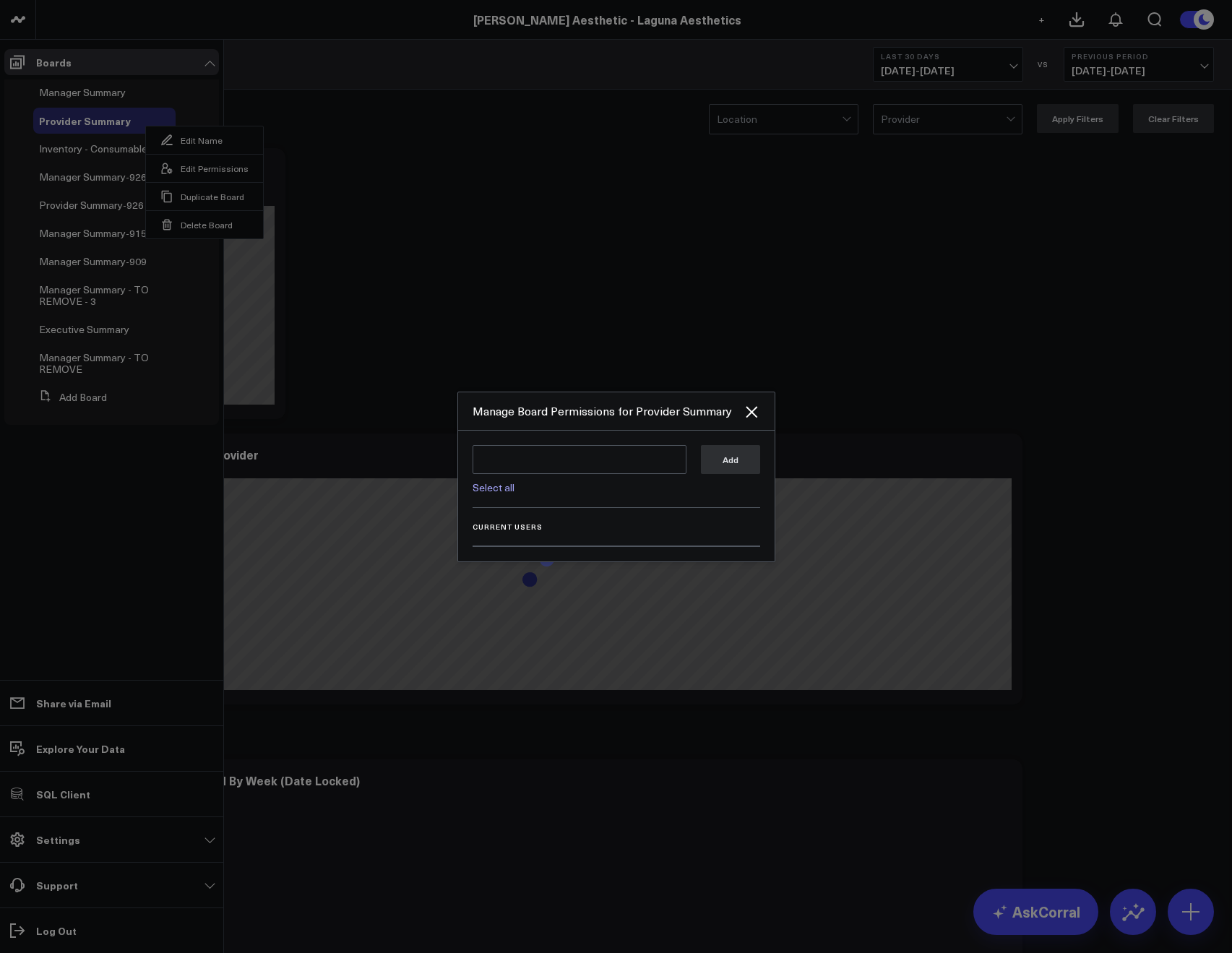
click at [494, 486] on link "Select all" at bounding box center [493, 487] width 42 height 14
type textarea "@Corral Support @[PERSON_NAME] @[PERSON_NAME] @[PERSON_NAME]"
click at [719, 464] on button "Add" at bounding box center [730, 458] width 59 height 29
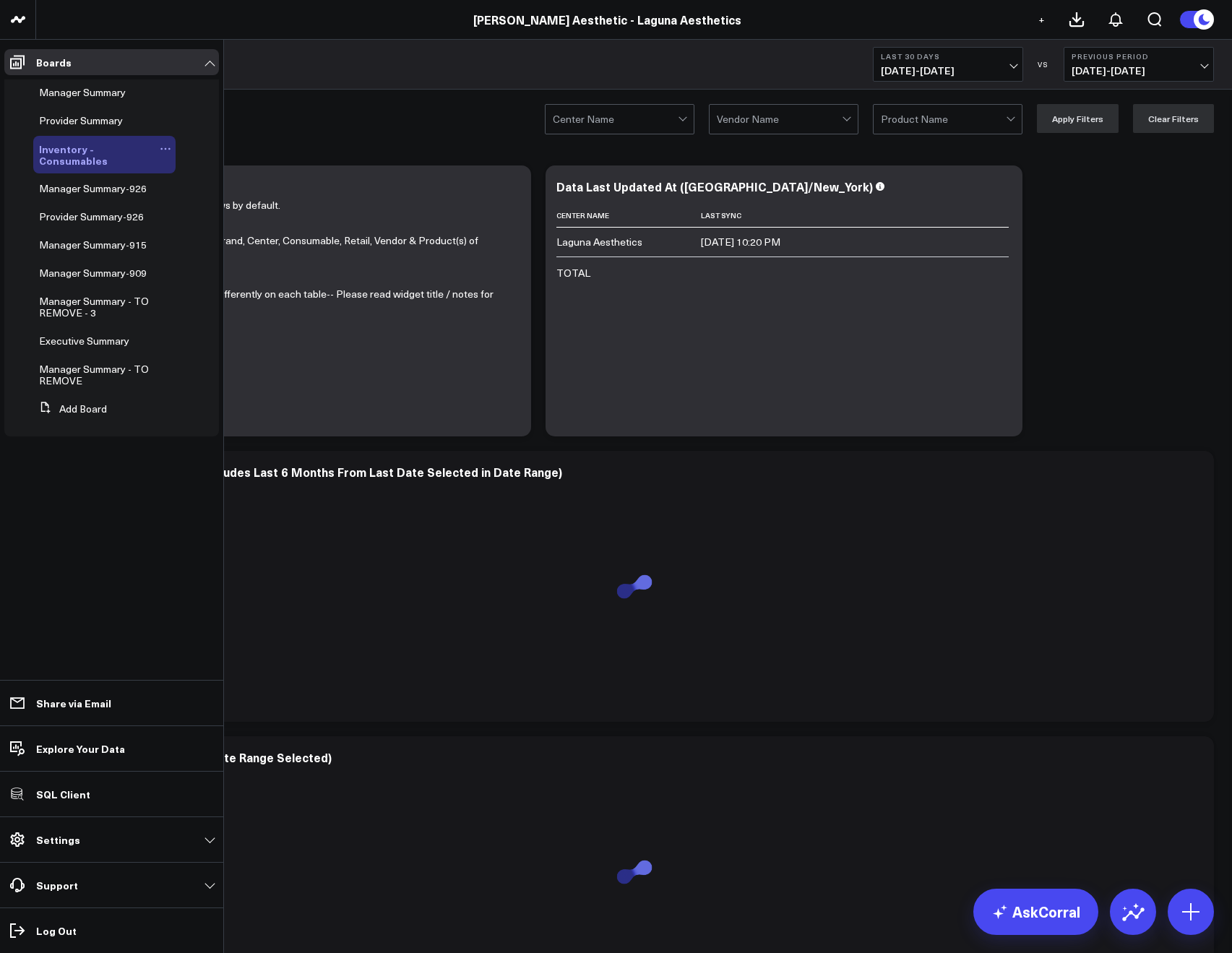
click at [164, 150] on icon at bounding box center [166, 149] width 12 height 12
click at [193, 195] on icon at bounding box center [194, 196] width 13 height 13
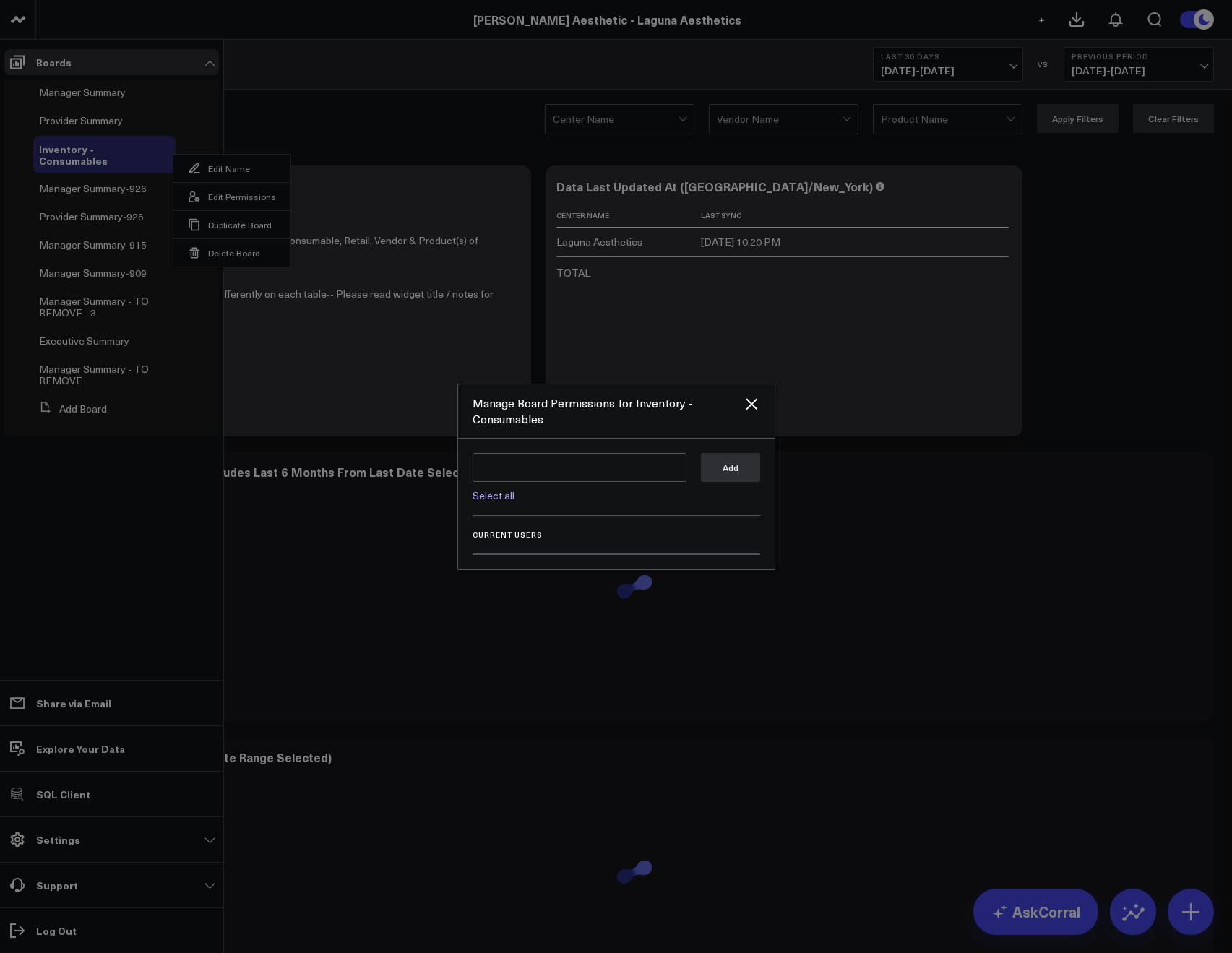
click at [502, 491] on link "Select all" at bounding box center [493, 495] width 42 height 14
type textarea "@Corral Support @[PERSON_NAME] @[PERSON_NAME] @[PERSON_NAME]"
click at [716, 464] on button "Add" at bounding box center [730, 466] width 59 height 29
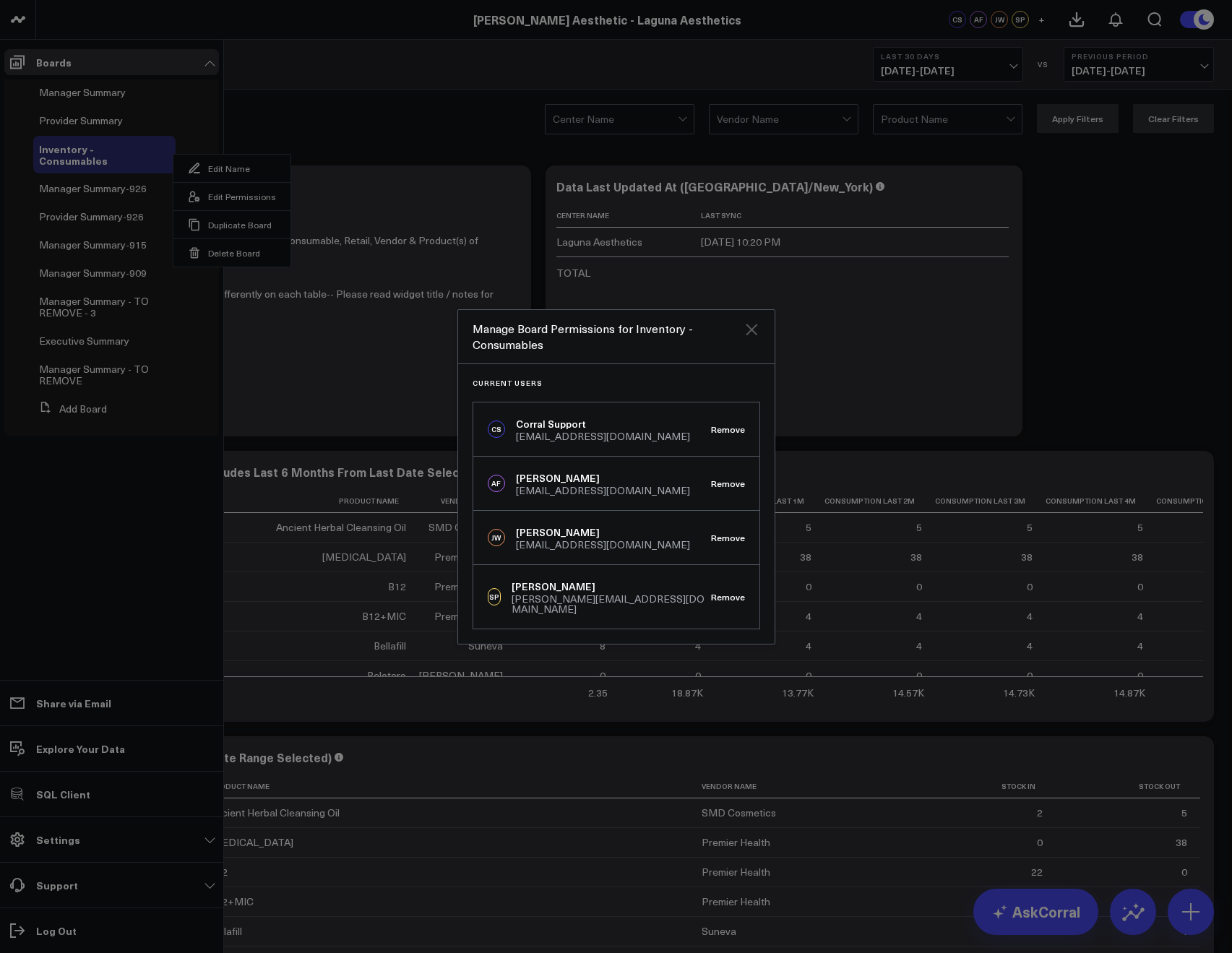
click at [748, 335] on icon "Close" at bounding box center [751, 329] width 12 height 12
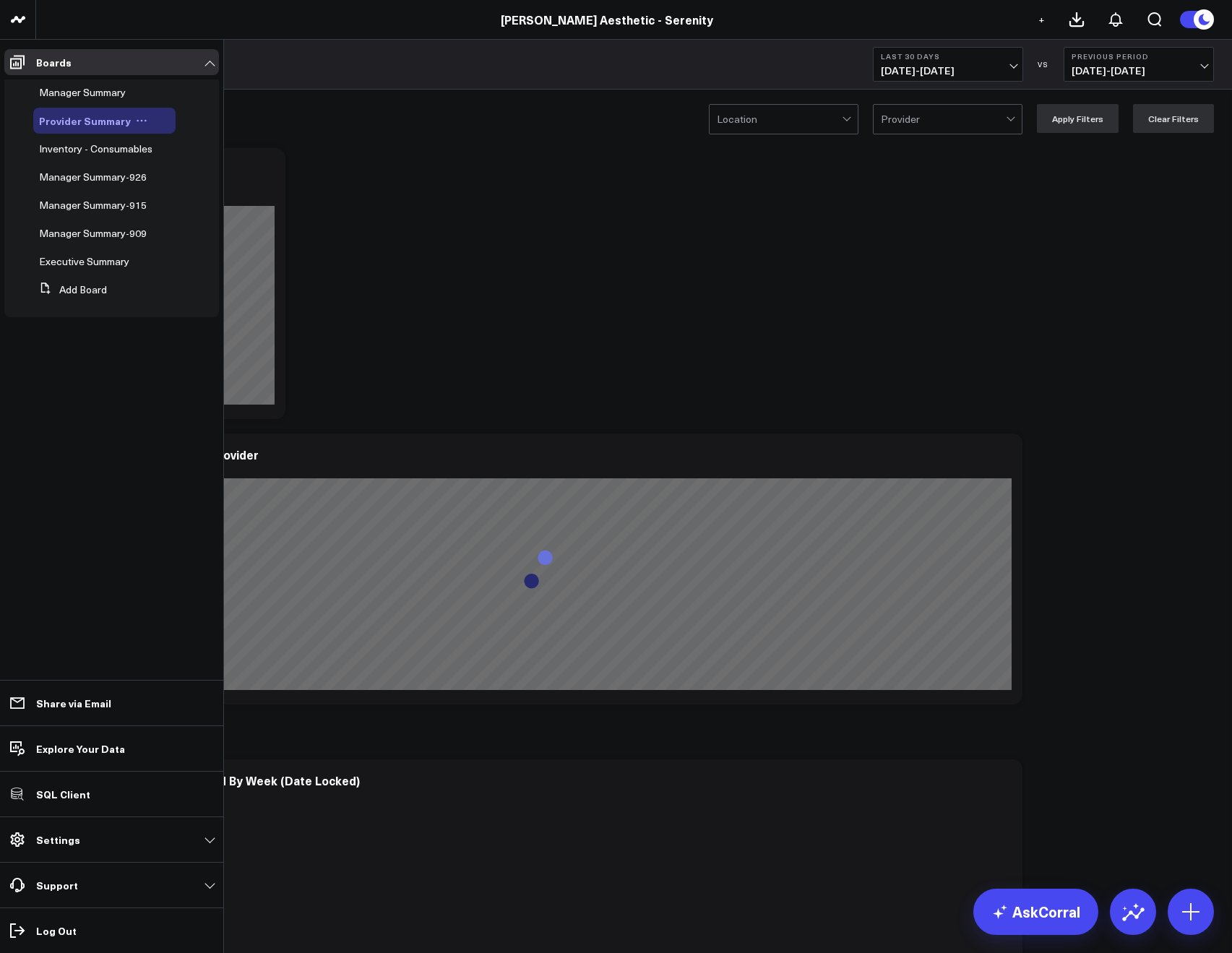
click at [136, 117] on icon at bounding box center [142, 121] width 12 height 12
click at [194, 159] on button "Edit Permissions" at bounding box center [204, 168] width 117 height 29
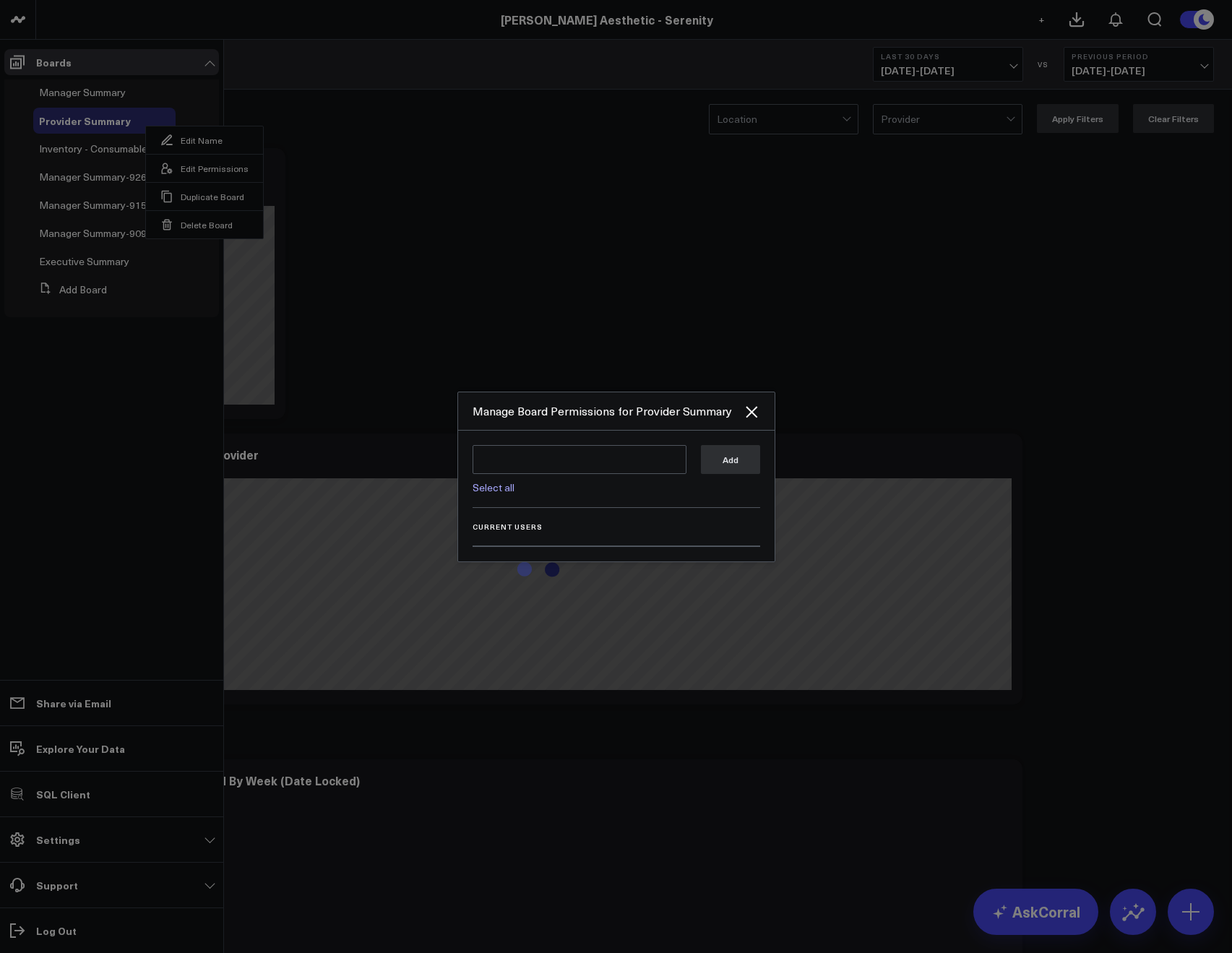
click at [495, 483] on link "Select all" at bounding box center [493, 487] width 42 height 14
type textarea "@Corral Support @JP Wartman @Allie Fleischer @Samarth Patel"
click at [741, 460] on button "Add" at bounding box center [730, 458] width 59 height 29
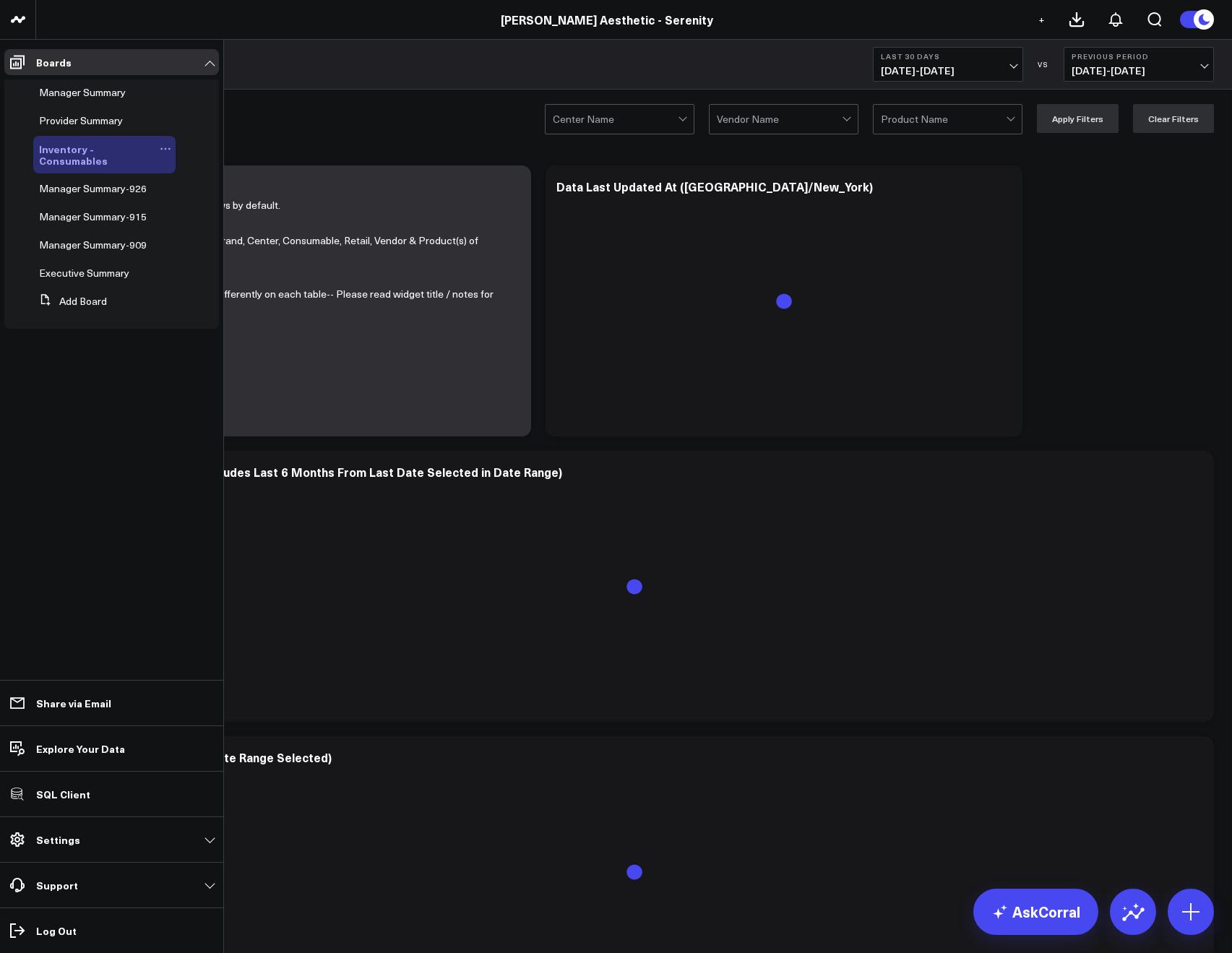
click at [161, 145] on icon at bounding box center [166, 149] width 12 height 12
click at [208, 201] on button "Edit Permissions" at bounding box center [232, 196] width 117 height 29
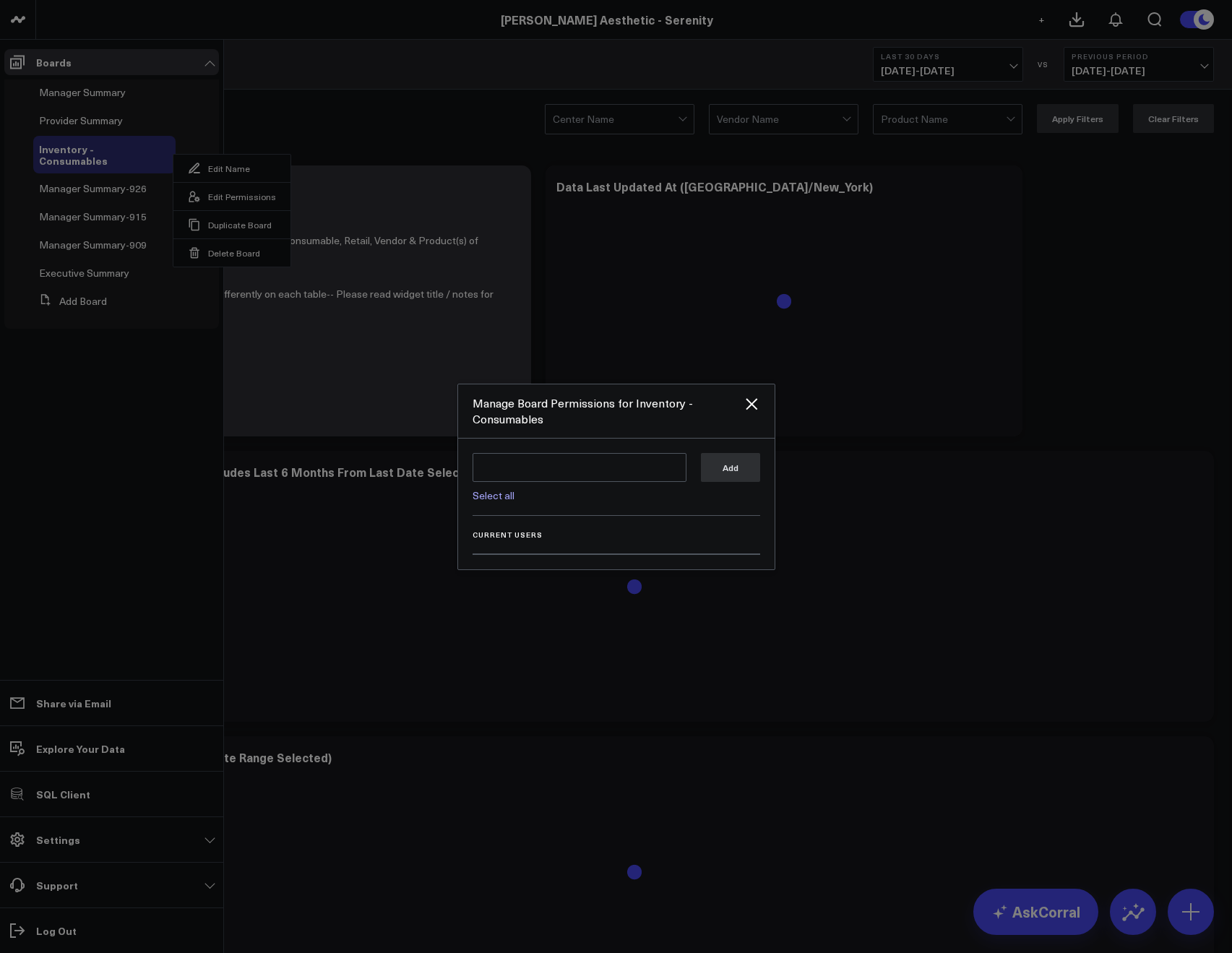
click at [504, 500] on link "Select all" at bounding box center [493, 495] width 42 height 14
type textarea "@Corral Support @[PERSON_NAME] @[PERSON_NAME] @[PERSON_NAME]"
click at [729, 466] on button "Add" at bounding box center [730, 466] width 59 height 29
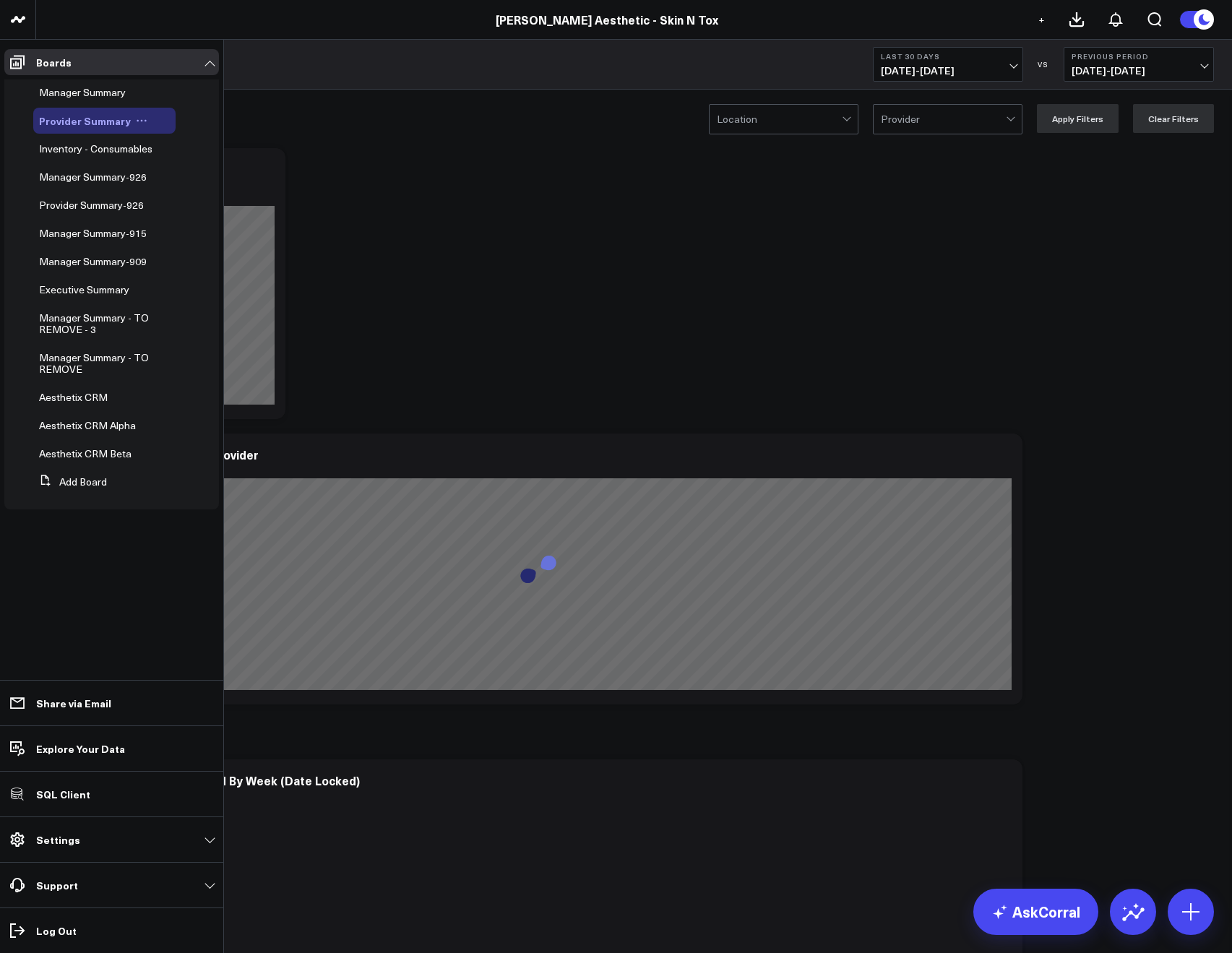
click at [136, 119] on icon at bounding box center [142, 121] width 12 height 12
click at [190, 172] on button "Edit Permissions" at bounding box center [204, 168] width 117 height 29
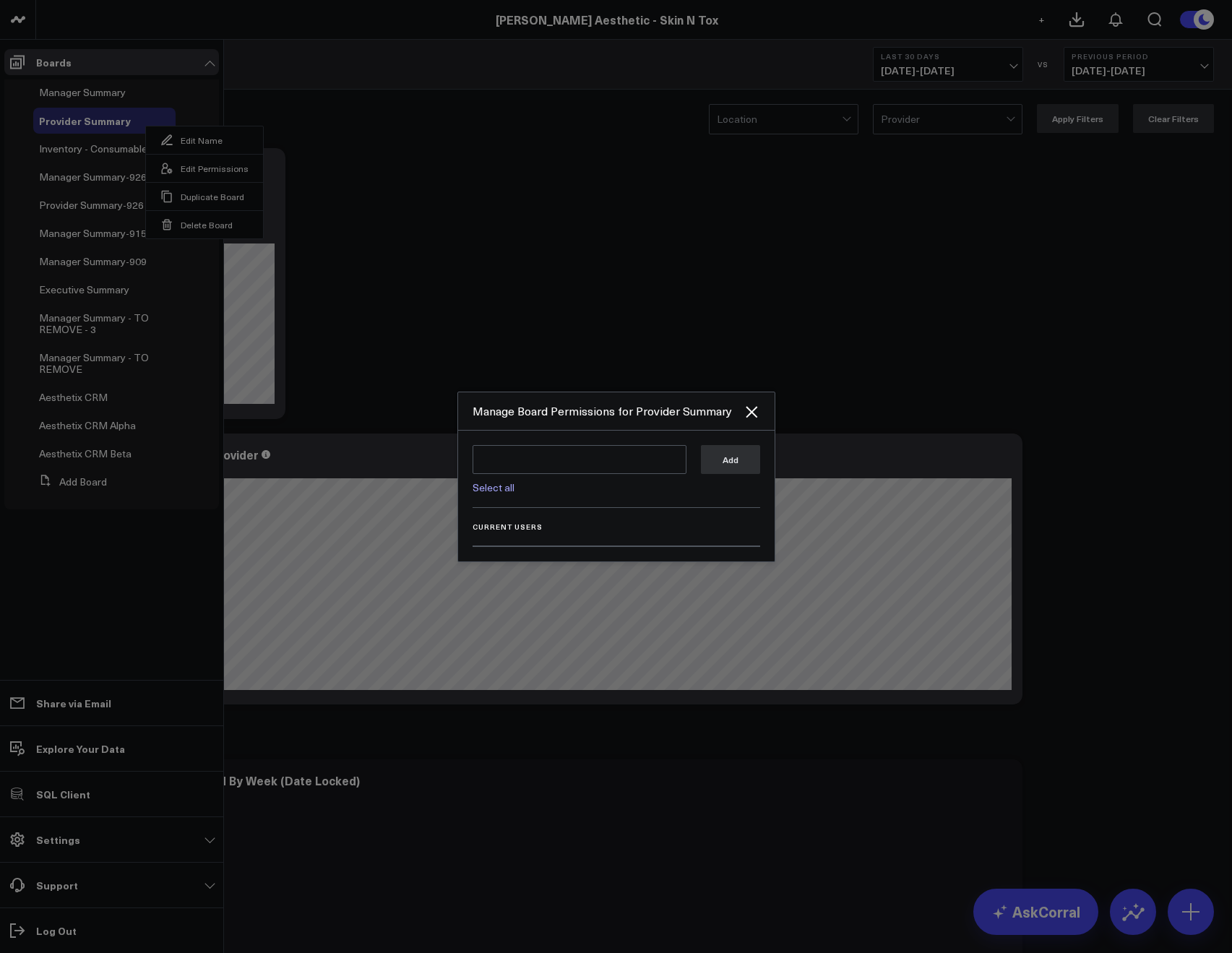
click at [494, 488] on link "Select all" at bounding box center [493, 487] width 42 height 14
type textarea "@Corral Support @[PERSON_NAME] @[PERSON_NAME] @[PERSON_NAME] @[PERSON_NAME] @[P…"
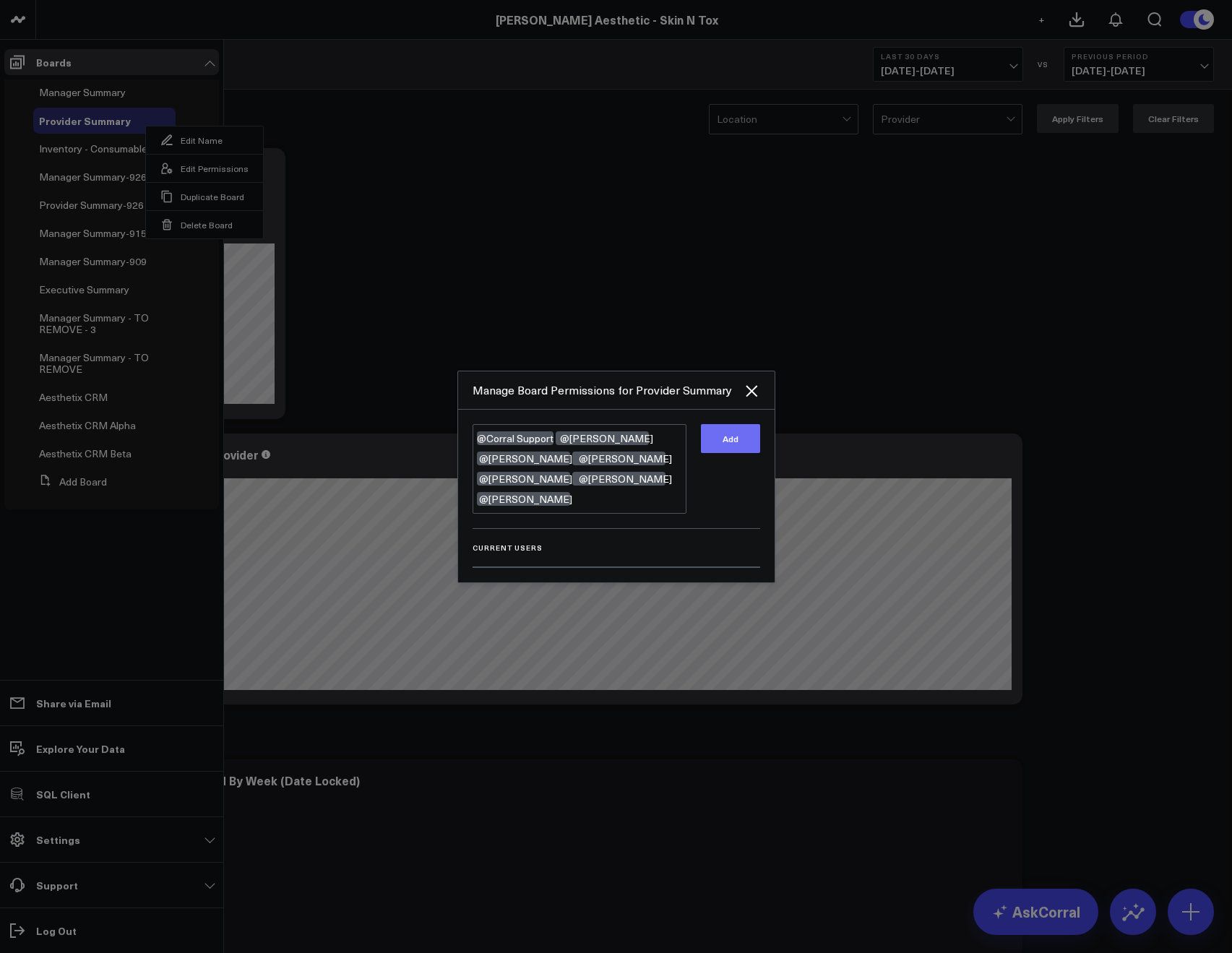
click at [737, 439] on button "Add" at bounding box center [730, 438] width 59 height 29
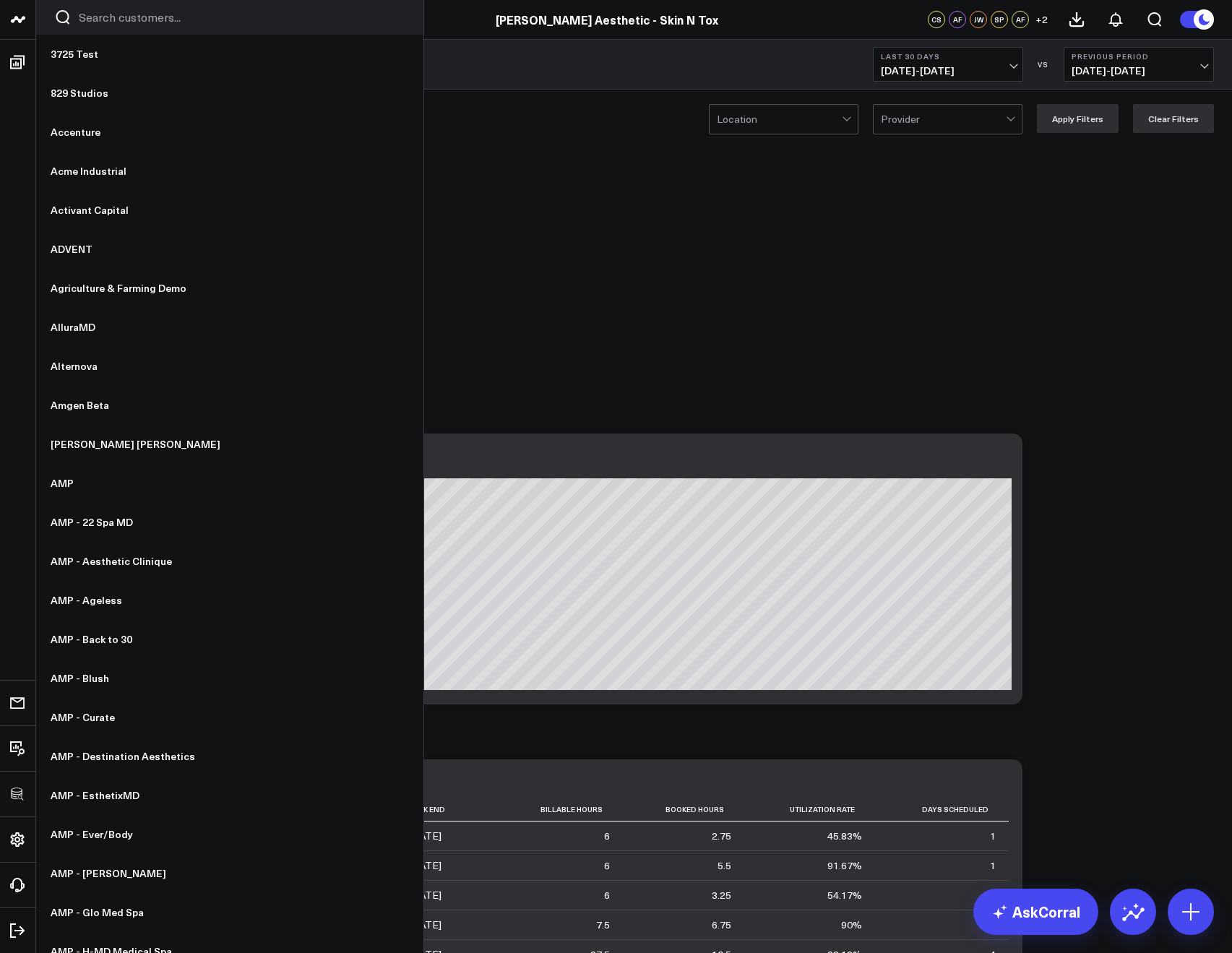
click at [84, 25] on input "Search customers input" at bounding box center [241, 18] width 326 height 16
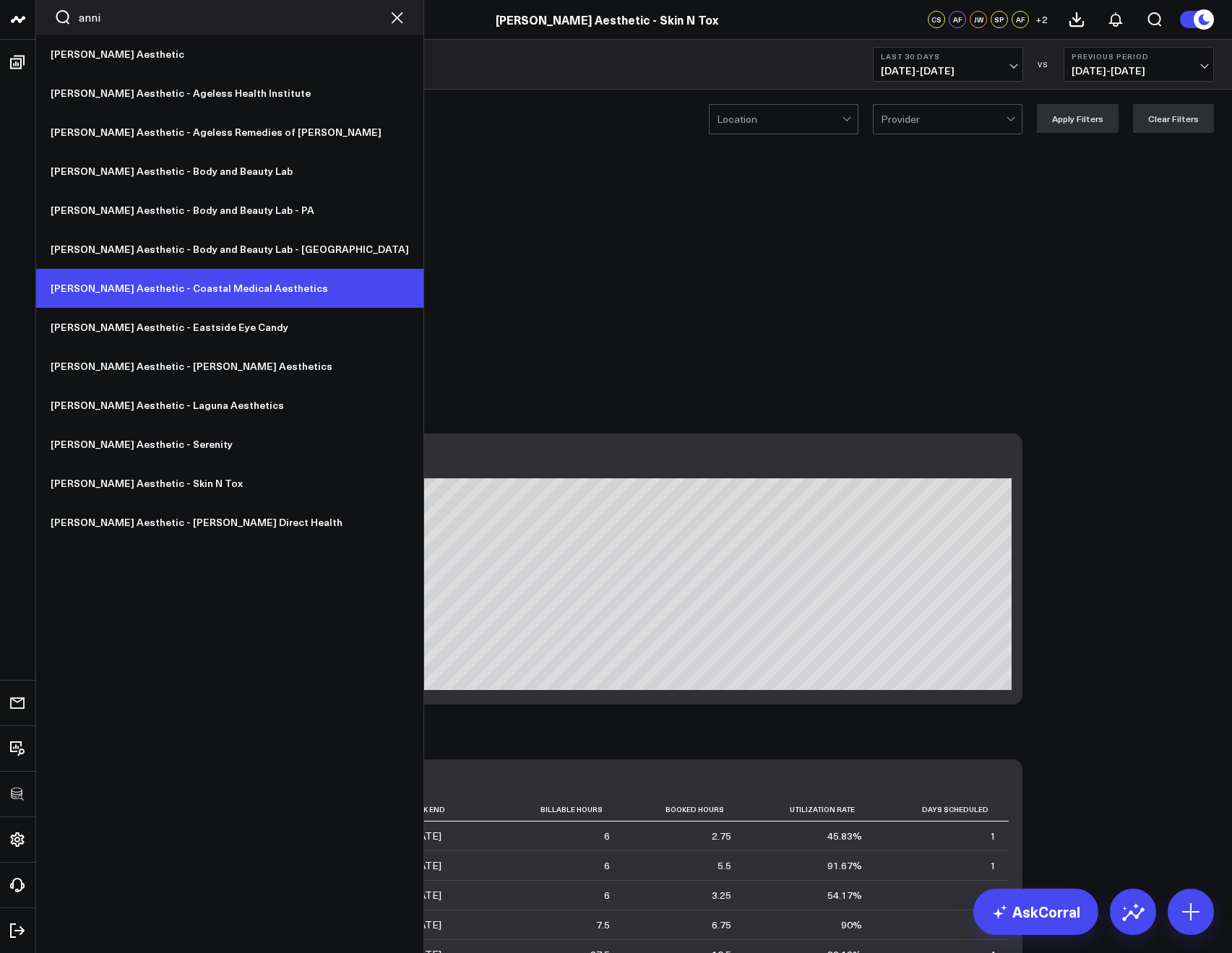
type input "anni"
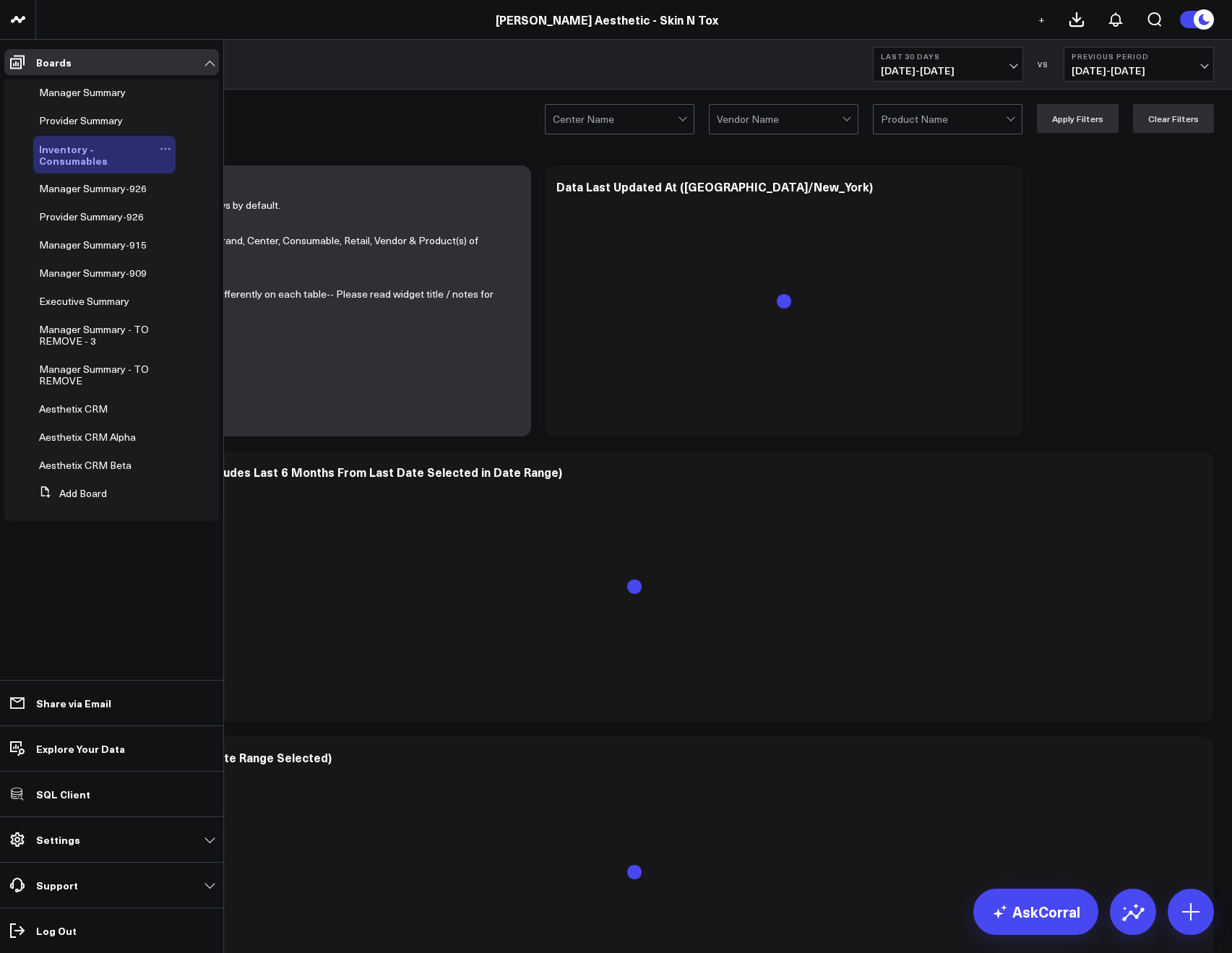
click at [160, 146] on icon at bounding box center [166, 149] width 12 height 12
click at [207, 199] on button "Edit Permissions" at bounding box center [232, 196] width 117 height 29
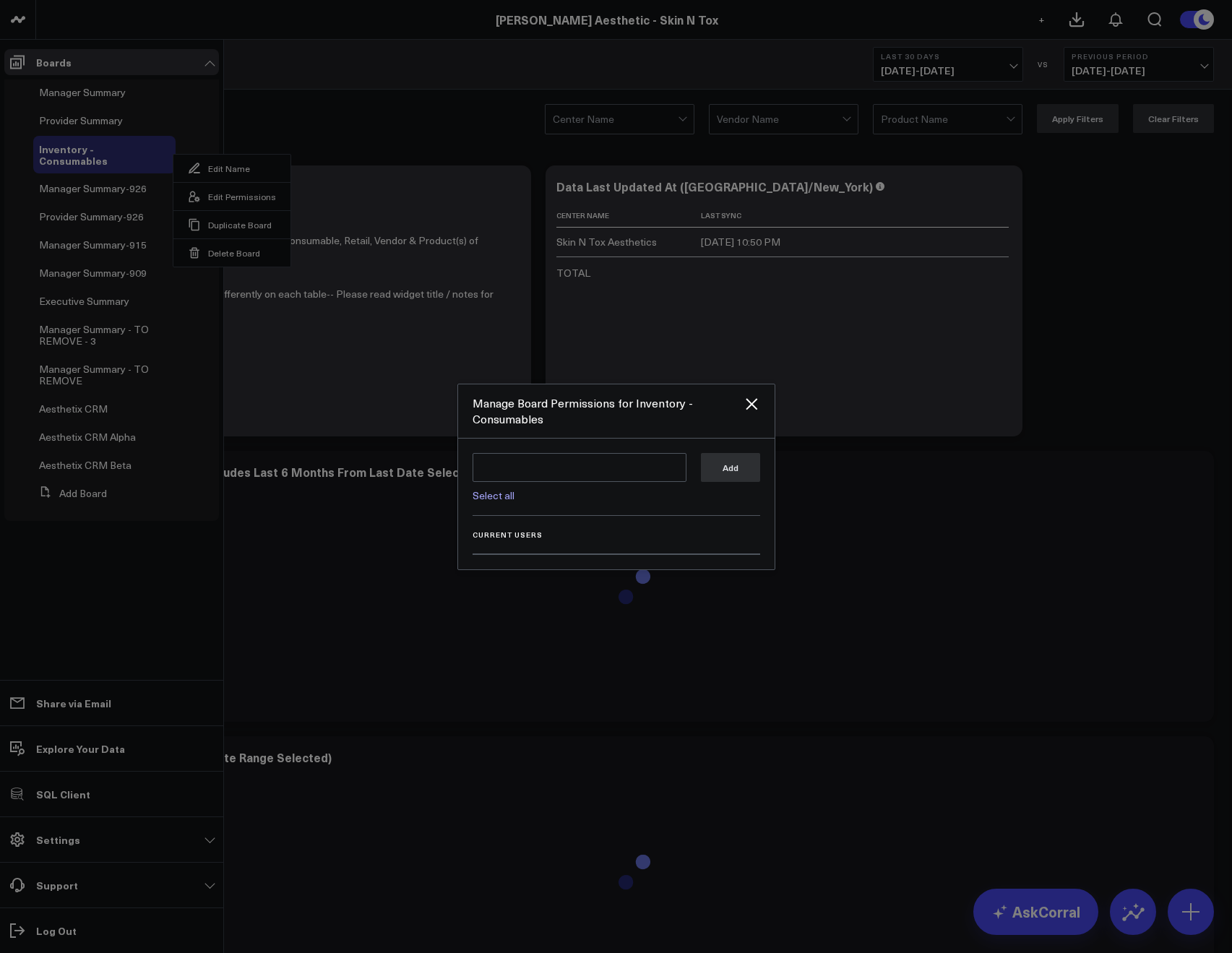
click at [508, 497] on link "Select all" at bounding box center [493, 495] width 42 height 14
type textarea "@Corral Support @Allie Fleischer @JP Wartman @Samarth Patel @Alina Fadeyeva @Er…"
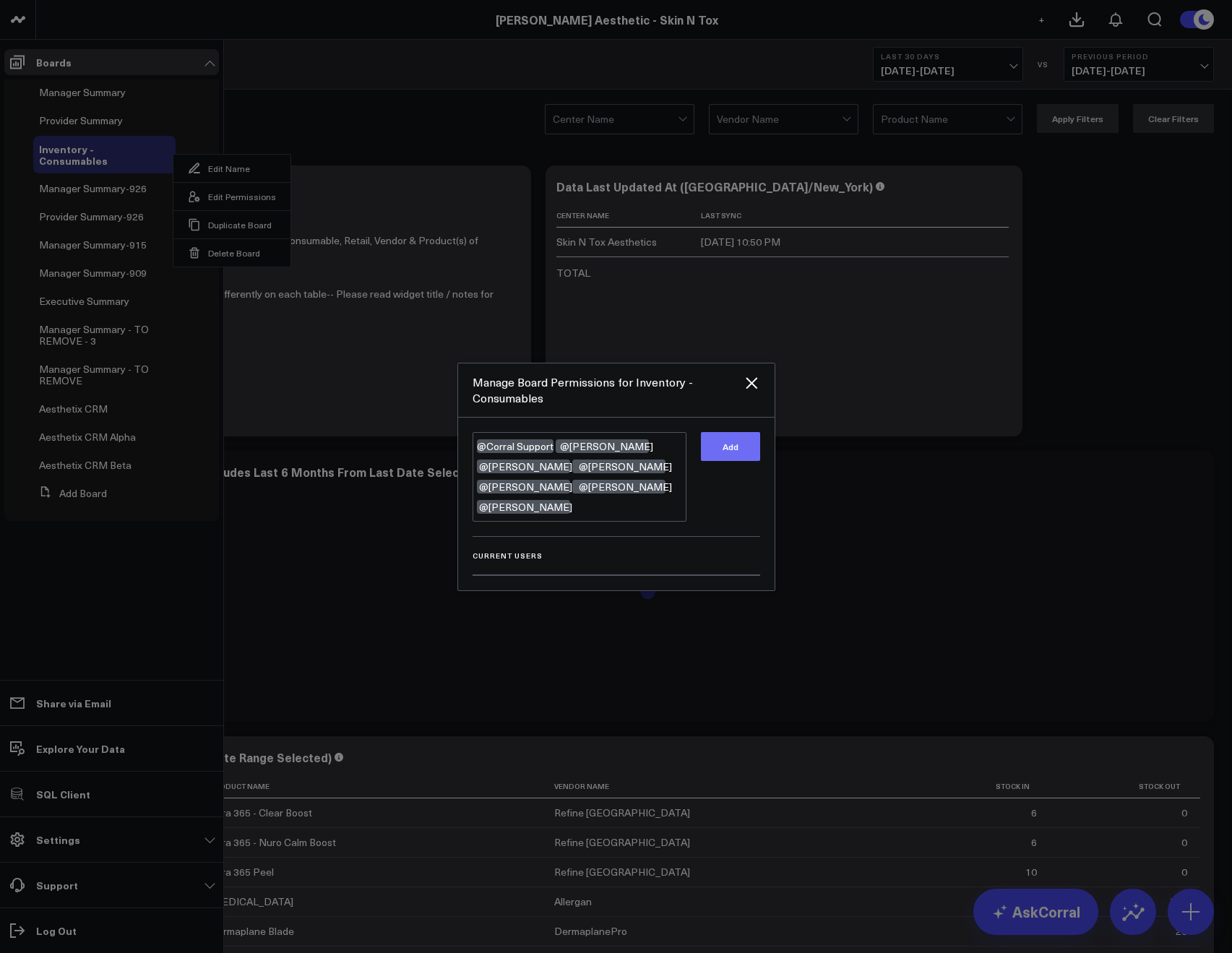
click at [745, 447] on button "Add" at bounding box center [730, 445] width 59 height 29
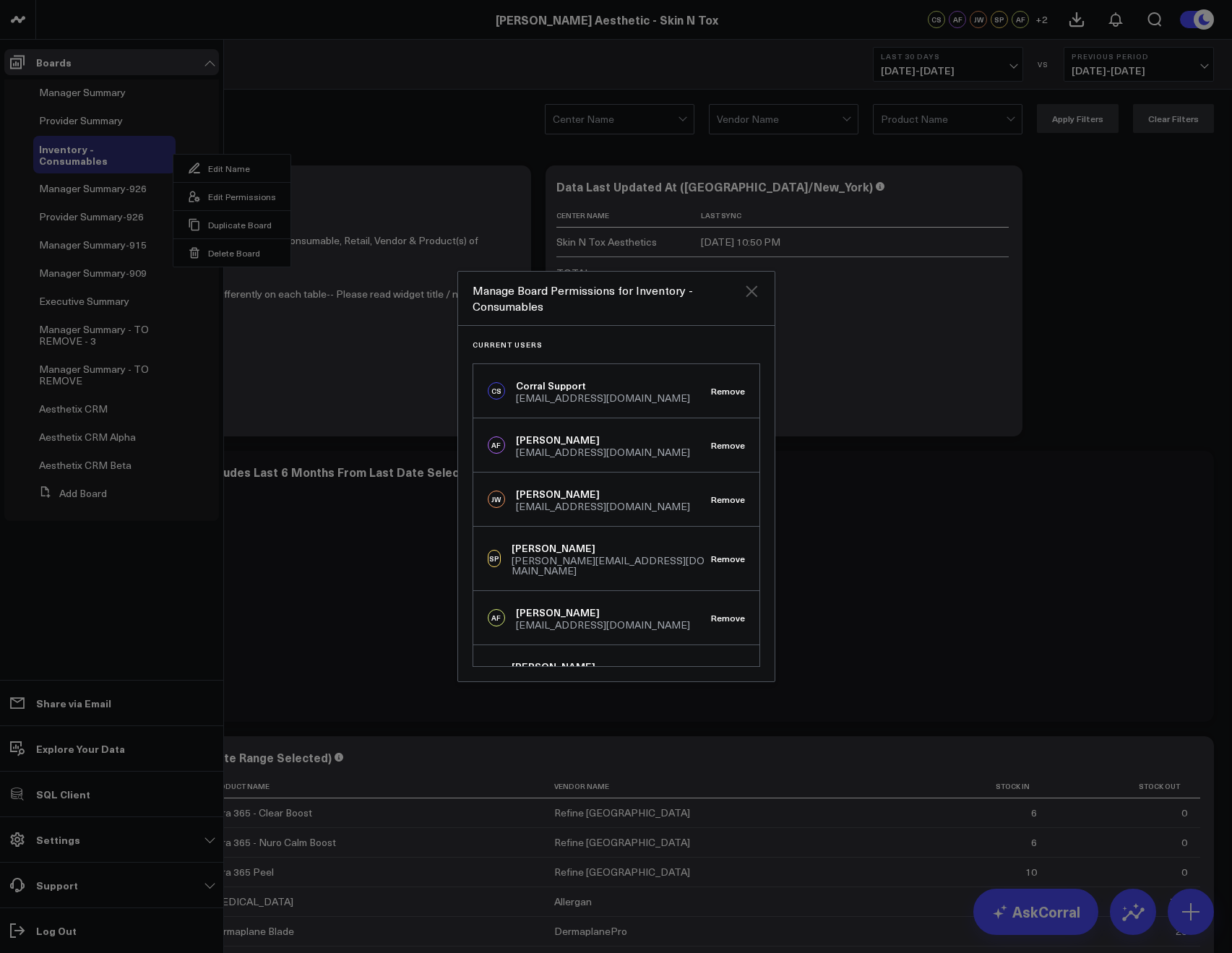
click at [748, 288] on icon "Close" at bounding box center [751, 292] width 12 height 12
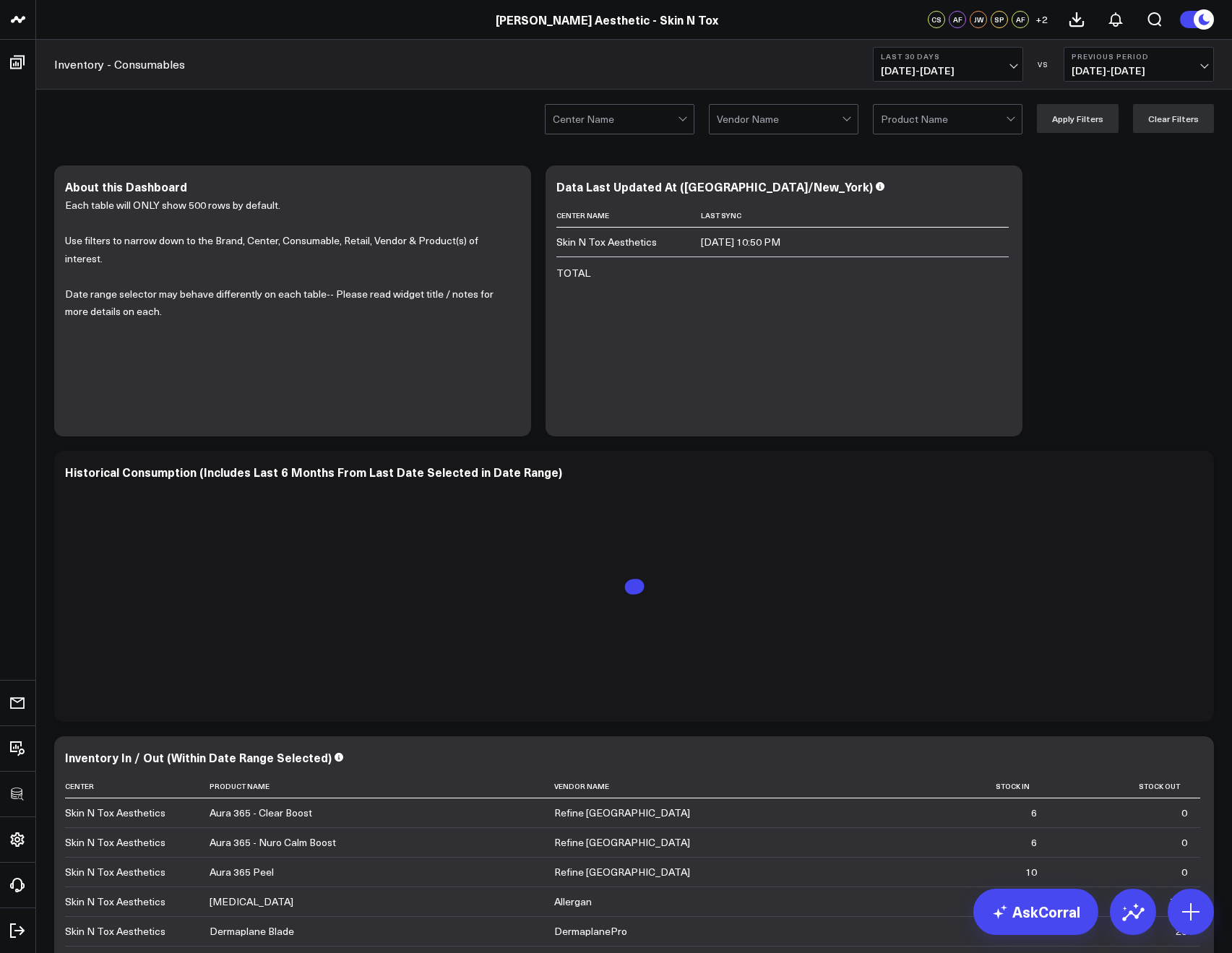
click at [171, 95] on div "Center Name Vendor Name Product Name Apply Filters Clear Filters" at bounding box center [634, 118] width 1196 height 58
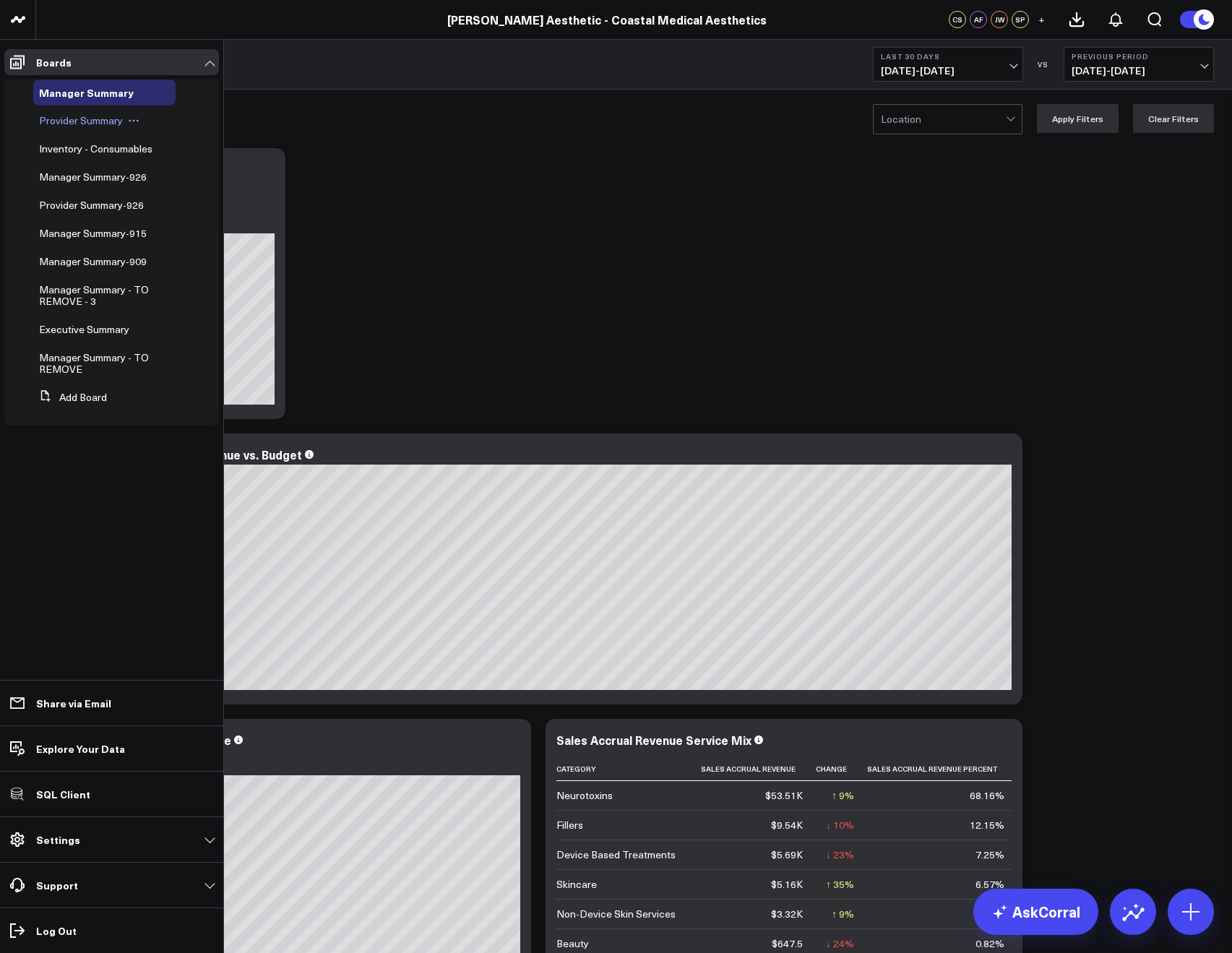
click at [137, 120] on icon at bounding box center [138, 121] width 2 height 2
click at [227, 168] on button "Edit Permissions" at bounding box center [200, 168] width 117 height 29
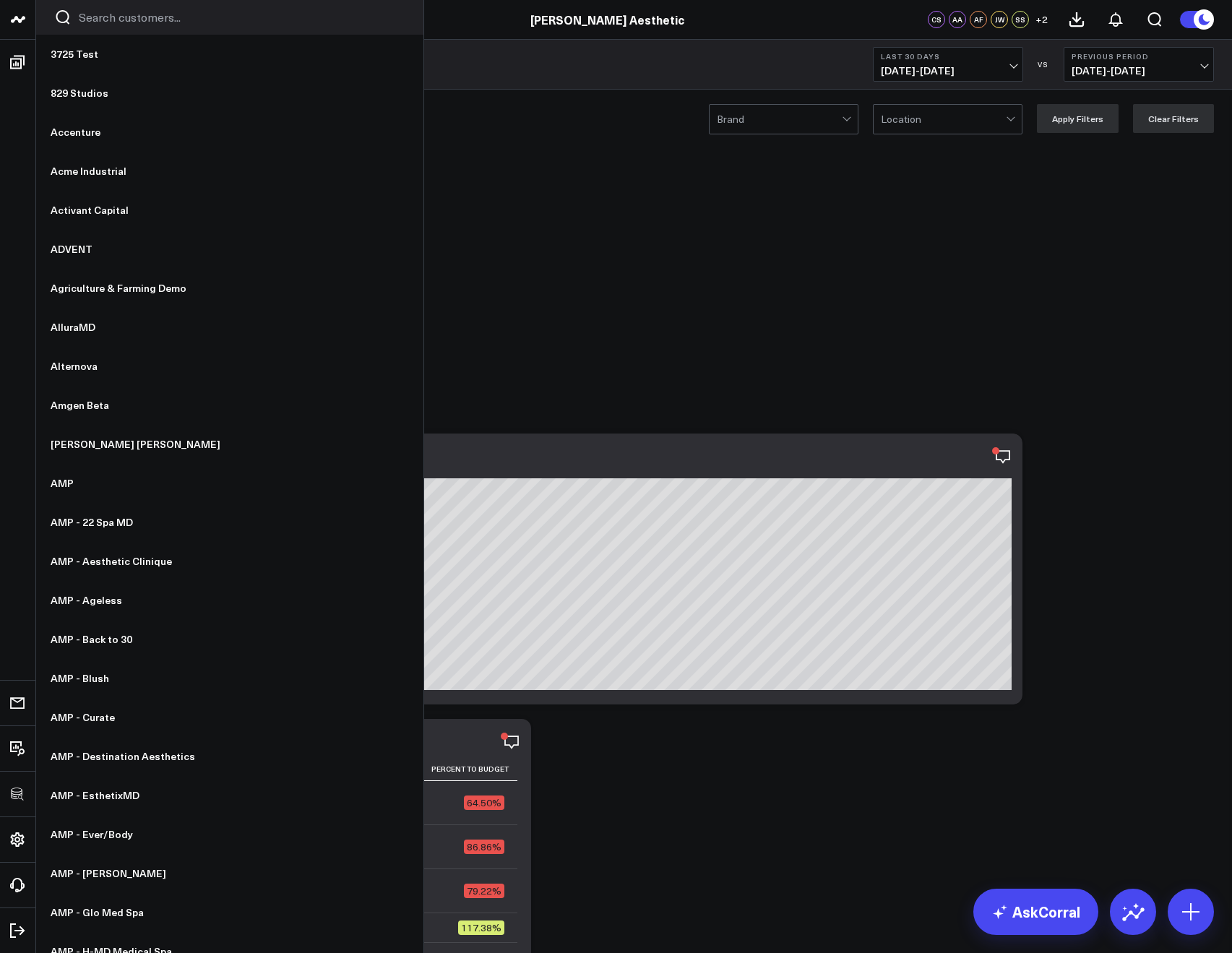
click at [80, 23] on input "Search customers input" at bounding box center [241, 18] width 326 height 16
type input "d"
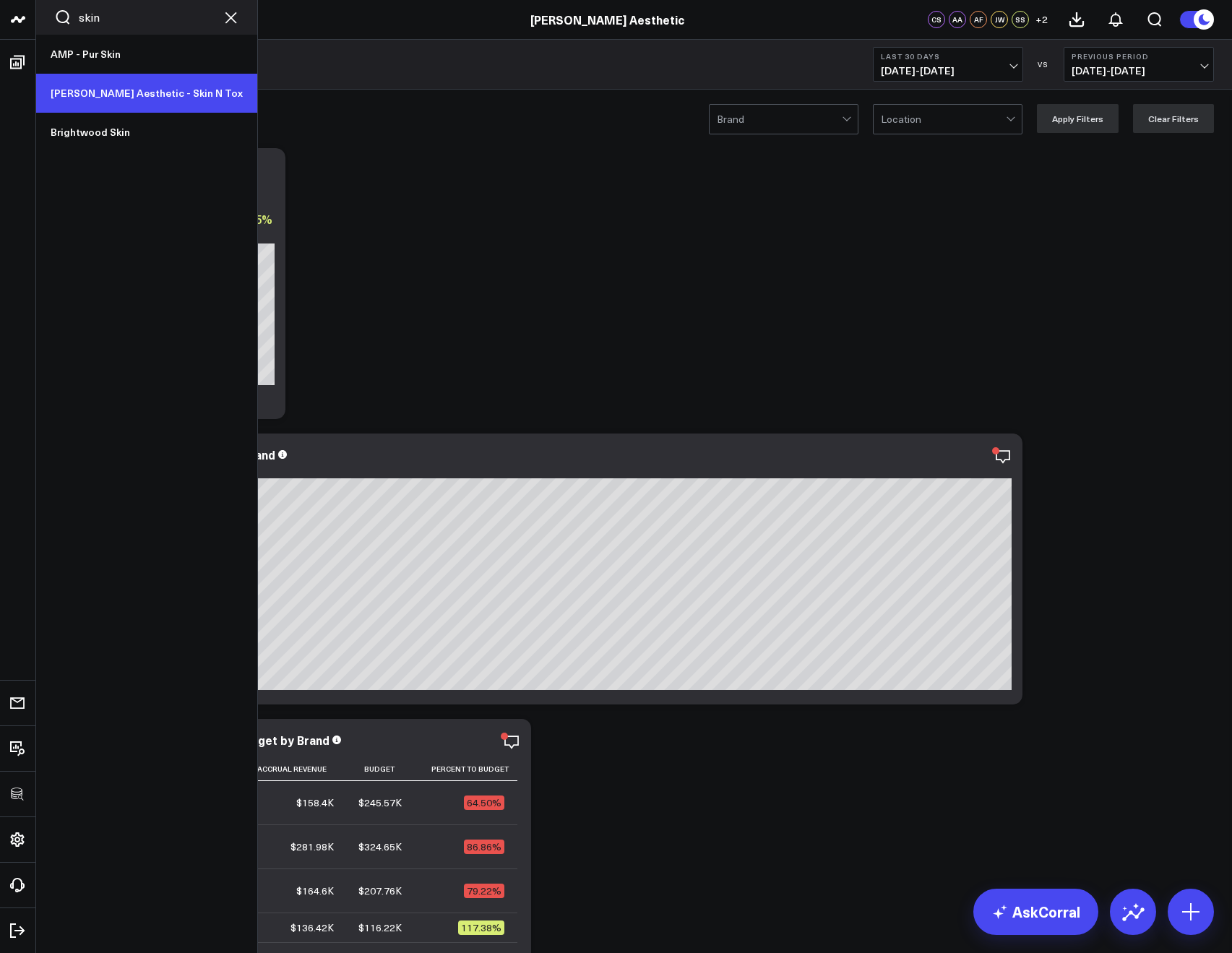
type input "skin"
click at [115, 85] on link "[PERSON_NAME] Aesthetic - Skin N Tox" at bounding box center [147, 94] width 221 height 39
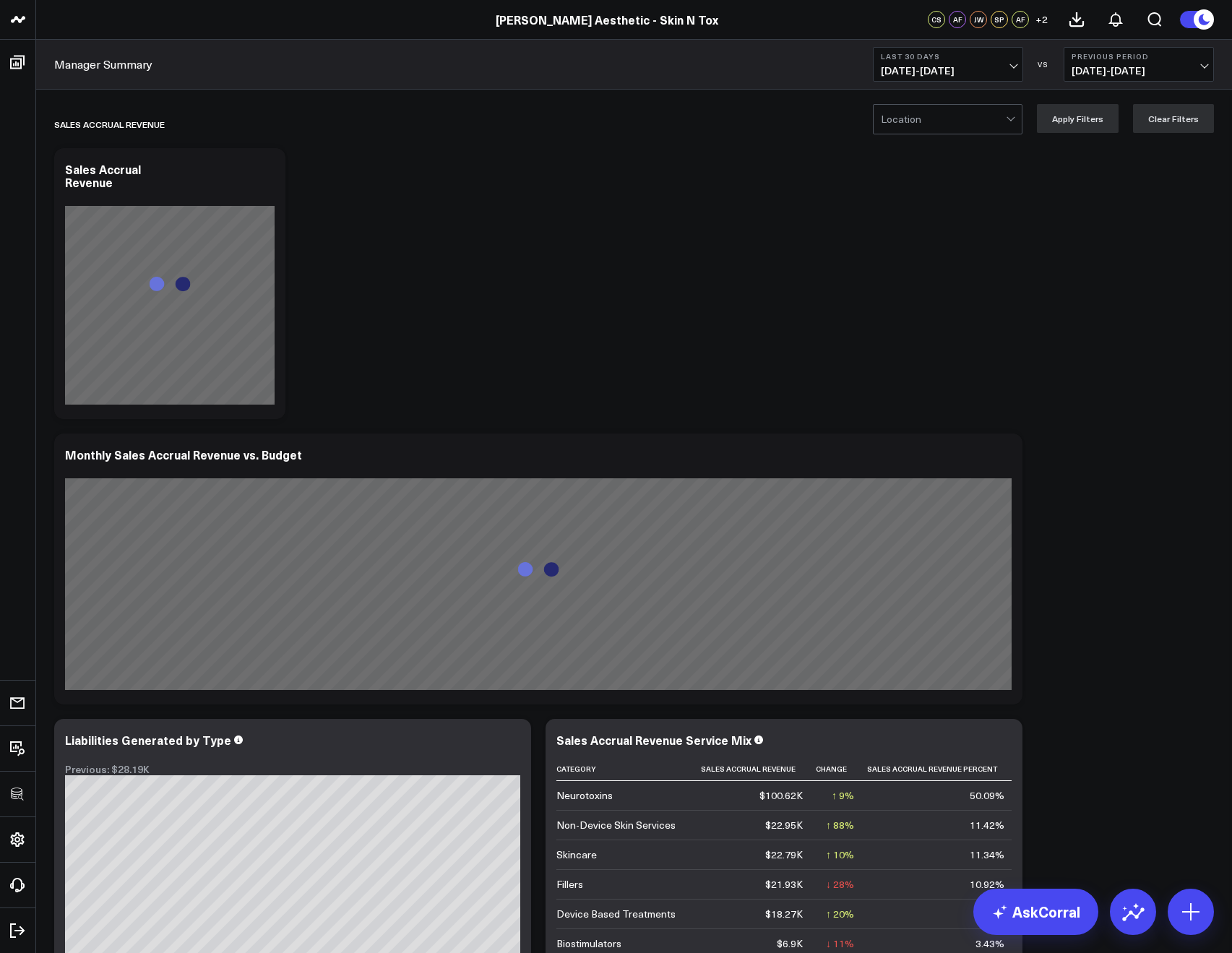
click at [939, 119] on div at bounding box center [942, 118] width 125 height 29
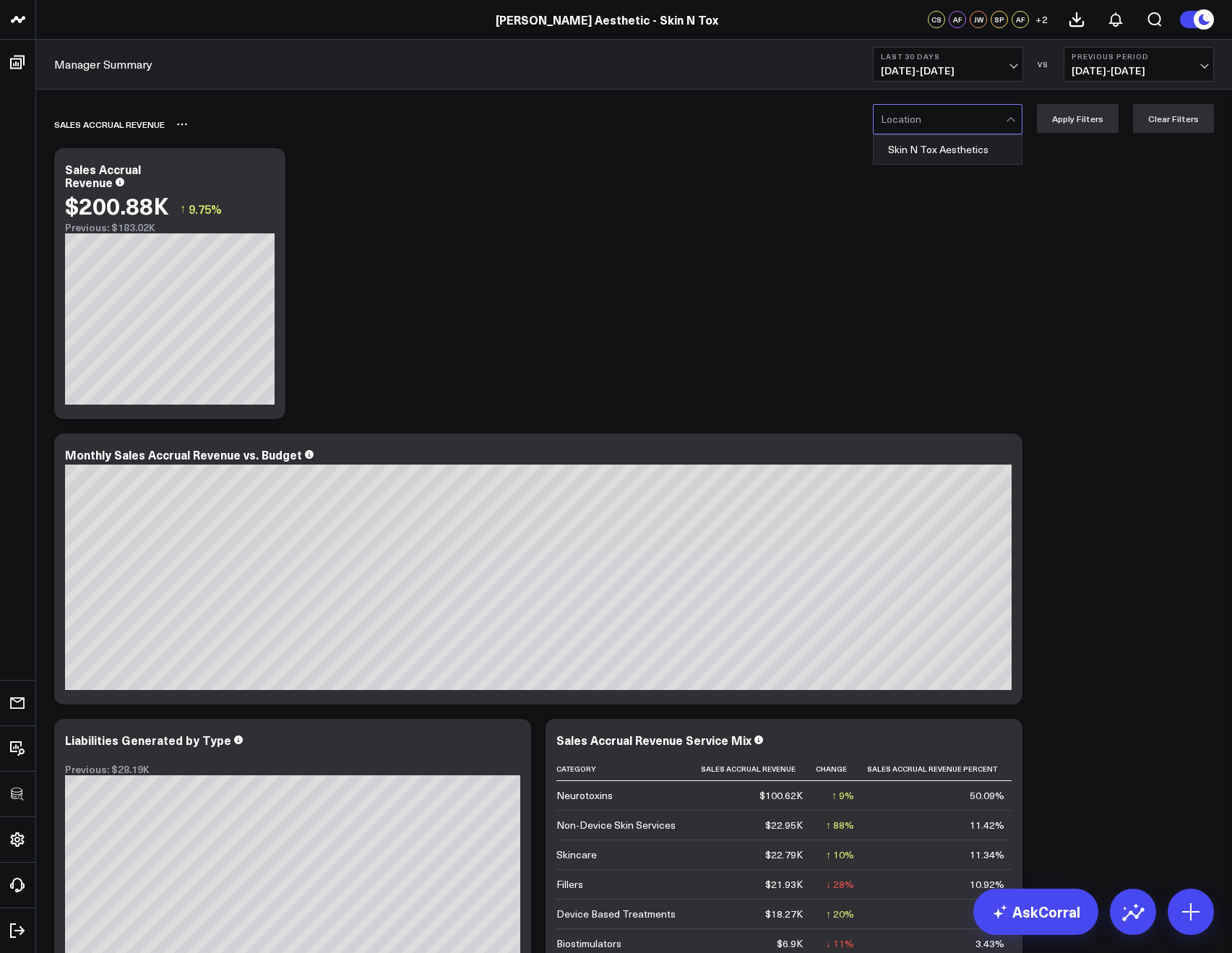
click at [706, 108] on div "Sales Accrual Revenue" at bounding box center [551, 124] width 993 height 34
